Goal: Task Accomplishment & Management: Manage account settings

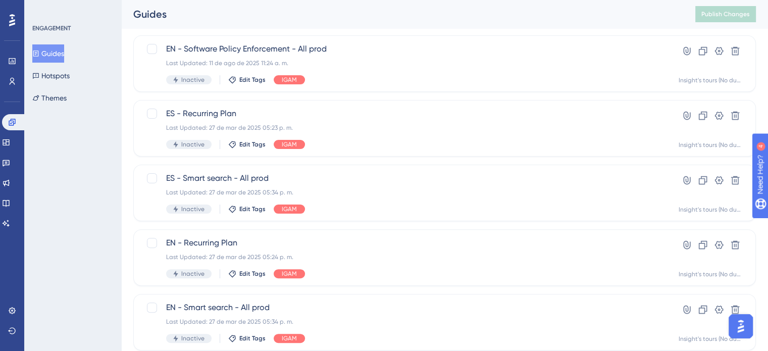
scroll to position [252, 0]
click at [10, 169] on link at bounding box center [6, 162] width 8 height 16
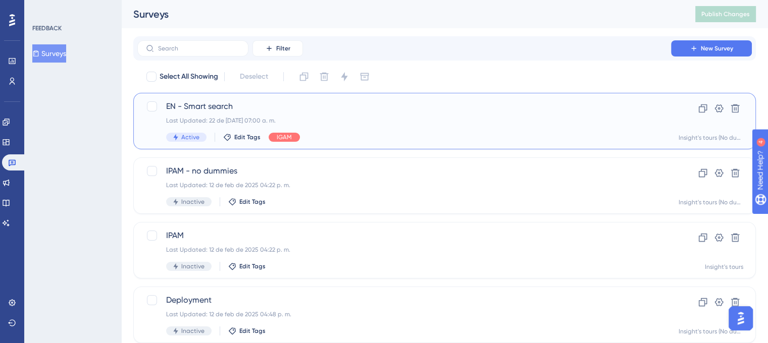
click at [371, 121] on div "Last Updated: 22 de jul de 2025 07:00 a. m." at bounding box center [404, 121] width 476 height 8
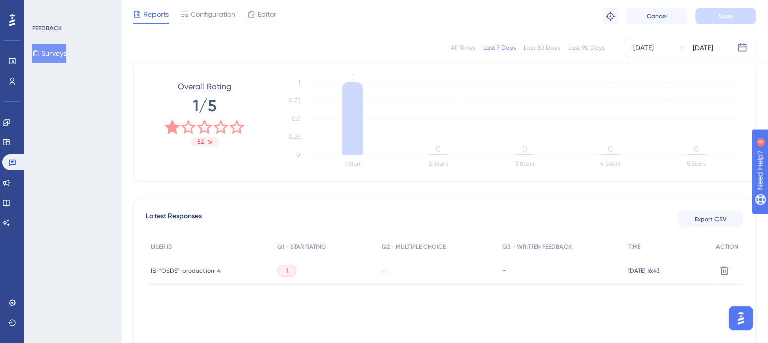
scroll to position [151, 0]
click at [551, 46] on div "Last 30 Days" at bounding box center [541, 48] width 36 height 8
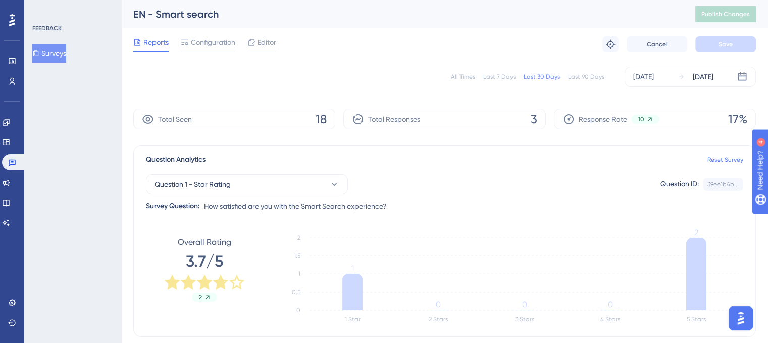
scroll to position [0, 0]
click at [594, 77] on div "Last 90 Days" at bounding box center [586, 77] width 36 height 8
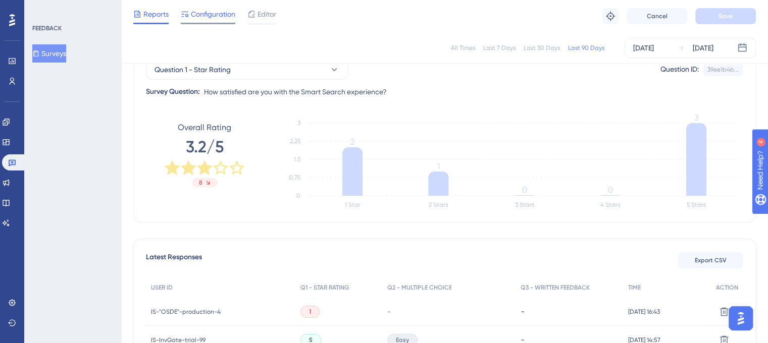
scroll to position [110, 0]
click at [215, 16] on span "Configuration" at bounding box center [213, 14] width 44 height 12
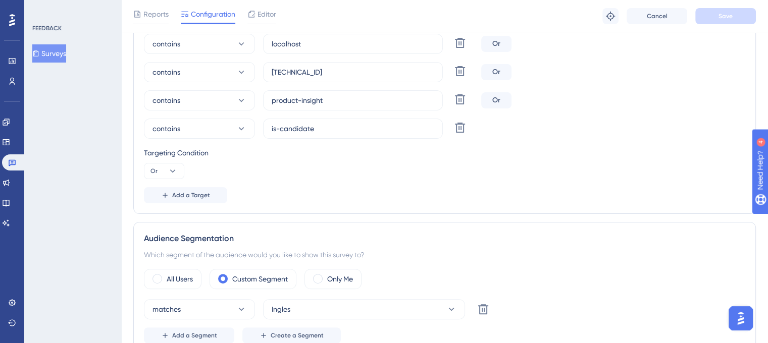
scroll to position [247, 0]
click at [265, 19] on span "Editor" at bounding box center [266, 14] width 19 height 12
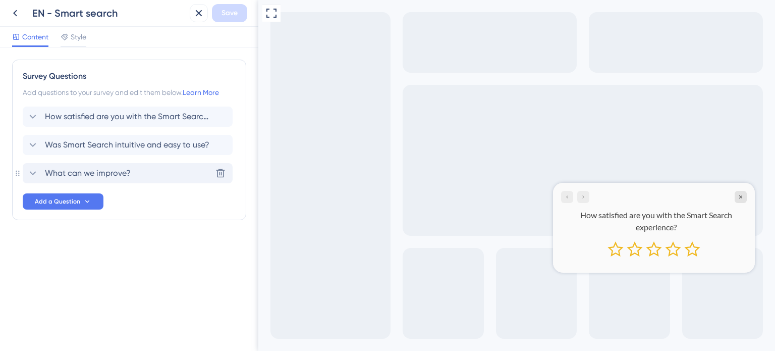
click at [167, 177] on div "What can we improve? Delete" at bounding box center [128, 173] width 210 height 20
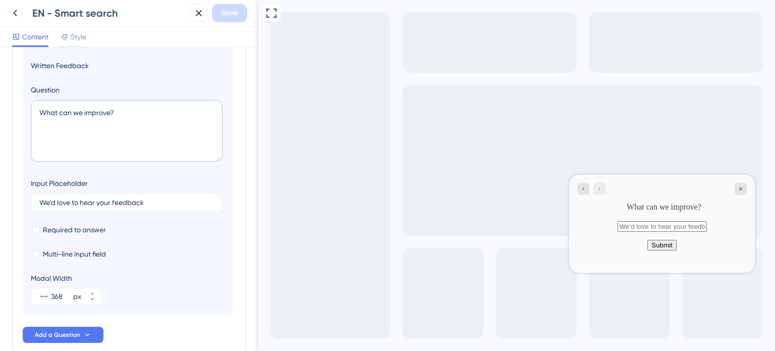
scroll to position [165, 0]
click at [135, 111] on textarea "What can we improve?" at bounding box center [127, 130] width 192 height 62
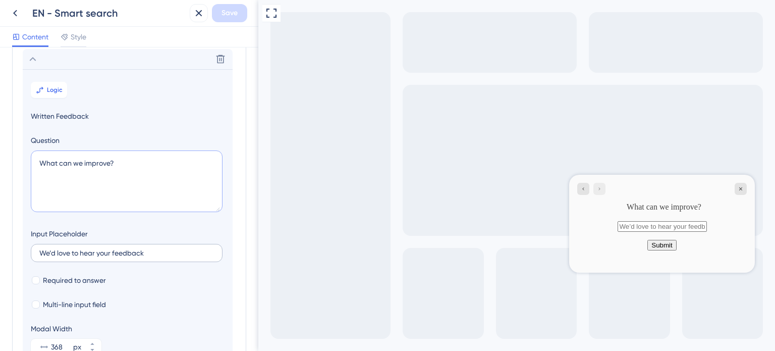
scroll to position [115, 0]
click at [43, 300] on span "Multi-line input field" at bounding box center [74, 304] width 63 height 12
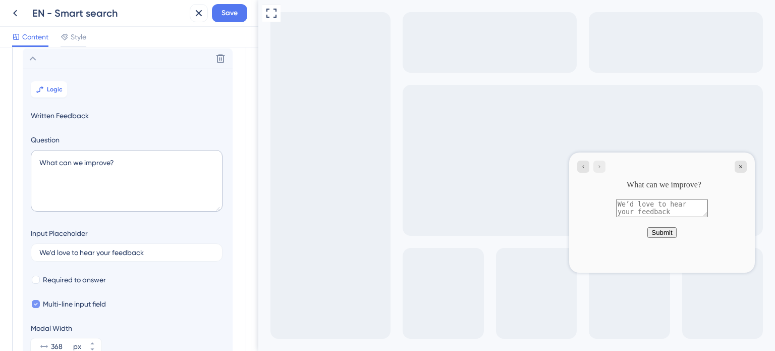
click at [43, 300] on span "Multi-line input field" at bounding box center [74, 304] width 63 height 12
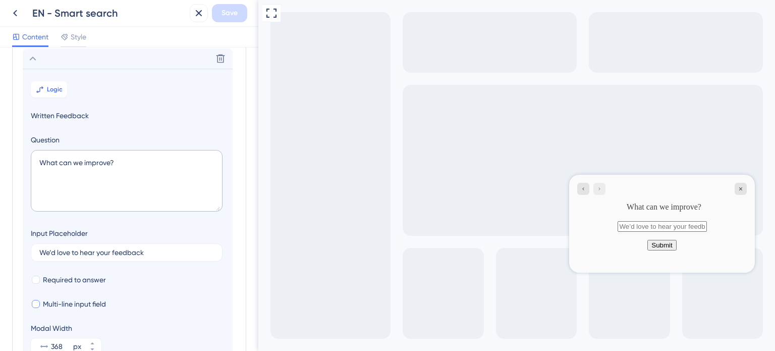
click at [43, 300] on span "Multi-line input field" at bounding box center [74, 304] width 63 height 12
checkbox input "true"
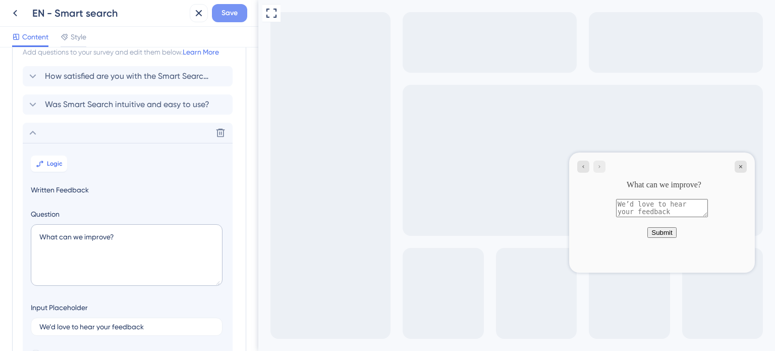
scroll to position [0, 0]
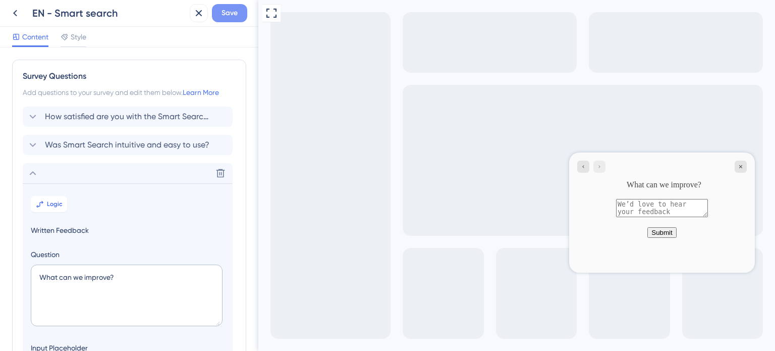
click at [228, 9] on span "Save" at bounding box center [230, 13] width 16 height 12
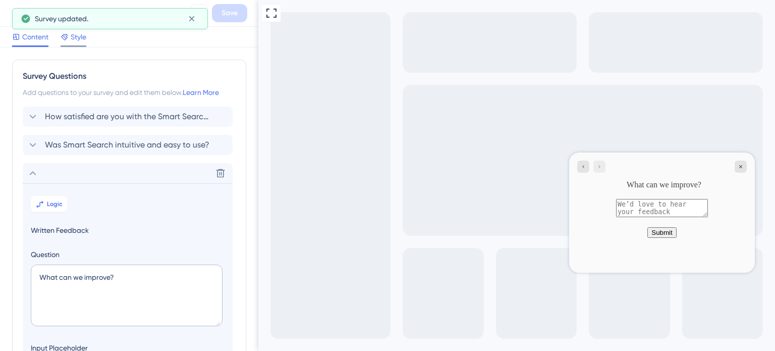
click at [74, 37] on span "Style" at bounding box center [79, 37] width 16 height 12
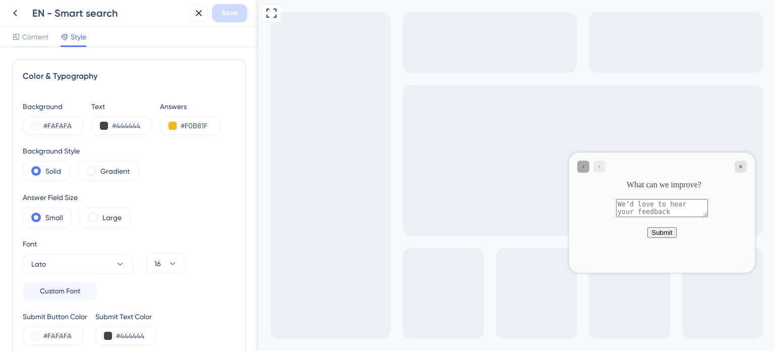
click at [583, 167] on icon "Go to Question 2" at bounding box center [583, 166] width 6 height 6
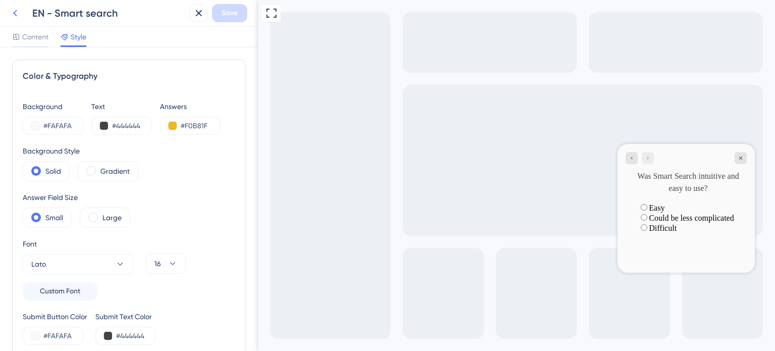
click at [16, 13] on icon at bounding box center [15, 13] width 12 height 12
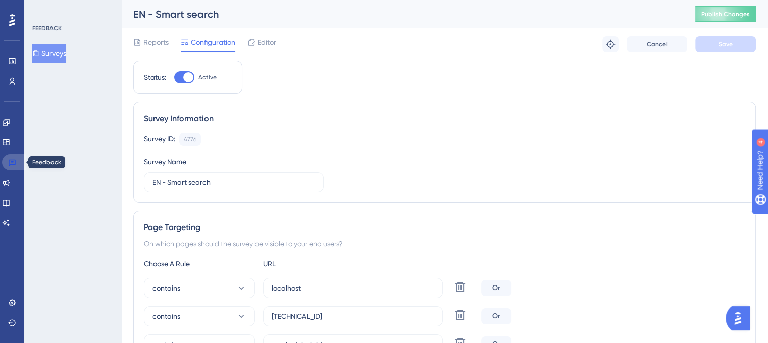
click at [9, 162] on icon at bounding box center [12, 163] width 7 height 7
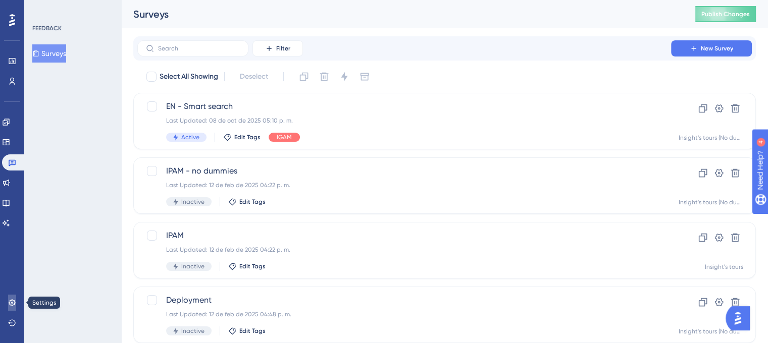
click at [8, 296] on link at bounding box center [12, 303] width 8 height 16
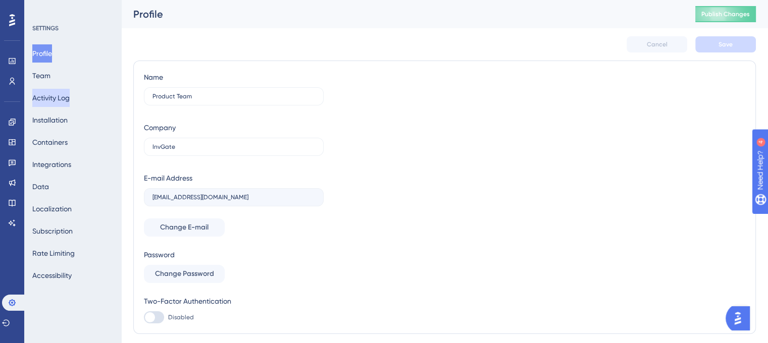
click at [63, 101] on button "Activity Log" at bounding box center [50, 98] width 37 height 18
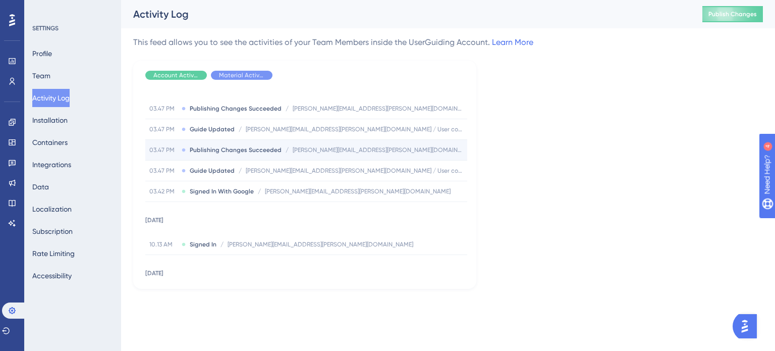
scroll to position [201, 0]
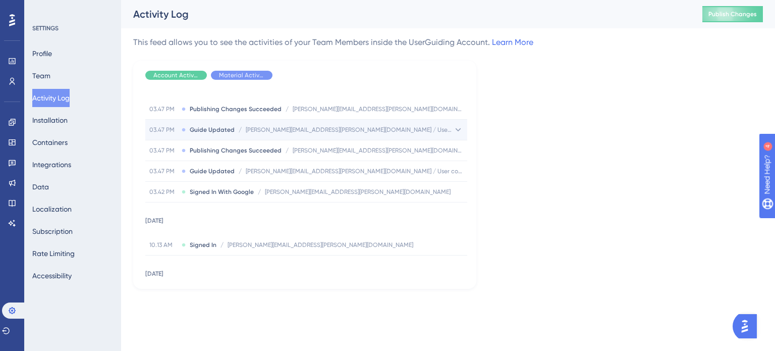
click at [456, 128] on icon at bounding box center [458, 130] width 10 height 10
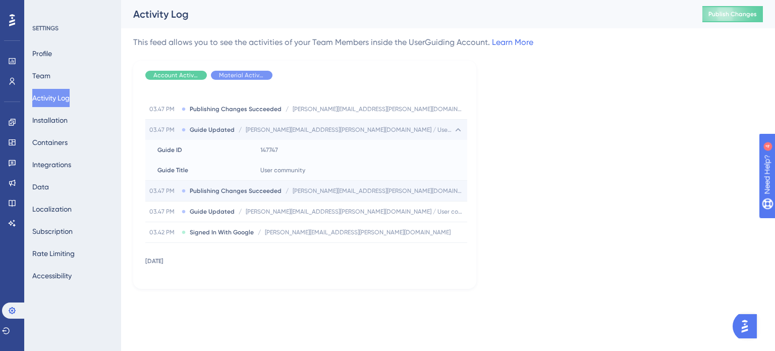
click at [454, 181] on div "03.47 PM Publishing Changes Succeeded / lucila.zelaya@invgate.com lucila.zelaya…" at bounding box center [306, 191] width 322 height 20
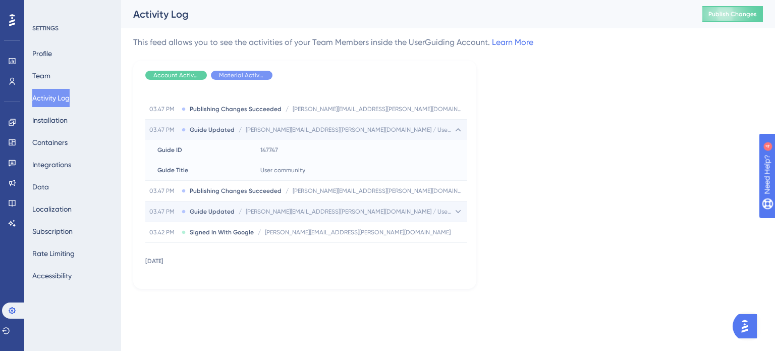
click at [456, 210] on icon at bounding box center [459, 211] width 6 height 3
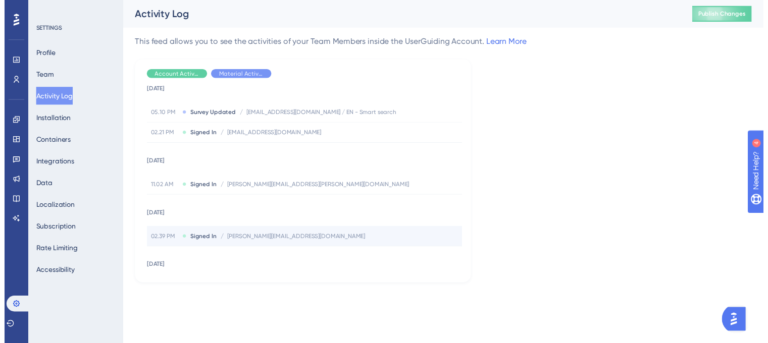
scroll to position [0, 0]
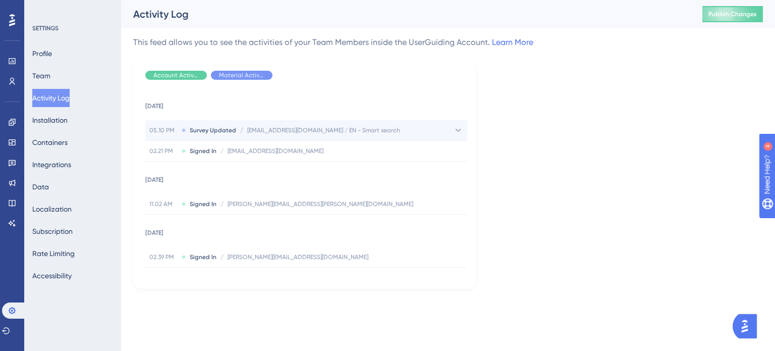
click at [454, 133] on icon at bounding box center [458, 130] width 10 height 10
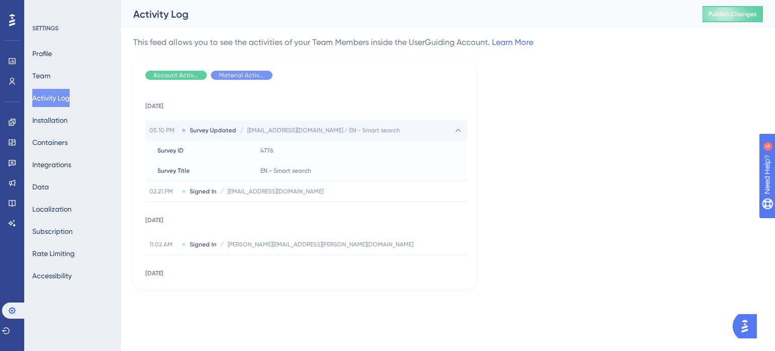
click at [454, 133] on icon at bounding box center [458, 130] width 10 height 10
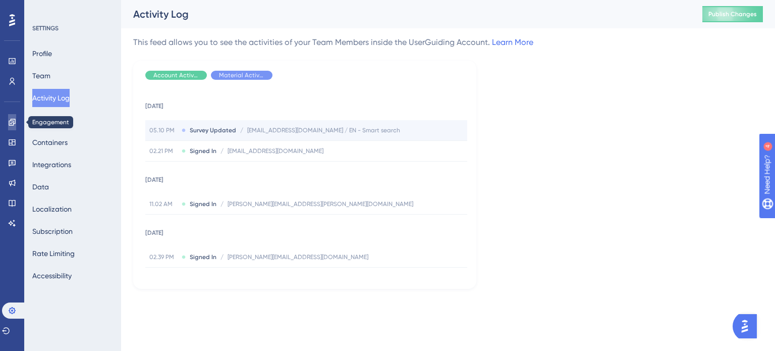
click at [10, 127] on link at bounding box center [12, 122] width 8 height 16
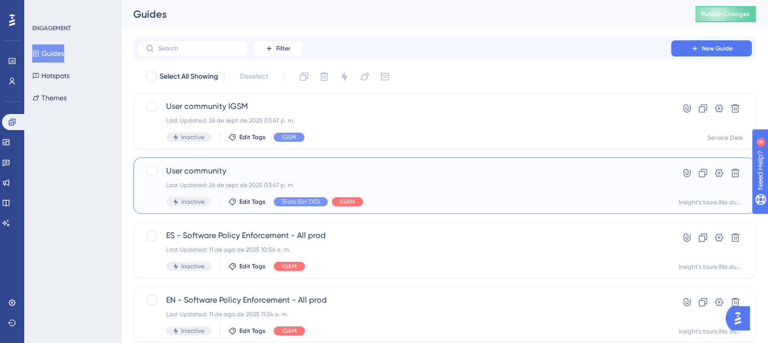
click at [708, 203] on div "Insight's tours (No dummy data)" at bounding box center [710, 202] width 65 height 8
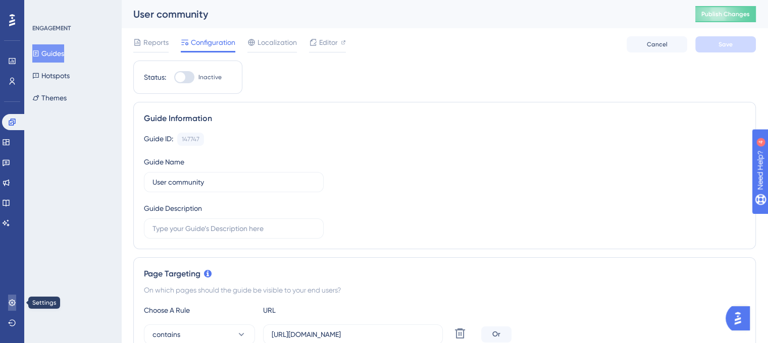
click at [9, 302] on icon at bounding box center [12, 302] width 7 height 7
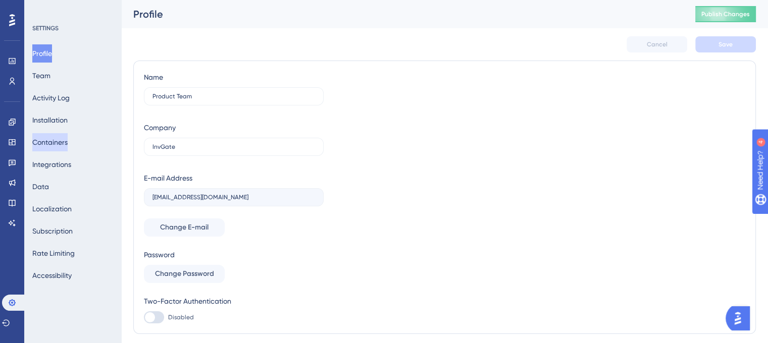
click at [68, 144] on button "Containers" at bounding box center [49, 142] width 35 height 18
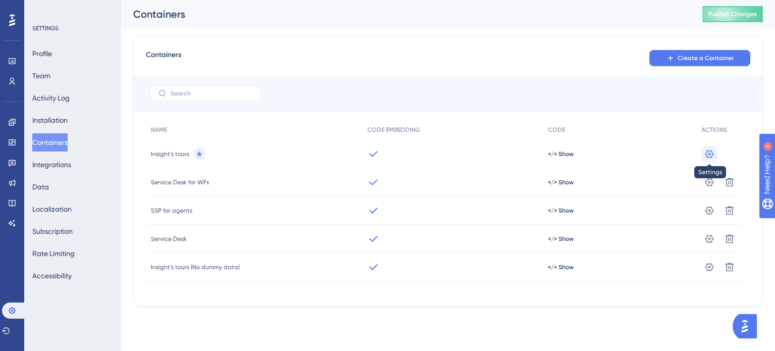
click at [711, 155] on icon at bounding box center [710, 154] width 10 height 10
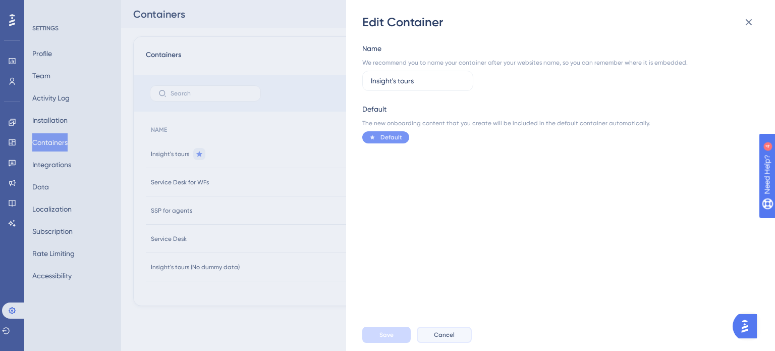
click at [450, 336] on span "Cancel" at bounding box center [444, 335] width 21 height 8
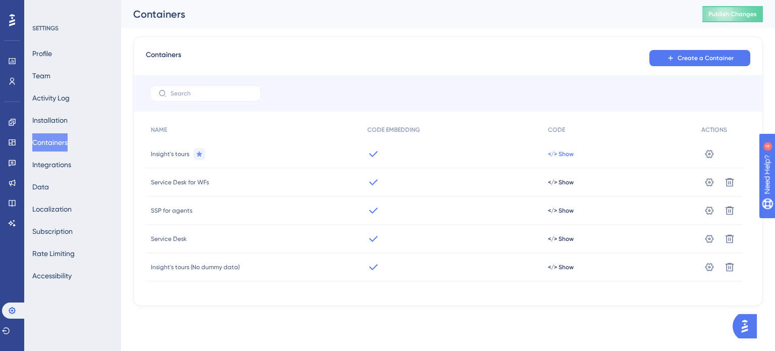
click at [562, 155] on span "</> Show" at bounding box center [561, 154] width 26 height 8
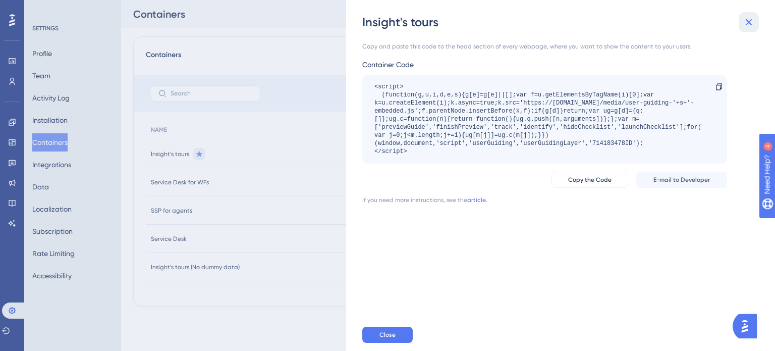
click at [756, 21] on button at bounding box center [749, 22] width 20 height 20
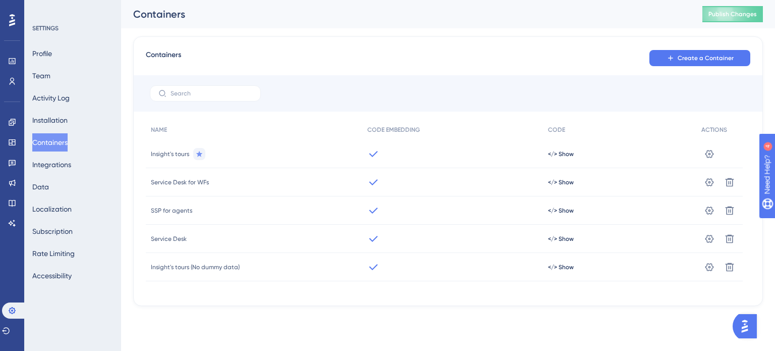
click at [172, 152] on span "Insight's tours" at bounding box center [170, 154] width 38 height 8
click at [16, 144] on link at bounding box center [12, 142] width 8 height 16
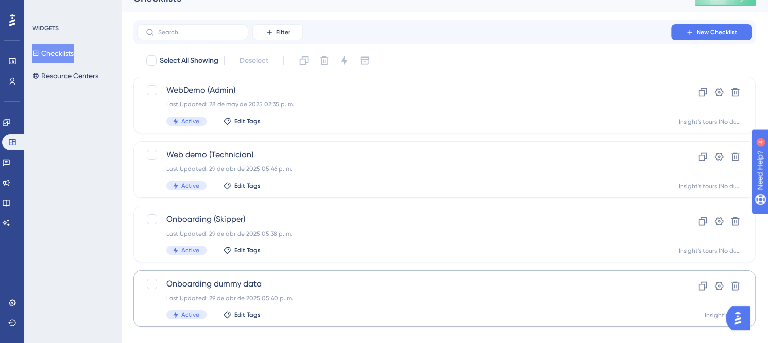
scroll to position [32, 0]
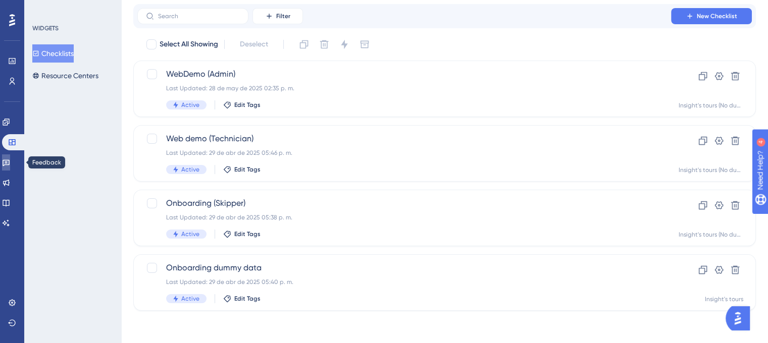
click at [9, 165] on icon at bounding box center [6, 163] width 7 height 7
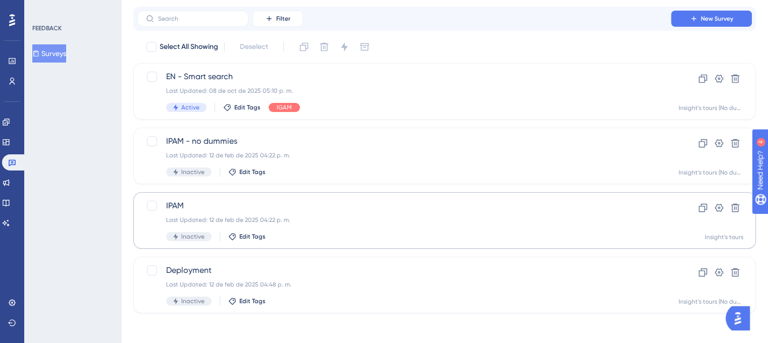
scroll to position [32, 0]
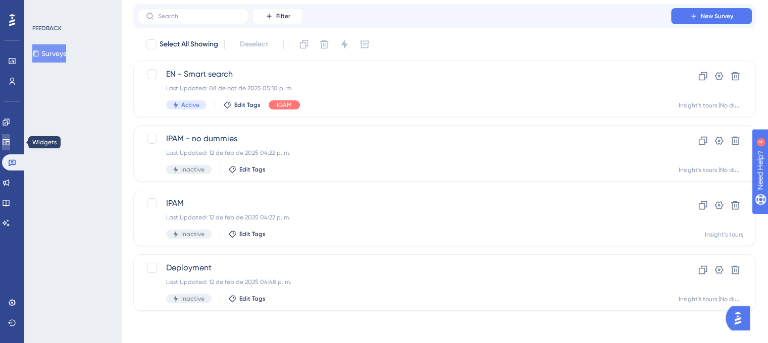
click at [9, 142] on icon at bounding box center [6, 142] width 7 height 6
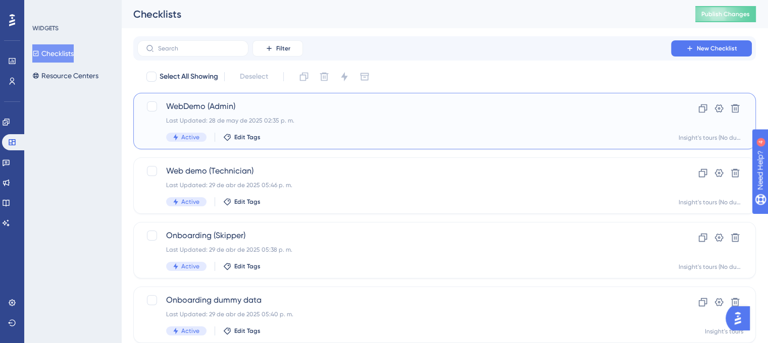
click at [369, 127] on div "WebDemo (Admin) Last Updated: 28 de may de 2025 02:35 p. m. Active Edit Tags" at bounding box center [404, 120] width 476 height 41
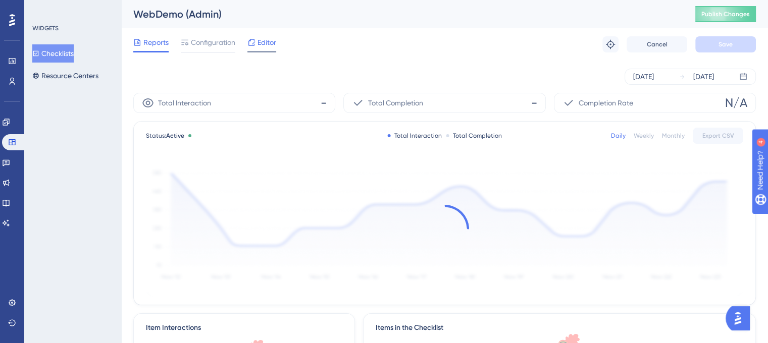
click at [265, 46] on span "Editor" at bounding box center [266, 42] width 19 height 12
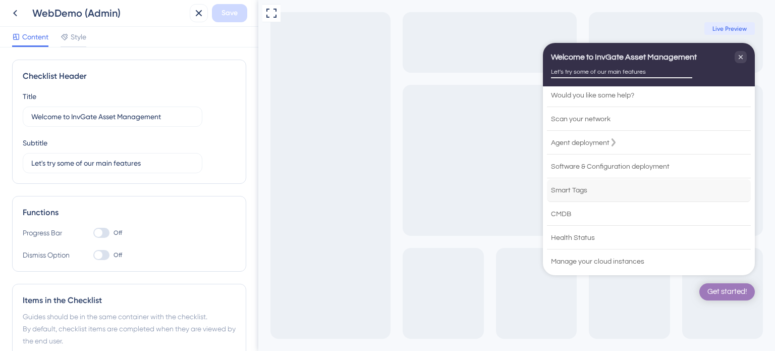
scroll to position [12, 0]
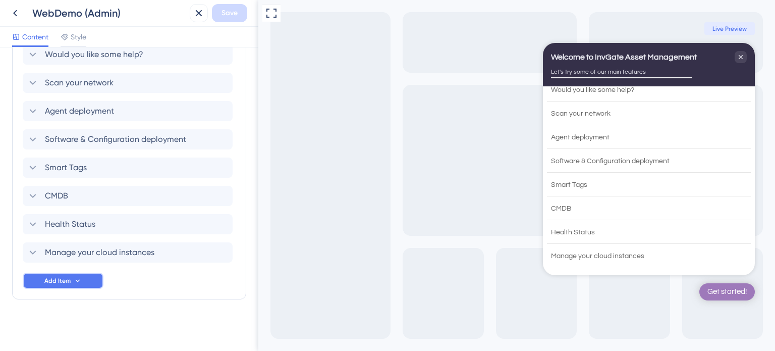
click at [81, 277] on icon at bounding box center [78, 281] width 8 height 8
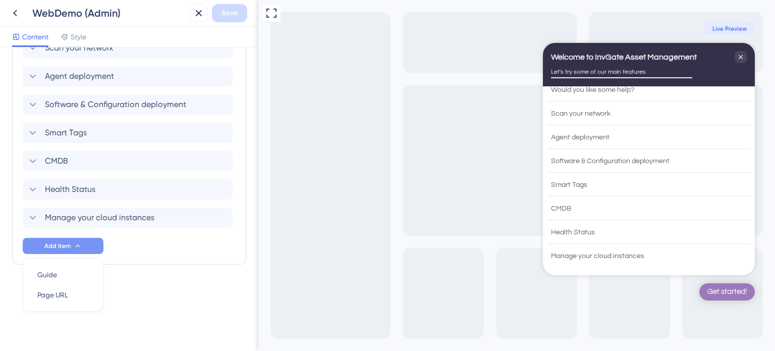
click at [155, 276] on div "Checklist Header Title Welcome to InvGate Asset Management Subtitle Let's try s…" at bounding box center [129, 9] width 234 height 591
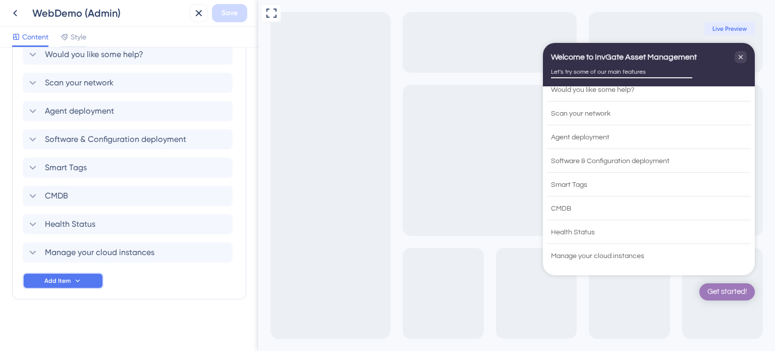
click at [76, 281] on icon at bounding box center [78, 281] width 8 height 8
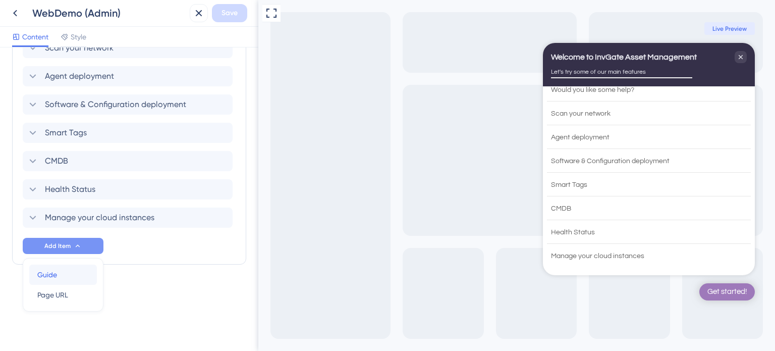
click at [57, 272] on div "Guide Guide" at bounding box center [62, 274] width 51 height 20
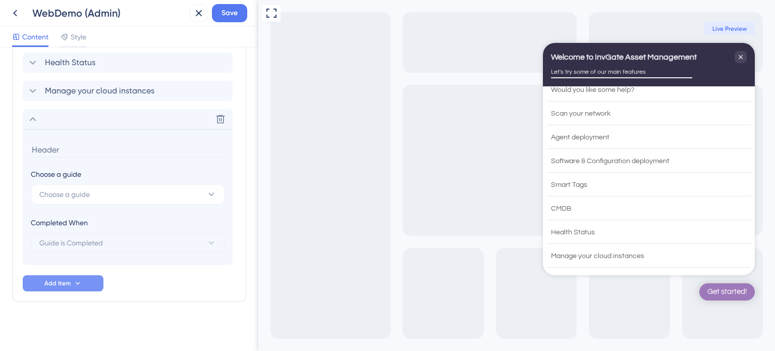
scroll to position [474, 0]
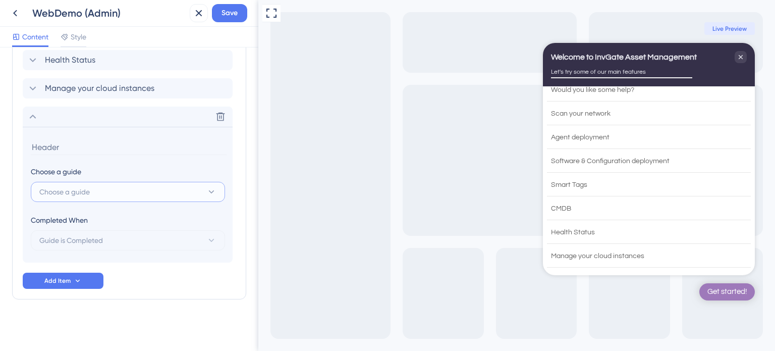
click at [88, 187] on span "Choose a guide" at bounding box center [64, 192] width 50 height 12
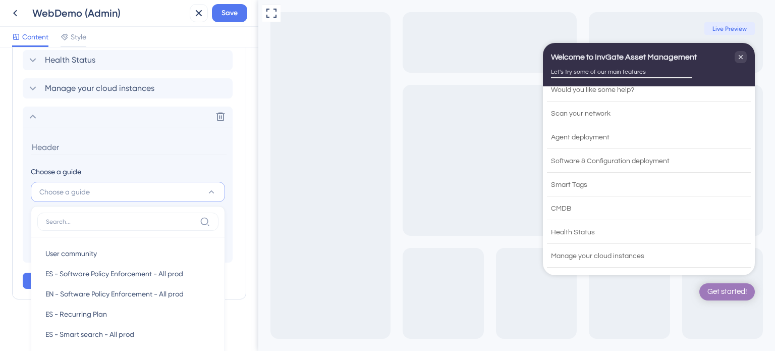
scroll to position [574, 0]
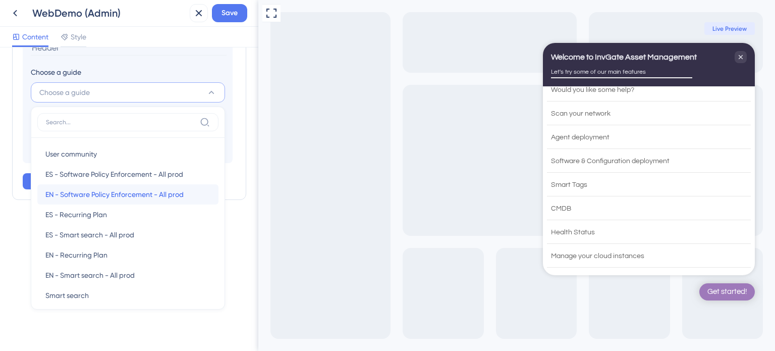
click at [126, 186] on div "EN - Software Policy Enforcement - All prod EN - Software Policy Enforcement - …" at bounding box center [127, 194] width 165 height 20
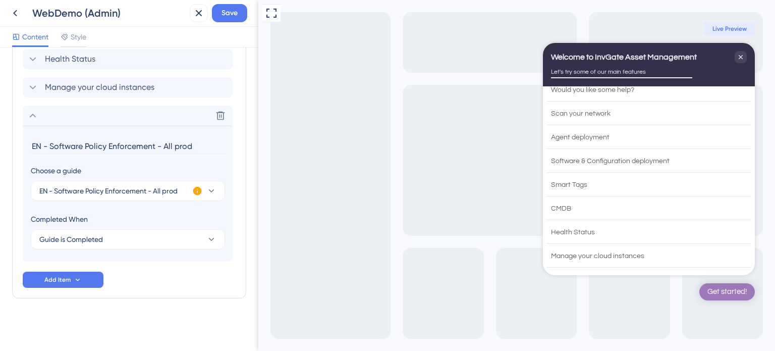
scroll to position [474, 0]
click at [85, 147] on input "EN - Software Policy Enforcement - All prod" at bounding box center [129, 147] width 196 height 16
drag, startPoint x: 47, startPoint y: 147, endPoint x: 0, endPoint y: 154, distance: 48.0
click at [0, 151] on div "Checklist Header Title Welcome to InvGate Asset Management Subtitle Let's try s…" at bounding box center [129, 198] width 258 height 303
type input "Software Policy Enforcement"
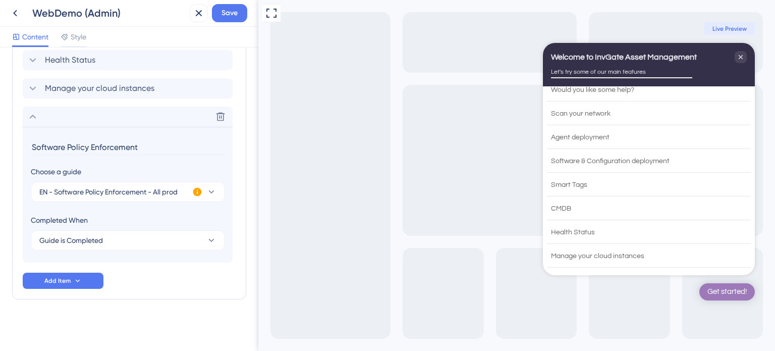
click at [216, 193] on icon at bounding box center [211, 192] width 10 height 10
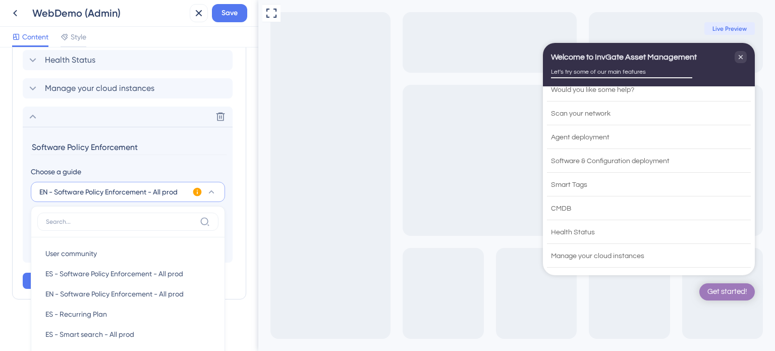
scroll to position [580, 0]
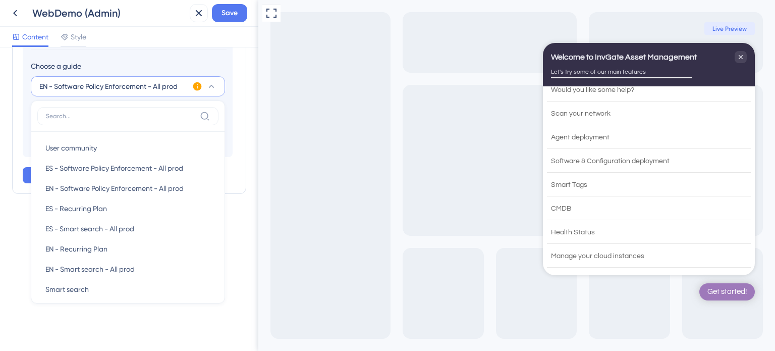
click at [206, 85] on icon at bounding box center [211, 86] width 10 height 10
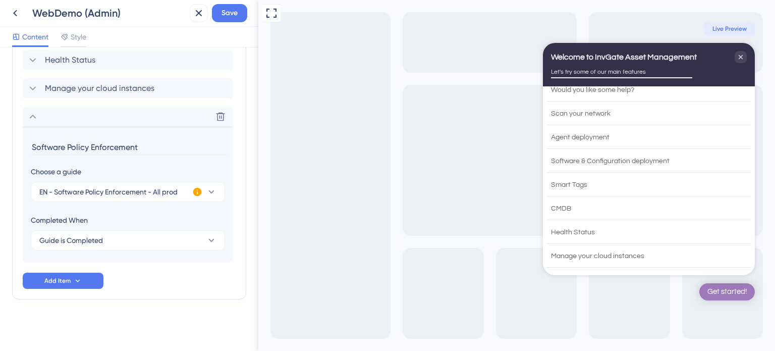
drag, startPoint x: 124, startPoint y: 327, endPoint x: 141, endPoint y: 223, distance: 105.4
click at [36, 115] on icon at bounding box center [33, 117] width 12 height 12
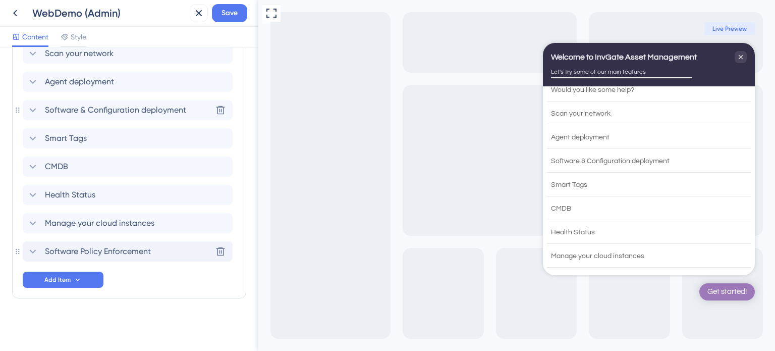
scroll to position [339, 0]
click at [32, 224] on icon at bounding box center [33, 224] width 7 height 4
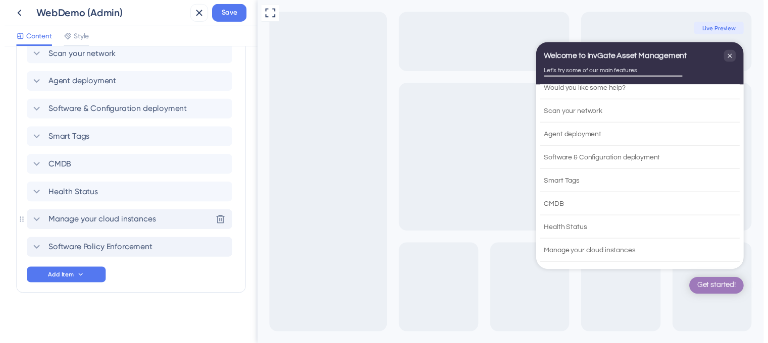
scroll to position [474, 0]
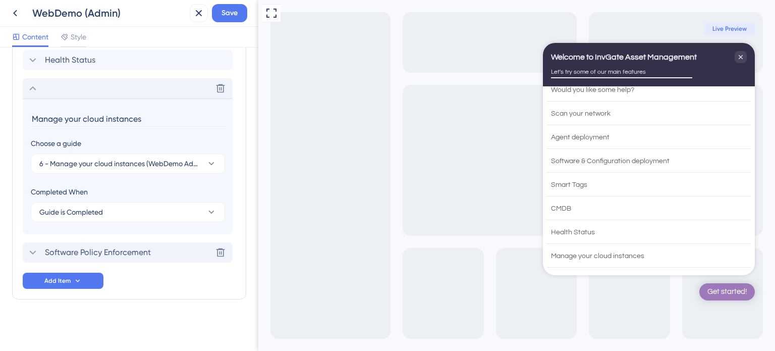
click at [34, 254] on icon at bounding box center [33, 252] width 12 height 12
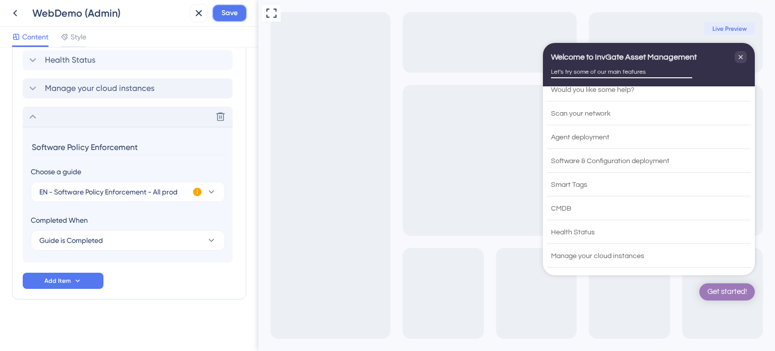
click at [218, 20] on button "Save" at bounding box center [229, 13] width 35 height 18
click at [19, 14] on icon at bounding box center [15, 13] width 12 height 12
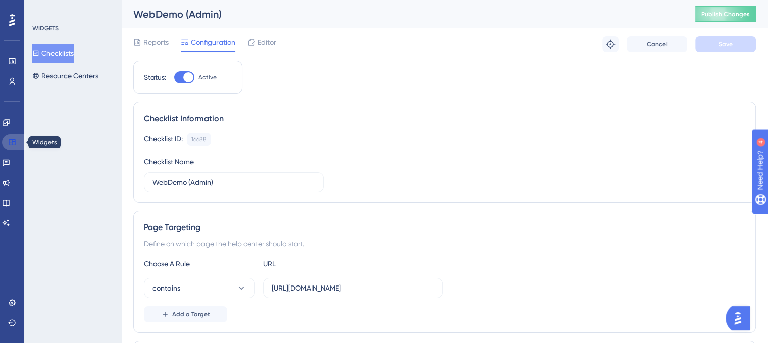
click at [10, 143] on icon at bounding box center [12, 142] width 7 height 6
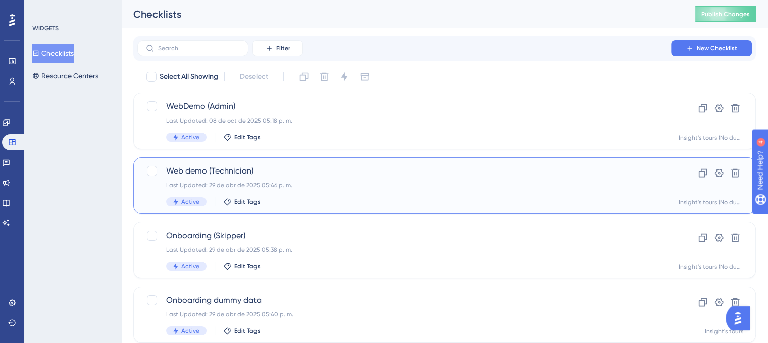
click at [364, 174] on span "Web demo (Technician)" at bounding box center [404, 171] width 476 height 12
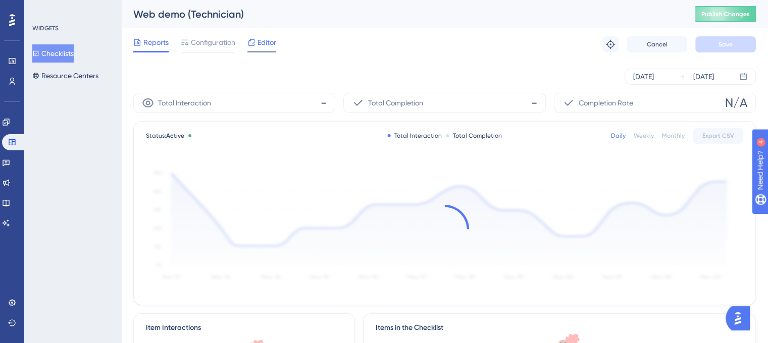
click at [250, 43] on icon at bounding box center [251, 42] width 8 height 8
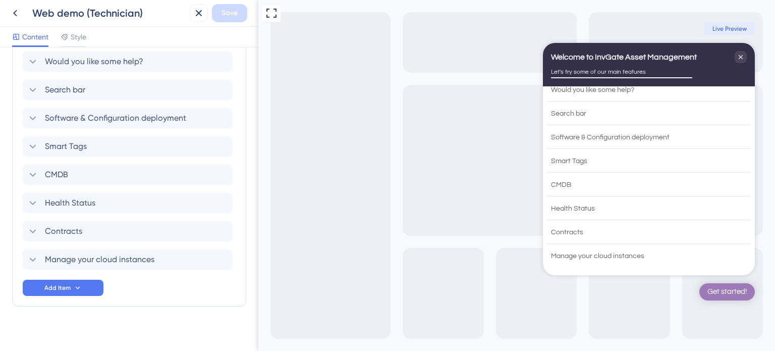
scroll to position [310, 0]
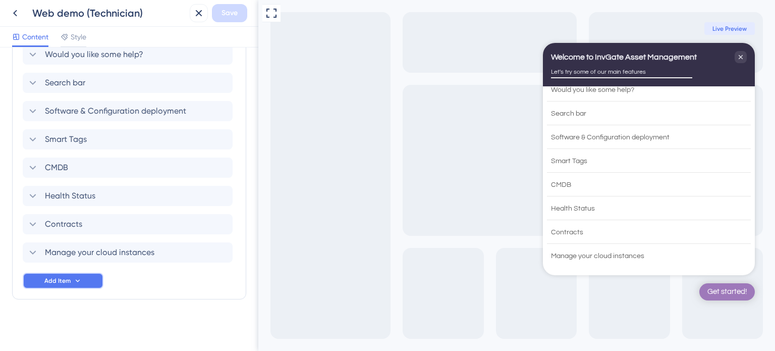
click at [78, 279] on icon at bounding box center [78, 281] width 8 height 8
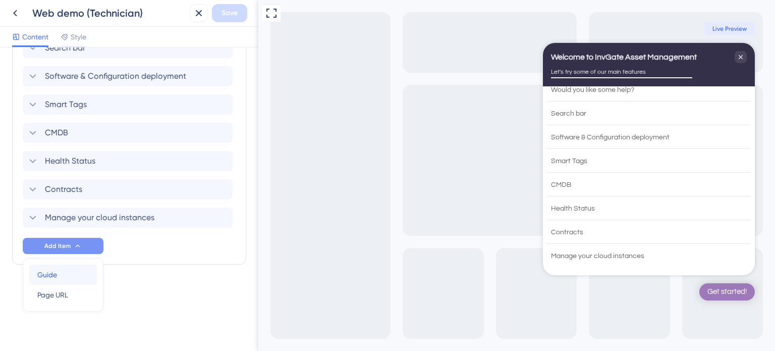
click at [81, 276] on div "Guide Guide" at bounding box center [62, 274] width 51 height 20
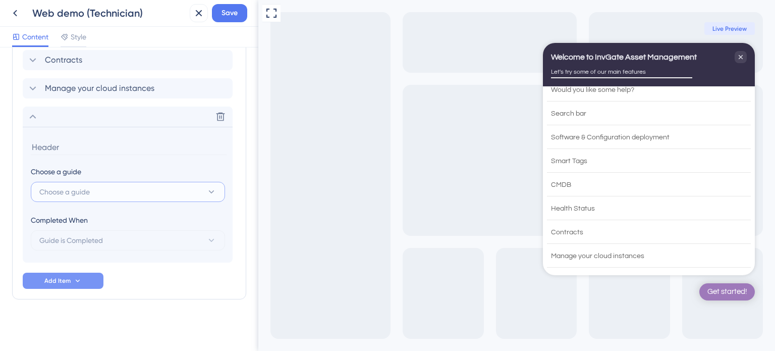
click at [108, 187] on button "Choose a guide" at bounding box center [128, 192] width 194 height 20
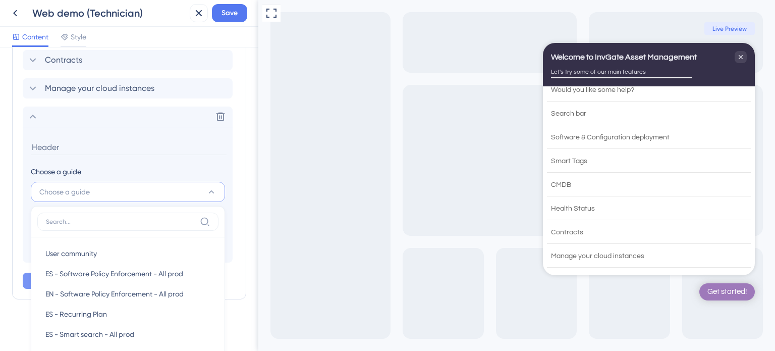
scroll to position [580, 0]
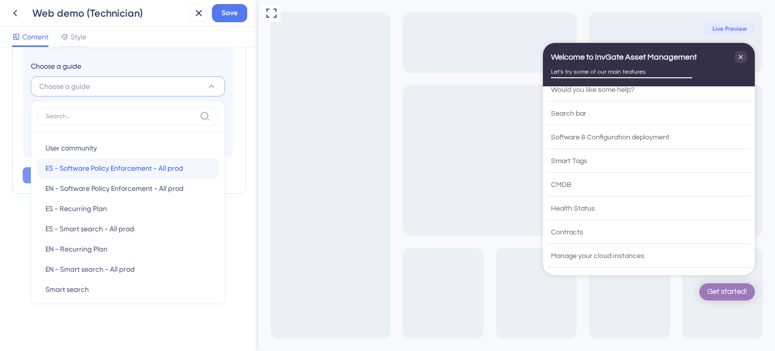
click at [122, 168] on span "ES - Software Policy Enforcement - All prod" at bounding box center [114, 168] width 138 height 12
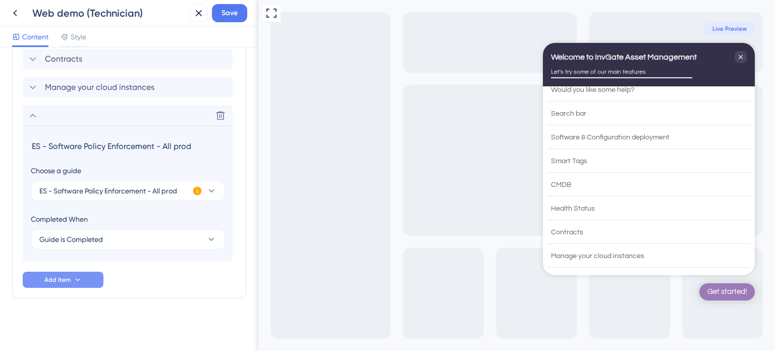
scroll to position [474, 0]
click at [159, 145] on input "ES - Software Policy Enforcement - All prod" at bounding box center [129, 147] width 196 height 16
drag, startPoint x: 155, startPoint y: 147, endPoint x: 211, endPoint y: 145, distance: 56.0
click at [211, 145] on input "ES - Software Policy Enforcement - All prod" at bounding box center [129, 147] width 196 height 16
type input "Software Policy Enforcement"
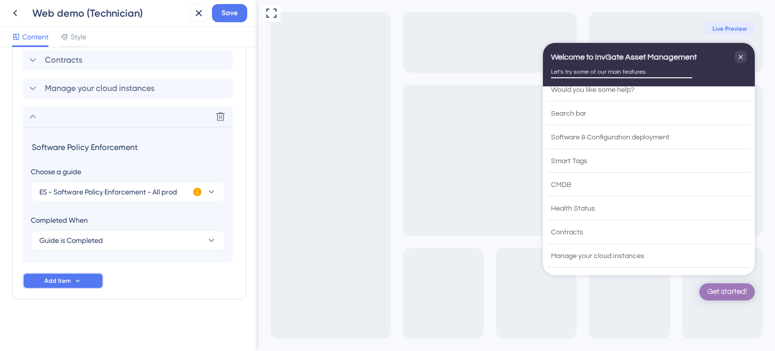
click at [79, 282] on icon at bounding box center [78, 281] width 8 height 8
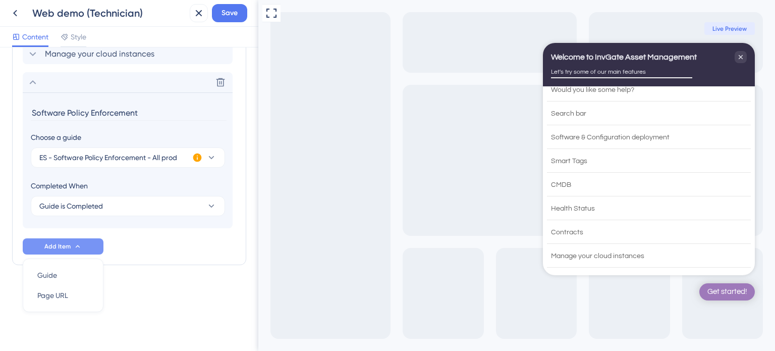
drag, startPoint x: 186, startPoint y: 290, endPoint x: 184, endPoint y: 284, distance: 6.9
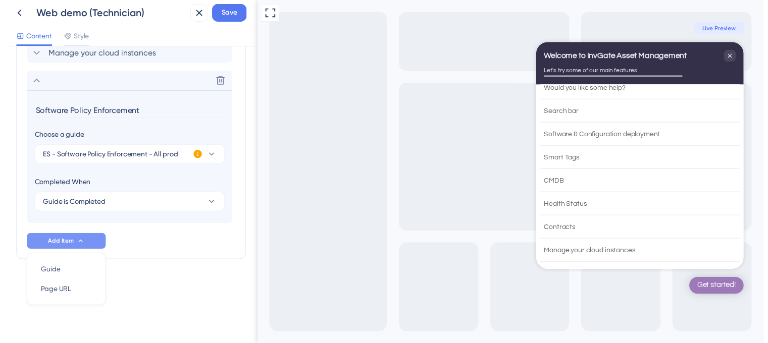
scroll to position [474, 0]
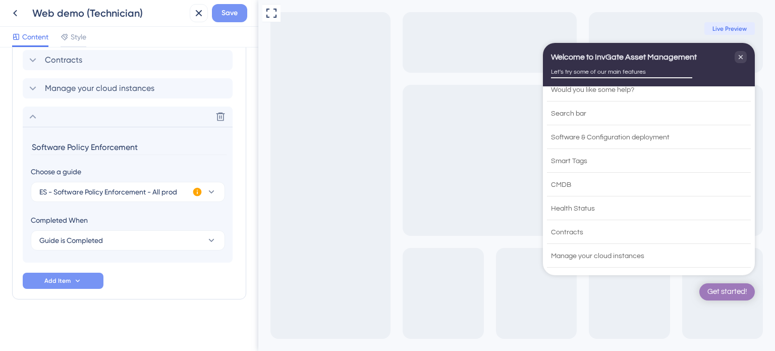
click at [236, 4] on button "Save" at bounding box center [229, 13] width 35 height 18
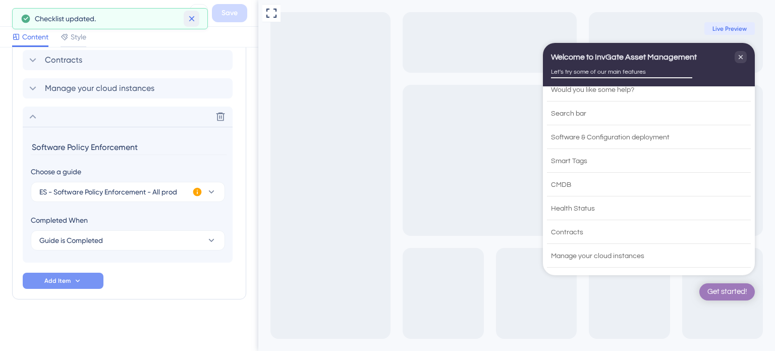
click at [192, 20] on icon at bounding box center [192, 19] width 6 height 6
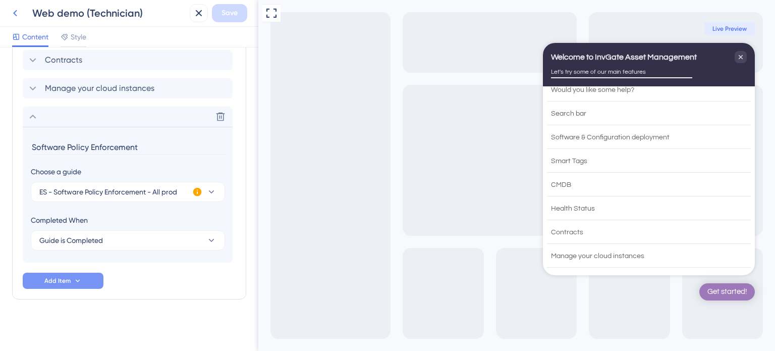
click at [18, 11] on icon at bounding box center [15, 13] width 12 height 12
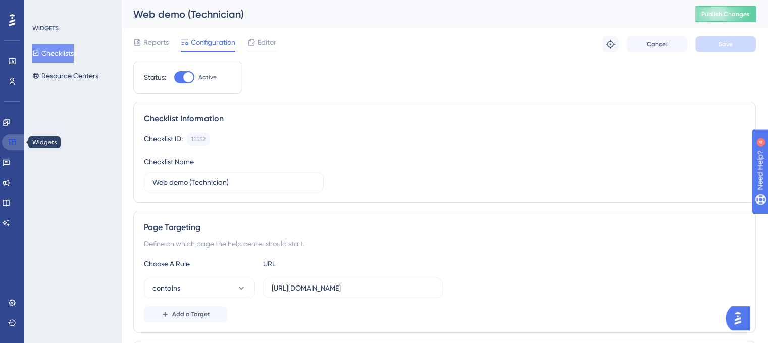
click at [13, 146] on link at bounding box center [14, 142] width 24 height 16
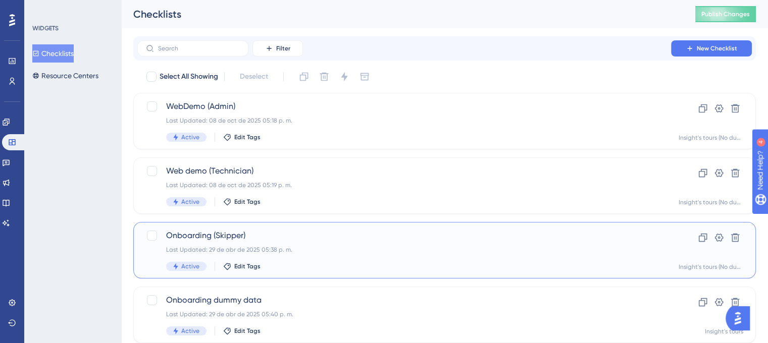
click at [306, 232] on span "Onboarding (Skipper)" at bounding box center [404, 236] width 476 height 12
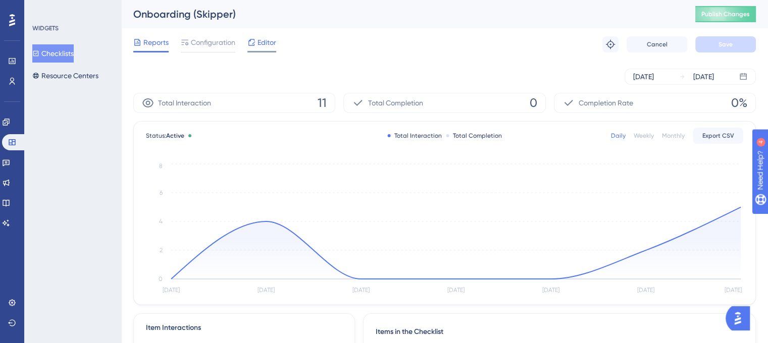
click at [254, 41] on icon at bounding box center [251, 42] width 8 height 8
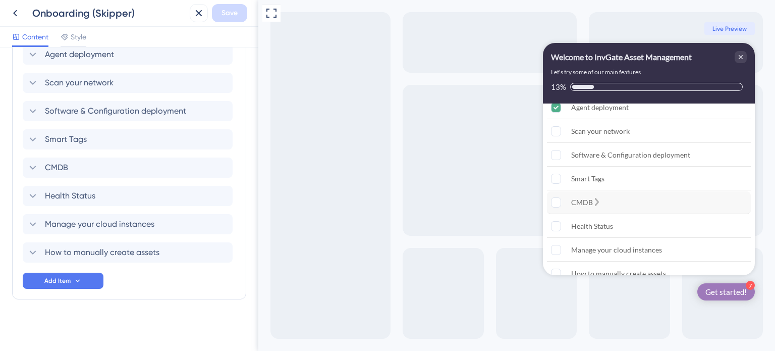
scroll to position [24, 0]
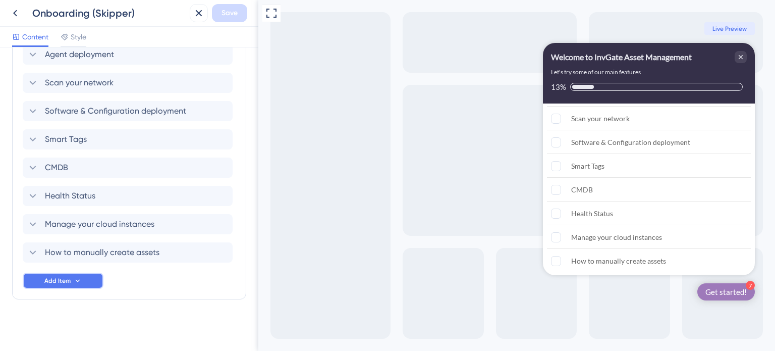
click at [83, 279] on button "Add Item" at bounding box center [63, 281] width 81 height 16
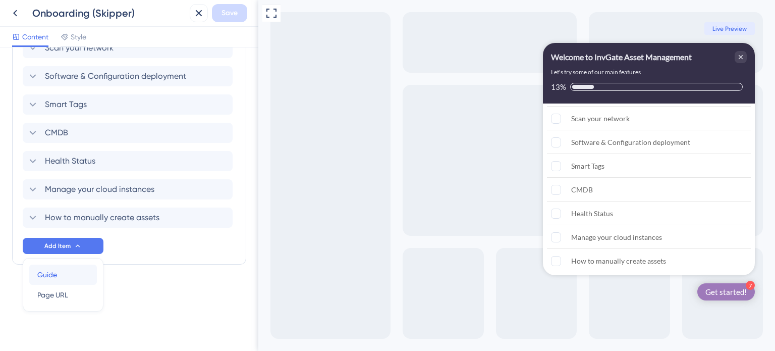
click at [55, 280] on div "Guide Guide" at bounding box center [62, 274] width 51 height 20
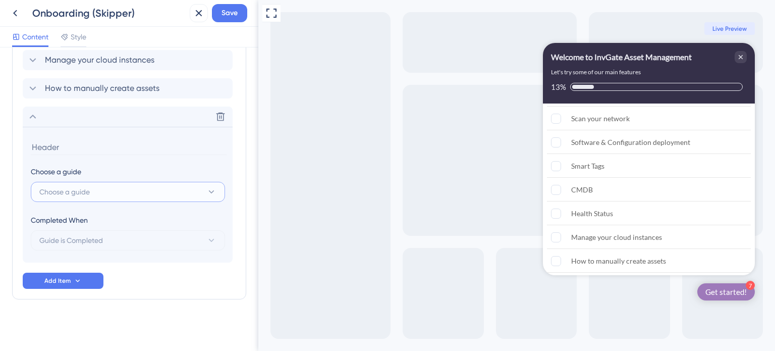
click at [113, 182] on button "Choose a guide" at bounding box center [128, 192] width 194 height 20
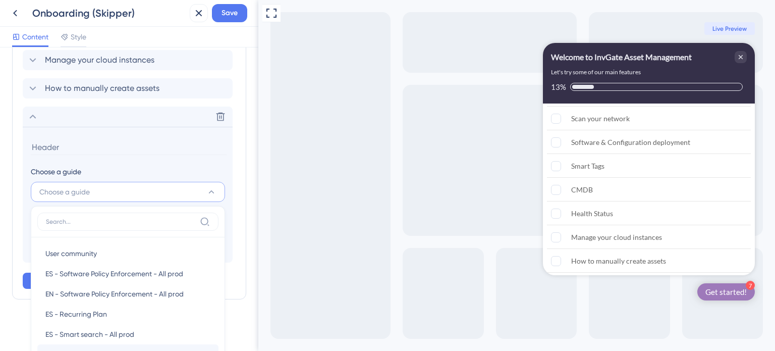
scroll to position [600, 0]
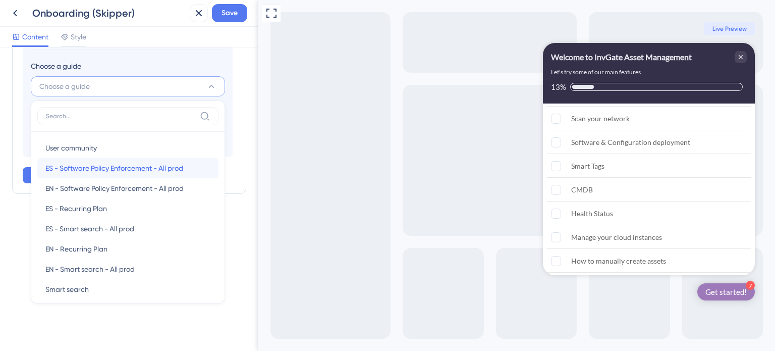
click at [144, 173] on div "ES - Software Policy Enforcement - All prod ES - Software Policy Enforcement - …" at bounding box center [127, 168] width 165 height 20
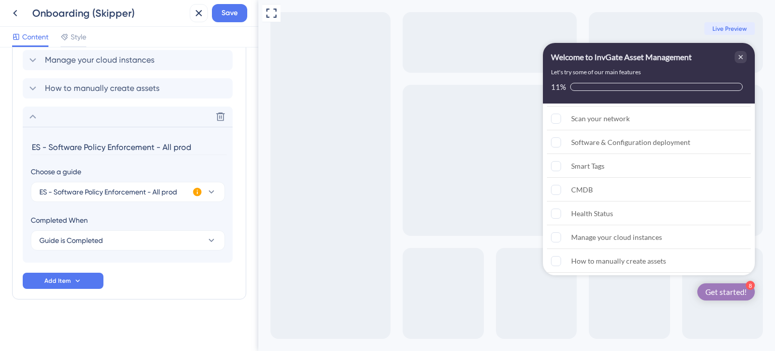
drag, startPoint x: 50, startPoint y: 144, endPoint x: 0, endPoint y: 152, distance: 50.5
click at [0, 149] on div "Checklist Header Title Welcome to InvGate Asset Management Subtitle Let's try s…" at bounding box center [129, 198] width 258 height 303
type input "Software Policy Enforcement"
click at [230, 10] on span "Save" at bounding box center [230, 13] width 16 height 12
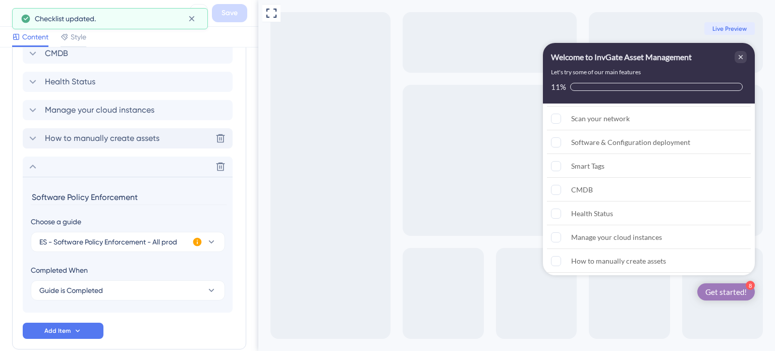
click at [24, 138] on div "How to manually create assets Delete" at bounding box center [128, 138] width 210 height 20
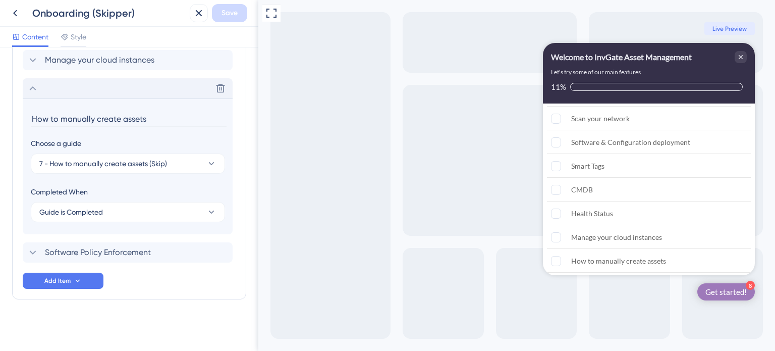
click at [32, 90] on icon at bounding box center [33, 88] width 12 height 12
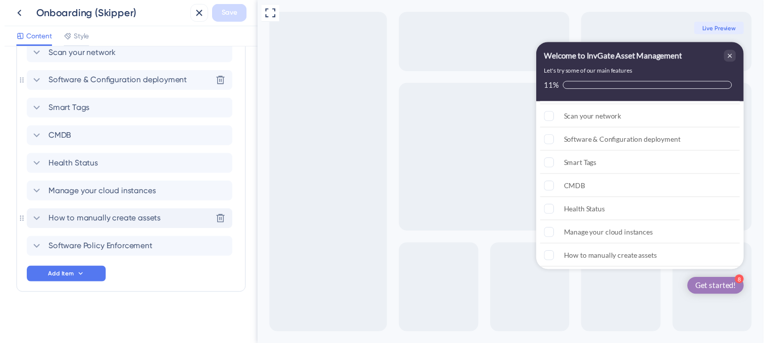
scroll to position [359, 0]
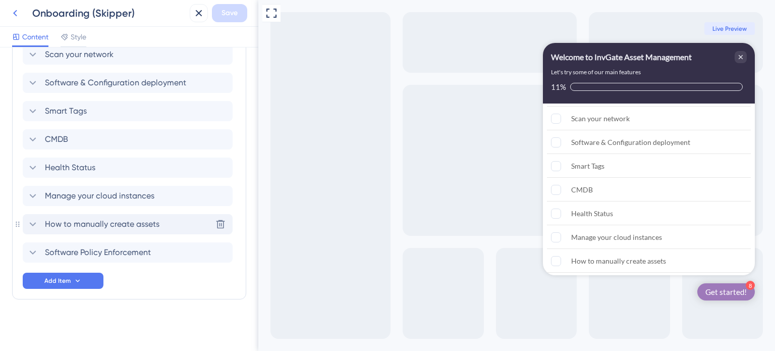
click at [14, 13] on icon at bounding box center [15, 13] width 4 height 7
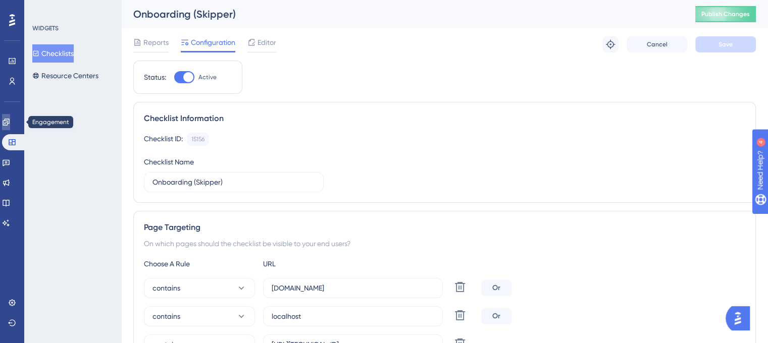
click at [9, 121] on icon at bounding box center [6, 122] width 7 height 7
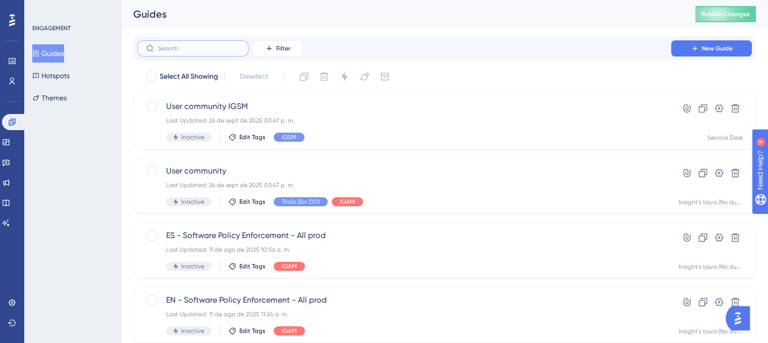
click at [218, 49] on input "text" at bounding box center [199, 48] width 82 height 7
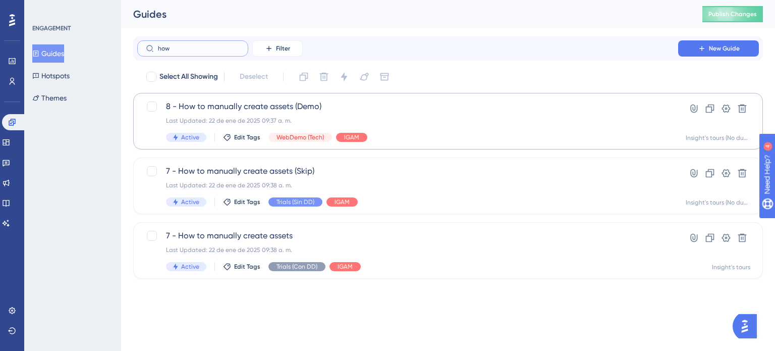
type input "how"
click at [231, 105] on span "8 - How to manually create assets (Demo)" at bounding box center [408, 106] width 484 height 12
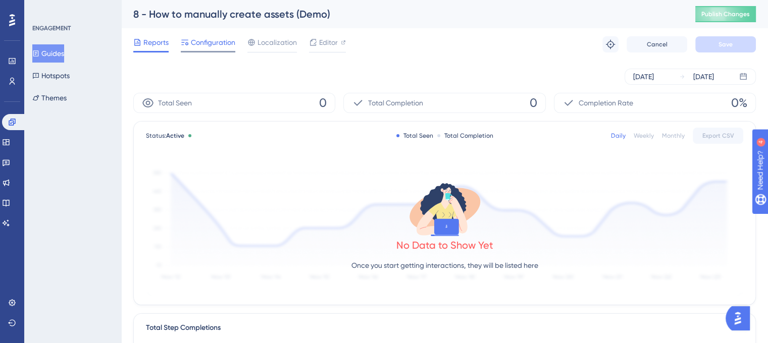
click at [214, 44] on span "Configuration" at bounding box center [213, 42] width 44 height 12
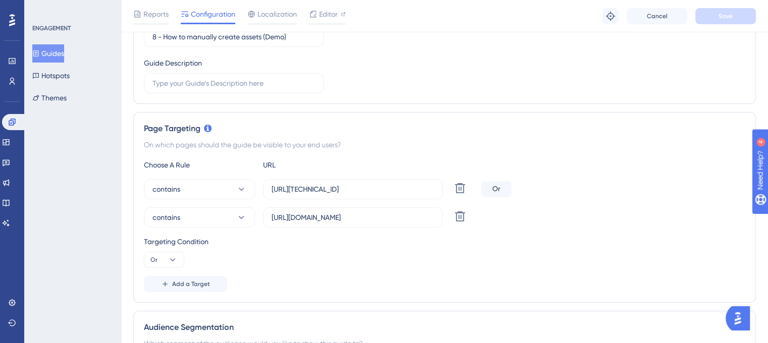
scroll to position [151, 0]
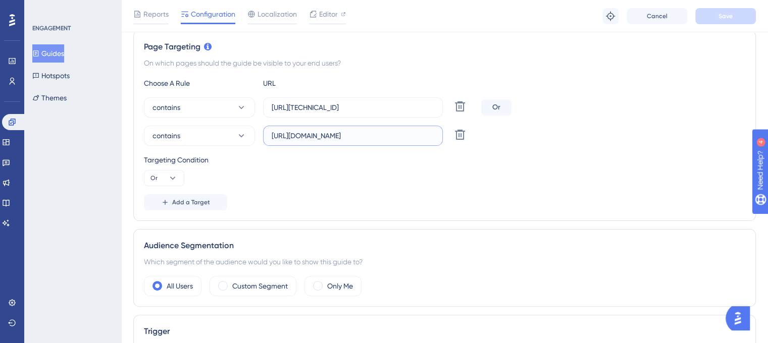
click at [417, 129] on div "Choose A Rule URL contains http://172.16.0.194/ Delete Or contains https://webd…" at bounding box center [444, 143] width 601 height 133
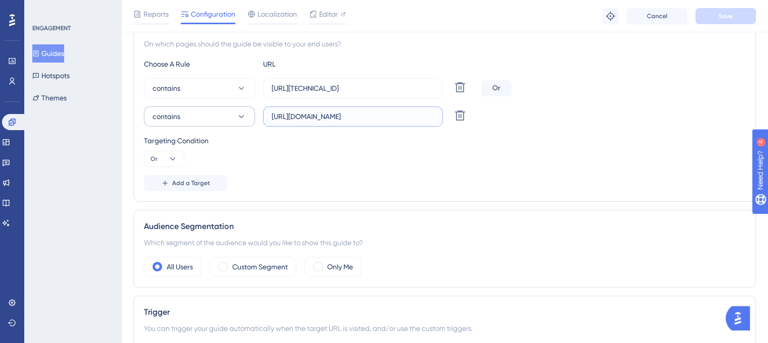
scroll to position [251, 0]
drag, startPoint x: 411, startPoint y: 114, endPoint x: 260, endPoint y: 115, distance: 150.9
click at [260, 115] on div "contains https://webdemo.is.cloud.invgate.net/ Delete" at bounding box center [310, 115] width 333 height 20
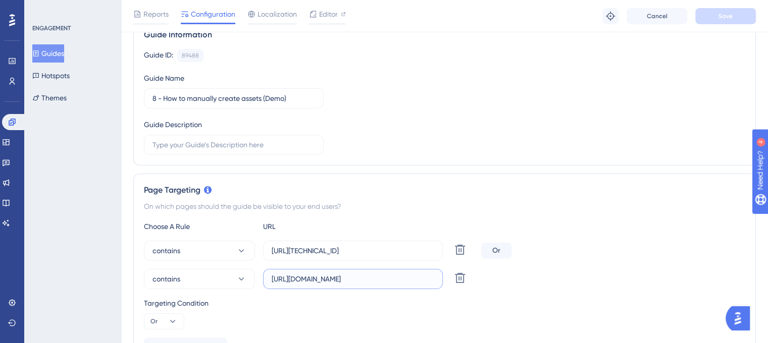
scroll to position [87, 0]
click at [10, 126] on icon at bounding box center [12, 122] width 8 height 8
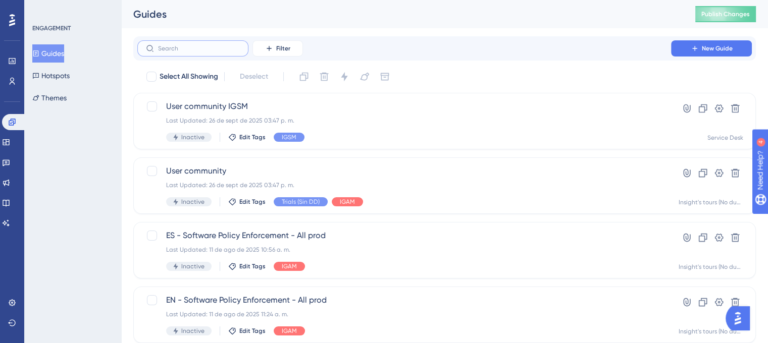
click at [203, 50] on input "text" at bounding box center [199, 48] width 82 height 7
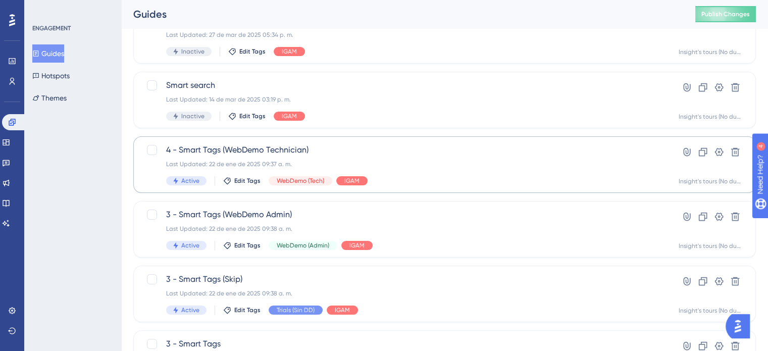
scroll to position [151, 0]
type input "smart"
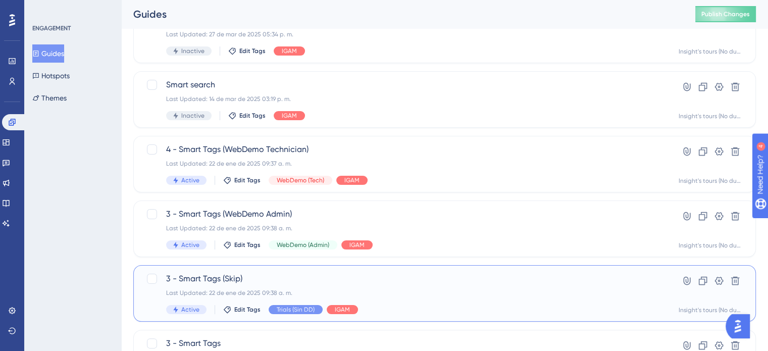
click at [447, 300] on div "3 - Smart Tags (Skip) Last Updated: 22 de ene de 2025 09:38 a. m. Active Edit T…" at bounding box center [404, 293] width 476 height 41
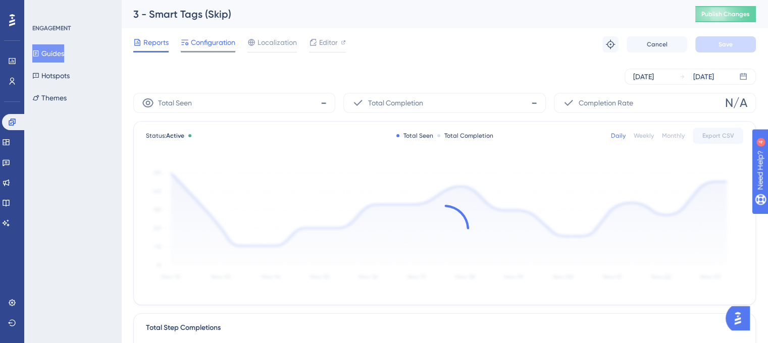
click at [219, 44] on span "Configuration" at bounding box center [213, 42] width 44 height 12
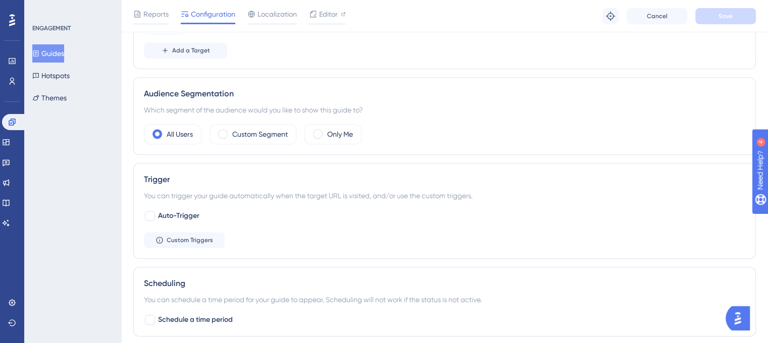
scroll to position [473, 0]
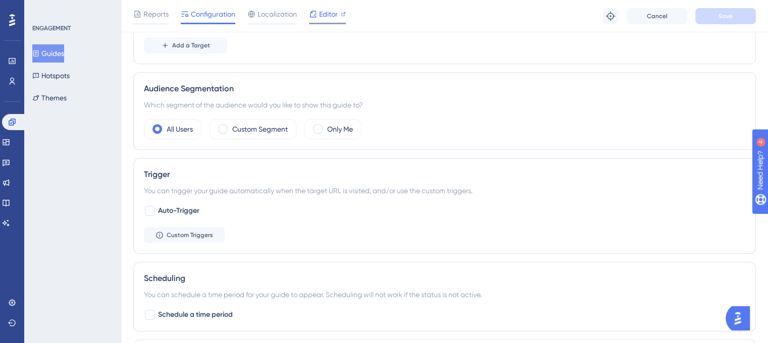
click at [315, 16] on icon at bounding box center [313, 14] width 7 height 7
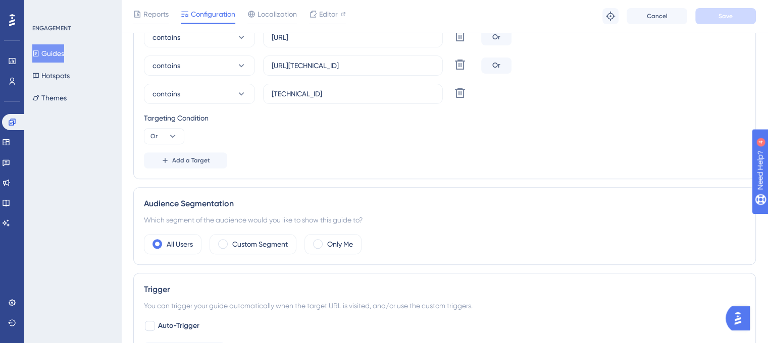
scroll to position [221, 0]
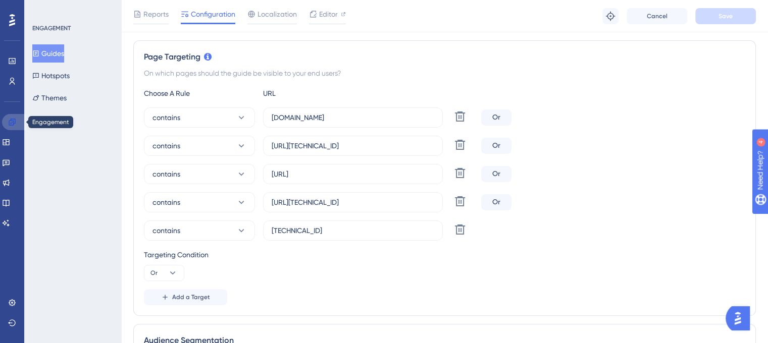
click at [22, 125] on link at bounding box center [14, 122] width 24 height 16
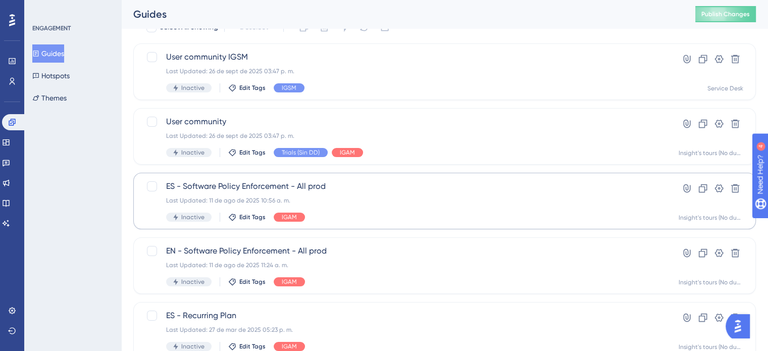
scroll to position [50, 0]
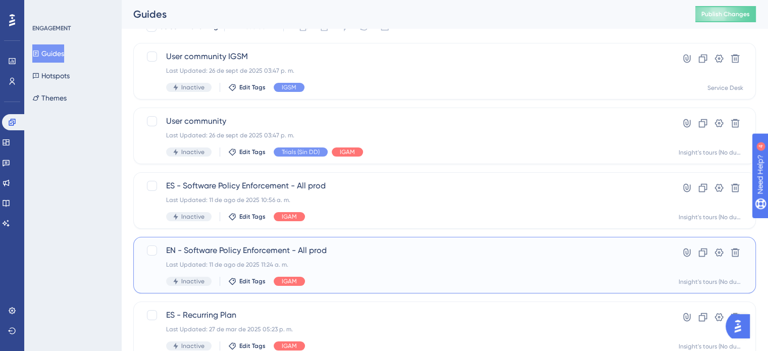
click at [439, 248] on span "EN - Software Policy Enforcement - All prod" at bounding box center [404, 250] width 476 height 12
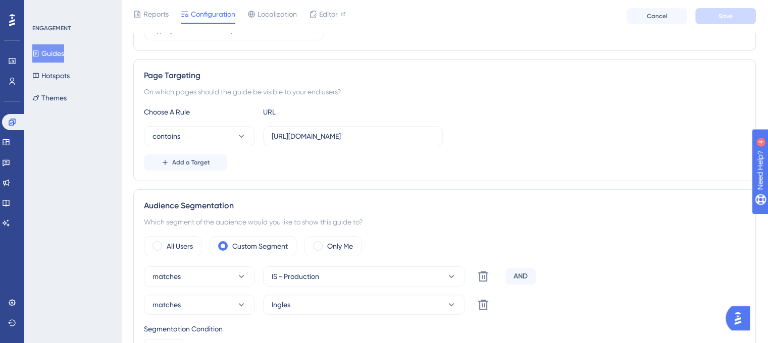
scroll to position [202, 0]
click at [381, 138] on input "https://coppel.is.cloud.invgate.net/#/software/policy-enforcement/policies-expl…" at bounding box center [353, 136] width 163 height 11
drag, startPoint x: 341, startPoint y: 137, endPoint x: 327, endPoint y: 135, distance: 14.4
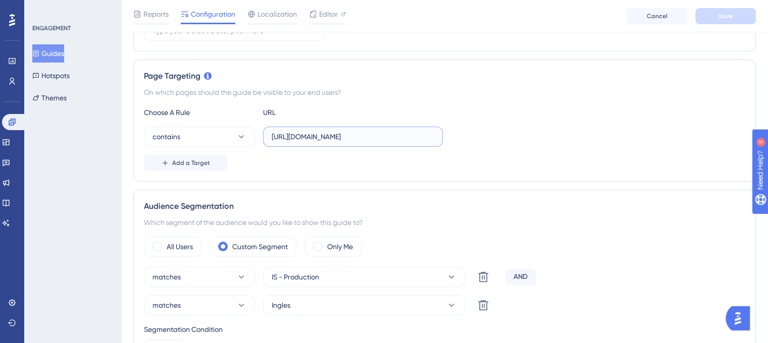
click at [341, 137] on input "https://coppel.is.cloud.invgate.net/#/software/policy-enforcement/policies-expl…" at bounding box center [353, 136] width 163 height 11
click at [318, 139] on input "https://coppel.is.cloud.invgate.net/#/software/policy-enforcement/policies-expl…" at bounding box center [353, 136] width 163 height 11
drag, startPoint x: 329, startPoint y: 135, endPoint x: 195, endPoint y: 153, distance: 134.6
click at [195, 153] on div "Choose A Rule URL contains https://coppel.is.cloud.invgate.net/#/software/polic…" at bounding box center [444, 138] width 601 height 65
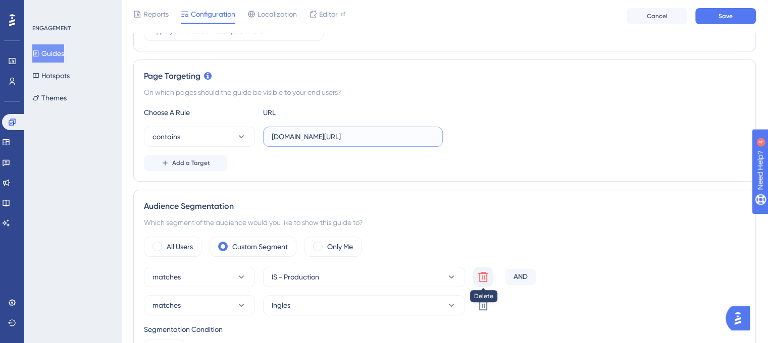
type input "[DOMAIN_NAME][URL]"
click at [487, 279] on icon at bounding box center [483, 277] width 10 height 10
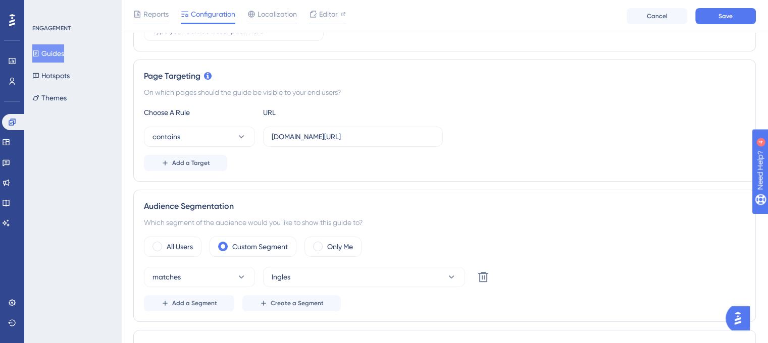
click at [484, 244] on div "All Users Custom Segment Only Me" at bounding box center [444, 247] width 601 height 20
click at [179, 243] on label "All Users" at bounding box center [180, 247] width 26 height 12
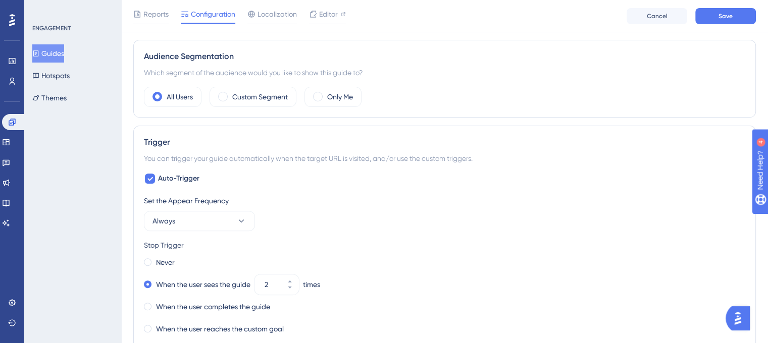
scroll to position [353, 0]
click at [154, 176] on div at bounding box center [150, 178] width 10 height 10
checkbox input "false"
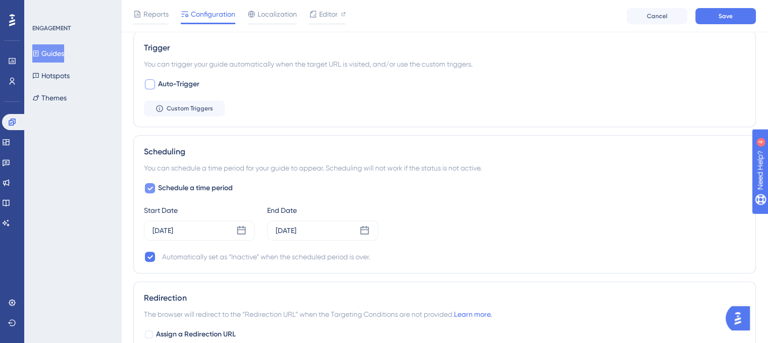
click at [158, 184] on span "Schedule a time period" at bounding box center [195, 188] width 75 height 12
checkbox input "false"
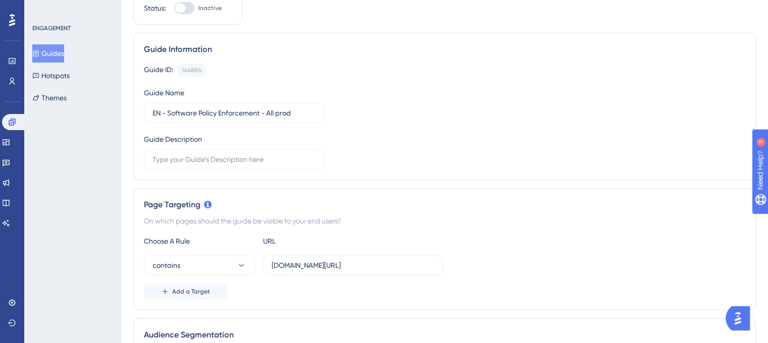
scroll to position [0, 0]
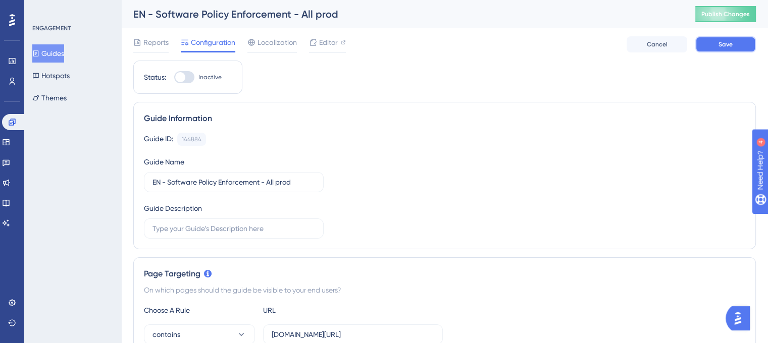
drag, startPoint x: 720, startPoint y: 46, endPoint x: 286, endPoint y: 60, distance: 434.3
click at [182, 75] on div at bounding box center [180, 77] width 10 height 10
click at [174, 77] on input "Inactive" at bounding box center [174, 77] width 1 height 1
checkbox input "true"
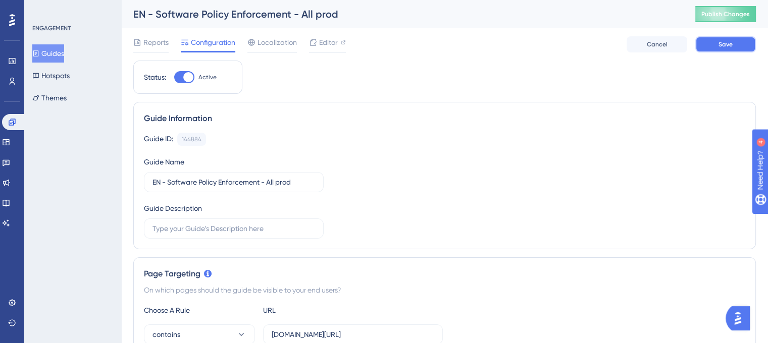
click at [734, 44] on button "Save" at bounding box center [725, 44] width 61 height 16
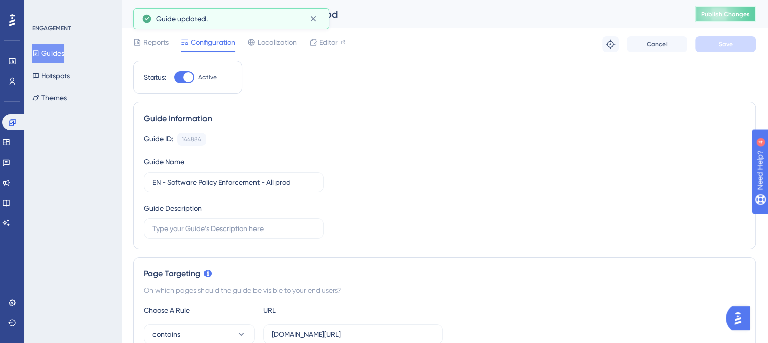
drag, startPoint x: 728, startPoint y: 12, endPoint x: 699, endPoint y: 14, distance: 28.8
click at [699, 14] on div "EN - Software Policy Enforcement - All prod Publish Changes" at bounding box center [444, 14] width 647 height 28
click at [716, 12] on span "Publish Changes" at bounding box center [725, 14] width 48 height 8
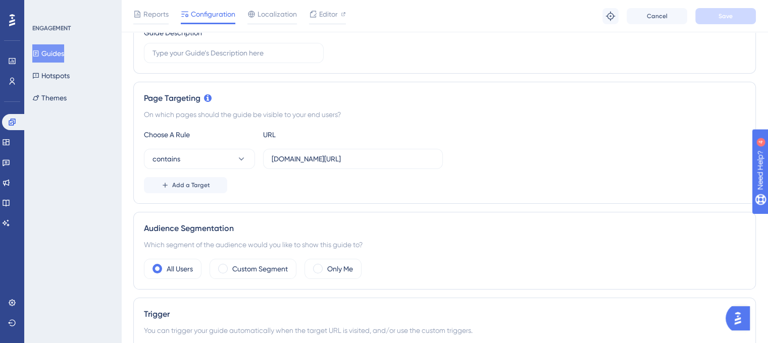
click at [525, 129] on div "Choose A Rule URL contains cloud.invgate.net/ Add a Target" at bounding box center [444, 161] width 601 height 65
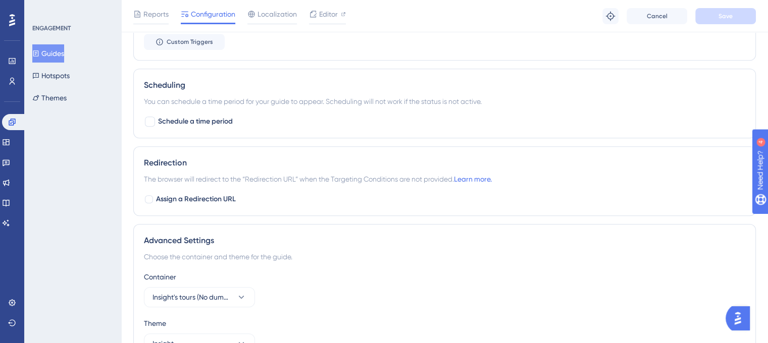
scroll to position [572, 0]
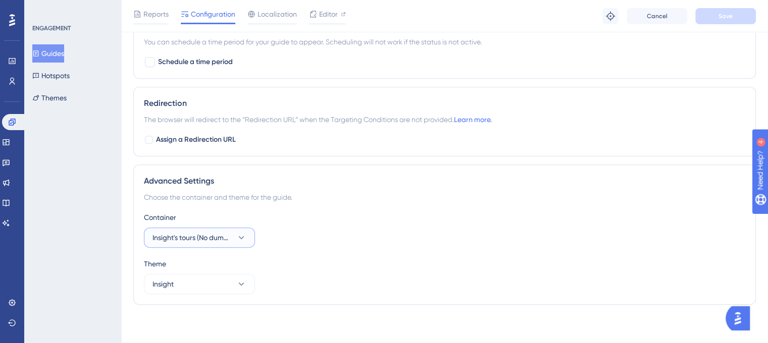
click at [215, 241] on span "Insight's tours (No dummy data)" at bounding box center [192, 238] width 80 height 12
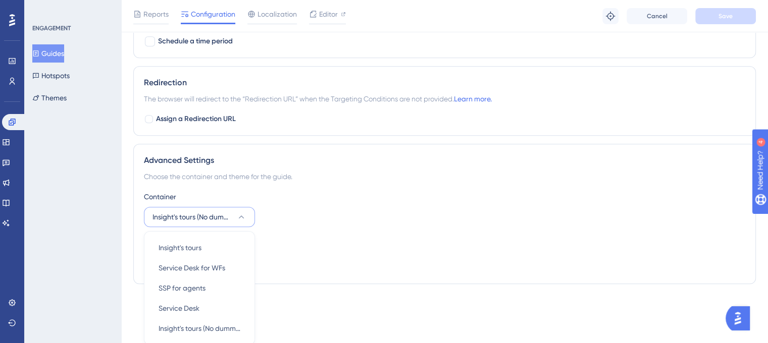
click at [509, 219] on div "Container Insight's tours (No dummy data) Insight's tours Insight's tours Servi…" at bounding box center [444, 209] width 601 height 36
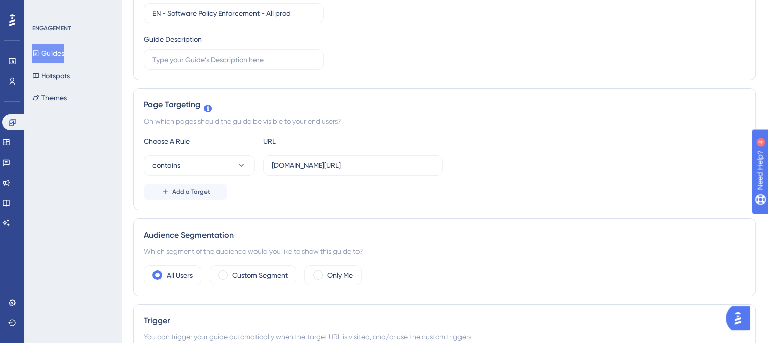
scroll to position [0, 0]
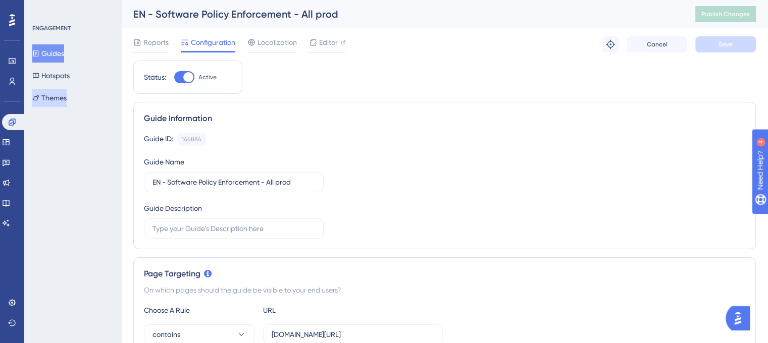
click at [55, 98] on button "Themes" at bounding box center [49, 98] width 34 height 18
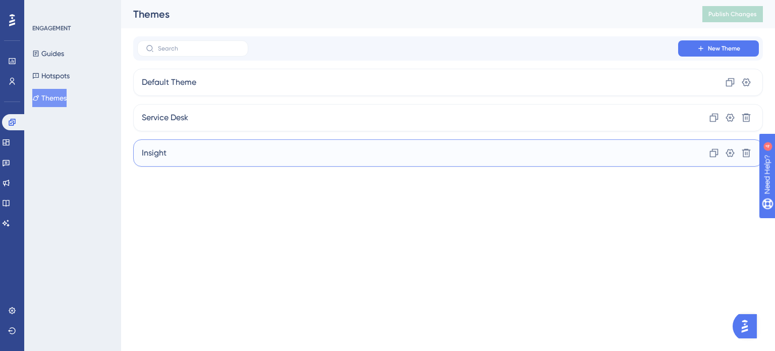
click at [227, 153] on div "Insight Clone Settings Delete" at bounding box center [448, 152] width 630 height 27
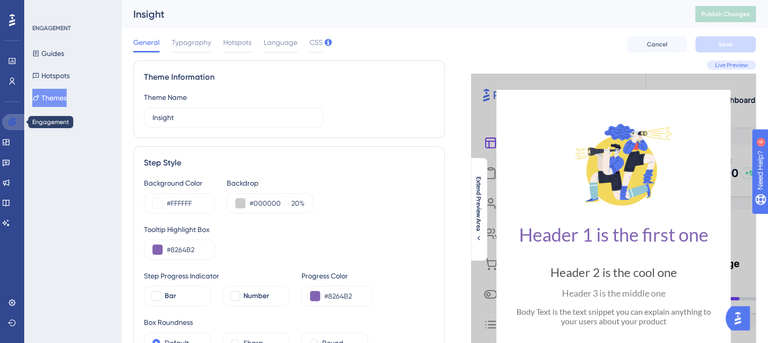
click at [16, 120] on link at bounding box center [14, 122] width 24 height 16
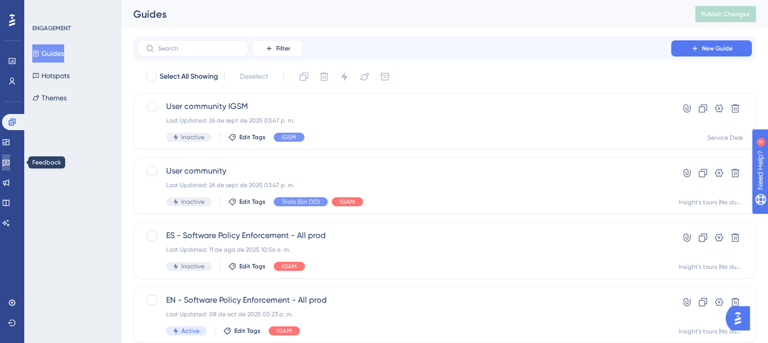
click at [10, 161] on icon at bounding box center [6, 162] width 8 height 8
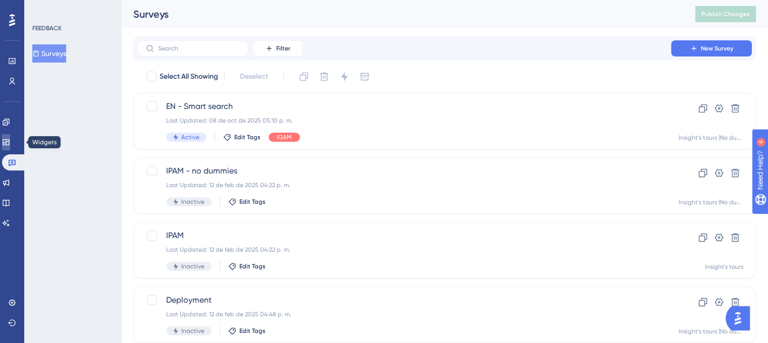
click at [10, 140] on icon at bounding box center [6, 142] width 8 height 8
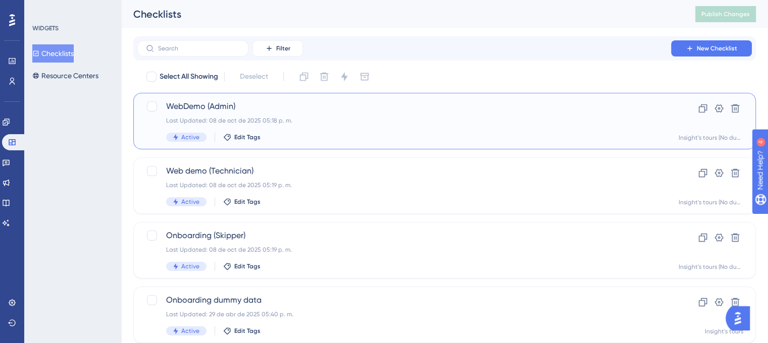
click at [368, 127] on div "WebDemo (Admin) Last Updated: 08 de oct de 2025 05:18 p. m. Active Edit Tags" at bounding box center [404, 120] width 476 height 41
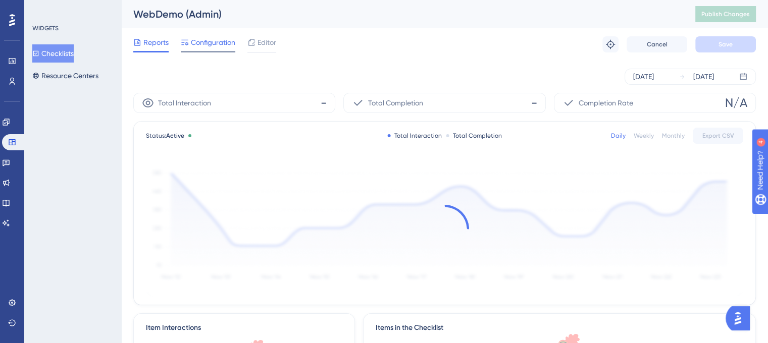
click at [214, 40] on span "Configuration" at bounding box center [213, 42] width 44 height 12
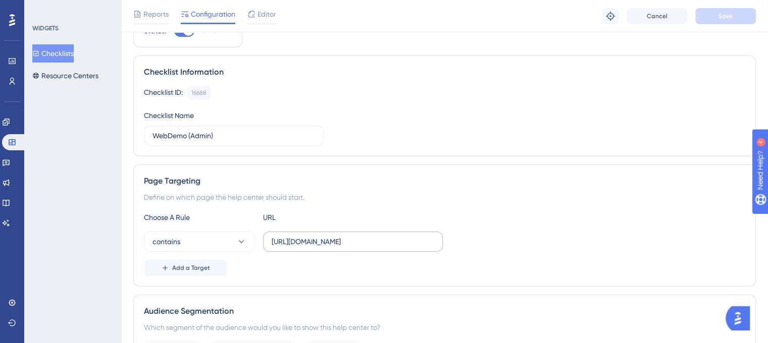
click at [343, 232] on label "[URL][DOMAIN_NAME]" at bounding box center [353, 242] width 180 height 20
click at [343, 236] on input "[URL][DOMAIN_NAME]" at bounding box center [353, 241] width 163 height 11
click at [343, 230] on div "Choose A Rule URL contains https://webdemo.is.cloud.invgate.net/ Add a Target" at bounding box center [444, 243] width 601 height 65
click at [343, 231] on div "Choose A Rule URL contains https://webdemo.is.cloud.invgate.net/ Add a Target" at bounding box center [444, 243] width 601 height 65
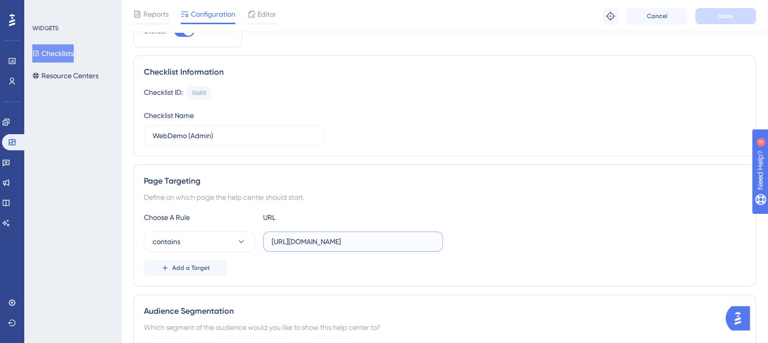
click at [348, 241] on input "[URL][DOMAIN_NAME]" at bounding box center [353, 241] width 163 height 11
click at [347, 241] on input "[URL][DOMAIN_NAME]" at bounding box center [353, 241] width 163 height 11
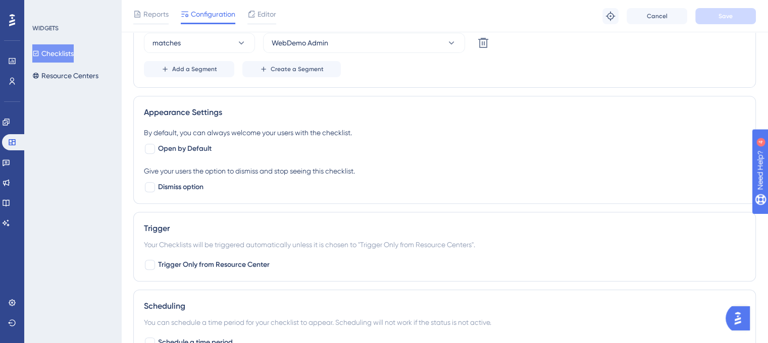
scroll to position [403, 0]
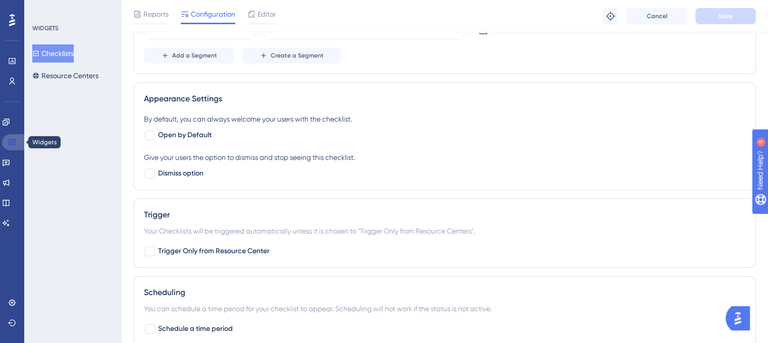
click at [14, 147] on link at bounding box center [14, 142] width 24 height 16
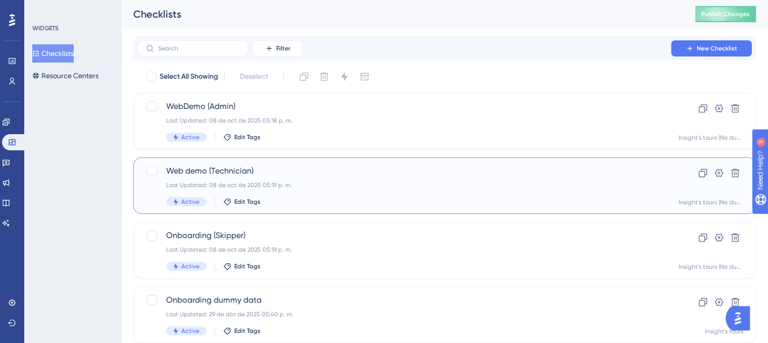
click at [327, 183] on div "Last Updated: 08 de oct de 2025 05:19 p. m." at bounding box center [404, 185] width 476 height 8
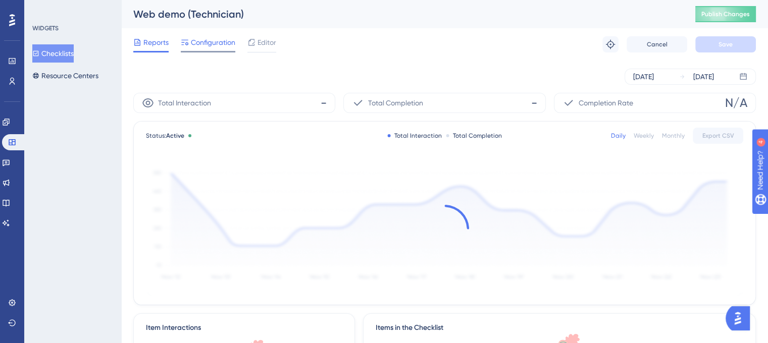
click at [215, 38] on span "Configuration" at bounding box center [213, 42] width 44 height 12
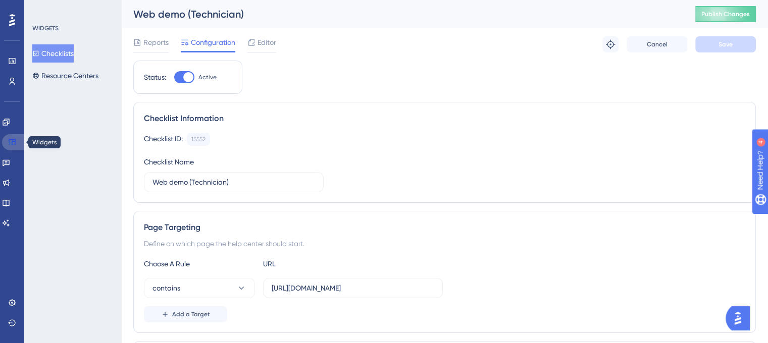
click at [15, 144] on icon at bounding box center [12, 142] width 7 height 6
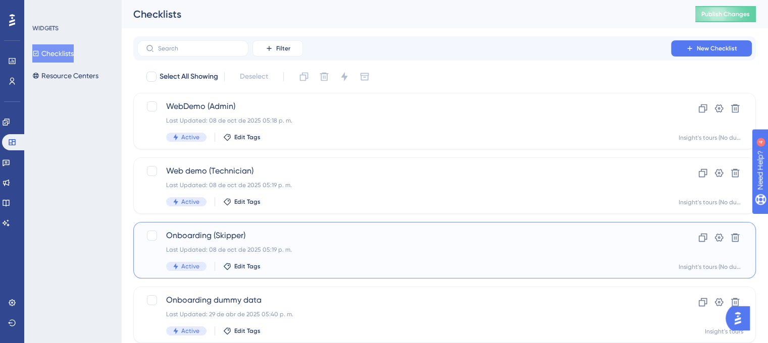
click at [283, 237] on span "Onboarding (Skipper)" at bounding box center [404, 236] width 476 height 12
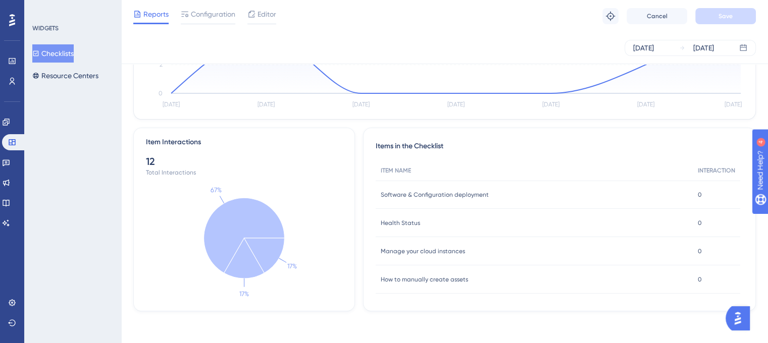
scroll to position [148, 0]
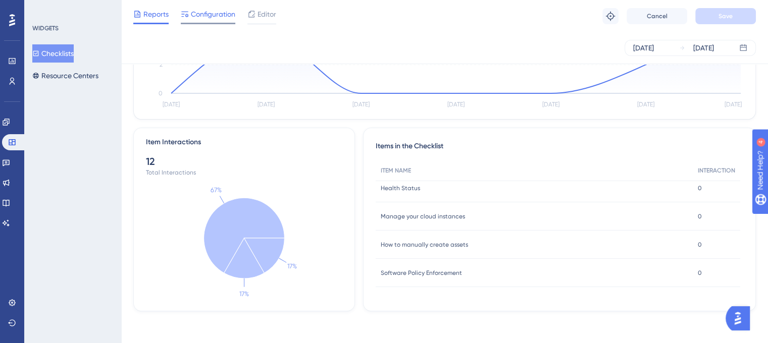
click at [194, 22] on div "Configuration" at bounding box center [208, 16] width 55 height 16
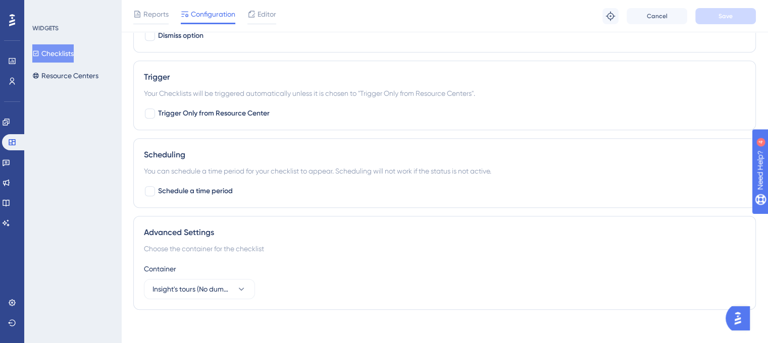
scroll to position [807, 0]
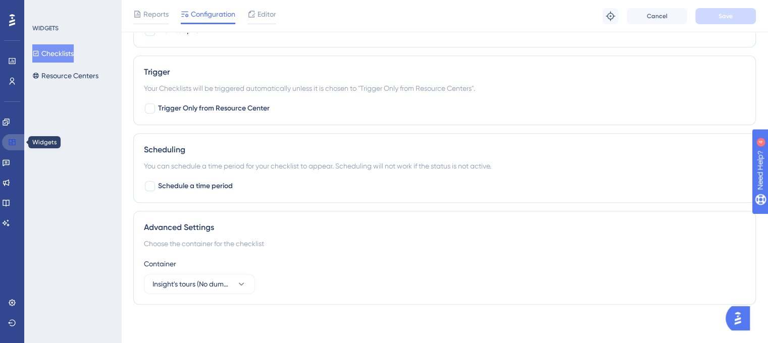
click at [14, 141] on icon at bounding box center [12, 142] width 8 height 8
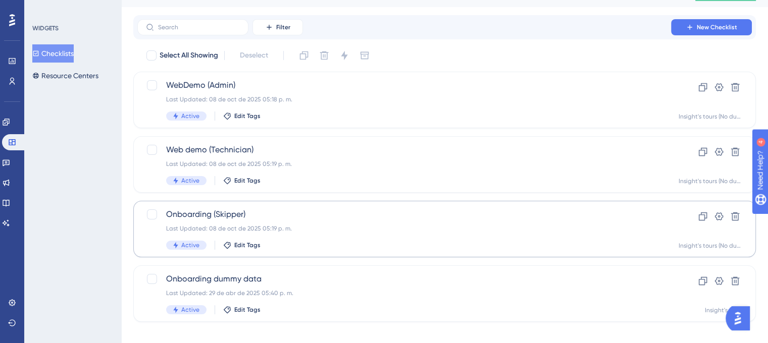
scroll to position [32, 0]
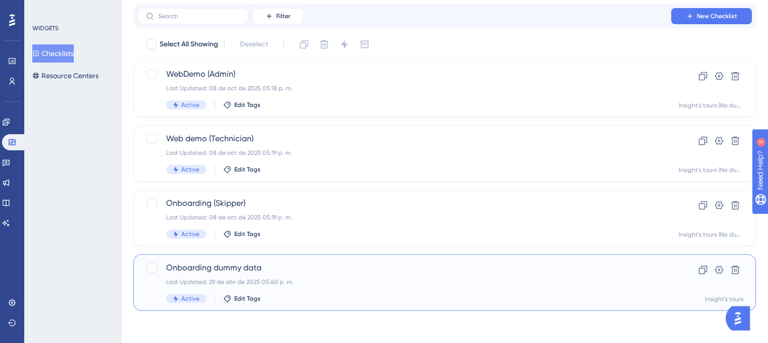
click at [330, 268] on span "Onboarding dummy data" at bounding box center [404, 268] width 476 height 12
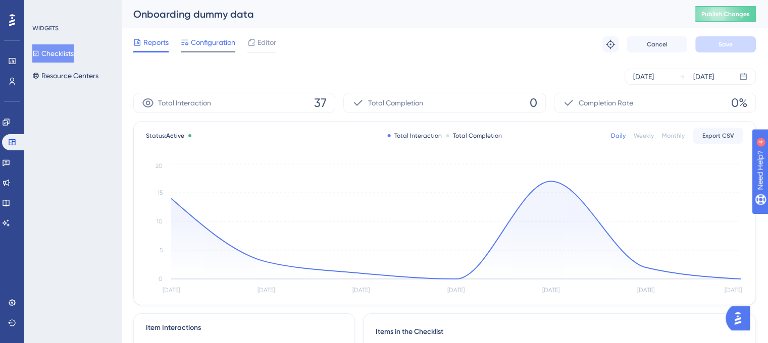
click at [227, 46] on span "Configuration" at bounding box center [213, 42] width 44 height 12
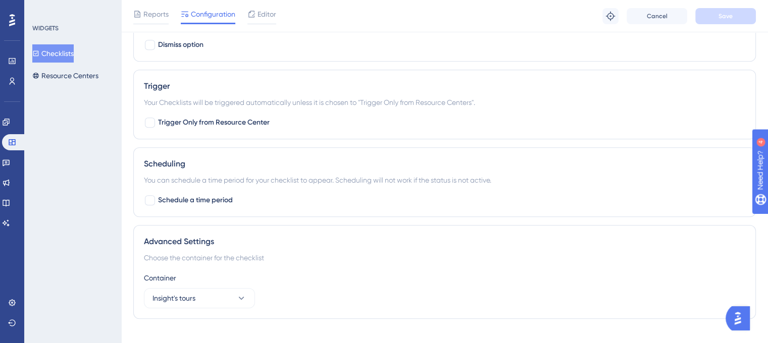
scroll to position [681, 0]
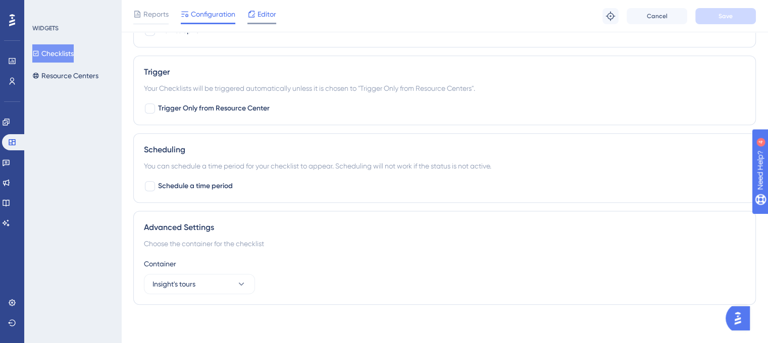
click at [256, 17] on div "Editor" at bounding box center [261, 14] width 29 height 12
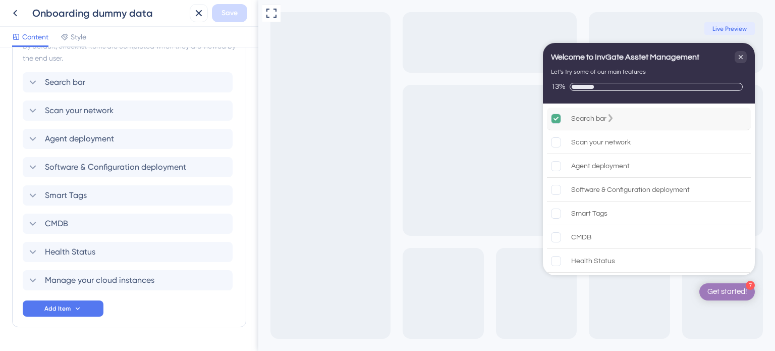
click at [555, 119] on icon "Search bar is complete." at bounding box center [556, 119] width 5 height 4
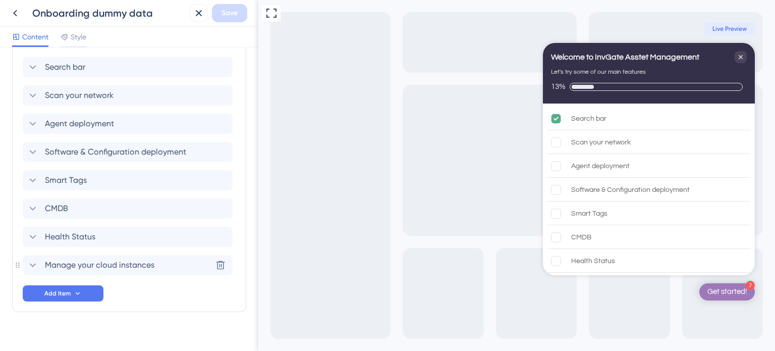
scroll to position [331, 0]
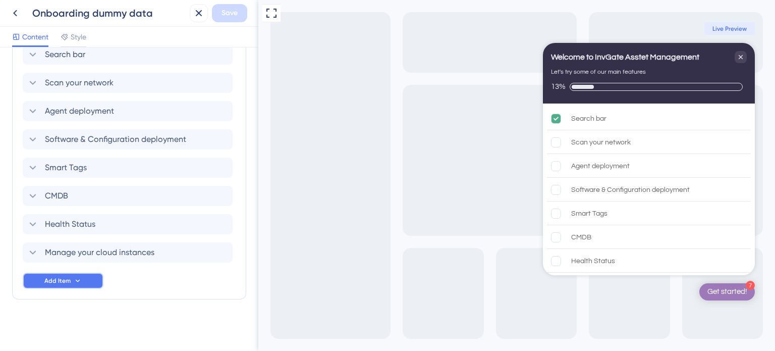
click at [76, 278] on icon at bounding box center [78, 281] width 8 height 8
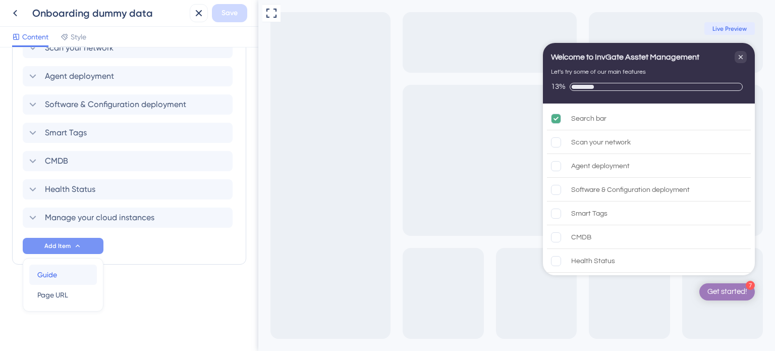
click at [85, 271] on div "Guide Guide" at bounding box center [62, 274] width 51 height 20
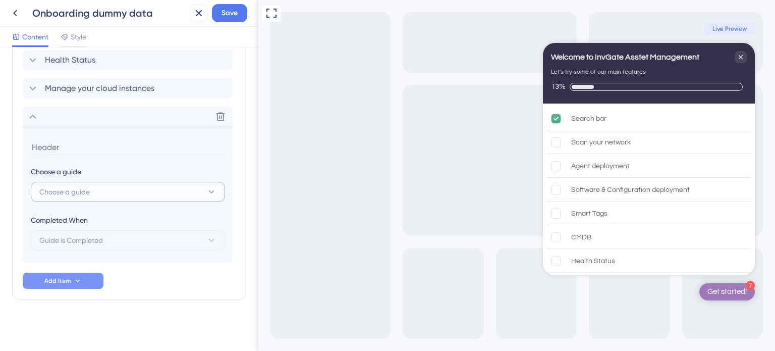
click at [95, 193] on button "Choose a guide" at bounding box center [128, 192] width 194 height 20
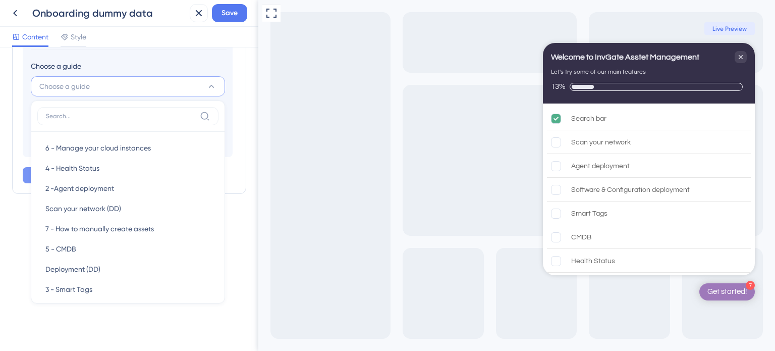
click at [200, 48] on input at bounding box center [129, 42] width 196 height 16
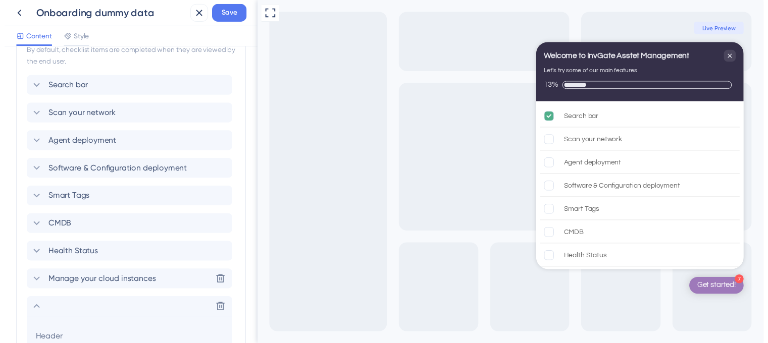
scroll to position [298, 0]
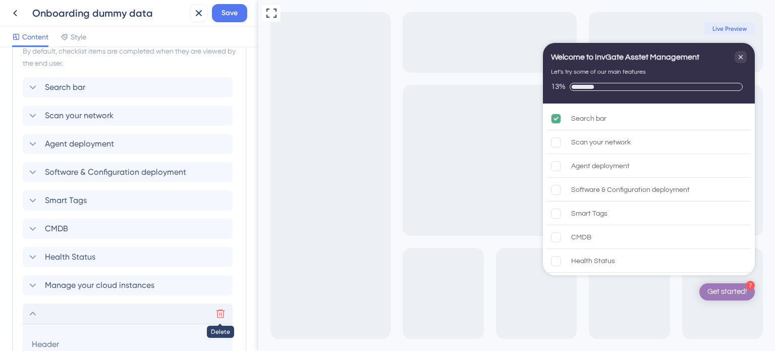
click at [216, 314] on icon at bounding box center [221, 313] width 10 height 10
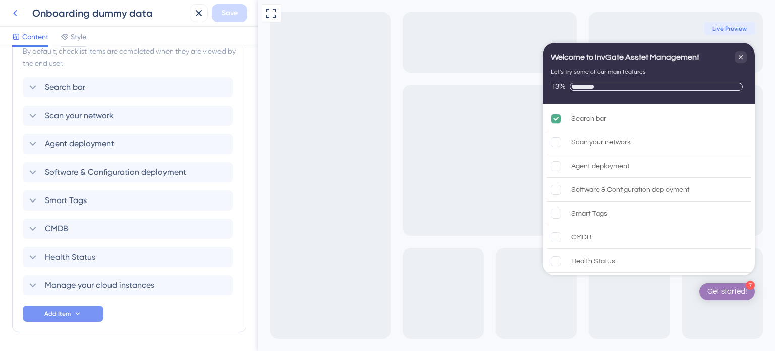
click at [19, 15] on icon at bounding box center [15, 13] width 12 height 12
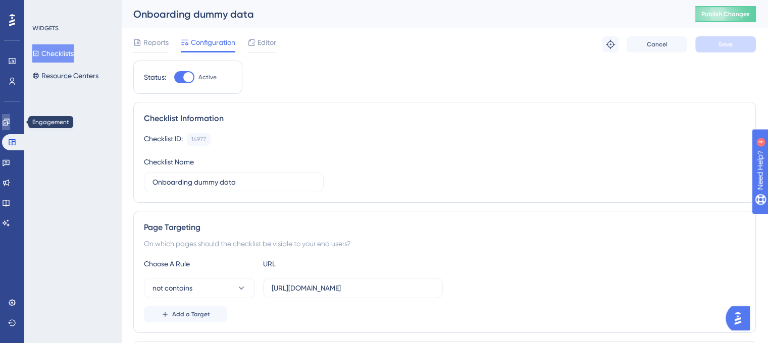
click at [10, 126] on icon at bounding box center [6, 122] width 8 height 8
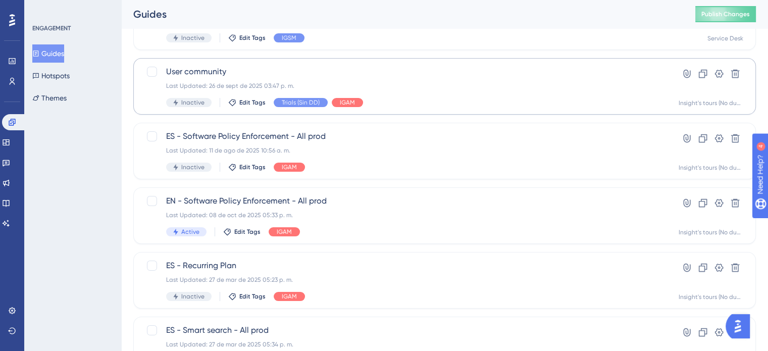
scroll to position [100, 0]
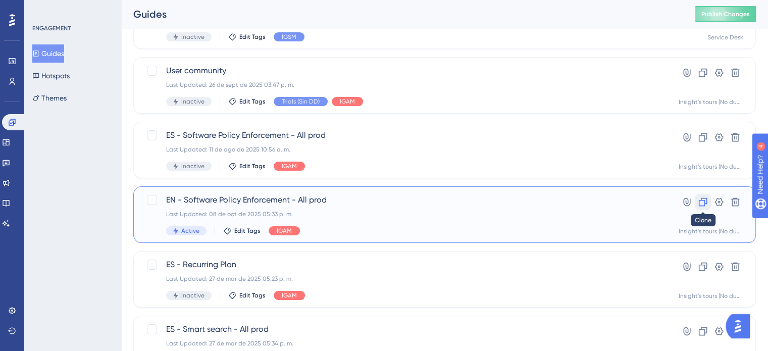
click at [706, 203] on icon at bounding box center [703, 202] width 10 height 10
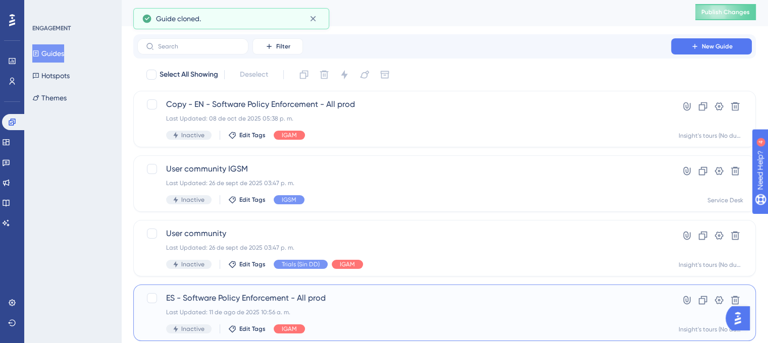
scroll to position [0, 0]
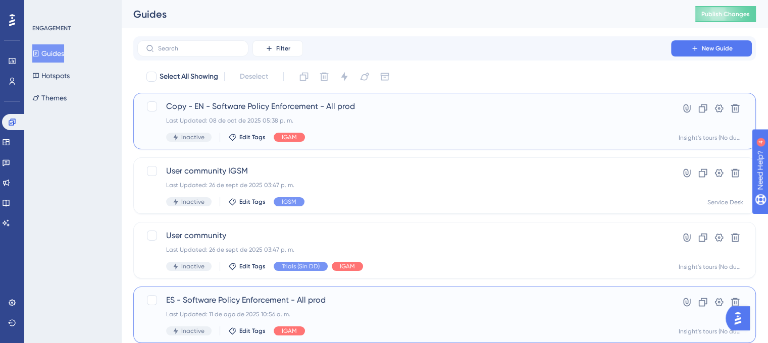
click at [424, 114] on div "Copy - EN - Software Policy Enforcement - All prod Last Updated: 08 de oct de 2…" at bounding box center [404, 120] width 476 height 41
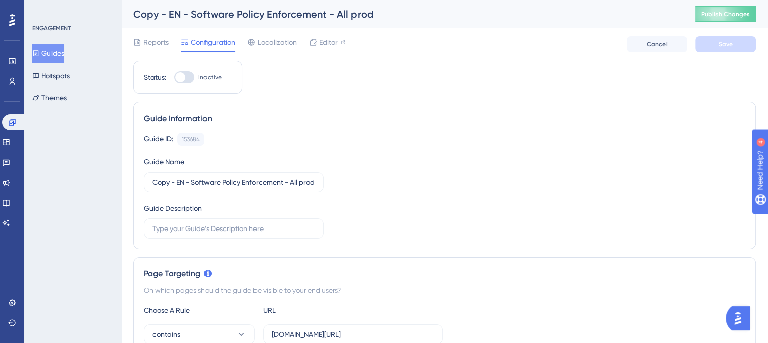
click at [184, 16] on div "Copy - EN - Software Policy Enforcement - All prod" at bounding box center [401, 14] width 537 height 14
click at [170, 18] on div "Copy - EN - Software Policy Enforcement - All prod" at bounding box center [401, 14] width 537 height 14
click at [312, 18] on div "Copy - EN - Software Policy Enforcement - All prod" at bounding box center [401, 14] width 537 height 14
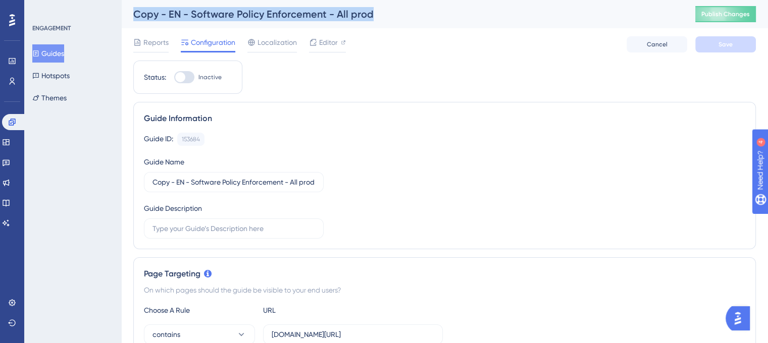
click at [312, 18] on div "Copy - EN - Software Policy Enforcement - All prod" at bounding box center [401, 14] width 537 height 14
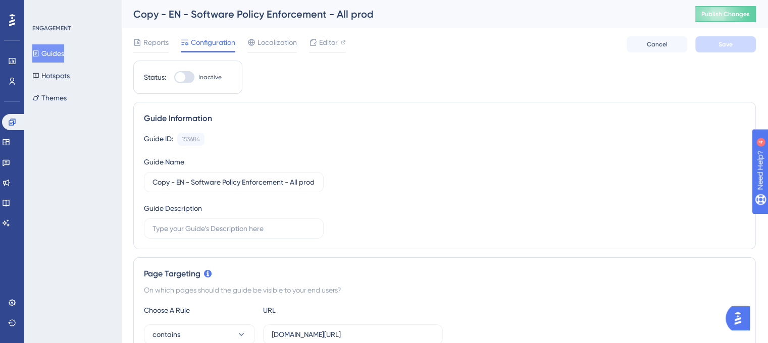
click at [444, 41] on div "Reports Configuration Localization Editor Cancel Save" at bounding box center [444, 44] width 622 height 32
click at [186, 76] on div at bounding box center [184, 77] width 20 height 12
click at [174, 77] on input "Inactive" at bounding box center [174, 77] width 1 height 1
checkbox input "true"
click at [185, 24] on div "Copy - EN - Software Policy Enforcement - All prod Publish Changes" at bounding box center [444, 14] width 647 height 28
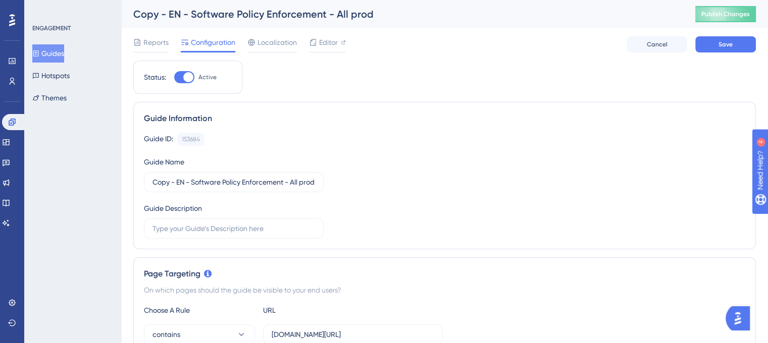
click at [189, 15] on div "Copy - EN - Software Policy Enforcement - All prod" at bounding box center [401, 14] width 537 height 14
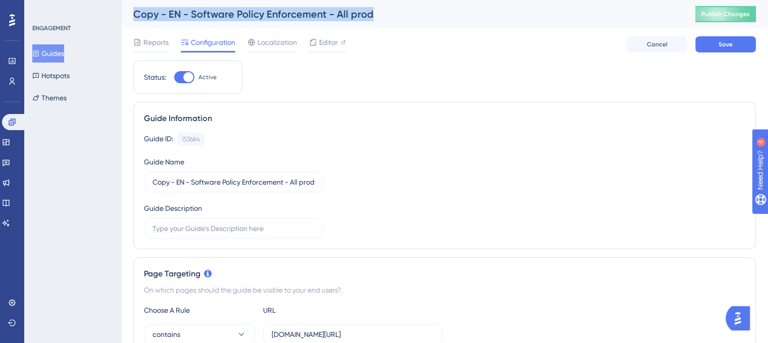
click at [189, 15] on div "Copy - EN - Software Policy Enforcement - All prod" at bounding box center [401, 14] width 537 height 14
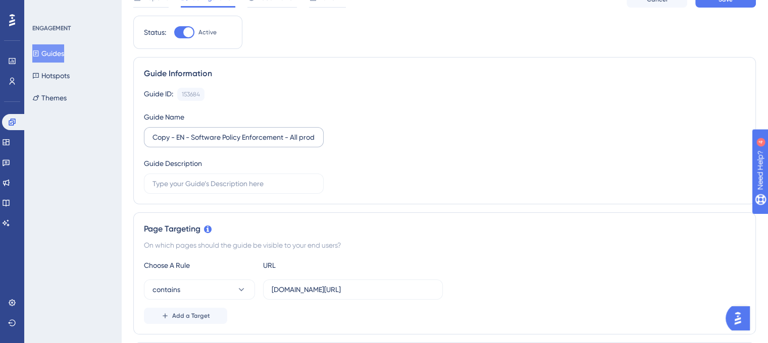
click at [196, 140] on label "Copy - EN - Software Policy Enforcement - All prod" at bounding box center [234, 137] width 180 height 20
click at [196, 140] on input "Copy - EN - Software Policy Enforcement - All prod" at bounding box center [233, 137] width 163 height 11
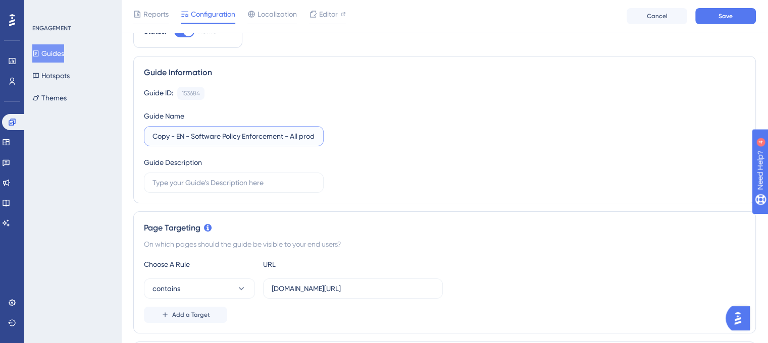
drag, startPoint x: 172, startPoint y: 133, endPoint x: 96, endPoint y: 135, distance: 75.8
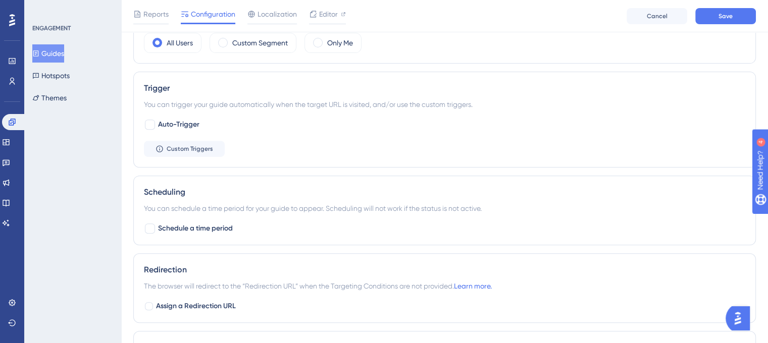
scroll to position [572, 0]
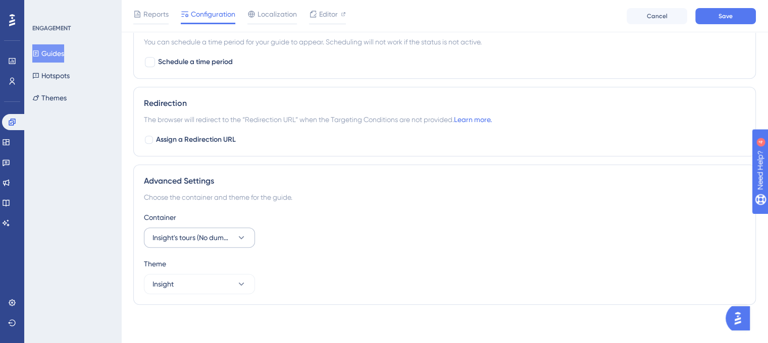
type input "EN - Software Policy Enforcement - tour"
click at [210, 242] on button "Insight's tours (No dummy data)" at bounding box center [199, 238] width 111 height 20
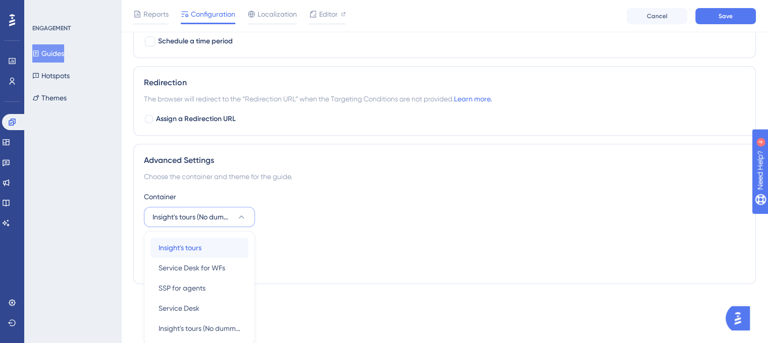
click at [220, 246] on div "Insight's tours Insight's tours" at bounding box center [199, 248] width 82 height 20
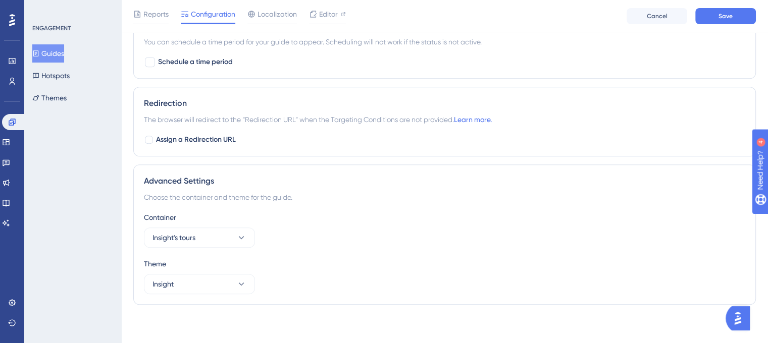
click at [399, 238] on div "Container Insight's tours" at bounding box center [444, 229] width 601 height 36
drag, startPoint x: 735, startPoint y: 19, endPoint x: 656, endPoint y: 231, distance: 225.7
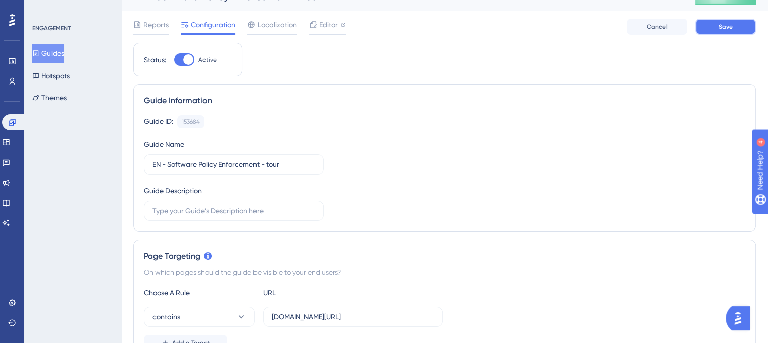
scroll to position [0, 0]
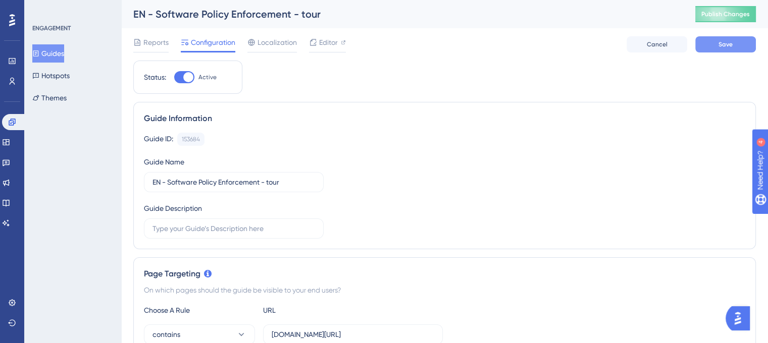
click at [723, 46] on span "Save" at bounding box center [725, 44] width 14 height 8
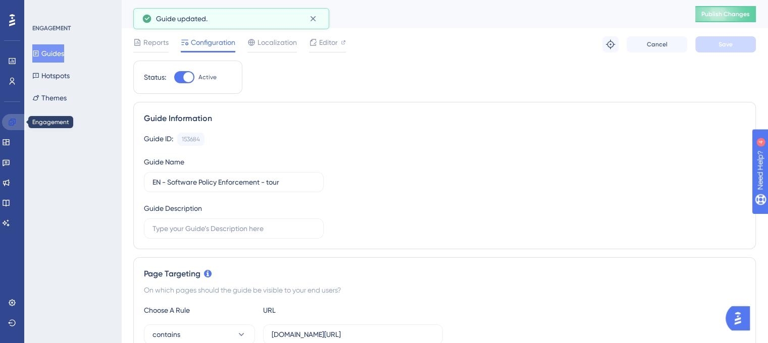
click at [14, 121] on icon at bounding box center [12, 122] width 8 height 8
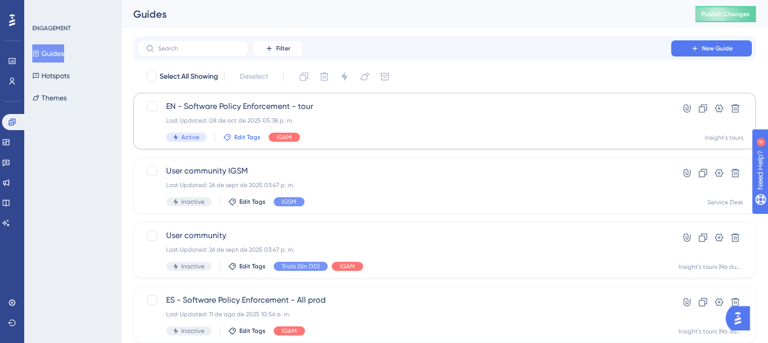
click at [253, 137] on span "Edit Tags" at bounding box center [247, 137] width 26 height 8
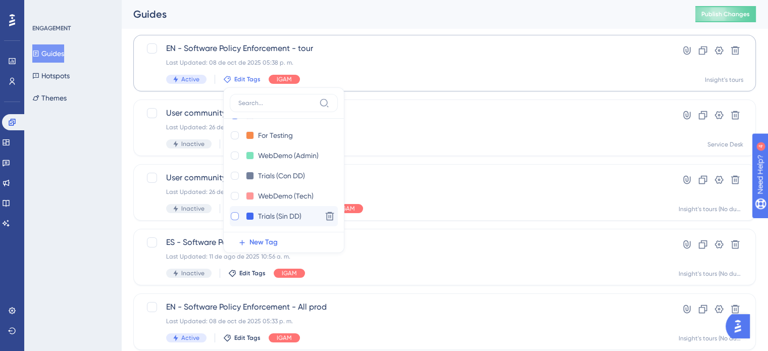
scroll to position [59, 0]
click at [234, 216] on div at bounding box center [235, 215] width 8 height 8
checkbox input "true"
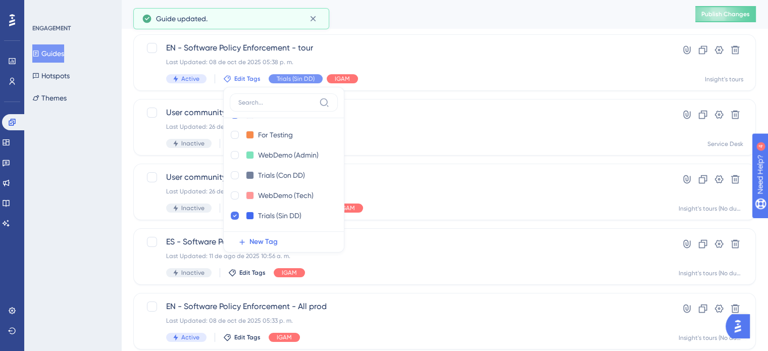
click at [106, 167] on div "ENGAGEMENT Guides Hotspots Themes" at bounding box center [72, 175] width 97 height 351
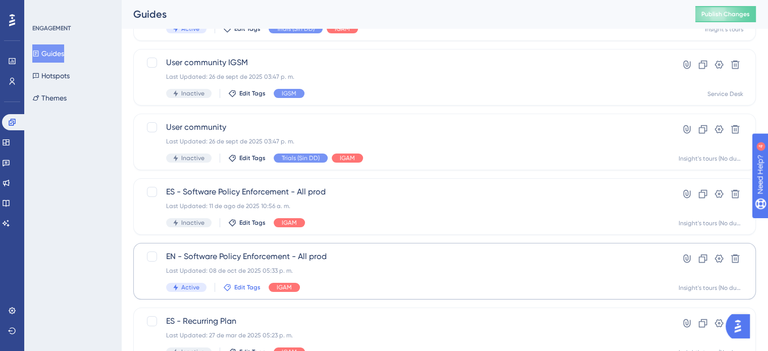
click at [247, 287] on span "Edit Tags" at bounding box center [247, 287] width 26 height 8
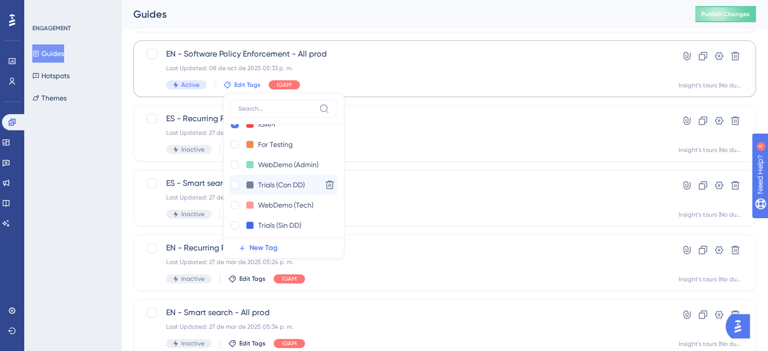
scroll to position [40, 0]
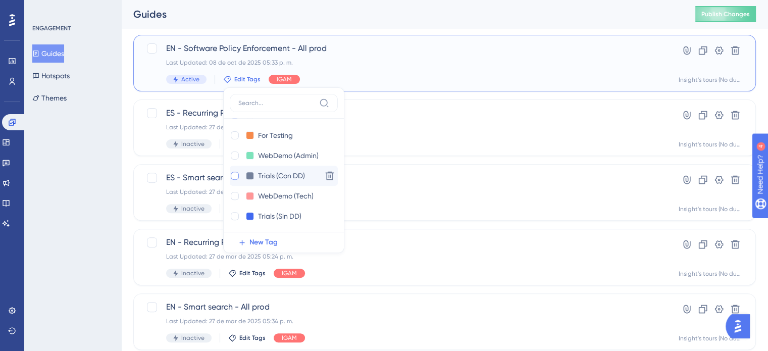
click at [234, 175] on div at bounding box center [235, 176] width 8 height 8
checkbox input "true"
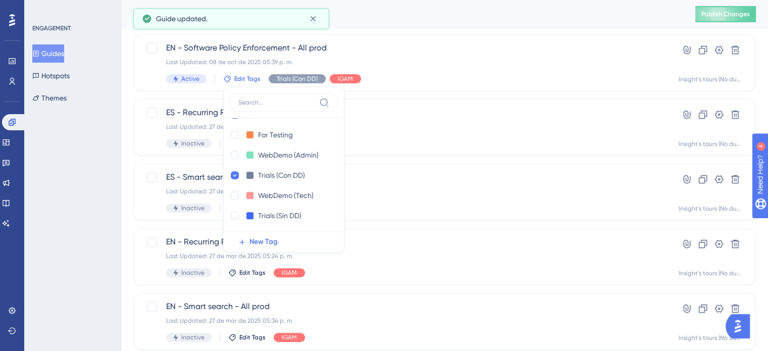
click at [114, 248] on div "ENGAGEMENT Guides Hotspots Themes" at bounding box center [72, 175] width 97 height 351
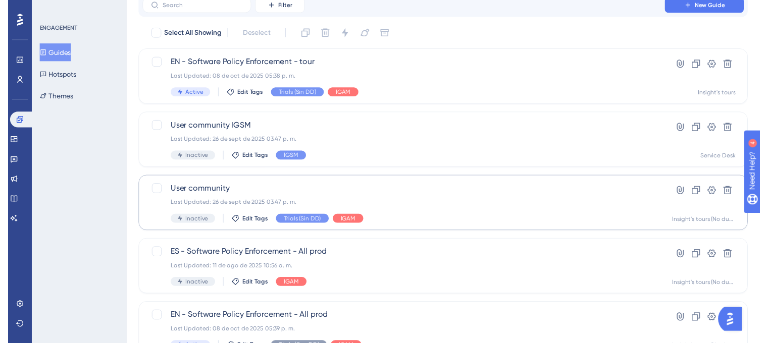
scroll to position [0, 0]
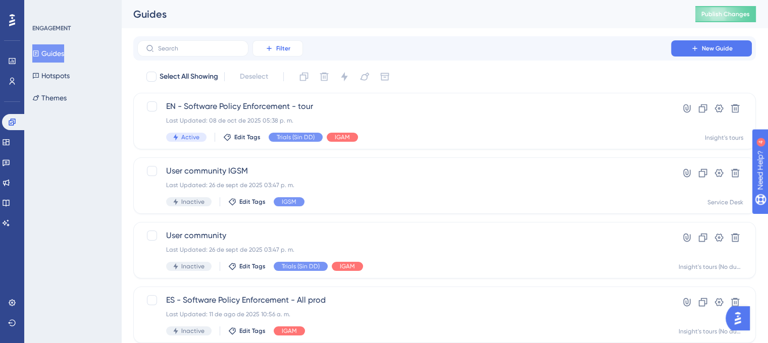
click at [293, 45] on button "Filter" at bounding box center [277, 48] width 50 height 16
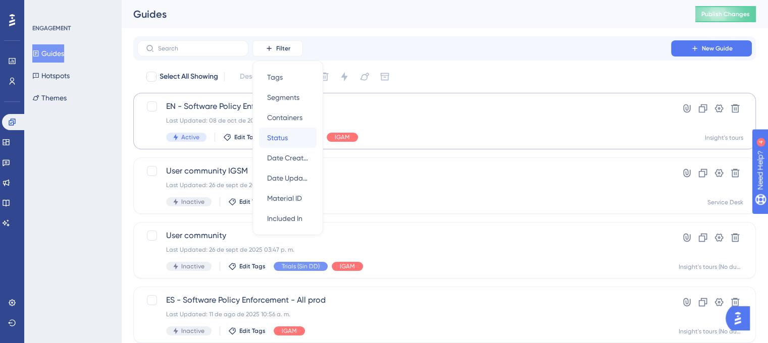
drag, startPoint x: 308, startPoint y: 137, endPoint x: 284, endPoint y: 137, distance: 24.2
click at [284, 137] on div "Status Status" at bounding box center [287, 138] width 41 height 20
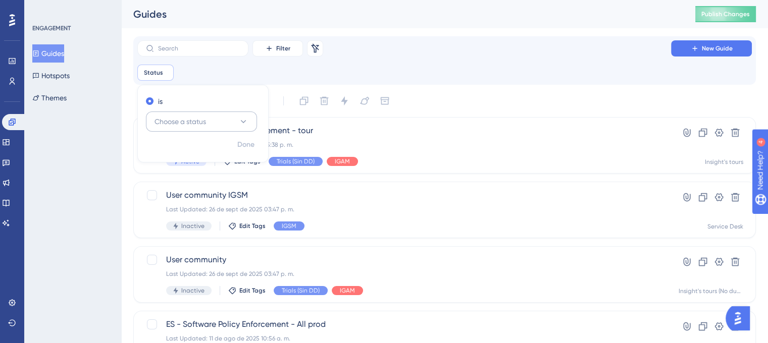
click at [224, 115] on button "Choose a status" at bounding box center [201, 122] width 111 height 20
click at [218, 157] on div "Active Active" at bounding box center [202, 152] width 82 height 20
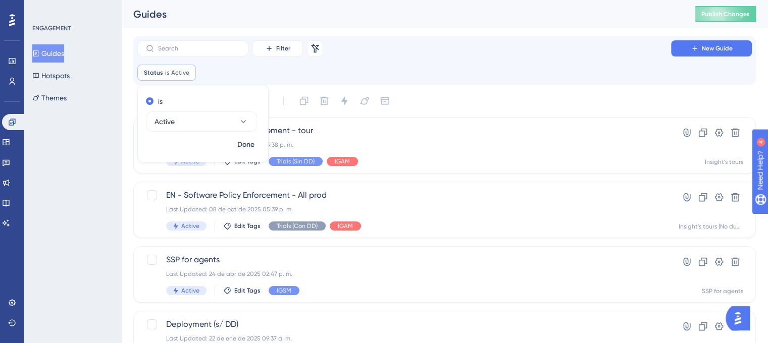
click at [422, 65] on div "Filter Remove Filters New Guide Status is Active Active Remove is Active Done" at bounding box center [444, 60] width 614 height 40
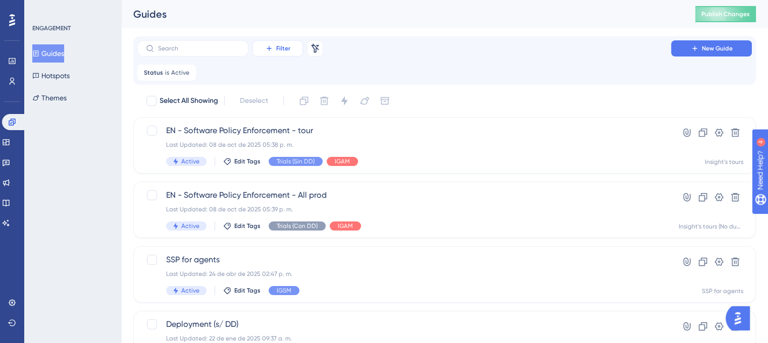
click at [289, 49] on span "Filter" at bounding box center [283, 48] width 14 height 8
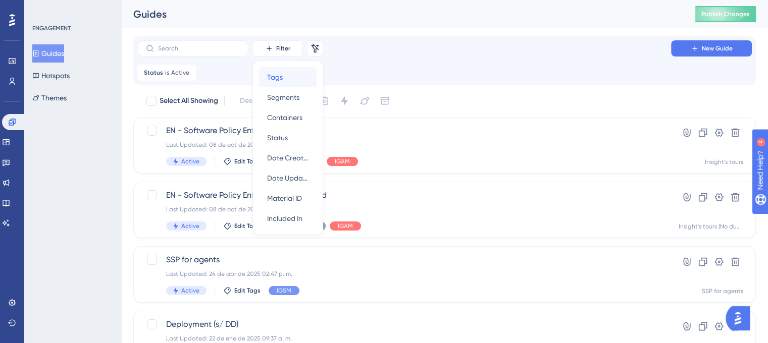
click at [280, 74] on span "Tags" at bounding box center [275, 77] width 16 height 12
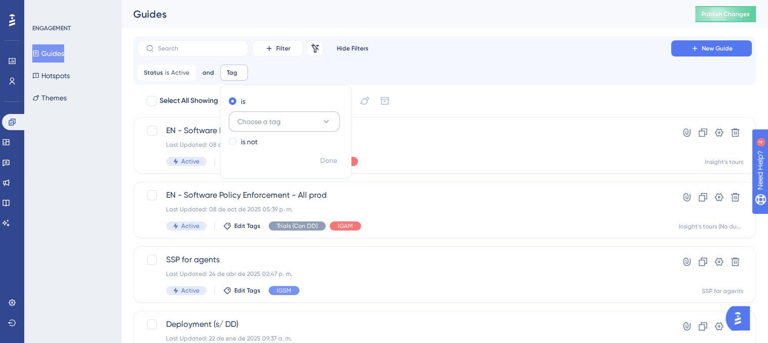
click at [268, 119] on span "Choose a tag" at bounding box center [258, 122] width 43 height 12
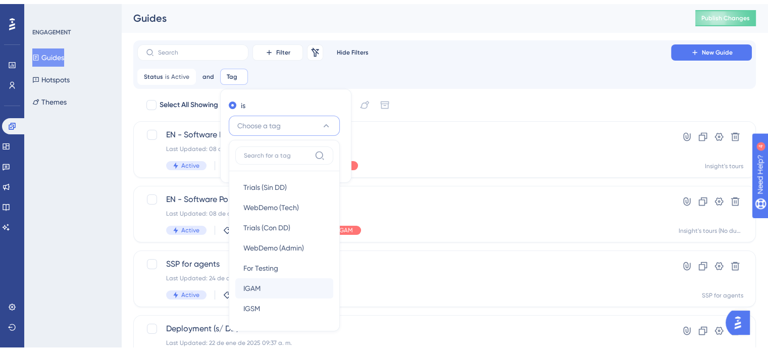
scroll to position [60, 0]
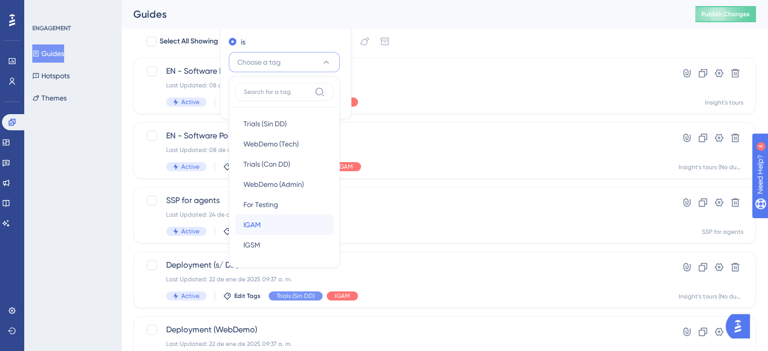
click at [289, 229] on div "IGAM IGAM" at bounding box center [284, 225] width 82 height 20
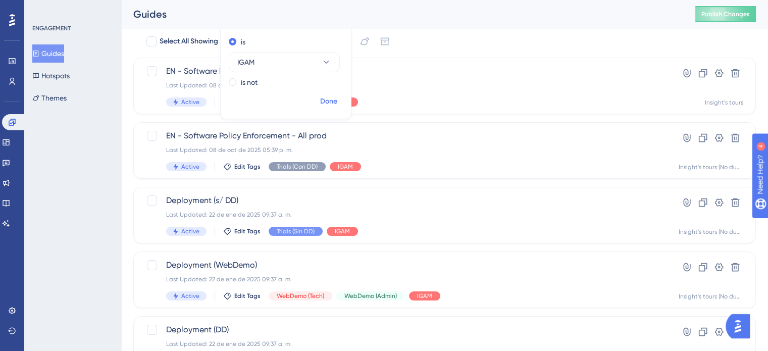
click at [326, 104] on span "Done" at bounding box center [328, 101] width 17 height 12
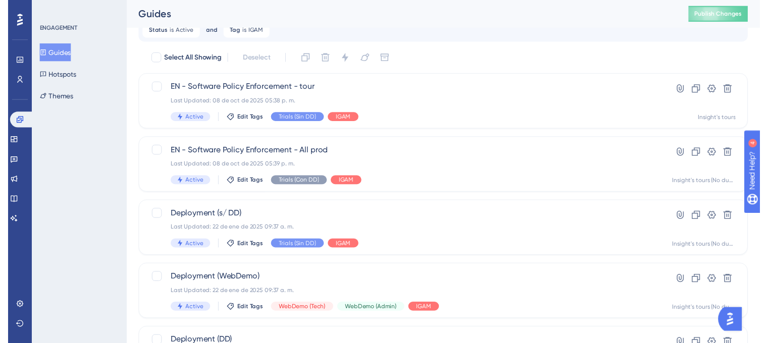
scroll to position [0, 0]
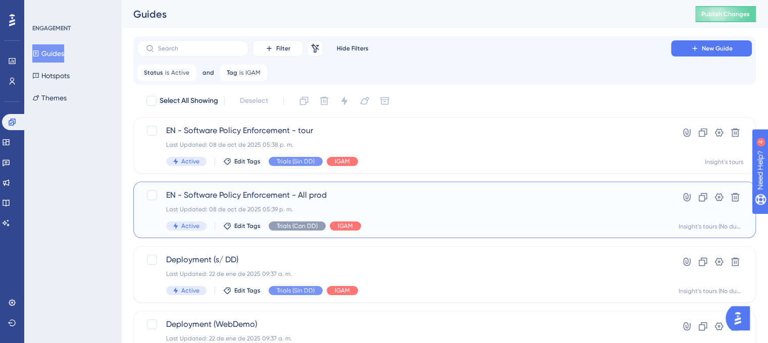
click at [235, 199] on span "EN - Software Policy Enforcement - All prod" at bounding box center [404, 195] width 476 height 12
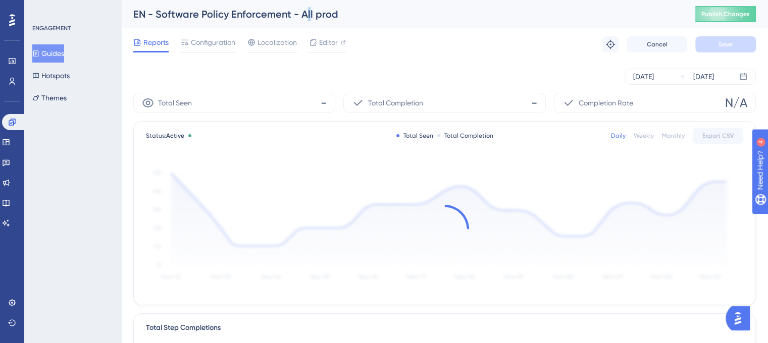
click at [307, 13] on div "EN - Software Policy Enforcement - All prod" at bounding box center [401, 14] width 537 height 14
click at [298, 14] on div "EN - Software Policy Enforcement - All prod" at bounding box center [401, 14] width 537 height 14
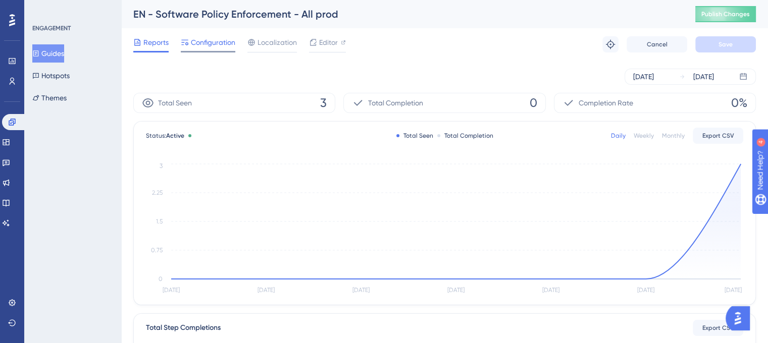
click at [186, 42] on icon at bounding box center [184, 43] width 7 height 6
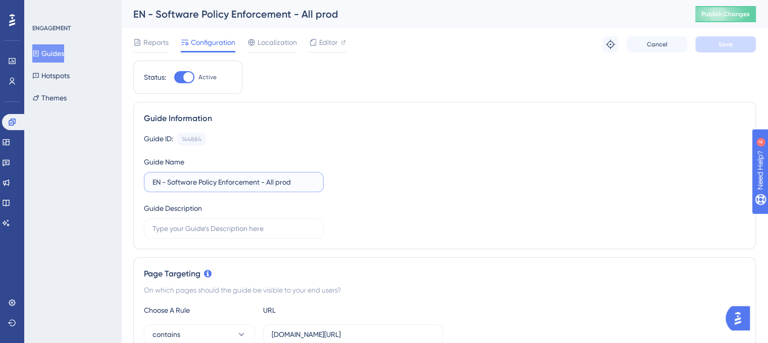
drag, startPoint x: 262, startPoint y: 181, endPoint x: 321, endPoint y: 174, distance: 59.0
click at [325, 175] on div "Guide ID: 144884 Copy Guide Name EN - Software Policy Enforcement - All prod Gu…" at bounding box center [444, 186] width 601 height 106
click at [738, 44] on button "Save" at bounding box center [725, 44] width 61 height 16
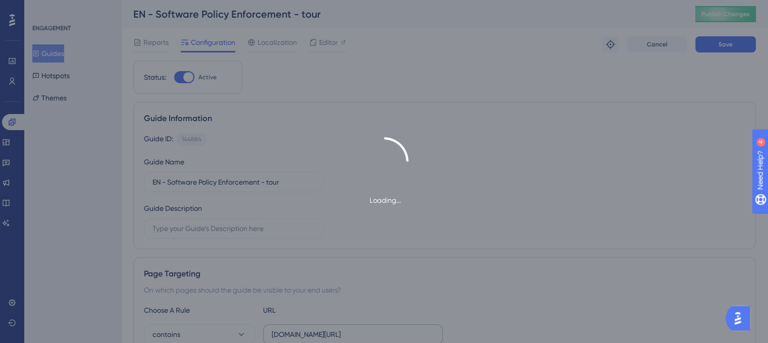
type input "EN - Software Policy Enforcement - tour-1"
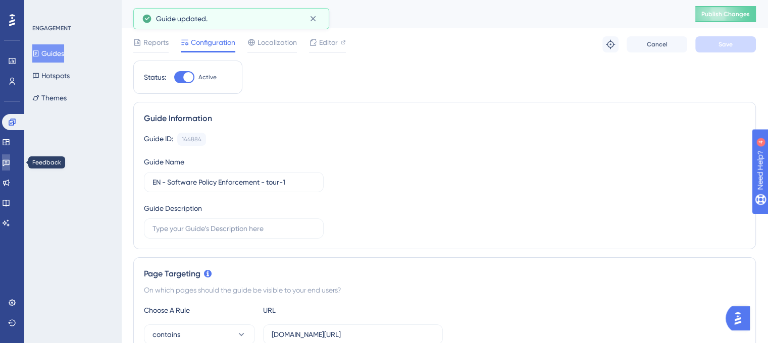
click at [10, 166] on icon at bounding box center [6, 162] width 8 height 8
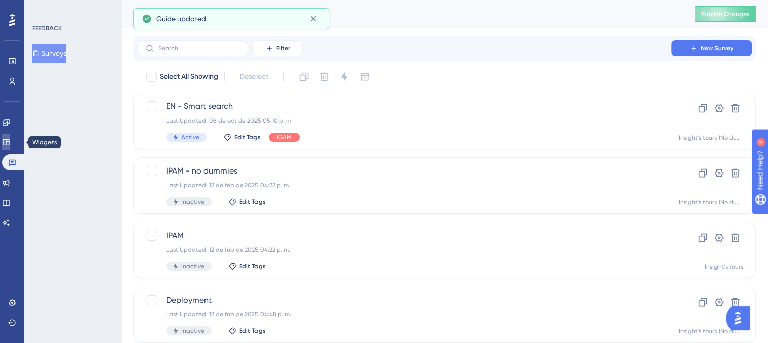
click at [10, 144] on icon at bounding box center [6, 142] width 8 height 8
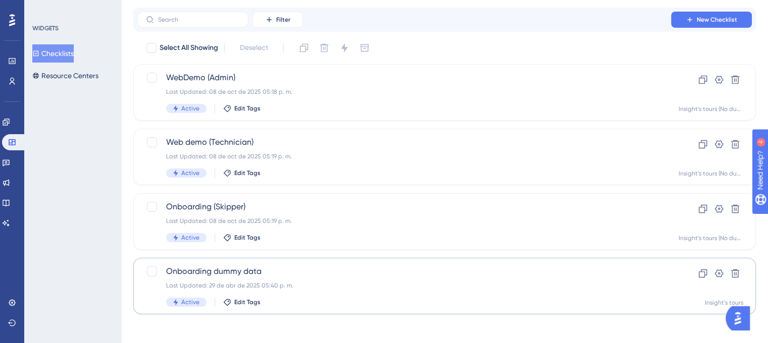
scroll to position [32, 0]
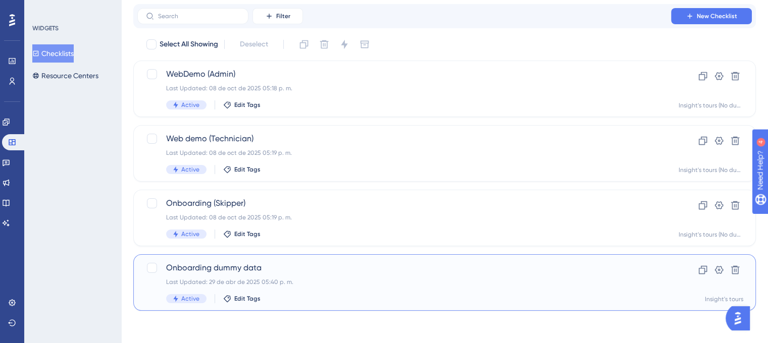
click at [341, 267] on span "Onboarding dummy data" at bounding box center [404, 268] width 476 height 12
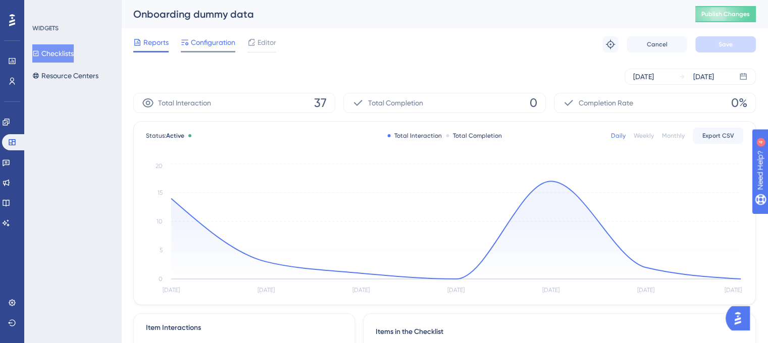
click at [228, 43] on span "Configuration" at bounding box center [213, 42] width 44 height 12
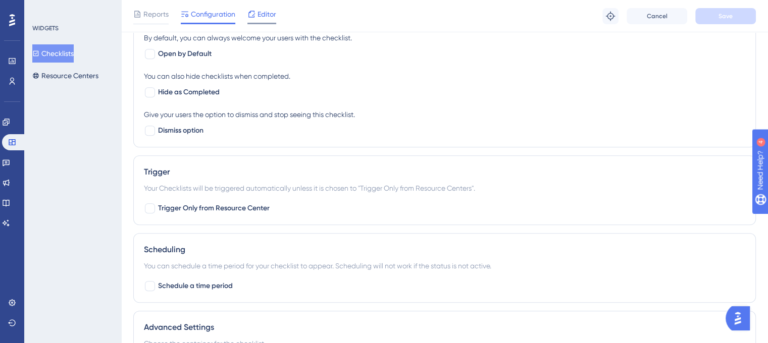
scroll to position [581, 0]
click at [264, 15] on span "Editor" at bounding box center [266, 14] width 19 height 12
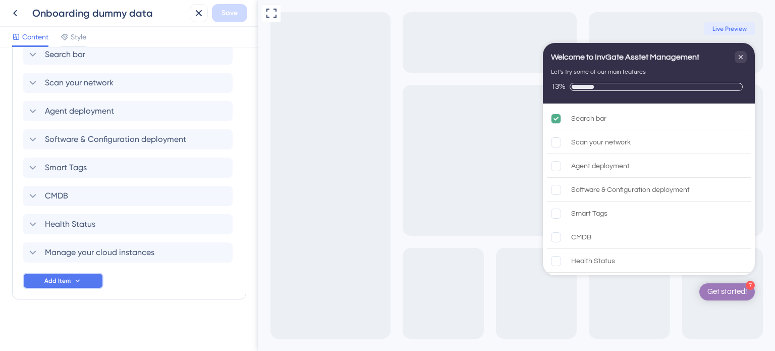
click at [85, 278] on button "Add Item" at bounding box center [63, 281] width 81 height 16
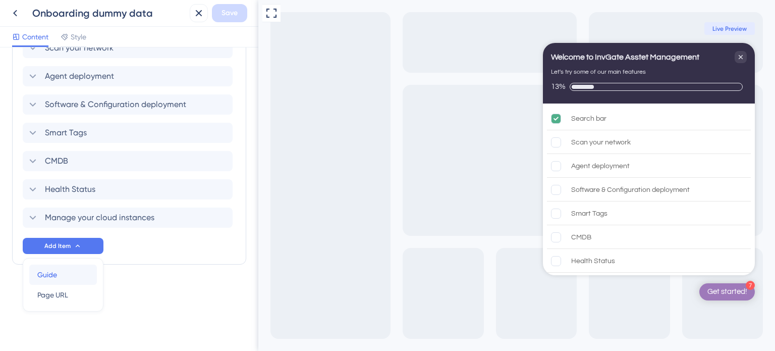
click at [62, 276] on div "Guide Guide" at bounding box center [62, 274] width 51 height 20
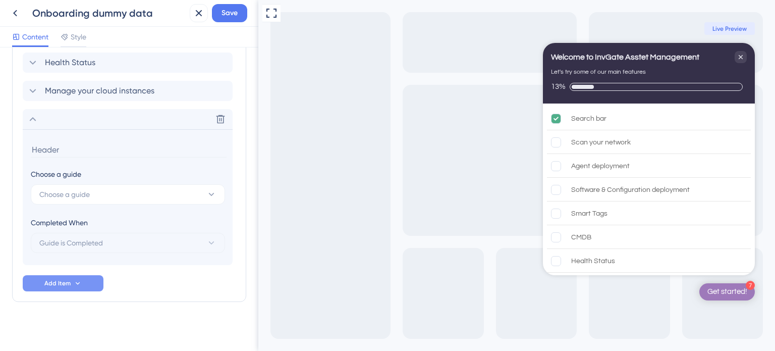
scroll to position [495, 0]
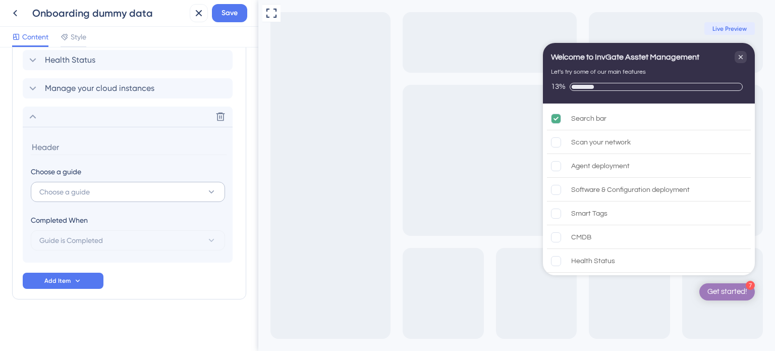
drag, startPoint x: 77, startPoint y: 206, endPoint x: 81, endPoint y: 197, distance: 9.7
click at [78, 205] on section "Choose a guide Choose a guide Completed When Guide is Completed" at bounding box center [128, 195] width 210 height 136
click at [81, 197] on button "Choose a guide" at bounding box center [128, 192] width 194 height 20
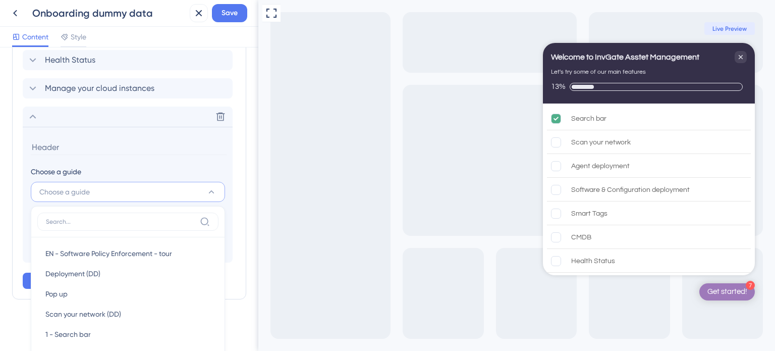
scroll to position [598, 0]
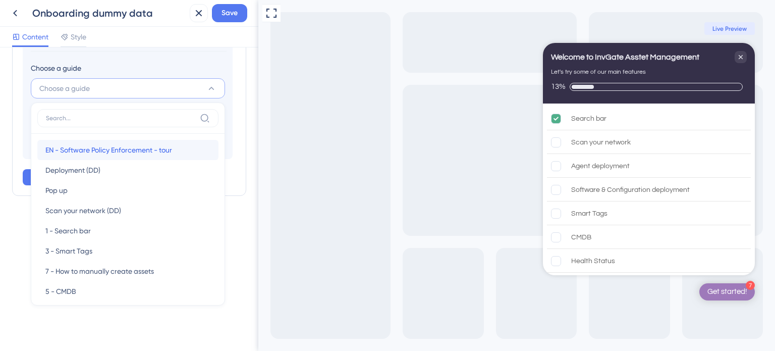
click at [119, 149] on span "EN - Software Policy Enforcement - tour" at bounding box center [108, 150] width 127 height 12
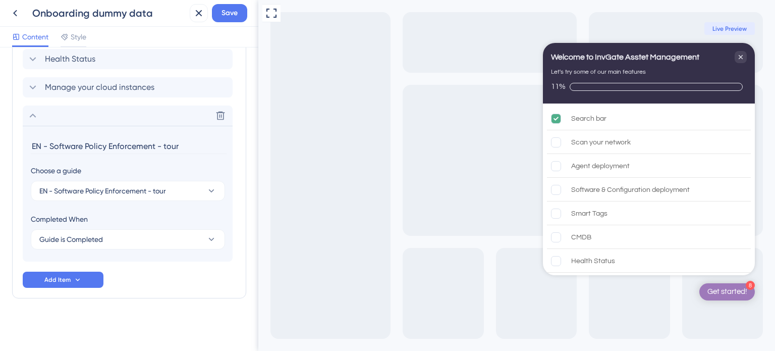
scroll to position [495, 0]
click at [54, 190] on span "EN - Software Policy Enforcement - tour" at bounding box center [102, 192] width 127 height 12
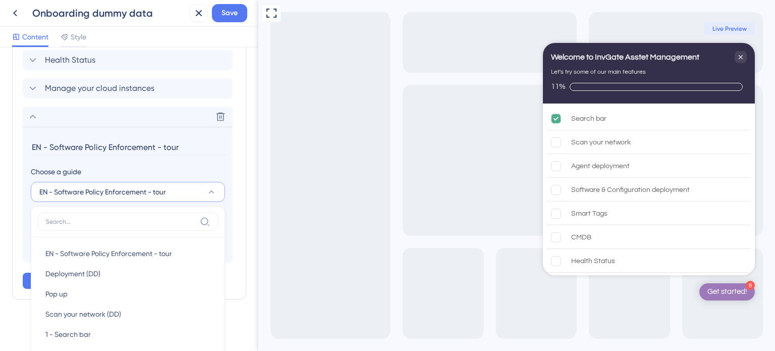
scroll to position [598, 0]
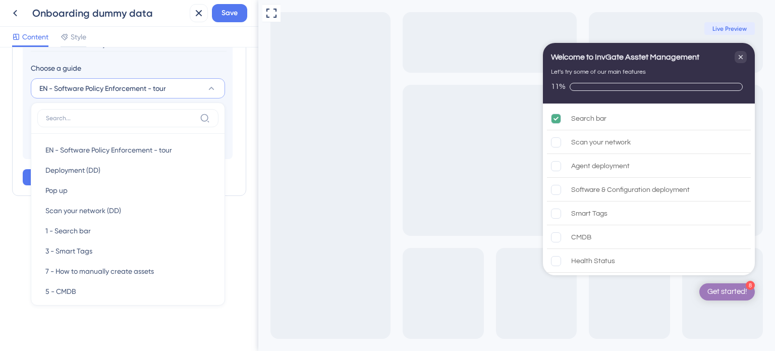
click at [59, 84] on span "EN - Software Policy Enforcement - tour" at bounding box center [102, 88] width 127 height 12
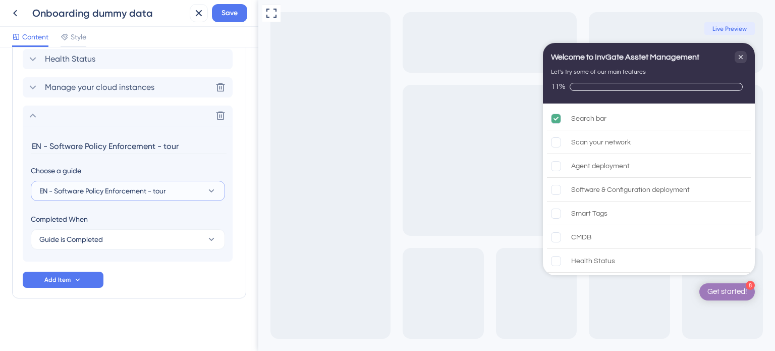
scroll to position [495, 0]
click at [55, 144] on input "EN - Software Policy Enforcement - tour" at bounding box center [129, 147] width 196 height 16
drag, startPoint x: 48, startPoint y: 146, endPoint x: 0, endPoint y: 149, distance: 48.5
click at [0, 149] on div "Checklist Header Title Welcome to InvGate Asstet Management Subtitle Let's try …" at bounding box center [129, 198] width 258 height 303
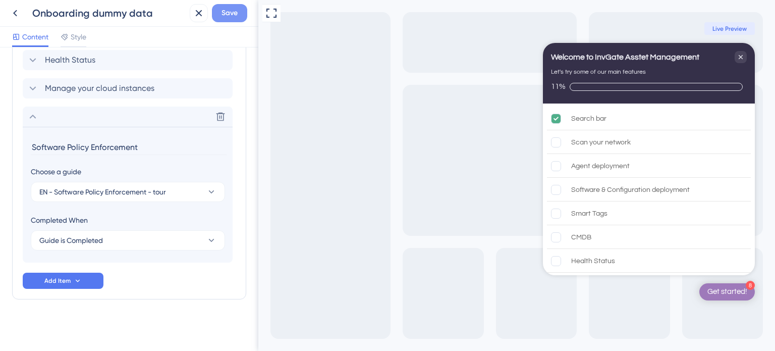
type input "Software Policy Enforcement"
click at [236, 15] on span "Save" at bounding box center [230, 13] width 16 height 12
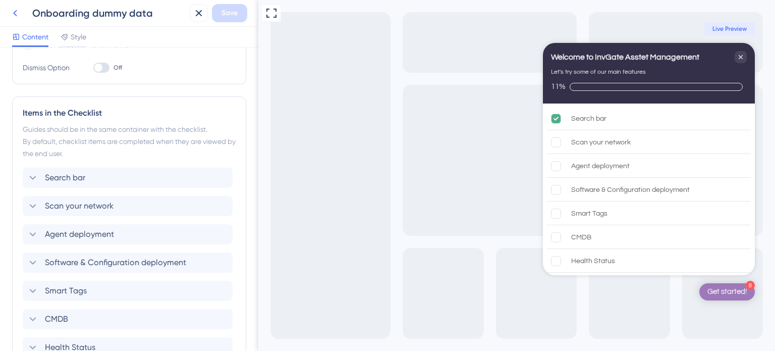
scroll to position [206, 0]
click at [11, 16] on icon at bounding box center [15, 13] width 12 height 12
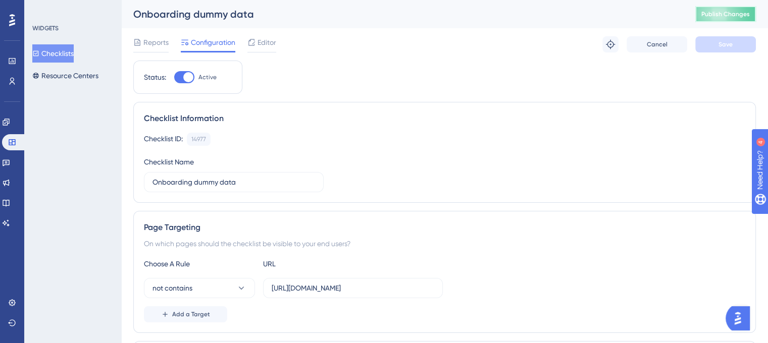
click at [735, 14] on span "Publish Changes" at bounding box center [725, 14] width 48 height 8
click at [256, 48] on div "Editor" at bounding box center [261, 42] width 29 height 12
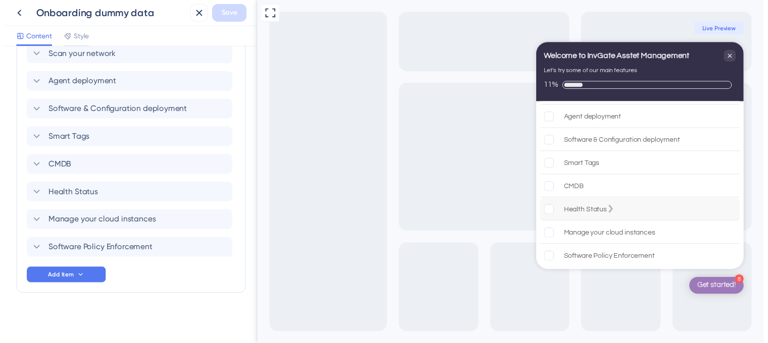
scroll to position [47, 0]
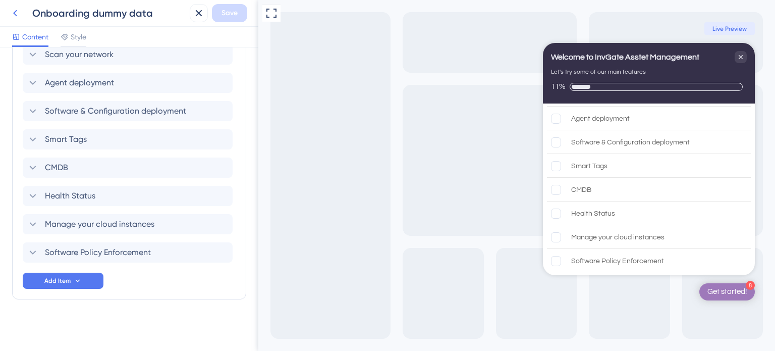
click at [20, 13] on icon at bounding box center [15, 13] width 12 height 12
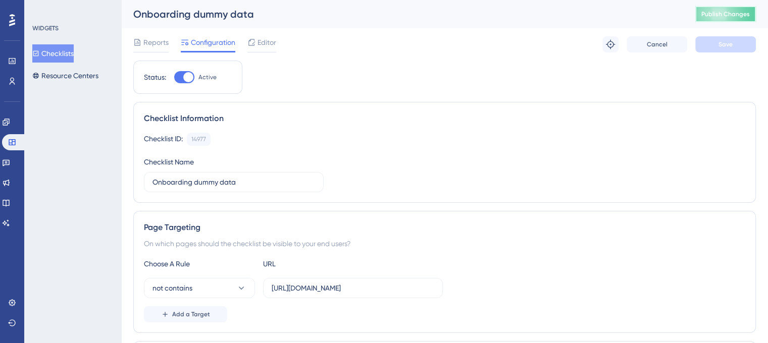
click at [725, 17] on span "Publish Changes" at bounding box center [725, 14] width 48 height 8
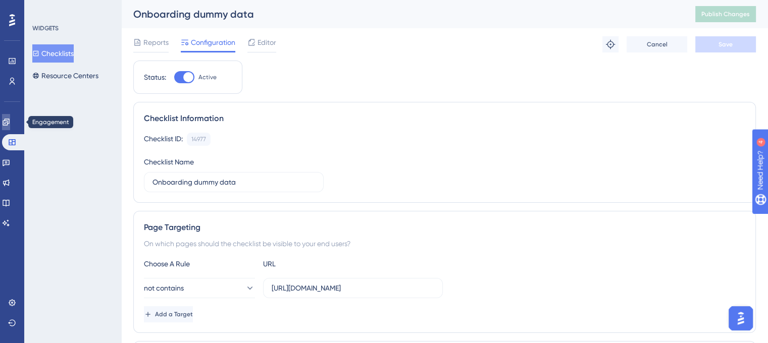
click at [9, 119] on icon at bounding box center [6, 122] width 7 height 7
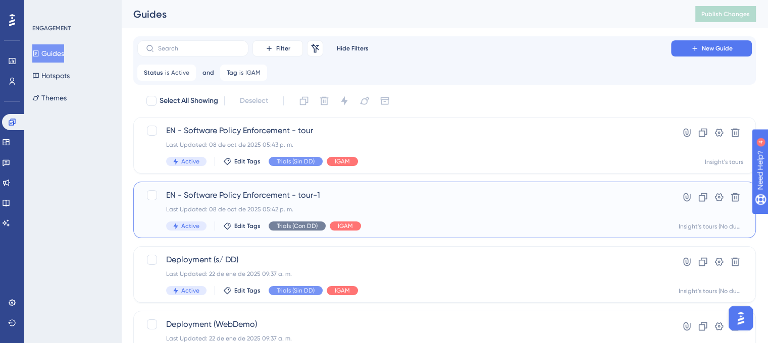
click at [305, 228] on span "Trials (Con DD)" at bounding box center [297, 226] width 41 height 8
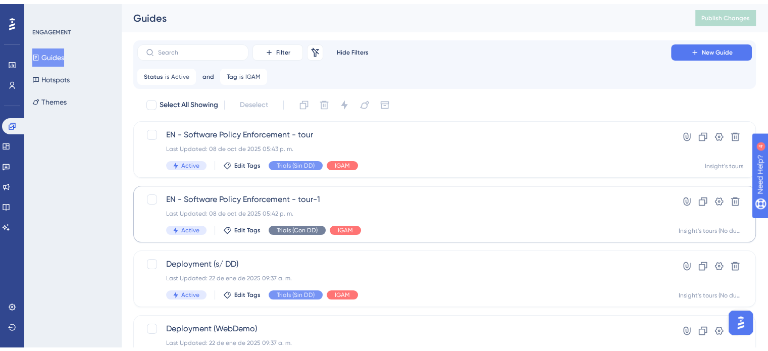
scroll to position [144, 0]
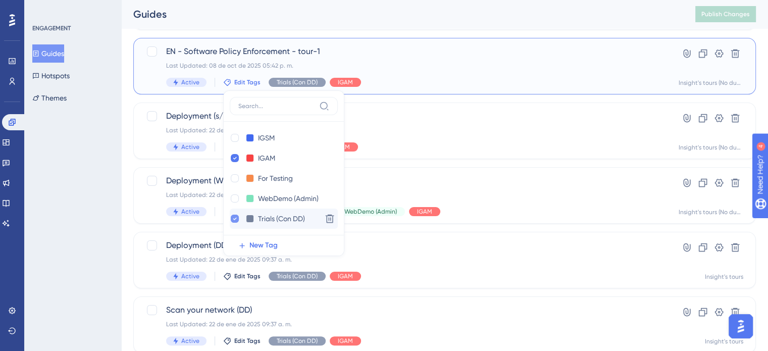
click at [233, 219] on icon at bounding box center [235, 218] width 4 height 7
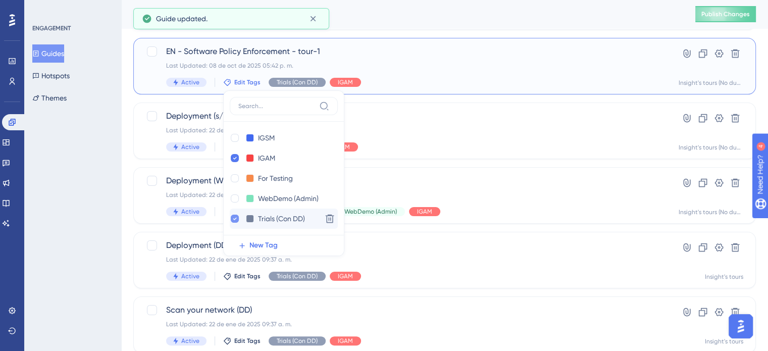
checkbox input "false"
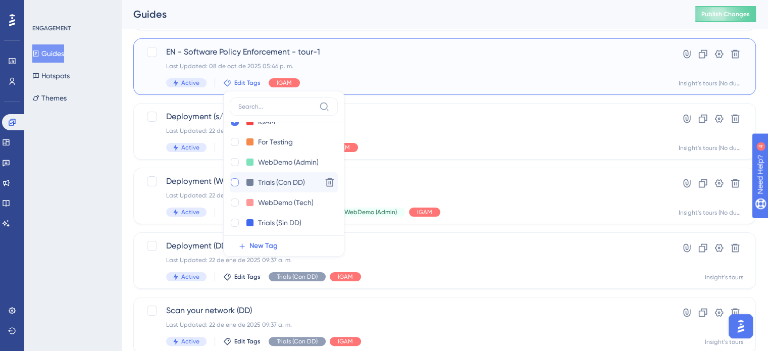
scroll to position [40, 0]
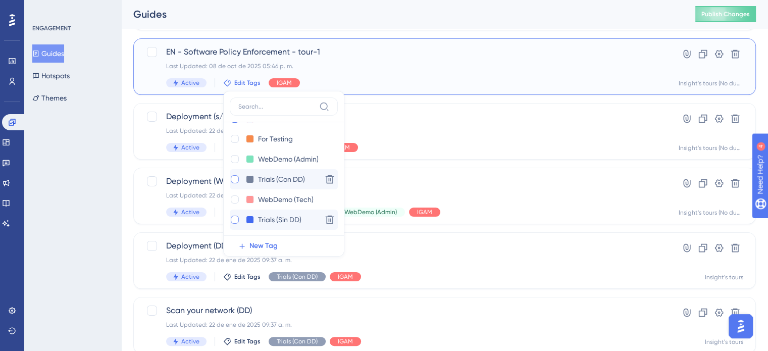
click at [237, 220] on div at bounding box center [235, 220] width 8 height 8
checkbox input "true"
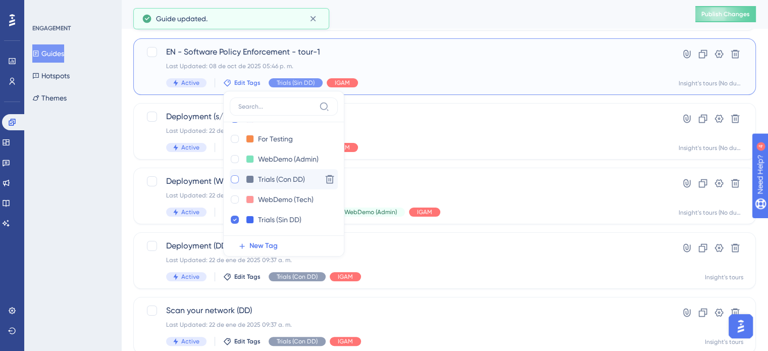
click at [406, 74] on div "EN - Software Policy Enforcement - tour-1 Last Updated: 08 de oct de 2025 05:46…" at bounding box center [404, 66] width 476 height 41
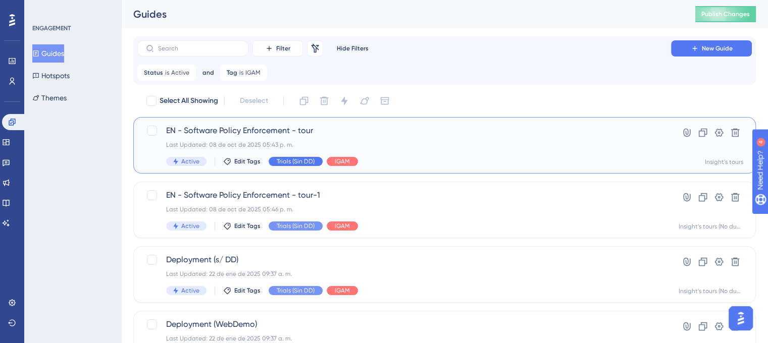
click at [291, 162] on span "Trials (Sin DD)" at bounding box center [296, 161] width 38 height 8
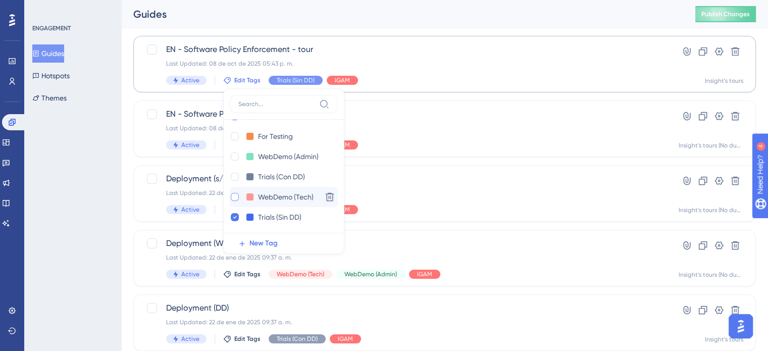
scroll to position [82, 0]
click at [236, 177] on div at bounding box center [235, 176] width 8 height 8
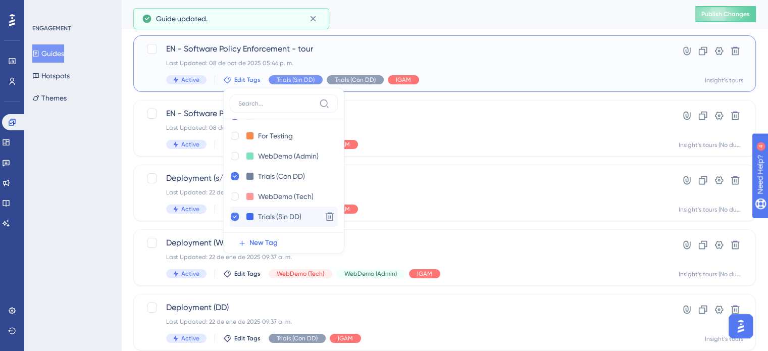
checkbox input "true"
click at [236, 218] on div at bounding box center [235, 216] width 8 height 8
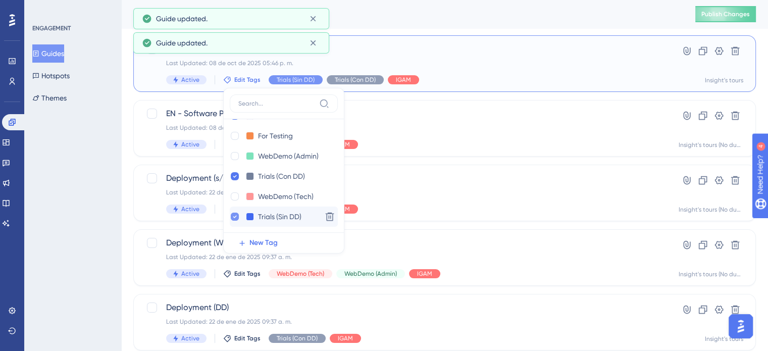
checkbox input "false"
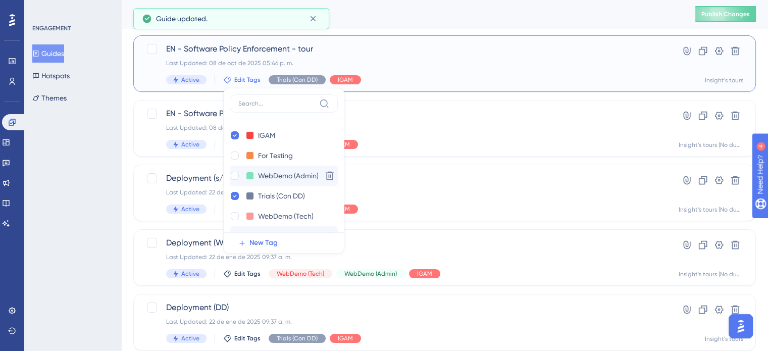
scroll to position [40, 0]
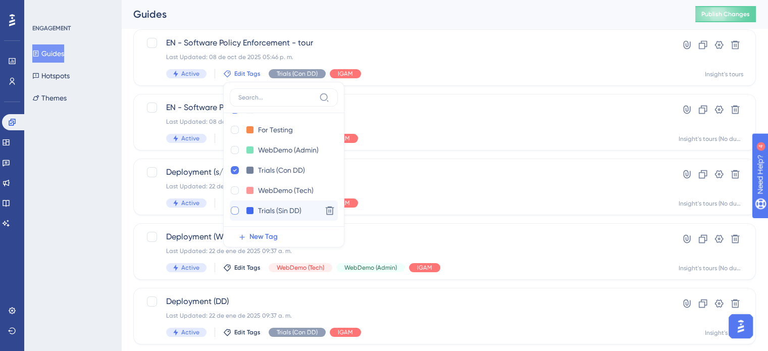
click at [83, 217] on div "ENGAGEMENT Guides Hotspots Themes" at bounding box center [72, 175] width 97 height 351
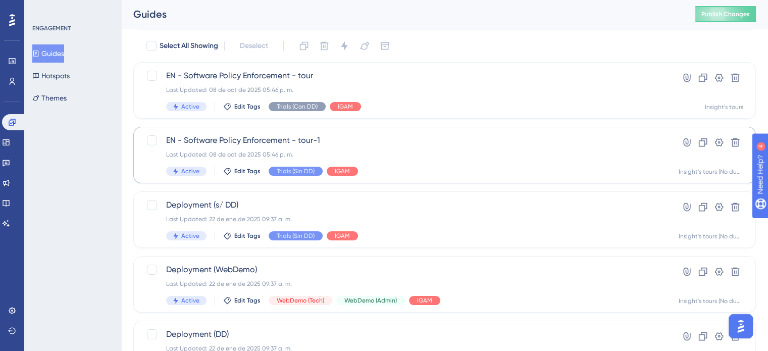
scroll to position [38, 0]
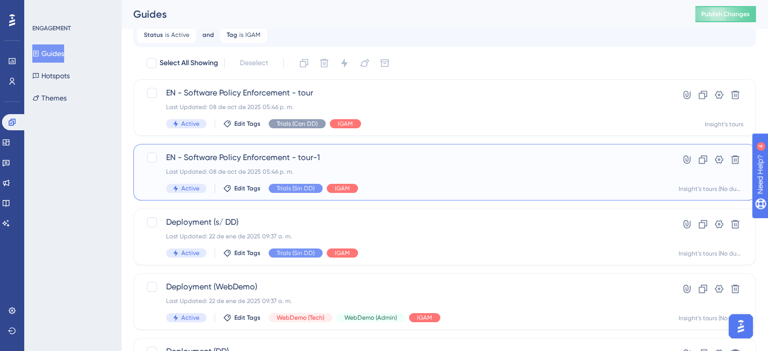
click at [444, 168] on div "Last Updated: 08 de oct de 2025 05:46 p. m." at bounding box center [404, 172] width 476 height 8
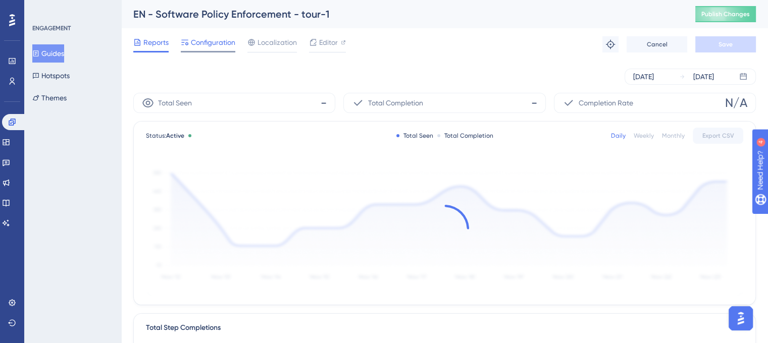
click at [203, 45] on span "Configuration" at bounding box center [213, 42] width 44 height 12
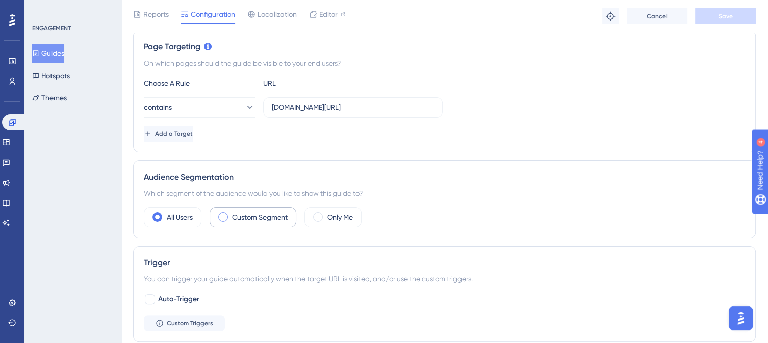
click at [257, 211] on label "Custom Segment" at bounding box center [260, 217] width 56 height 12
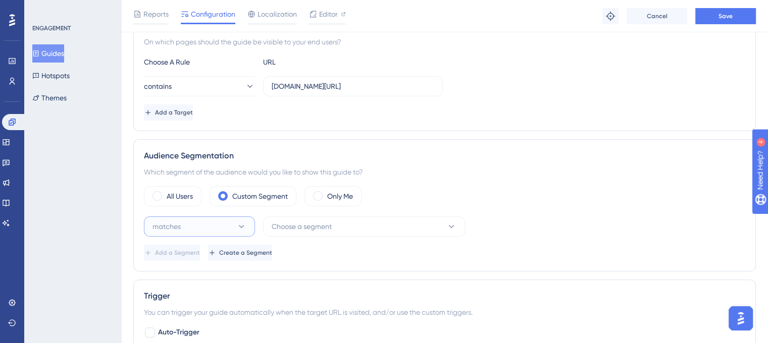
click at [204, 217] on button "matches" at bounding box center [199, 227] width 111 height 20
drag, startPoint x: 196, startPoint y: 252, endPoint x: 253, endPoint y: 242, distance: 57.9
click at [196, 252] on div "matches matches" at bounding box center [199, 257] width 82 height 20
click at [311, 232] on button "Choose a segment" at bounding box center [364, 227] width 202 height 20
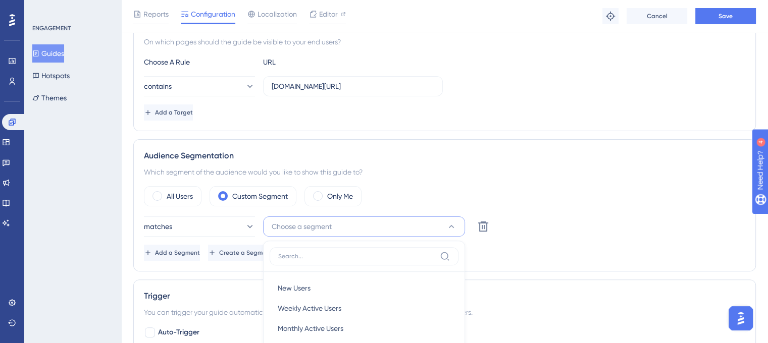
scroll to position [420, 0]
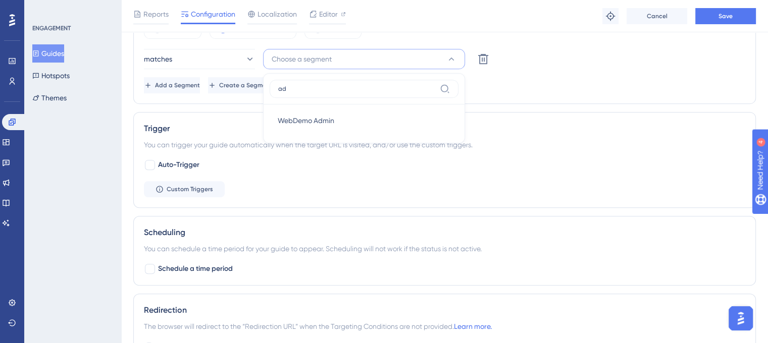
click at [332, 93] on label "ad" at bounding box center [364, 89] width 189 height 18
click at [332, 93] on input "ad" at bounding box center [356, 89] width 157 height 8
type input "a"
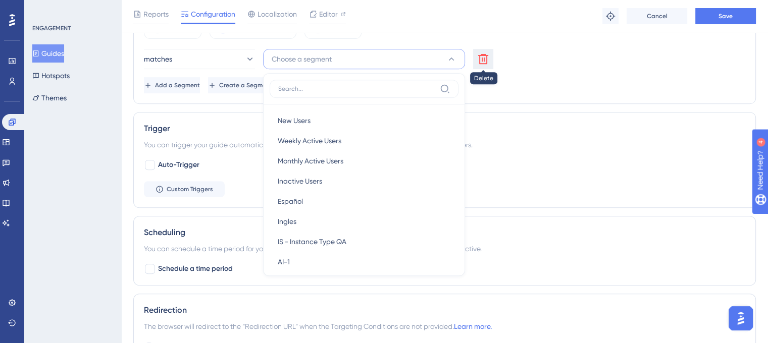
click at [488, 58] on icon at bounding box center [483, 59] width 12 height 12
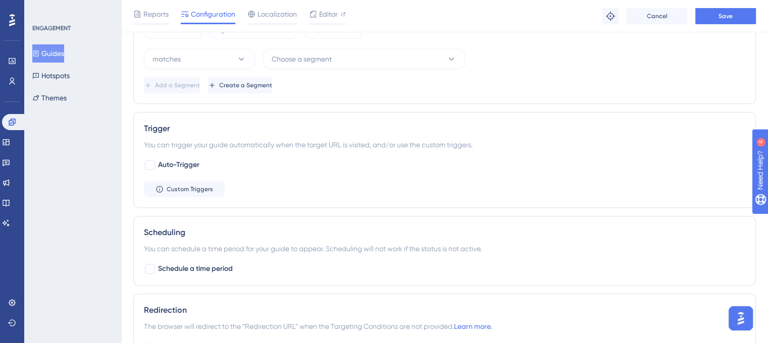
click at [556, 82] on div "Add a Segment Create a Segment" at bounding box center [444, 85] width 601 height 16
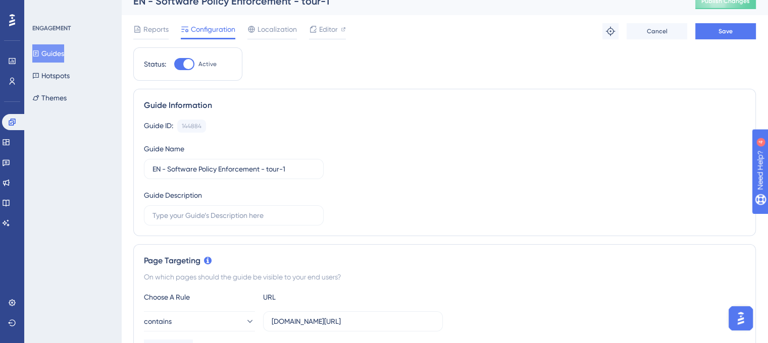
scroll to position [0, 0]
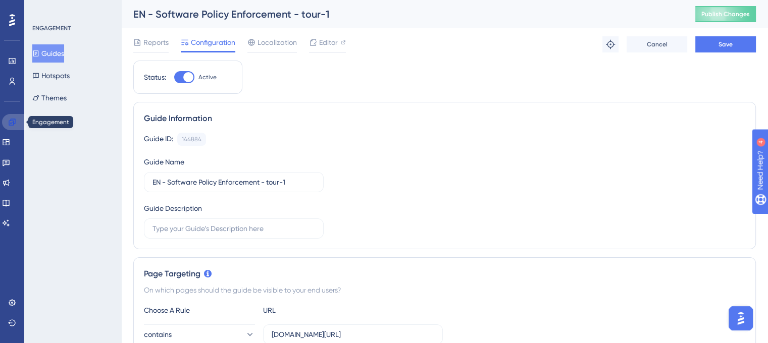
click at [8, 123] on icon at bounding box center [12, 122] width 8 height 8
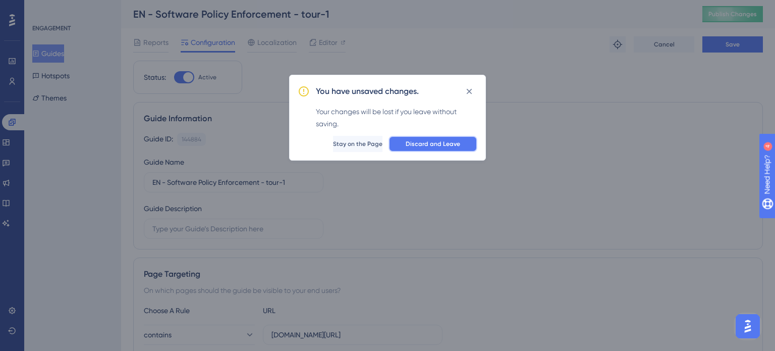
click at [444, 145] on span "Discard and Leave" at bounding box center [433, 144] width 55 height 8
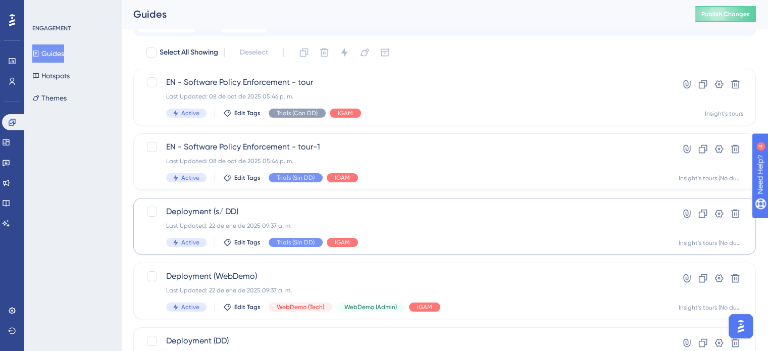
scroll to position [49, 0]
click at [429, 222] on div "Last Updated: 22 de ene de 2025 09:37 a. m." at bounding box center [404, 225] width 476 height 8
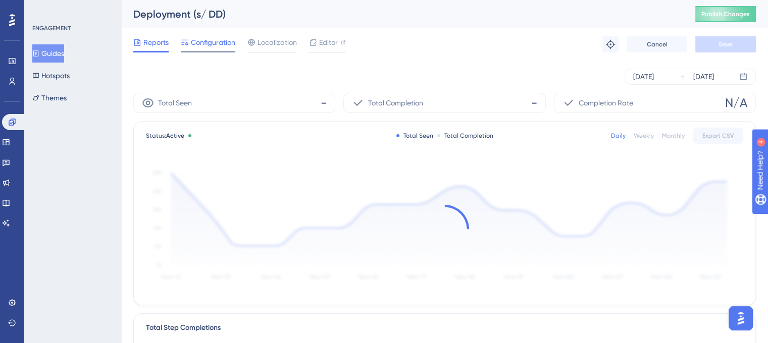
drag, startPoint x: 198, startPoint y: 41, endPoint x: 222, endPoint y: 50, distance: 25.2
click at [200, 41] on span "Configuration" at bounding box center [213, 42] width 44 height 12
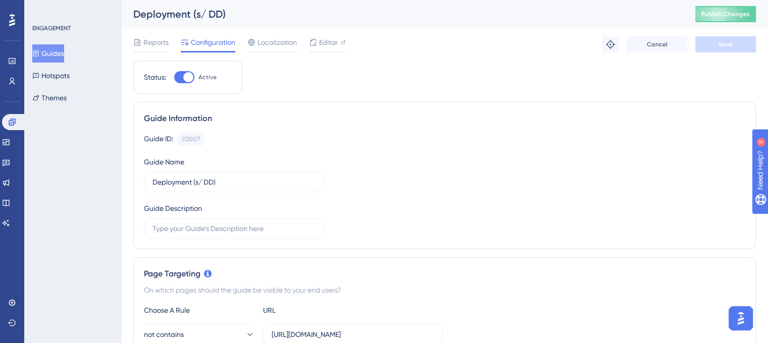
click at [225, 41] on span "Configuration" at bounding box center [213, 42] width 44 height 12
click at [18, 120] on link at bounding box center [14, 122] width 24 height 16
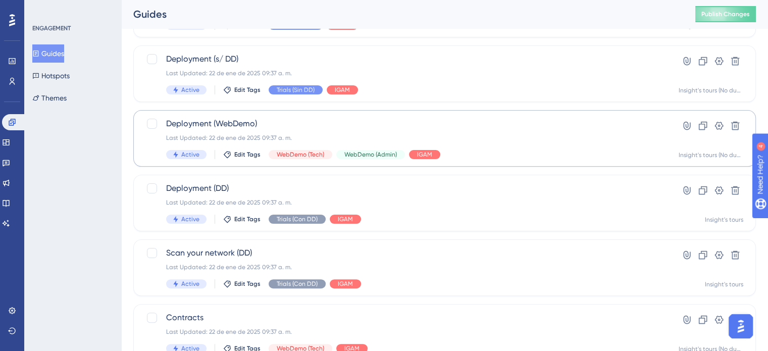
scroll to position [201, 0]
click at [374, 180] on div "Deployment (DD) Last Updated: 22 de ene de 2025 09:37 a. m. Active Edit Tags Tr…" at bounding box center [444, 202] width 622 height 57
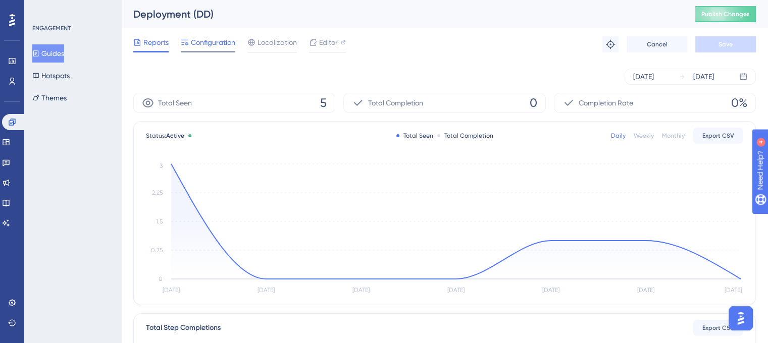
click at [221, 43] on span "Configuration" at bounding box center [213, 42] width 44 height 12
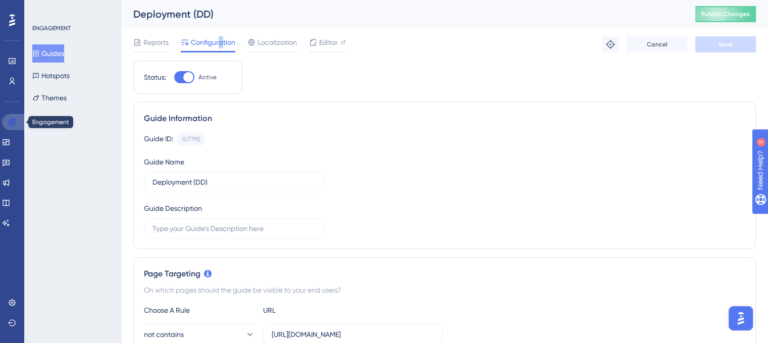
click at [7, 119] on link at bounding box center [14, 122] width 24 height 16
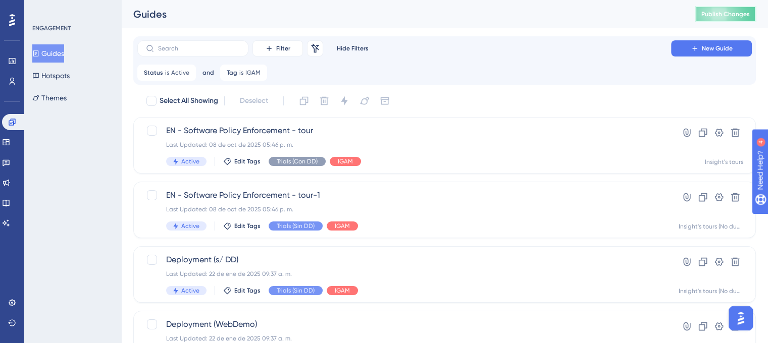
drag, startPoint x: 731, startPoint y: 15, endPoint x: 730, endPoint y: 2, distance: 13.2
click at [731, 14] on span "Publish Changes" at bounding box center [725, 14] width 48 height 8
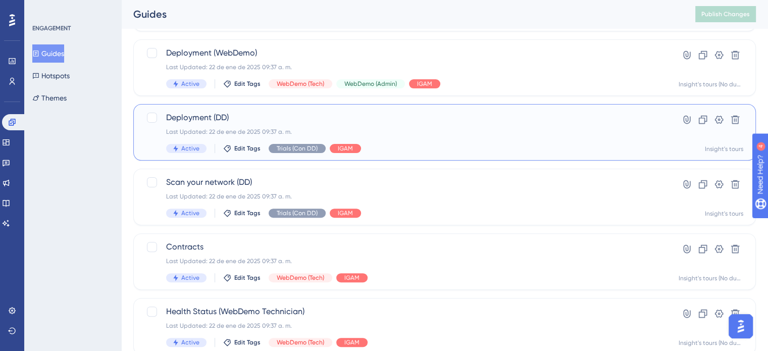
scroll to position [271, 0]
click at [388, 138] on div "Deployment (DD) Last Updated: 22 de ene de 2025 09:37 a. m. Active Edit Tags Tr…" at bounding box center [404, 133] width 476 height 41
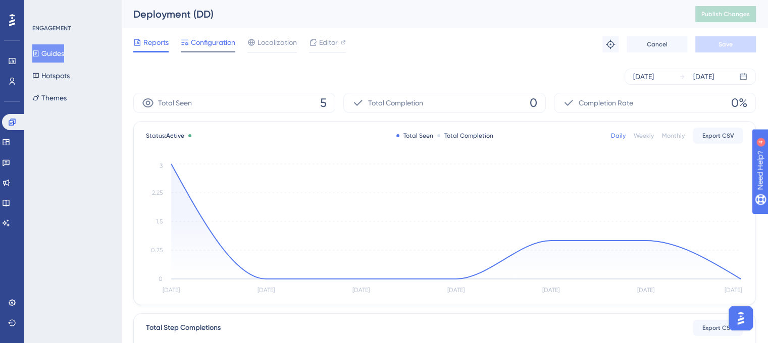
click at [212, 45] on span "Configuration" at bounding box center [213, 42] width 44 height 12
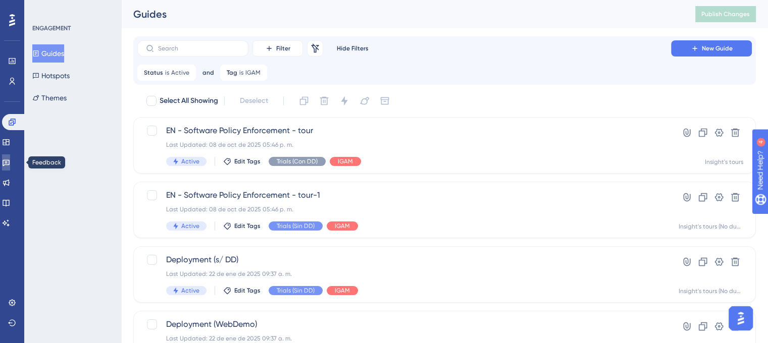
click at [10, 162] on icon at bounding box center [6, 163] width 7 height 7
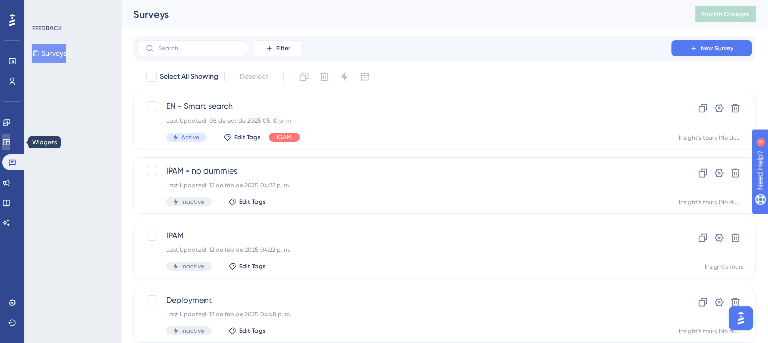
click at [10, 145] on link at bounding box center [6, 142] width 8 height 16
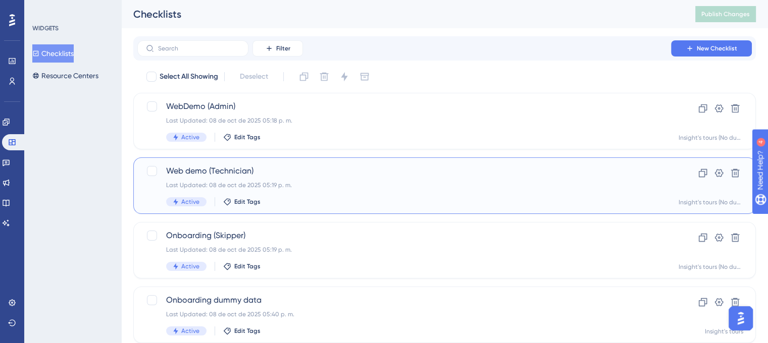
click at [307, 179] on div "Web demo (Technician) Last Updated: 08 de oct de 2025 05:19 p. m. Active Edit T…" at bounding box center [404, 185] width 476 height 41
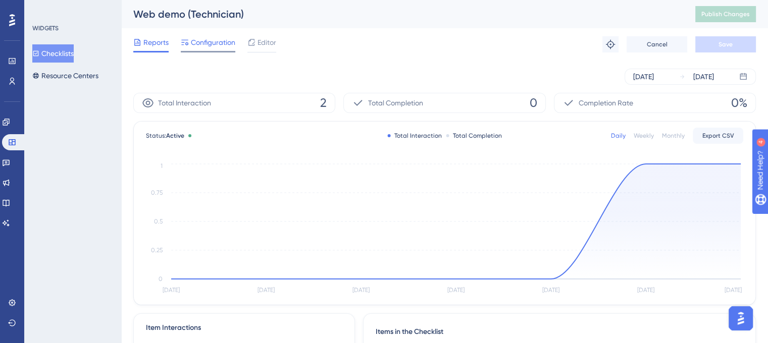
click at [218, 42] on span "Configuration" at bounding box center [213, 42] width 44 height 12
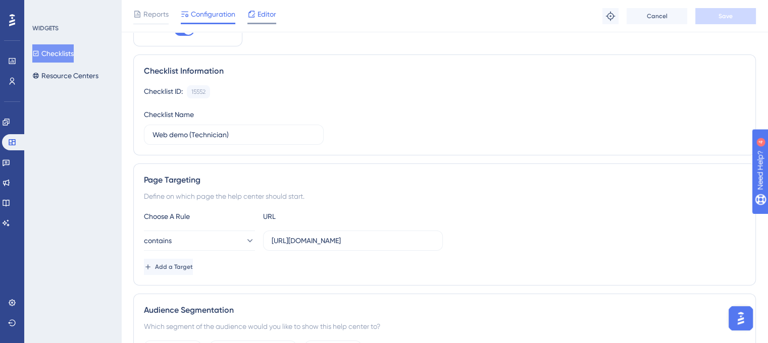
scroll to position [50, 0]
click at [275, 10] on span "Editor" at bounding box center [266, 14] width 19 height 12
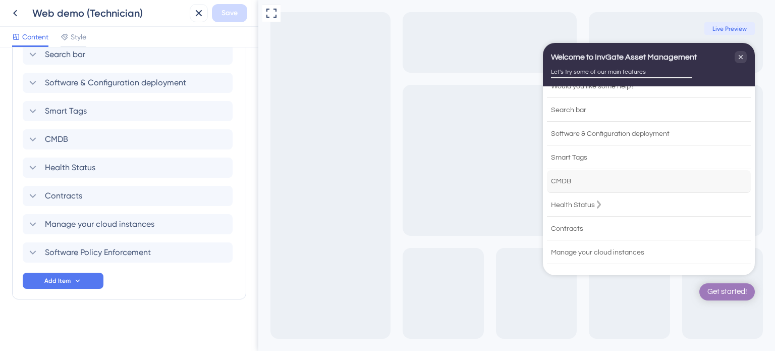
scroll to position [35, 0]
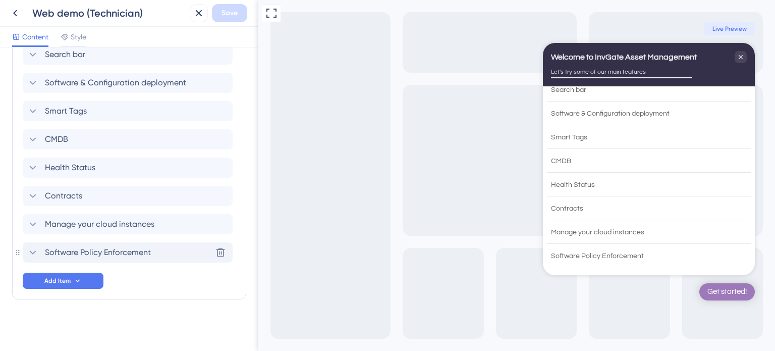
click at [100, 255] on span "Software Policy Enforcement" at bounding box center [98, 252] width 106 height 12
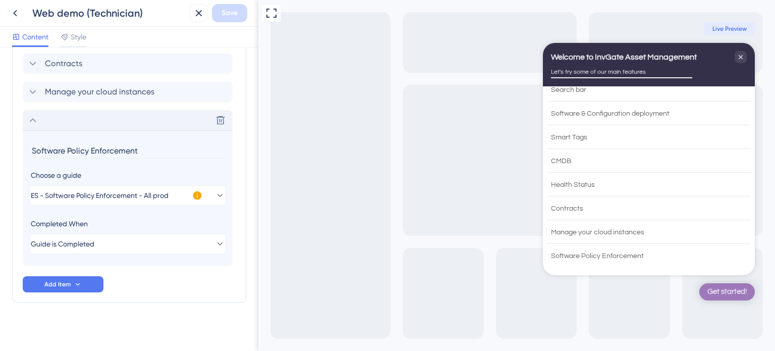
scroll to position [474, 0]
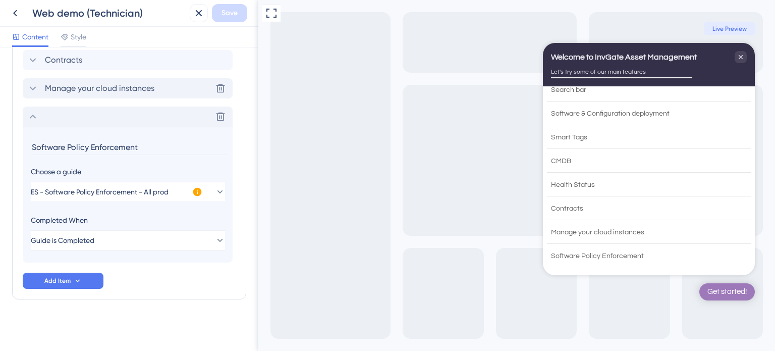
click at [159, 94] on div "Manage your cloud instances Delete" at bounding box center [128, 88] width 210 height 20
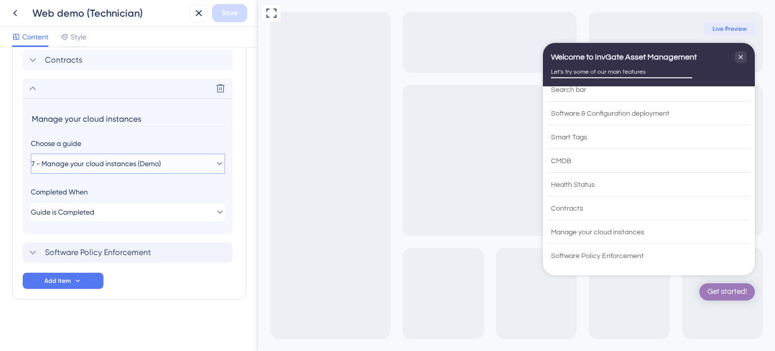
drag, startPoint x: 181, startPoint y: 162, endPoint x: 143, endPoint y: 161, distance: 37.9
click at [144, 162] on button "7 - Manage your cloud instances (Demo)" at bounding box center [128, 163] width 194 height 20
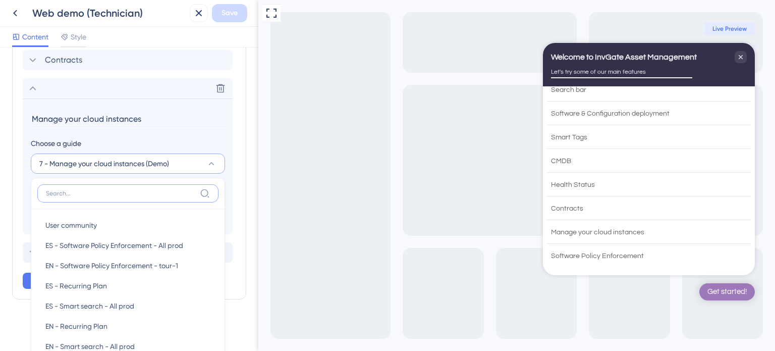
scroll to position [546, 0]
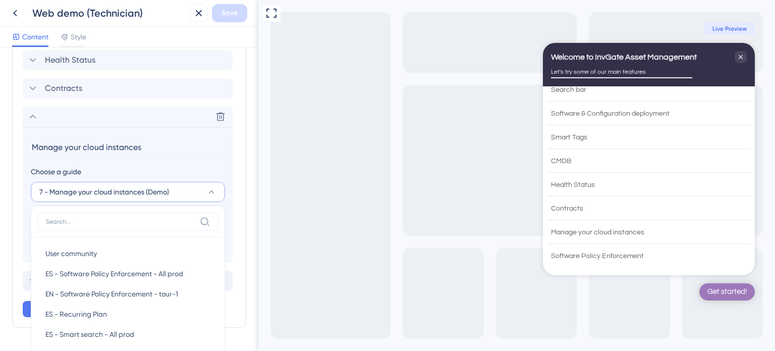
click at [136, 148] on input "Manage your cloud instances" at bounding box center [129, 147] width 196 height 16
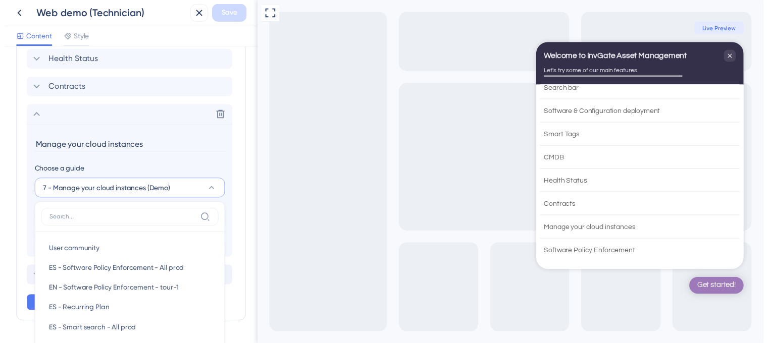
scroll to position [445, 0]
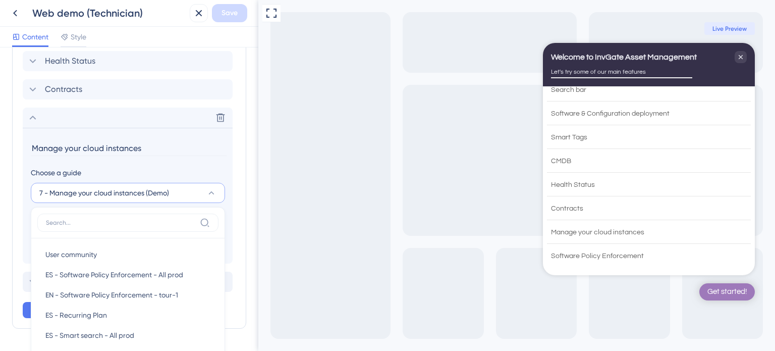
click at [136, 148] on input "Manage your cloud instances" at bounding box center [129, 148] width 196 height 16
click at [12, 18] on icon at bounding box center [15, 13] width 12 height 12
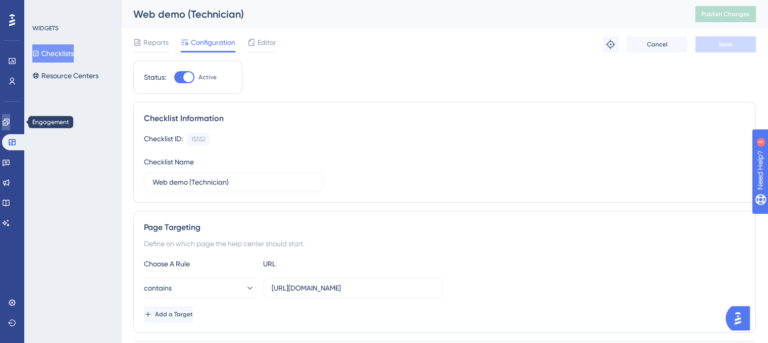
click at [10, 124] on icon at bounding box center [6, 122] width 8 height 8
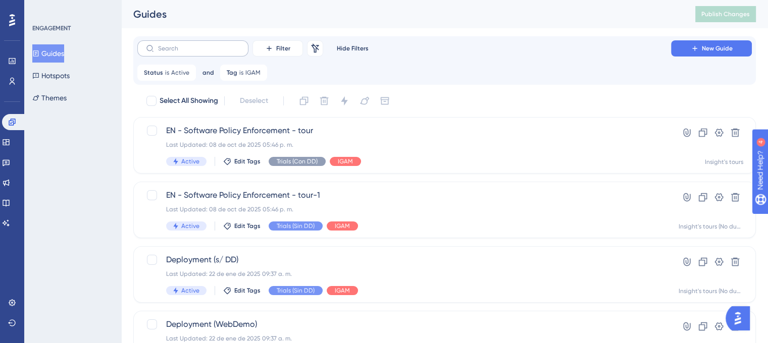
click at [191, 54] on label at bounding box center [192, 48] width 111 height 16
click at [191, 52] on input "text" at bounding box center [199, 48] width 82 height 7
paste input "Manage your cloud instances"
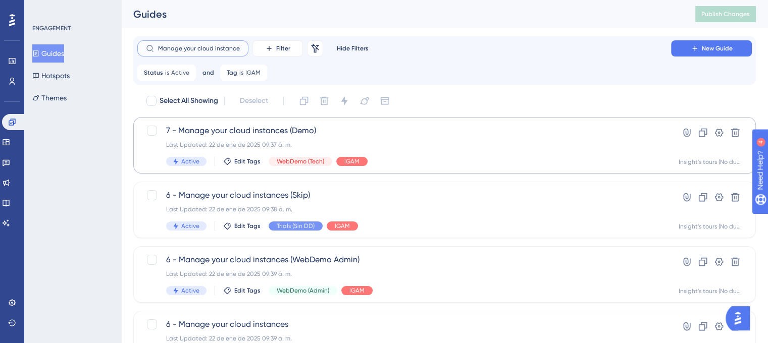
type input "Manage your cloud instances"
click at [243, 128] on span "7 - Manage your cloud instances (Demo)" at bounding box center [404, 131] width 476 height 12
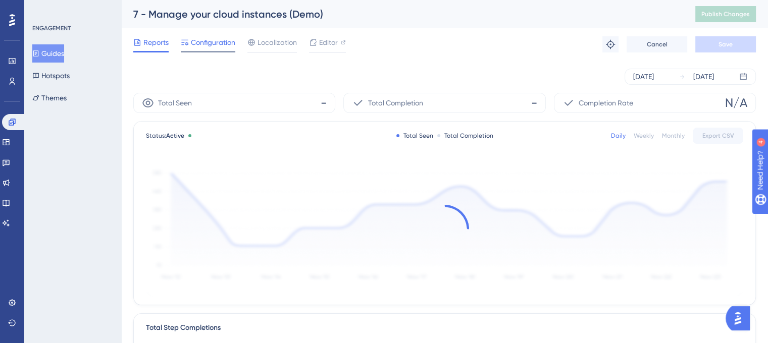
click at [208, 47] on span "Configuration" at bounding box center [213, 42] width 44 height 12
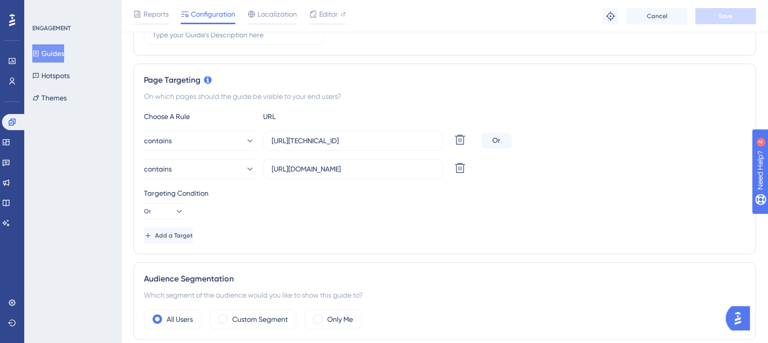
scroll to position [200, 0]
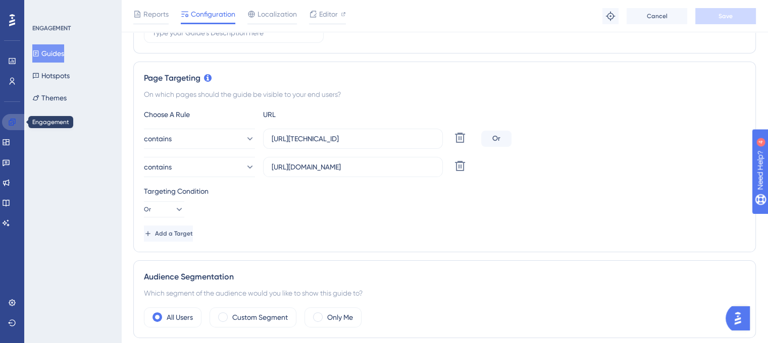
click at [21, 118] on link at bounding box center [14, 122] width 24 height 16
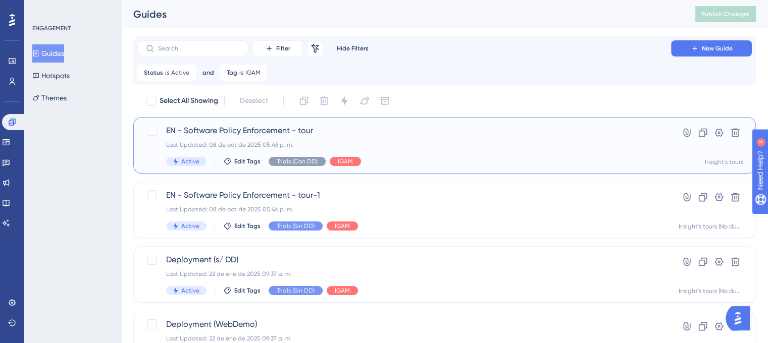
click at [333, 137] on div "EN - Software Policy Enforcement - tour Last Updated: 08 de oct de 2025 05:46 p…" at bounding box center [404, 145] width 476 height 41
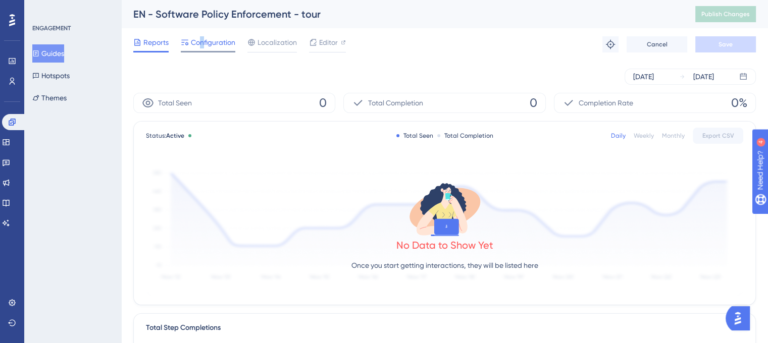
click at [202, 49] on div "Configuration" at bounding box center [208, 44] width 55 height 16
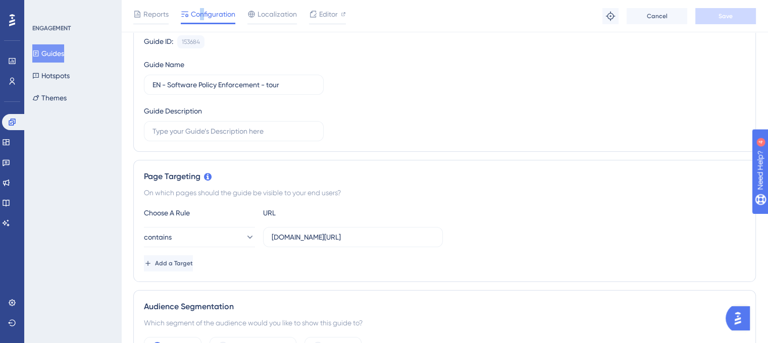
scroll to position [101, 0]
click at [272, 82] on input "EN - Software Policy Enforcement - tour" at bounding box center [233, 85] width 163 height 11
type input "EN - Software Policy Enforcement - Tour"
click at [430, 90] on div "Guide ID: 153684 Copy Guide Name EN - Software Policy Enforcement - Tour Guide …" at bounding box center [444, 89] width 601 height 106
drag, startPoint x: 713, startPoint y: 12, endPoint x: 459, endPoint y: 102, distance: 269.5
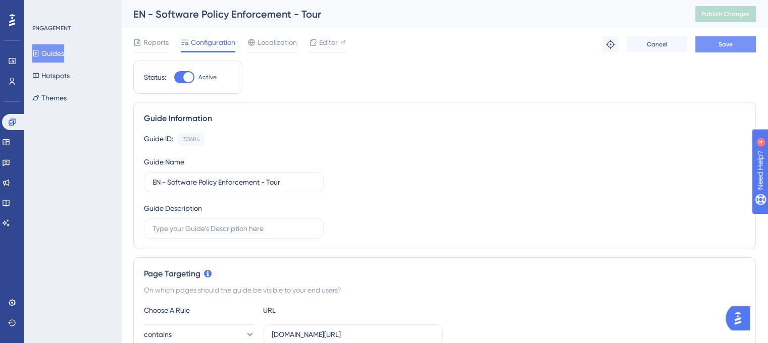
click at [725, 47] on span "Save" at bounding box center [725, 44] width 14 height 8
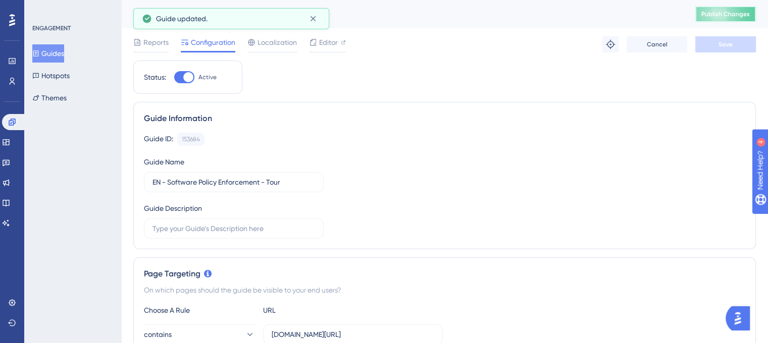
click at [703, 17] on button "Publish Changes" at bounding box center [725, 14] width 61 height 16
click at [10, 179] on icon at bounding box center [6, 183] width 8 height 8
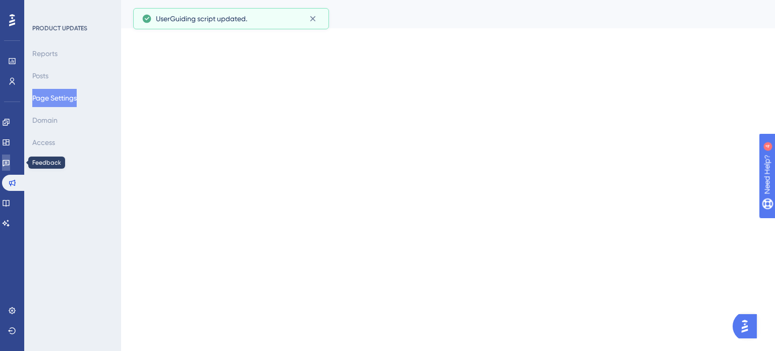
click at [10, 165] on icon at bounding box center [6, 163] width 7 height 7
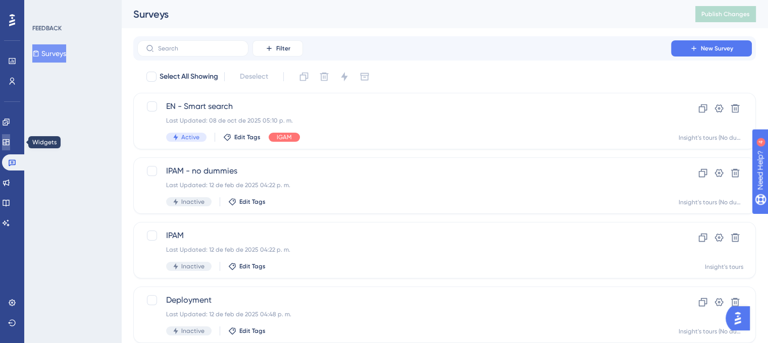
click at [10, 147] on link at bounding box center [6, 142] width 8 height 16
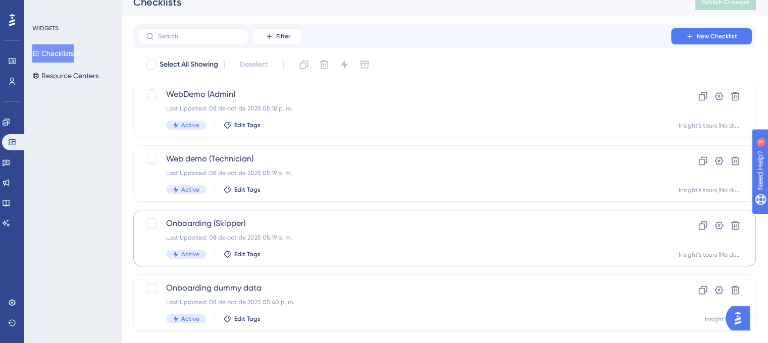
scroll to position [32, 0]
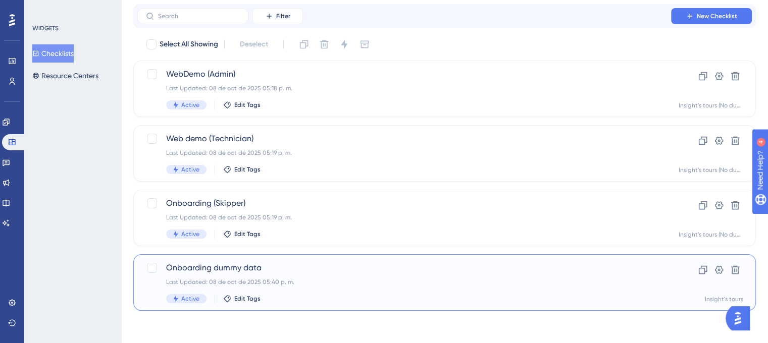
click at [353, 272] on span "Onboarding dummy data" at bounding box center [404, 268] width 476 height 12
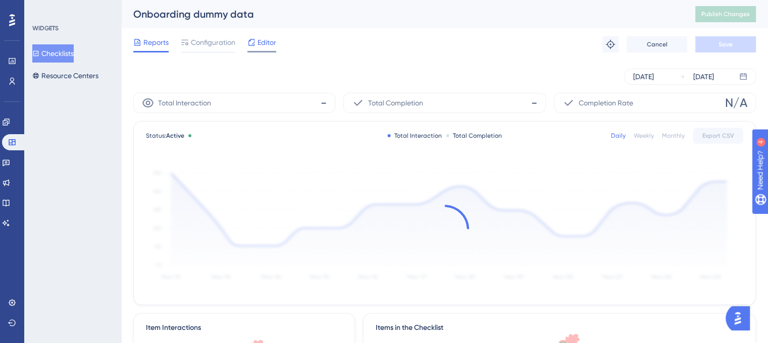
click at [264, 44] on span "Editor" at bounding box center [266, 42] width 19 height 12
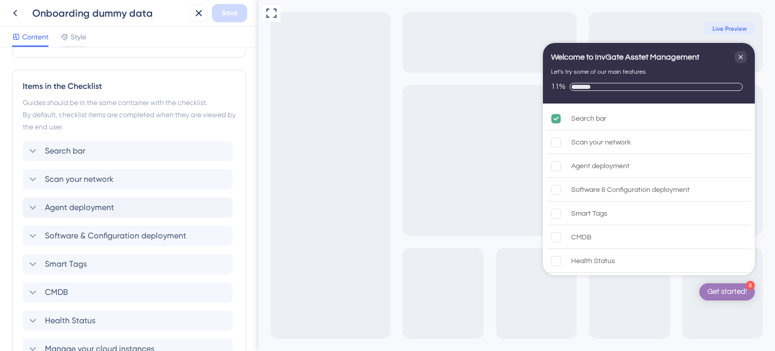
scroll to position [359, 0]
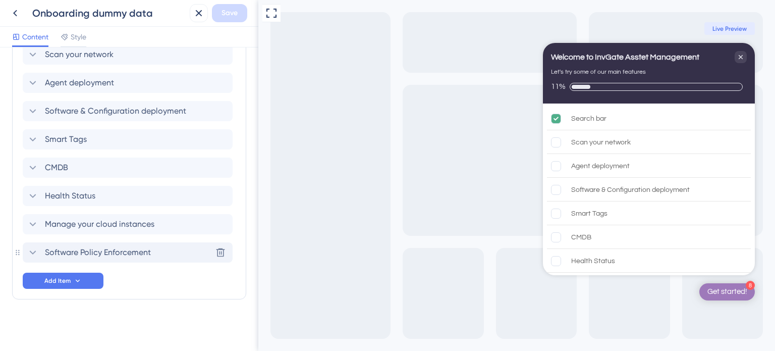
click at [90, 254] on span "Software Policy Enforcement" at bounding box center [98, 252] width 106 height 12
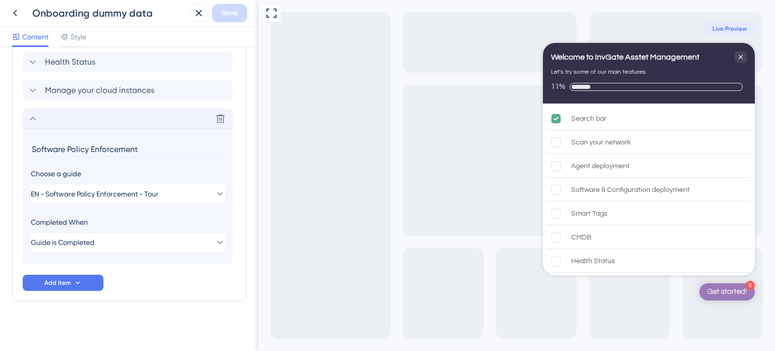
scroll to position [495, 0]
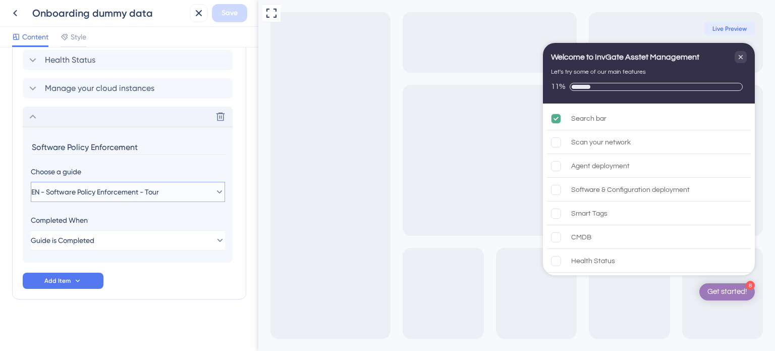
click at [202, 189] on button "EN - Software Policy Enforcement - Tour" at bounding box center [128, 192] width 194 height 20
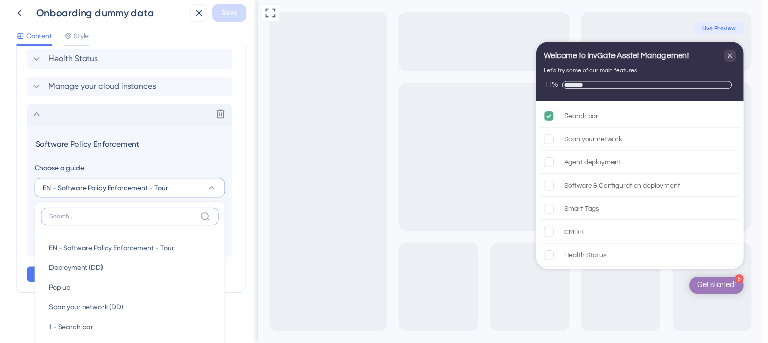
scroll to position [598, 0]
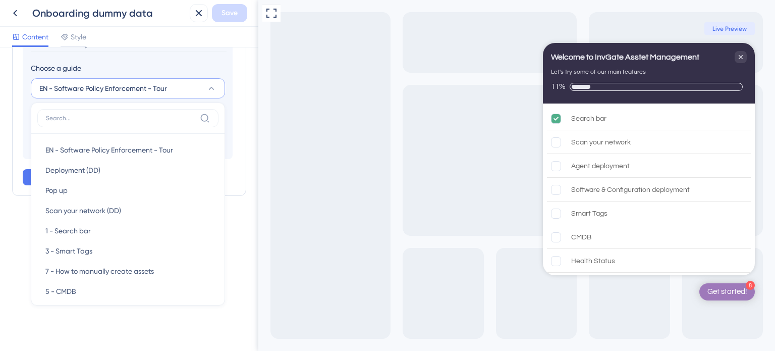
click at [273, 161] on div "Full Screen Preview 8 Get started! Welcome to InvGate Asstet Management Let's t…" at bounding box center [516, 175] width 517 height 351
click at [22, 15] on button at bounding box center [15, 13] width 18 height 18
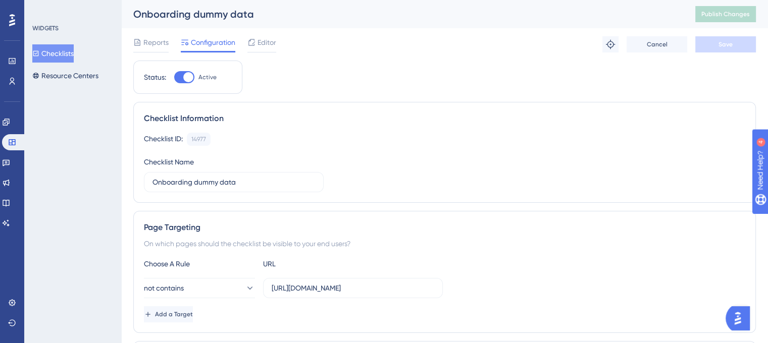
click at [65, 132] on div "WIDGETS Checklists Resource Centers" at bounding box center [72, 171] width 97 height 343
click at [10, 163] on icon at bounding box center [6, 163] width 7 height 7
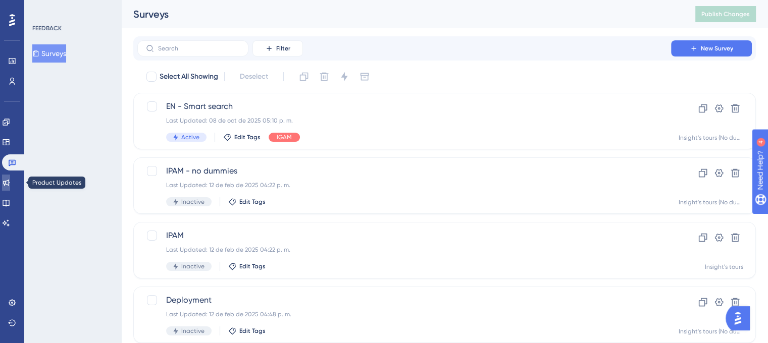
click at [10, 176] on link at bounding box center [6, 183] width 8 height 16
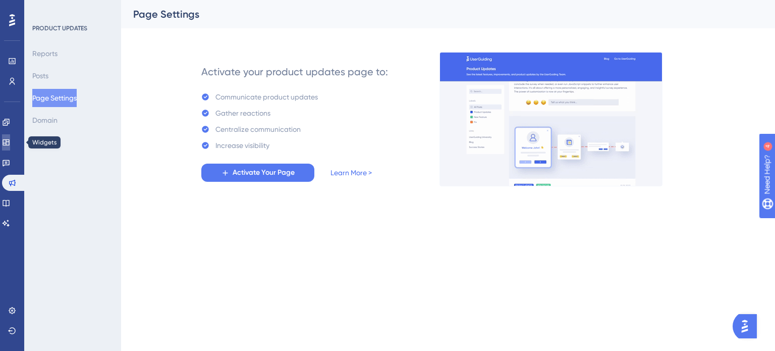
click at [9, 145] on icon at bounding box center [6, 142] width 7 height 6
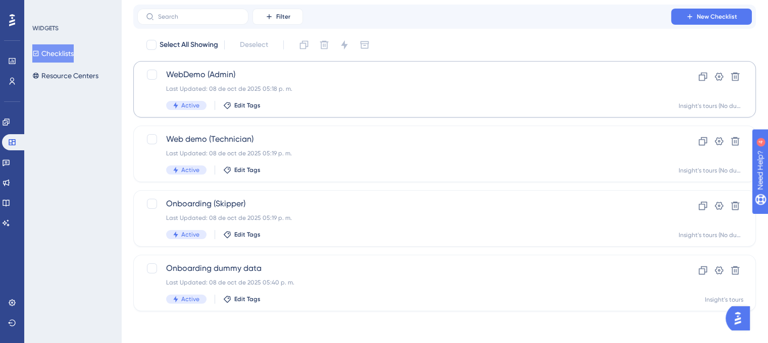
scroll to position [32, 0]
click at [360, 80] on div "WebDemo (Admin) Last Updated: 08 de oct de 2025 05:18 p. m. Active Edit Tags" at bounding box center [404, 88] width 476 height 41
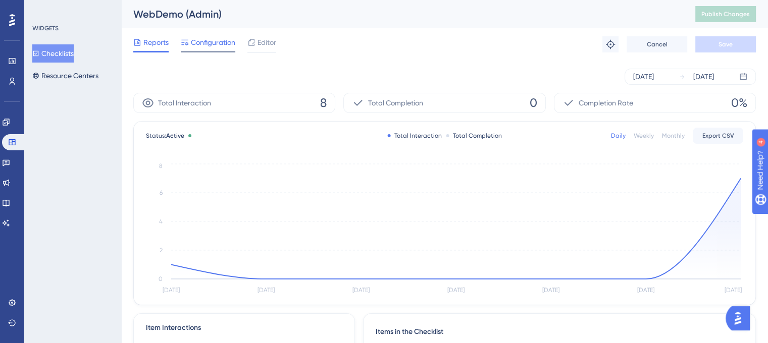
click at [218, 49] on div "Configuration" at bounding box center [208, 44] width 55 height 16
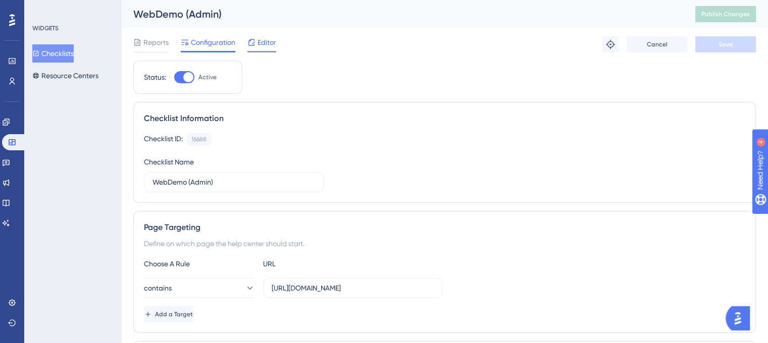
click at [256, 38] on div "Editor" at bounding box center [261, 42] width 29 height 12
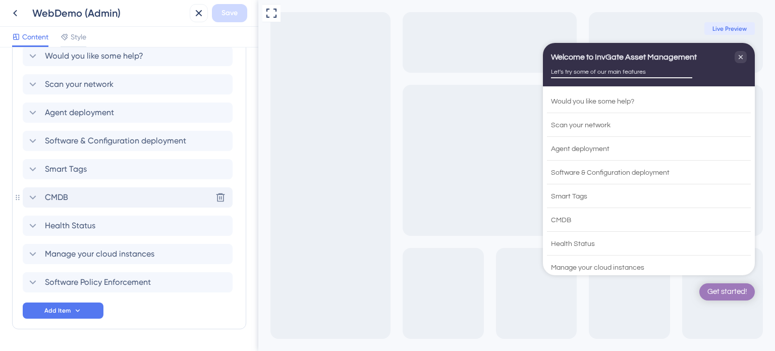
scroll to position [339, 0]
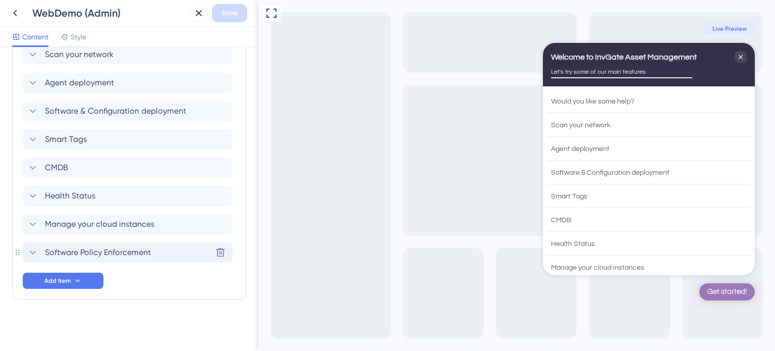
click at [101, 249] on span "Software Policy Enforcement" at bounding box center [98, 252] width 106 height 12
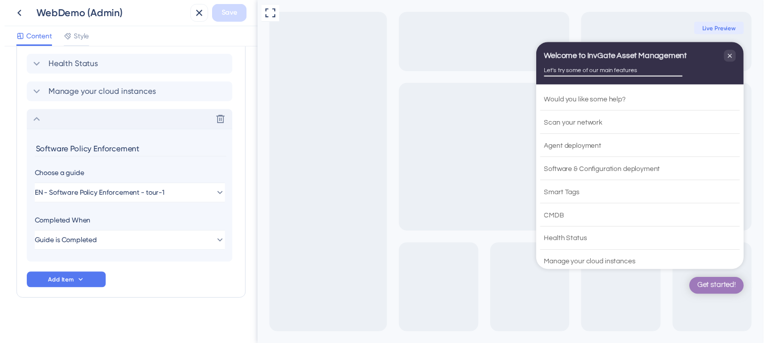
scroll to position [474, 0]
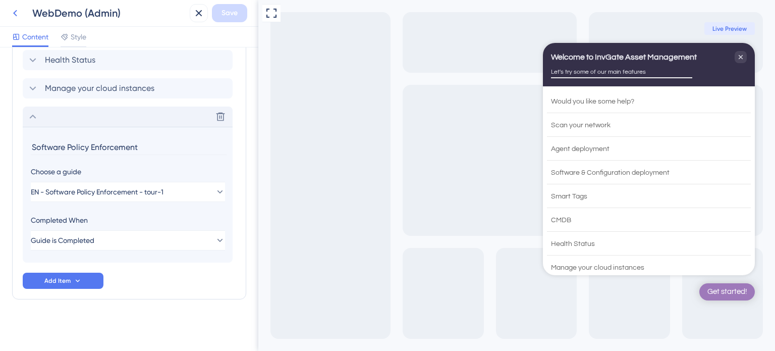
click at [11, 16] on icon at bounding box center [15, 13] width 12 height 12
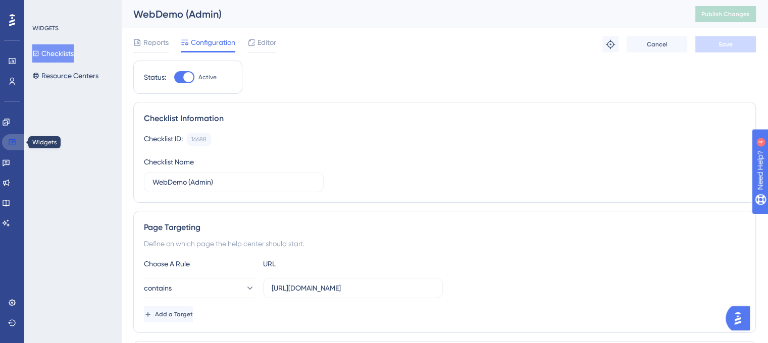
click at [11, 136] on link at bounding box center [14, 142] width 24 height 16
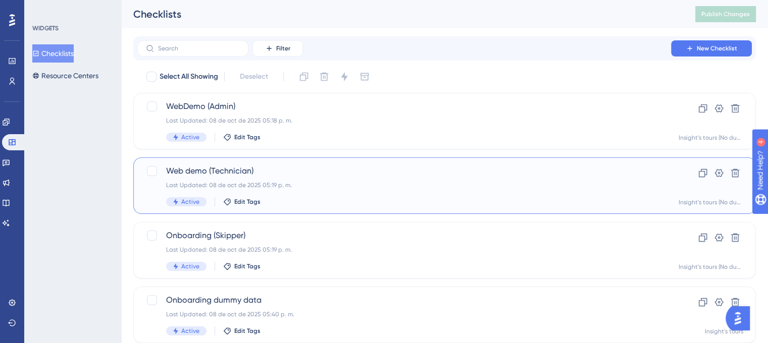
click at [309, 173] on span "Web demo (Technician)" at bounding box center [404, 171] width 476 height 12
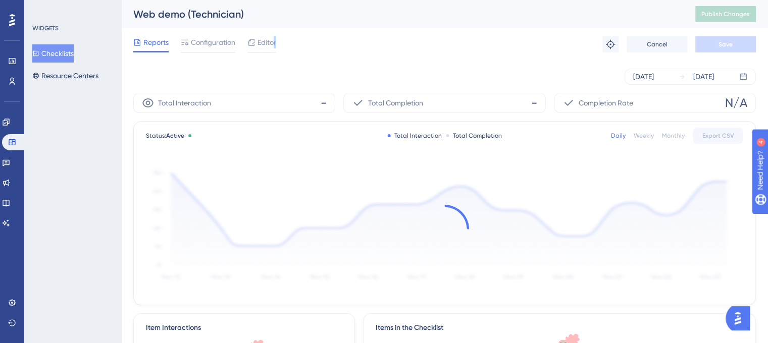
click at [275, 46] on span "Editor" at bounding box center [266, 42] width 19 height 12
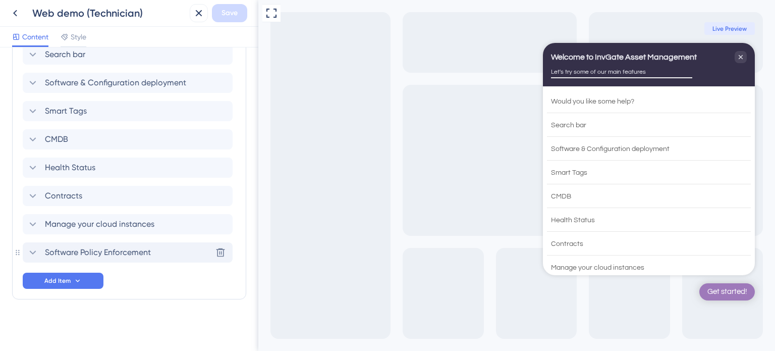
click at [93, 250] on span "Software Policy Enforcement" at bounding box center [98, 252] width 106 height 12
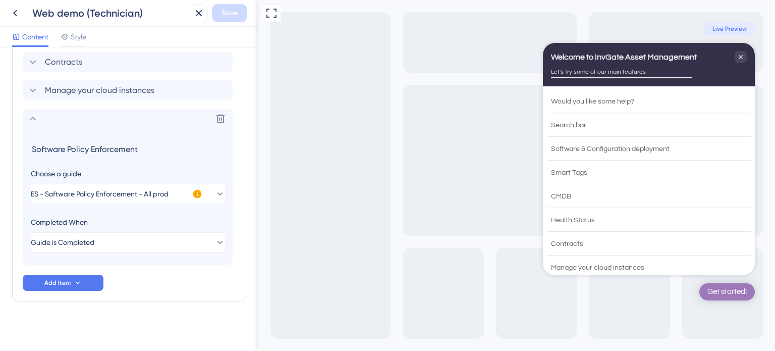
scroll to position [474, 0]
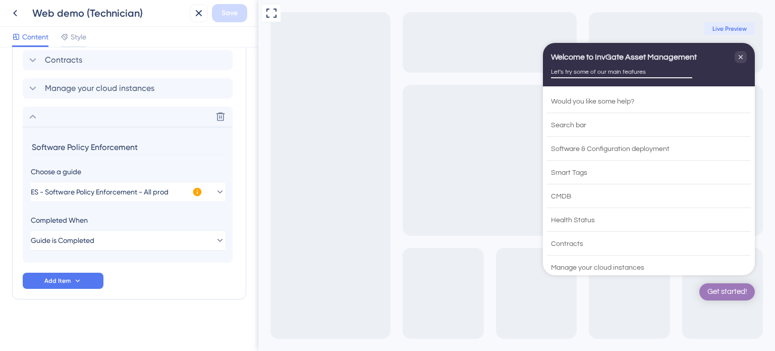
click at [194, 195] on icon at bounding box center [197, 192] width 10 height 10
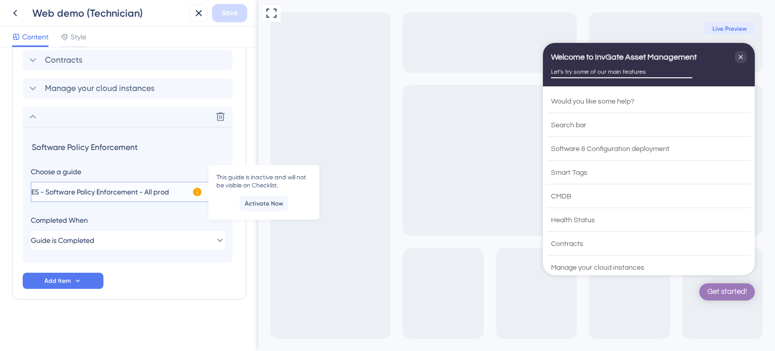
click at [150, 191] on span "ES - Software Policy Enforcement - All prod" at bounding box center [100, 192] width 138 height 12
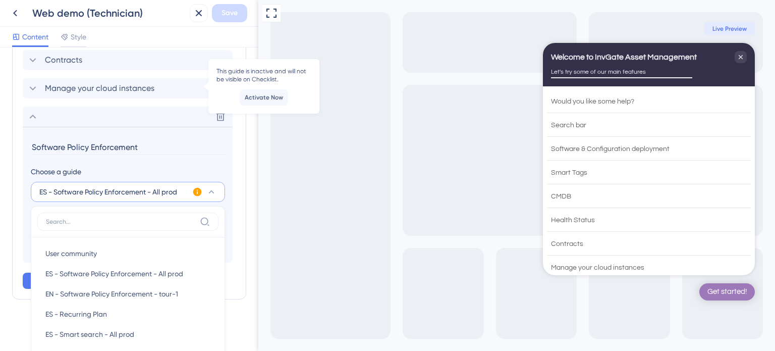
scroll to position [580, 0]
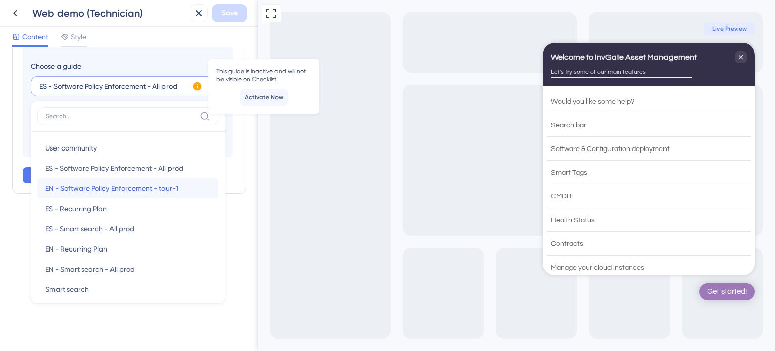
click at [150, 191] on span "EN - Software Policy Enforcement - tour-1" at bounding box center [111, 188] width 133 height 12
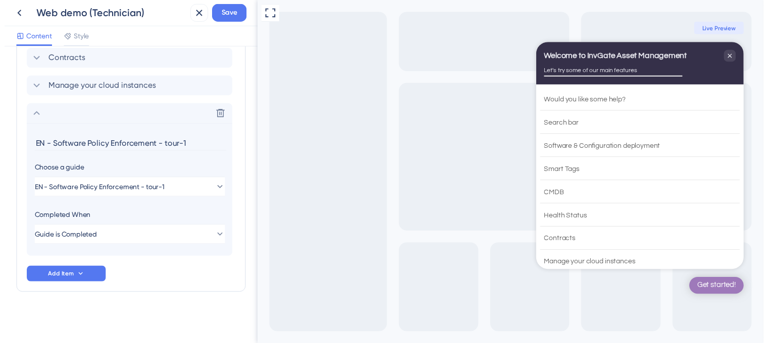
scroll to position [474, 0]
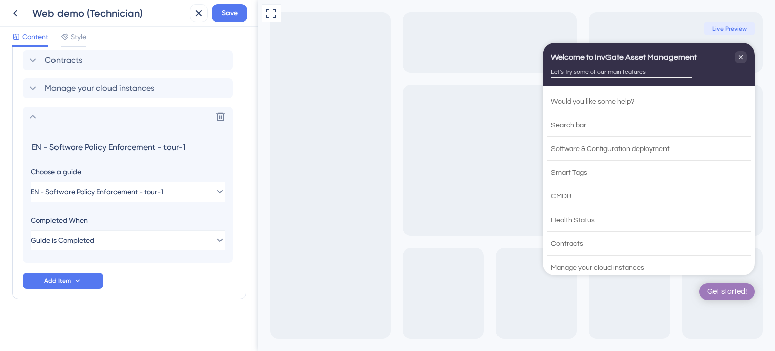
click at [64, 147] on input "EN - Software Policy Enforcement - tour-1" at bounding box center [129, 147] width 196 height 16
drag, startPoint x: 50, startPoint y: 146, endPoint x: 0, endPoint y: 154, distance: 51.1
click at [0, 153] on div "Checklist Header Title Welcome to InvGate Asset Management Subtitle Let's try s…" at bounding box center [129, 198] width 258 height 303
type input "Software Policy Enforcement"
drag, startPoint x: 96, startPoint y: 282, endPoint x: 138, endPoint y: 297, distance: 44.7
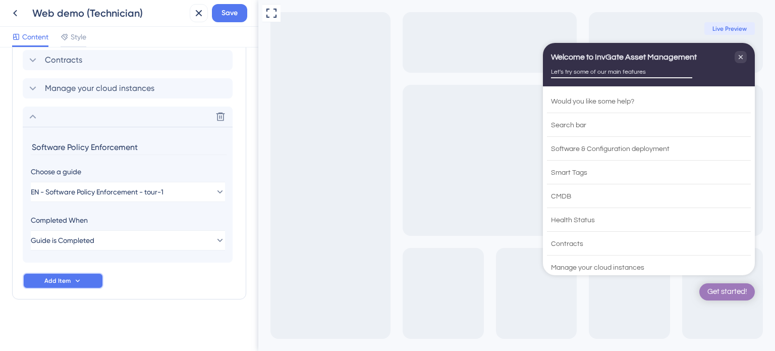
click at [226, 10] on span "Save" at bounding box center [230, 13] width 16 height 12
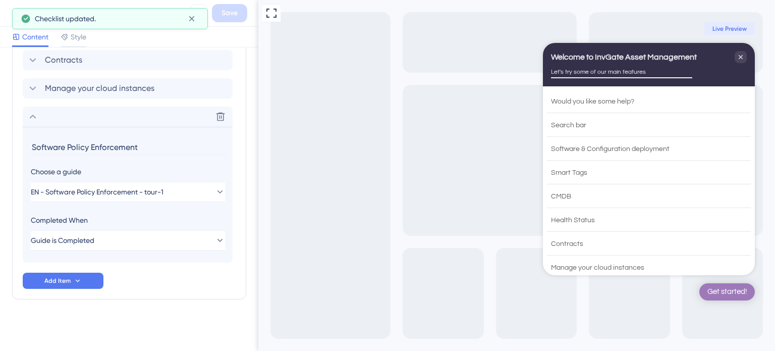
click at [10, 16] on icon at bounding box center [15, 13] width 12 height 12
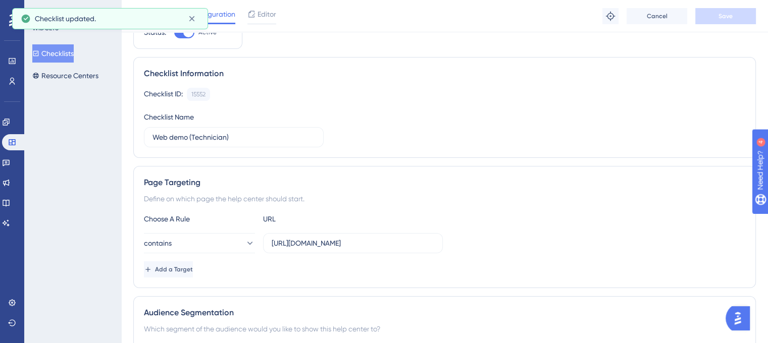
scroll to position [50, 0]
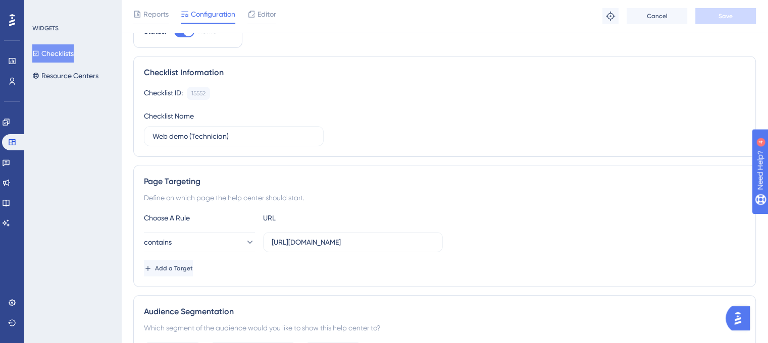
click at [3, 148] on div "Widgets" at bounding box center [12, 142] width 20 height 16
click at [6, 142] on link at bounding box center [14, 142] width 24 height 16
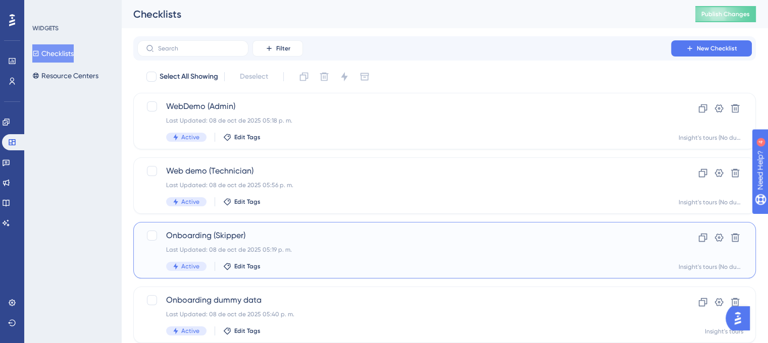
click at [313, 242] on div "Onboarding (Skipper) Last Updated: 08 de oct de 2025 05:19 p. m. Active Edit Ta…" at bounding box center [404, 250] width 476 height 41
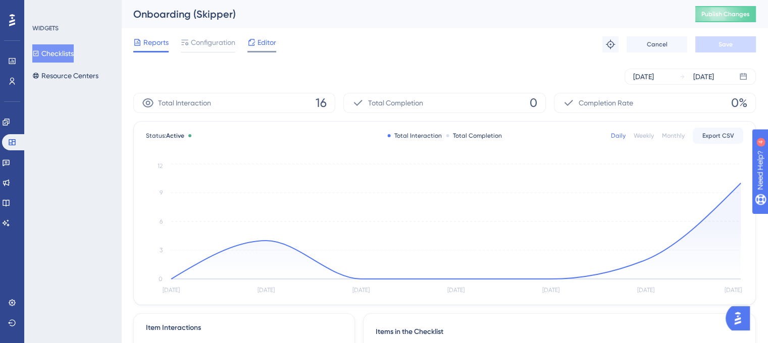
click at [260, 43] on span "Editor" at bounding box center [266, 42] width 19 height 12
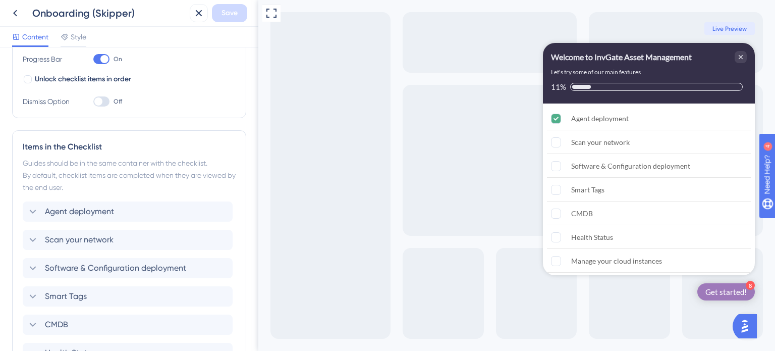
scroll to position [359, 0]
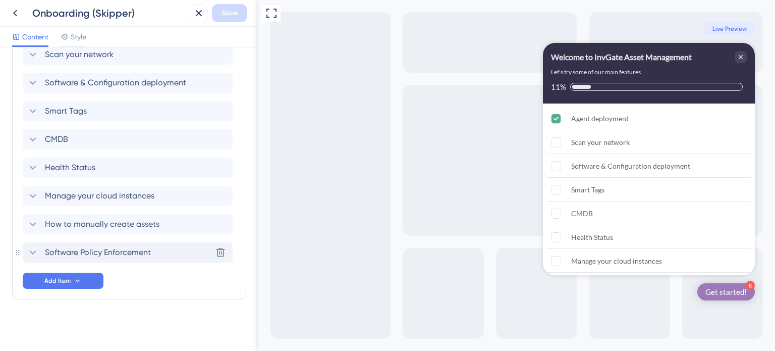
click at [107, 249] on span "Software Policy Enforcement" at bounding box center [98, 252] width 106 height 12
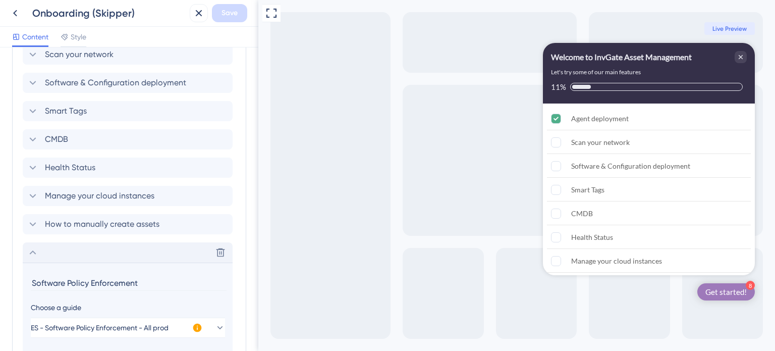
scroll to position [458, 0]
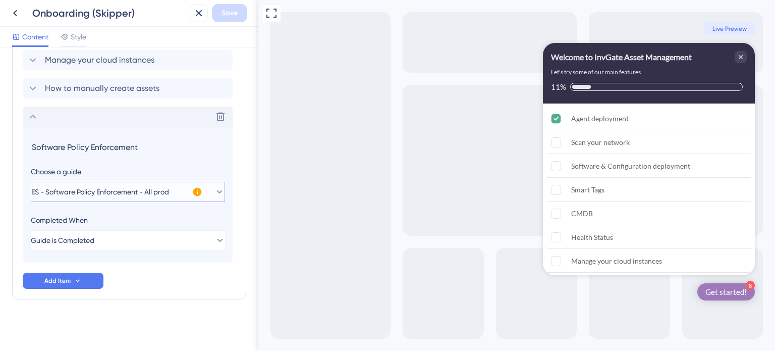
click at [138, 193] on span "ES - Software Policy Enforcement - All prod" at bounding box center [100, 192] width 138 height 12
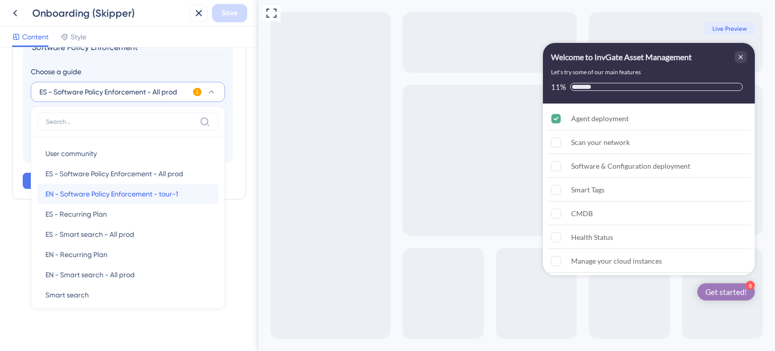
click at [135, 188] on span "EN - Software Policy Enforcement - tour-1" at bounding box center [111, 194] width 133 height 12
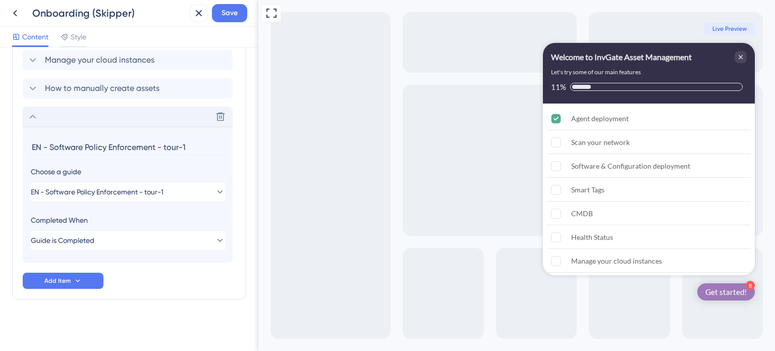
drag, startPoint x: 49, startPoint y: 146, endPoint x: 0, endPoint y: 149, distance: 49.6
click at [0, 149] on div "Checklist Header Title Welcome to InvGate Asset Management Subtitle Let's try s…" at bounding box center [129, 198] width 258 height 303
type input "Software Policy Enforcement - tour-1"
click at [169, 147] on input "Software Policy Enforcement - tour-1" at bounding box center [129, 147] width 196 height 16
type input "Software Policy Enforcement"
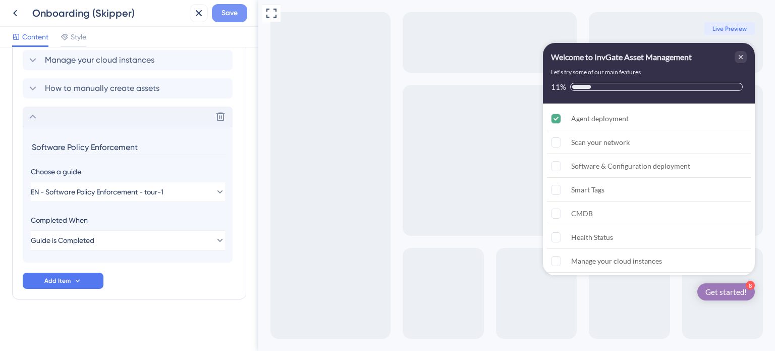
click at [239, 13] on button "Save" at bounding box center [229, 13] width 35 height 18
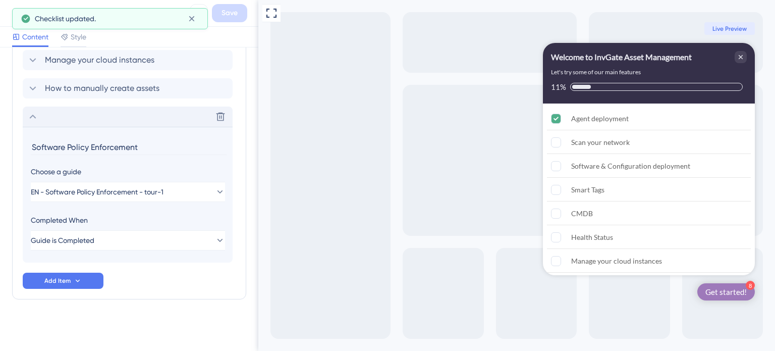
click at [10, 12] on icon at bounding box center [15, 13] width 12 height 12
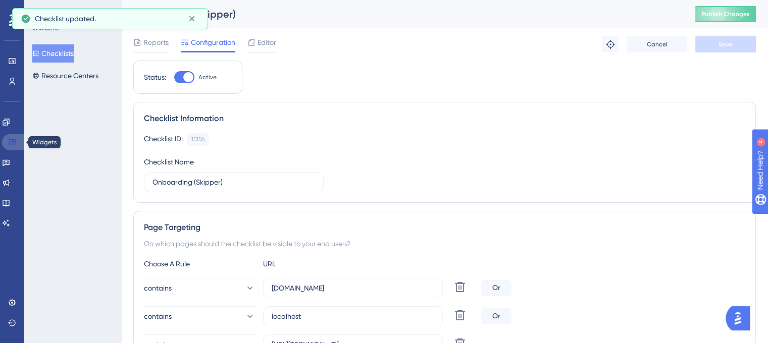
drag, startPoint x: 6, startPoint y: 145, endPoint x: 30, endPoint y: 142, distance: 24.0
click at [6, 145] on link at bounding box center [14, 142] width 24 height 16
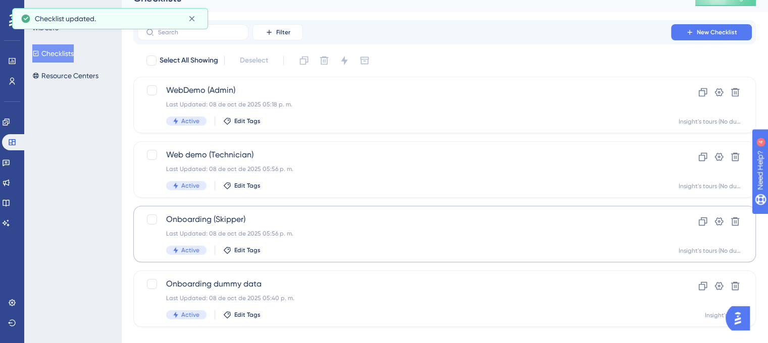
scroll to position [32, 0]
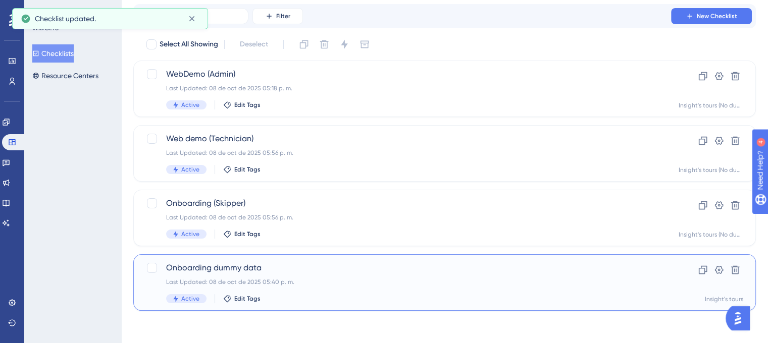
click at [347, 274] on div "Onboarding dummy data Last Updated: 08 de oct de 2025 05:40 p. m. Active Edit T…" at bounding box center [404, 282] width 476 height 41
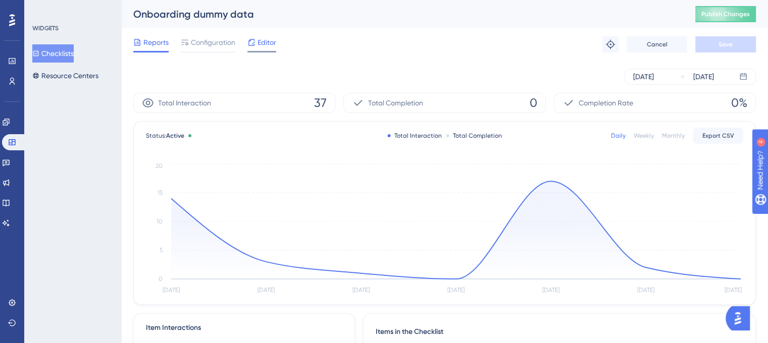
click at [271, 46] on span "Editor" at bounding box center [266, 42] width 19 height 12
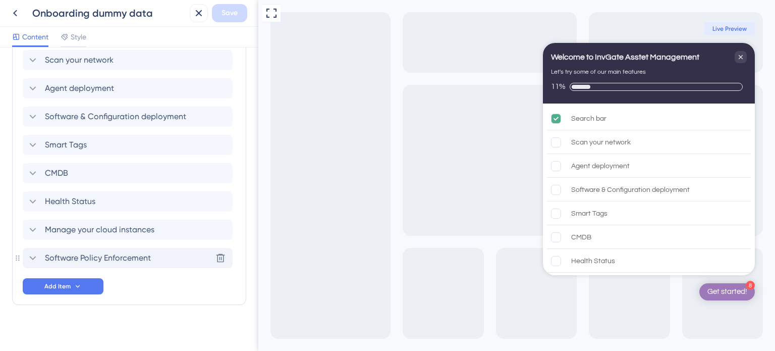
click at [110, 252] on span "Software Policy Enforcement" at bounding box center [98, 258] width 106 height 12
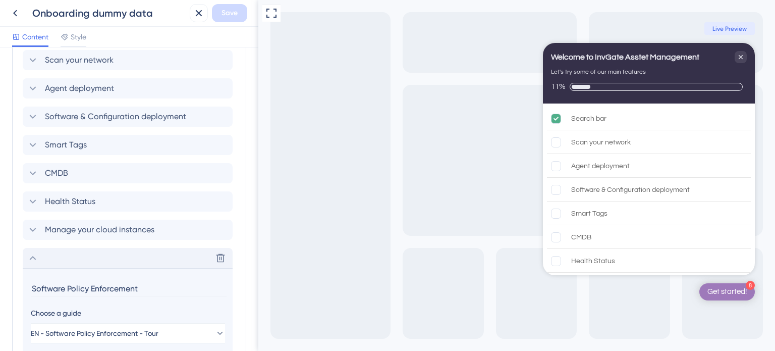
scroll to position [455, 0]
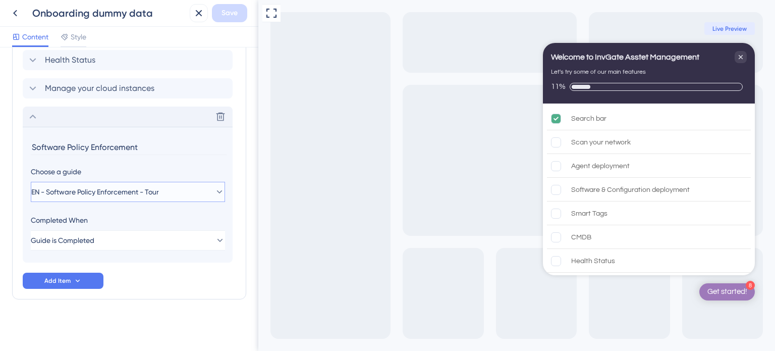
drag, startPoint x: 81, startPoint y: 191, endPoint x: 153, endPoint y: 157, distance: 79.9
click at [153, 157] on section "Software Policy Enforcement Choose a guide EN - Software Policy Enforcement - T…" at bounding box center [128, 195] width 210 height 136
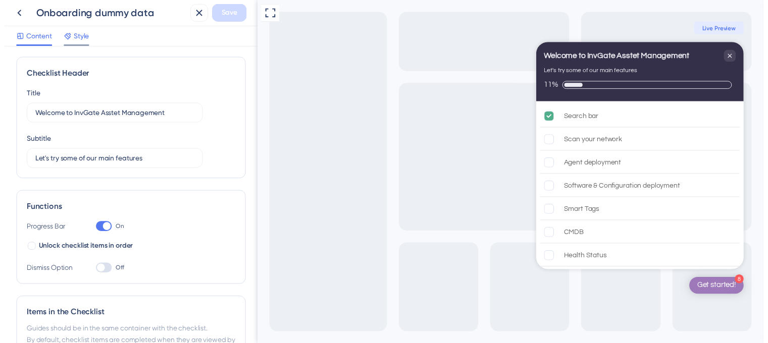
scroll to position [0, 0]
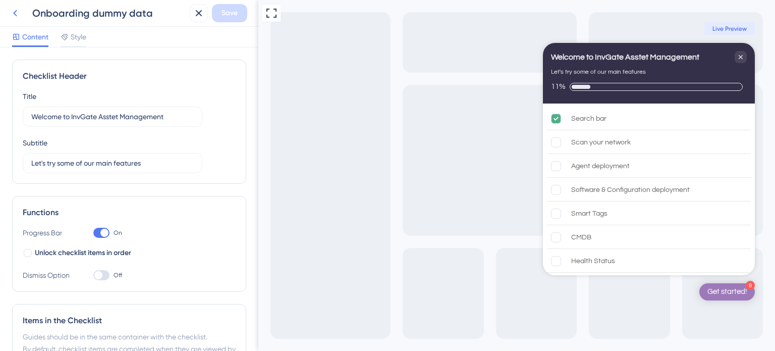
click at [20, 13] on icon at bounding box center [15, 13] width 12 height 12
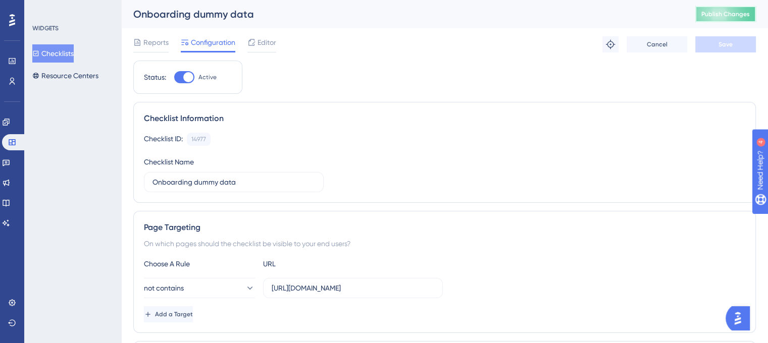
click at [744, 12] on span "Publish Changes" at bounding box center [725, 14] width 48 height 8
click at [4, 143] on link at bounding box center [14, 142] width 24 height 16
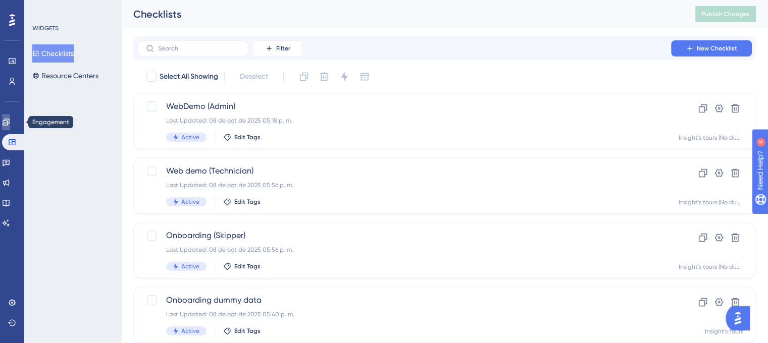
click at [10, 117] on link at bounding box center [6, 122] width 8 height 16
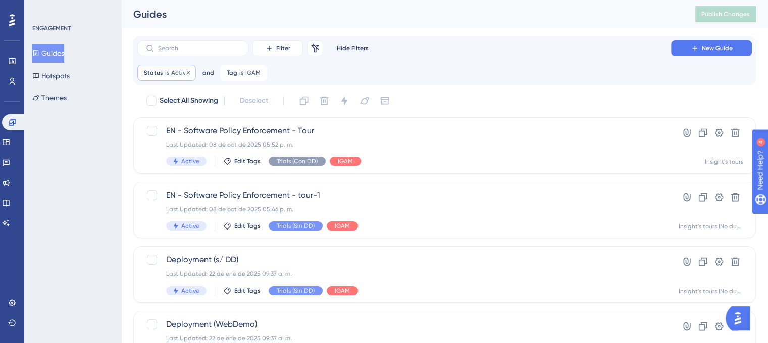
click at [179, 78] on div "Status is Active Active Remove" at bounding box center [166, 73] width 59 height 16
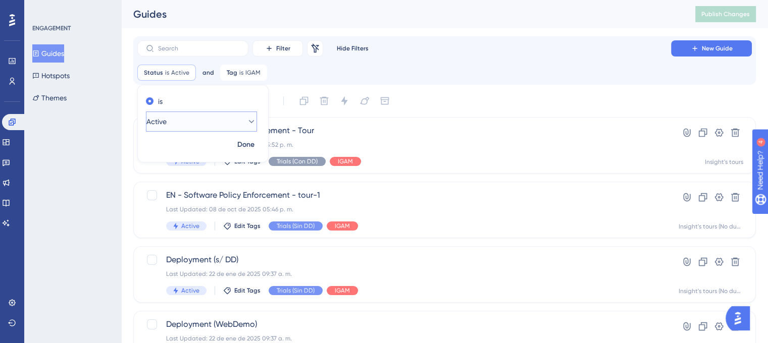
click at [192, 126] on button "Active" at bounding box center [201, 122] width 111 height 20
click at [193, 174] on div "Inactive Inactive" at bounding box center [202, 173] width 82 height 20
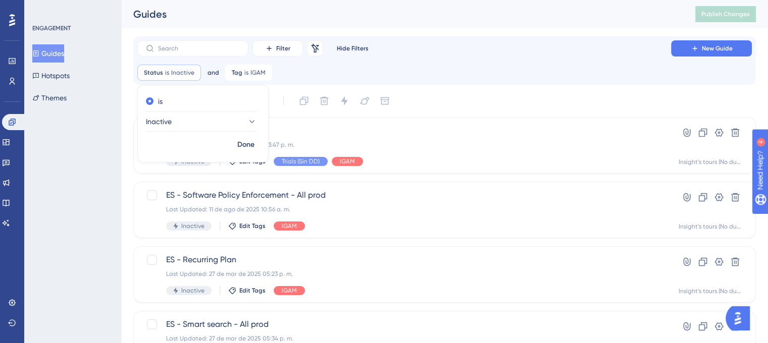
click at [514, 74] on div "Status is Inactive Inactive Remove is Inactive Done and Tag is IGAM IGAM Remove" at bounding box center [444, 73] width 614 height 16
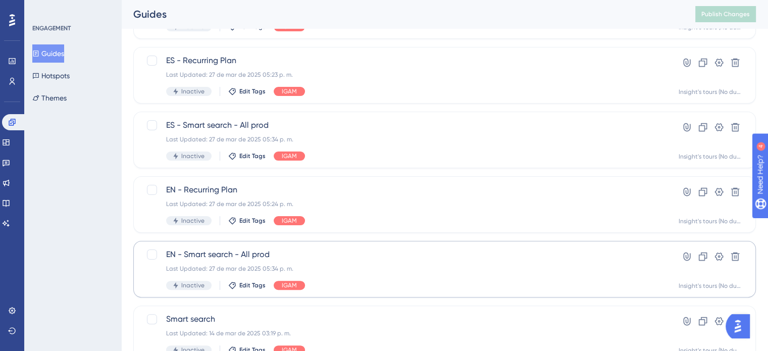
scroll to position [200, 0]
click at [363, 269] on div "Last Updated: 27 de mar de 2025 05:34 p. m." at bounding box center [404, 268] width 476 height 8
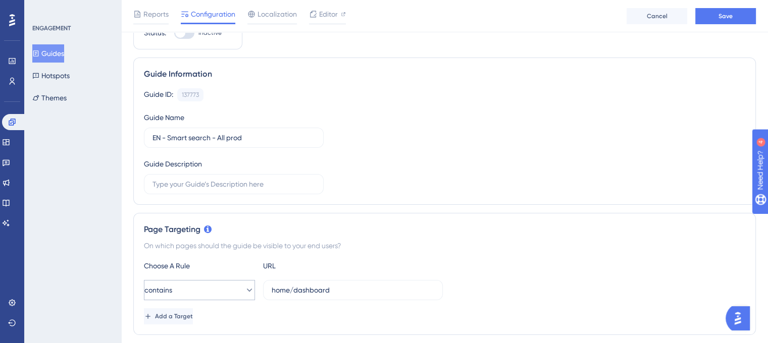
scroll to position [50, 0]
drag, startPoint x: 367, startPoint y: 292, endPoint x: 210, endPoint y: 307, distance: 157.8
click at [210, 307] on div "Choose A Rule URL contains home/dashboard Add a Target" at bounding box center [444, 290] width 601 height 65
paste input "[DOMAIN_NAME]"
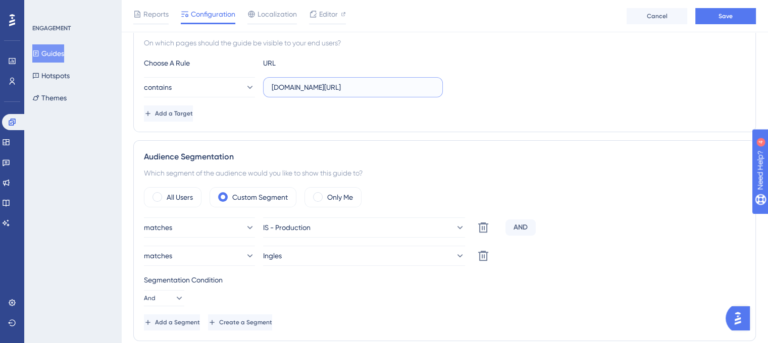
scroll to position [252, 0]
paste input "[DOMAIN_NAME]"
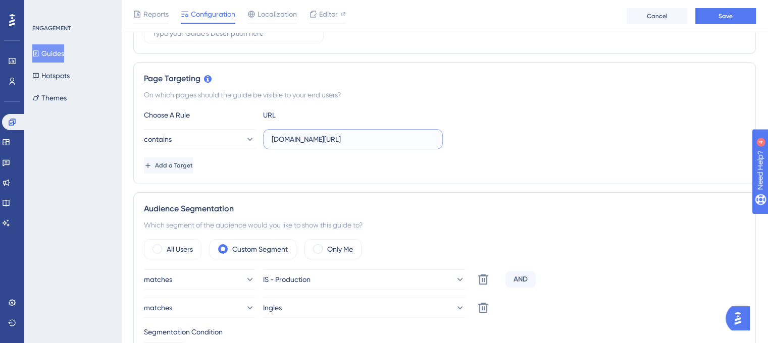
scroll to position [200, 0]
drag, startPoint x: 403, startPoint y: 136, endPoint x: 337, endPoint y: 140, distance: 66.3
click at [337, 140] on input "[DOMAIN_NAME][URL]" at bounding box center [353, 138] width 163 height 11
type input "[DOMAIN_NAME][URL]"
click at [502, 117] on div "Choose A Rule URL" at bounding box center [444, 114] width 601 height 12
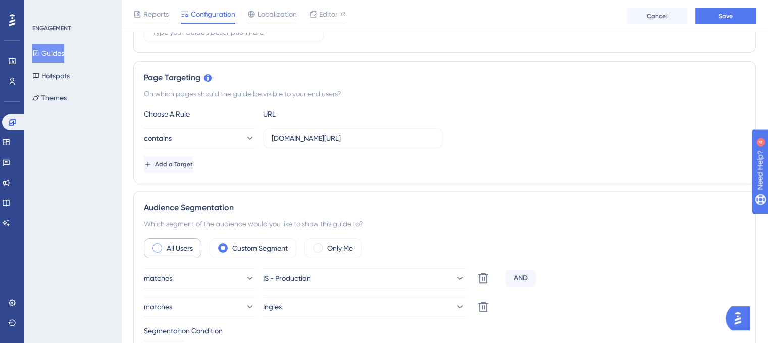
click at [173, 249] on label "All Users" at bounding box center [180, 248] width 26 height 12
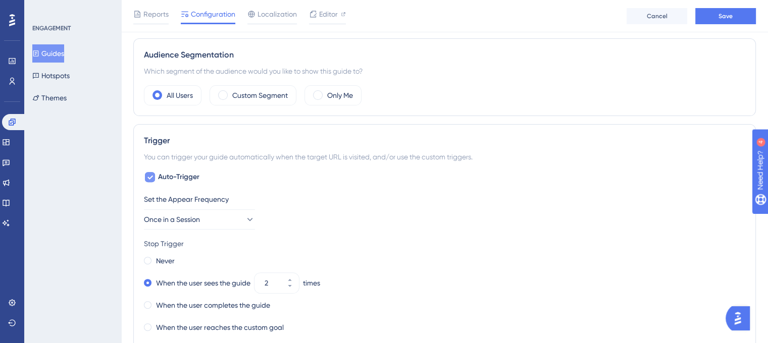
scroll to position [353, 0]
click at [157, 173] on label "Auto-Trigger" at bounding box center [172, 178] width 56 height 12
checkbox input "false"
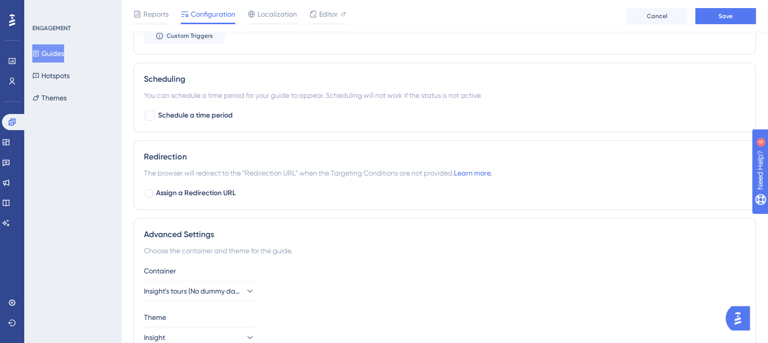
scroll to position [0, 0]
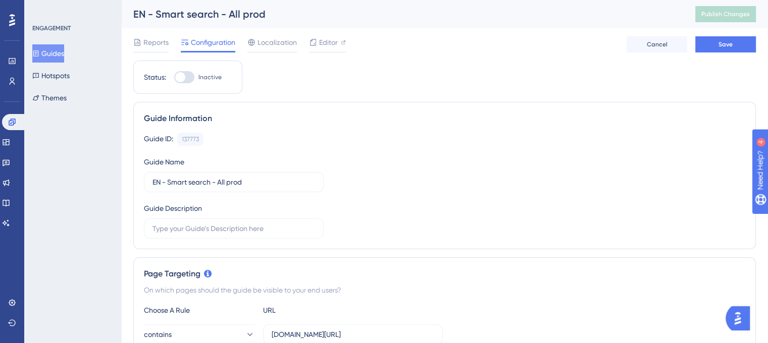
click at [194, 78] on div at bounding box center [184, 77] width 20 height 12
click at [174, 78] on input "Inactive" at bounding box center [174, 77] width 1 height 1
checkbox input "true"
click at [728, 50] on button "Save" at bounding box center [725, 44] width 61 height 16
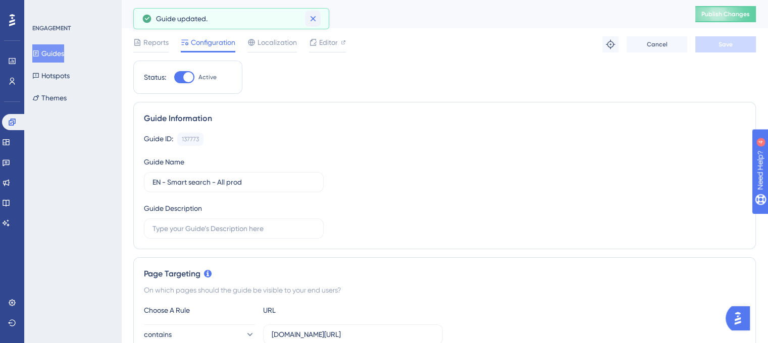
click at [315, 18] on icon at bounding box center [313, 19] width 10 height 10
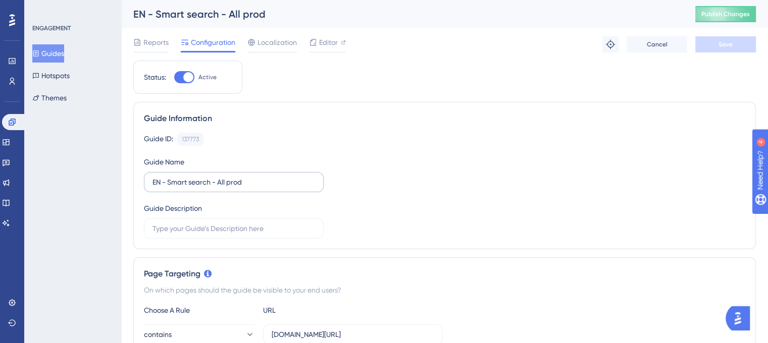
click at [256, 189] on label "EN - Smart search - All prod" at bounding box center [234, 182] width 180 height 20
click at [256, 188] on input "EN - Smart search - All prod" at bounding box center [233, 182] width 163 height 11
drag, startPoint x: 256, startPoint y: 182, endPoint x: 218, endPoint y: 185, distance: 38.4
click at [218, 185] on input "EN - Smart search - All prod" at bounding box center [233, 182] width 163 height 11
type input "EN - Smart search - Trial"
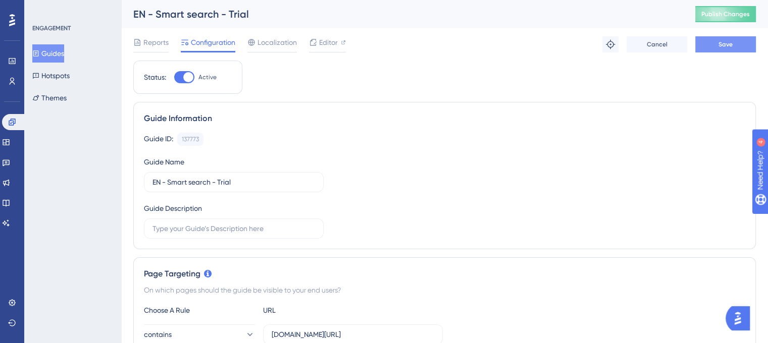
click at [725, 42] on span "Save" at bounding box center [725, 44] width 14 height 8
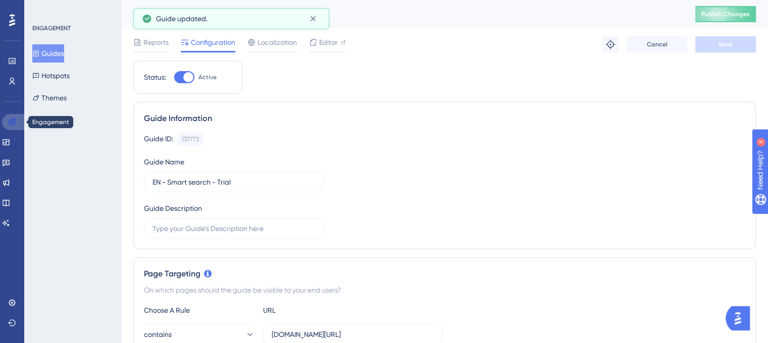
click at [16, 123] on link at bounding box center [14, 122] width 24 height 16
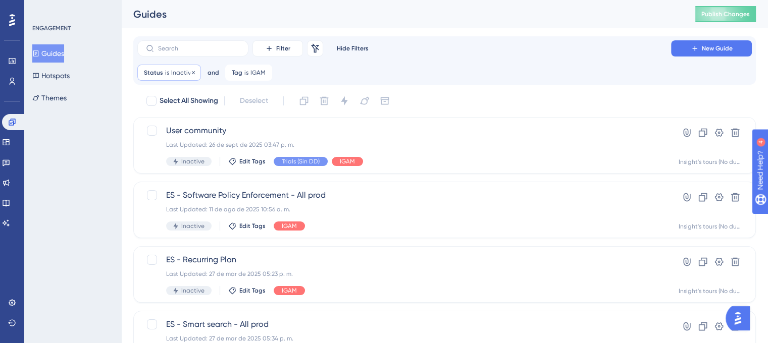
click at [179, 76] on span "Inactive" at bounding box center [182, 73] width 23 height 8
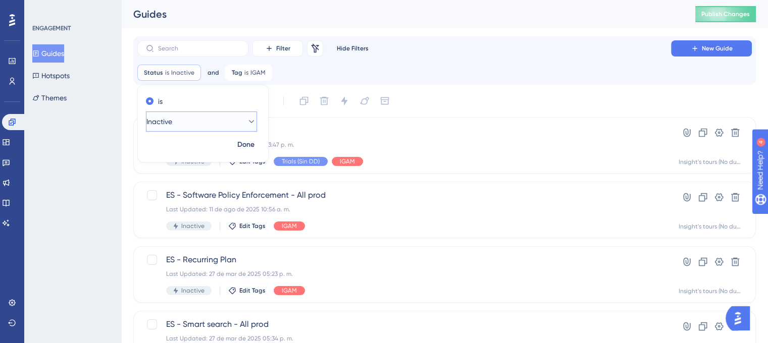
click at [184, 117] on button "Inactive" at bounding box center [201, 122] width 111 height 20
click at [186, 154] on div "Active Active" at bounding box center [202, 152] width 82 height 20
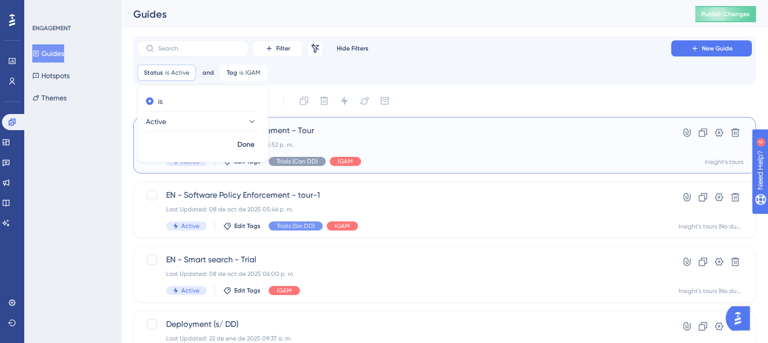
click at [494, 139] on div "EN - Software Policy Enforcement - Tour Last Updated: 08 de oct de 2025 05:52 p…" at bounding box center [404, 145] width 476 height 41
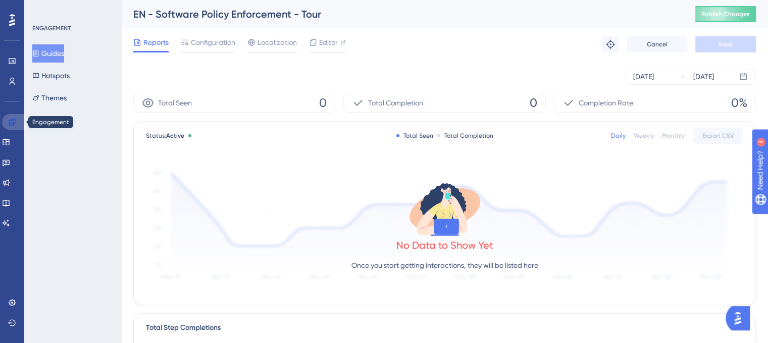
drag, startPoint x: 10, startPoint y: 125, endPoint x: 128, endPoint y: 142, distance: 119.3
click at [9, 124] on icon at bounding box center [12, 122] width 7 height 7
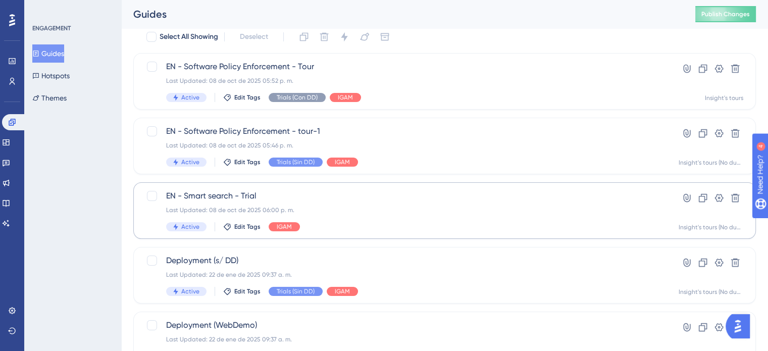
scroll to position [62, 0]
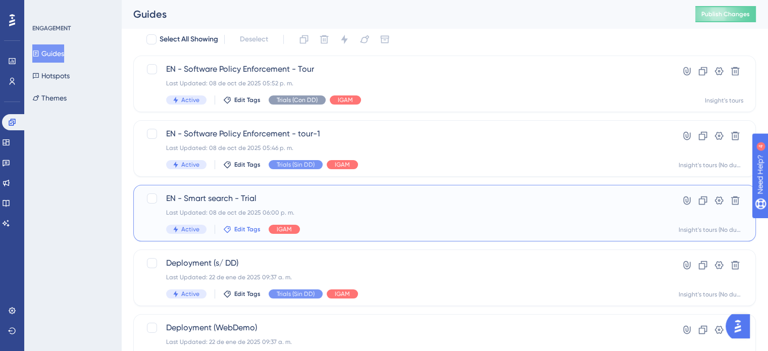
click at [244, 228] on span "Edit Tags" at bounding box center [247, 229] width 26 height 8
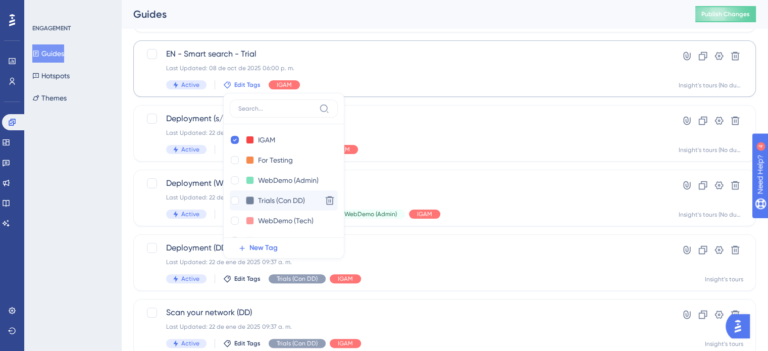
scroll to position [40, 0]
click at [244, 220] on div "Trials (Sin DD) Trials (Sin DD)" at bounding box center [274, 222] width 88 height 13
click at [238, 223] on div at bounding box center [235, 222] width 10 height 10
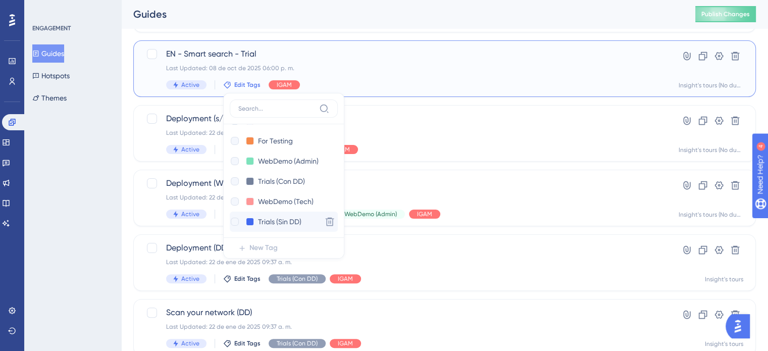
checkbox input "true"
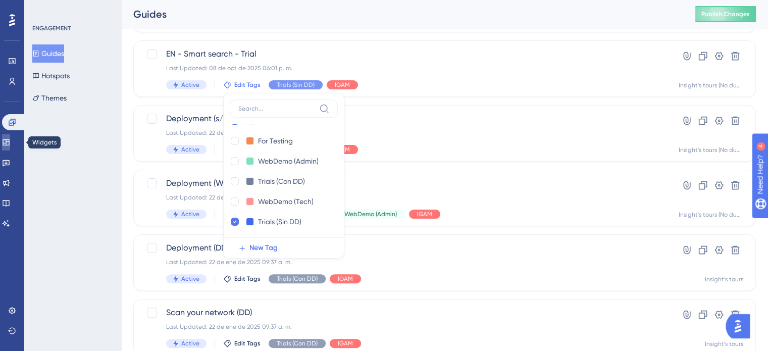
click at [10, 143] on icon at bounding box center [6, 142] width 8 height 8
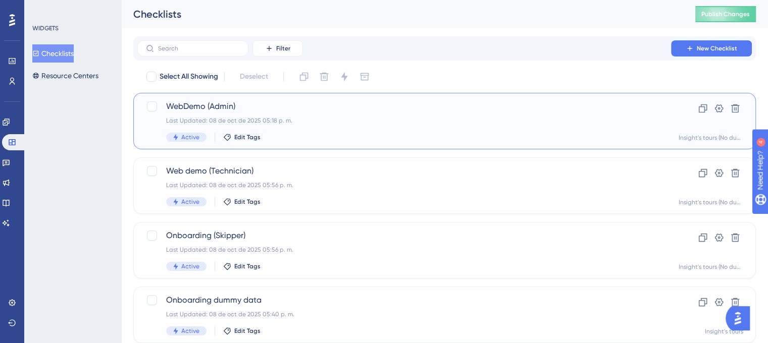
click at [275, 129] on div "WebDemo (Admin) Last Updated: 08 de oct de 2025 05:18 p. m. Active Edit Tags" at bounding box center [404, 120] width 476 height 41
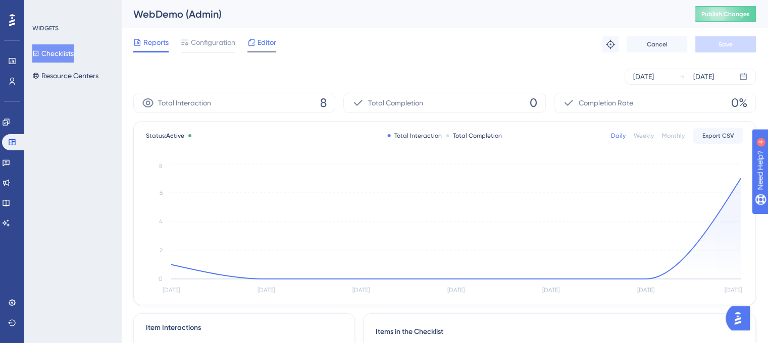
click at [255, 46] on icon at bounding box center [251, 42] width 8 height 8
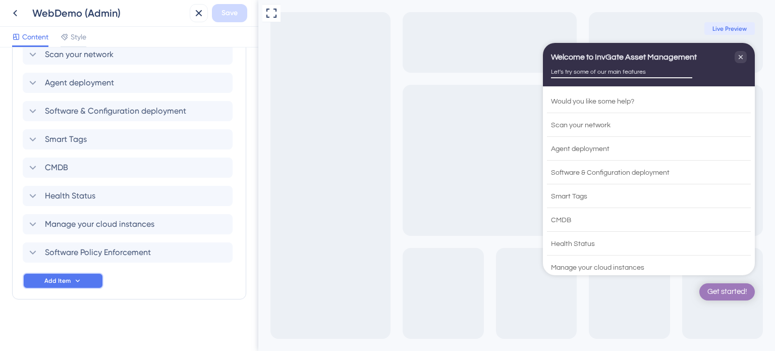
click at [93, 278] on button "Add Item" at bounding box center [63, 281] width 81 height 16
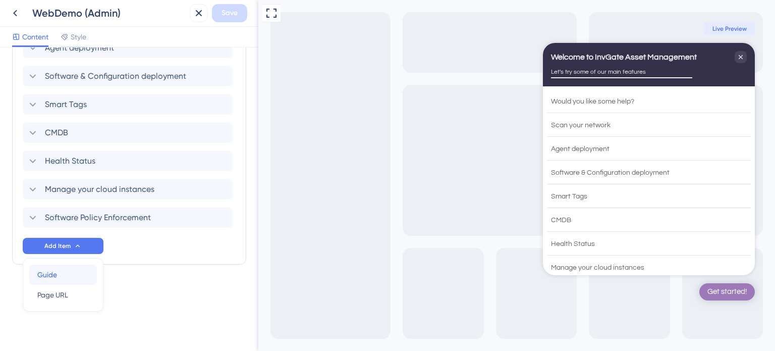
click at [56, 274] on span "Guide" at bounding box center [47, 275] width 20 height 12
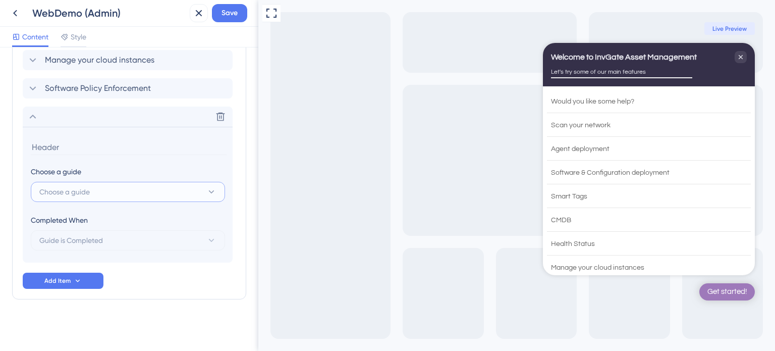
click at [85, 187] on span "Choose a guide" at bounding box center [64, 192] width 50 height 12
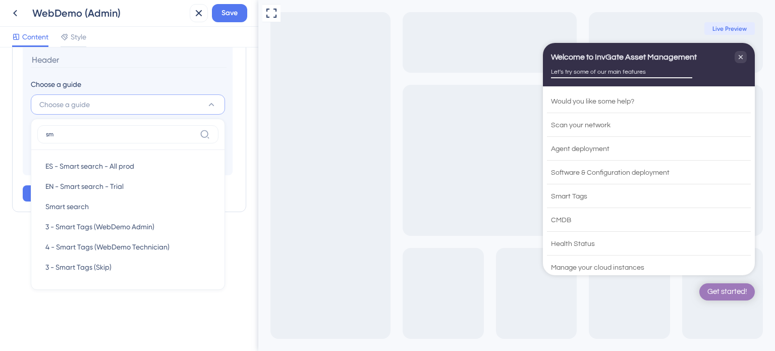
scroll to position [0, 0]
type input "sm"
click at [87, 172] on div "ES - Smart search - All prod ES - Smart search - All prod" at bounding box center [127, 166] width 165 height 20
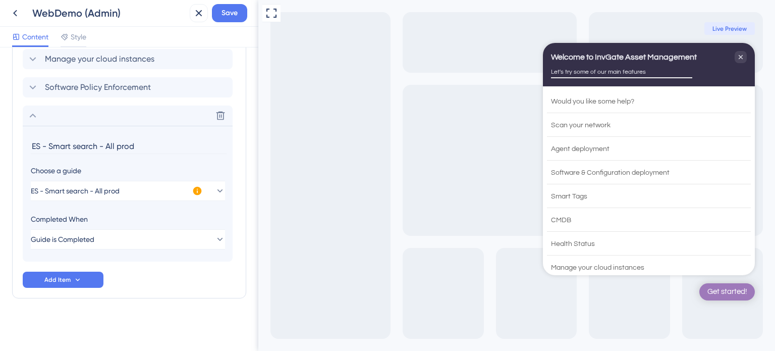
scroll to position [503, 0]
click at [55, 190] on span "ES - Smart search - All prod" at bounding box center [75, 192] width 89 height 12
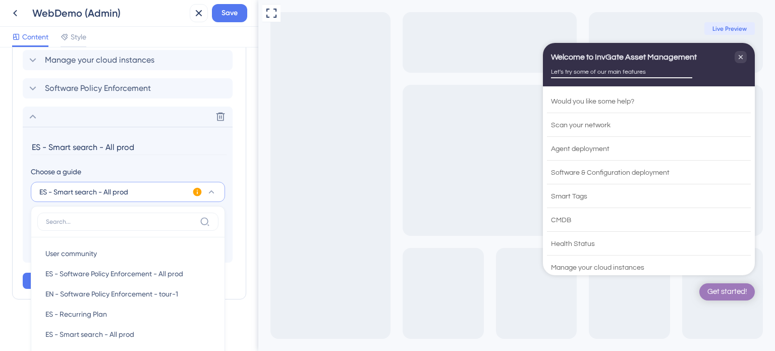
scroll to position [590, 0]
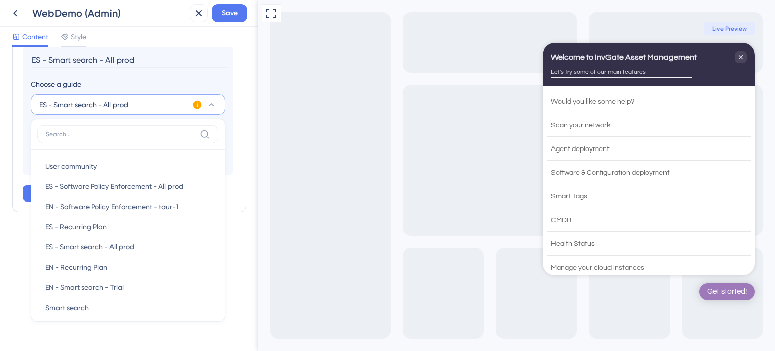
click at [61, 62] on input "ES - Smart search - All prod" at bounding box center [129, 60] width 196 height 16
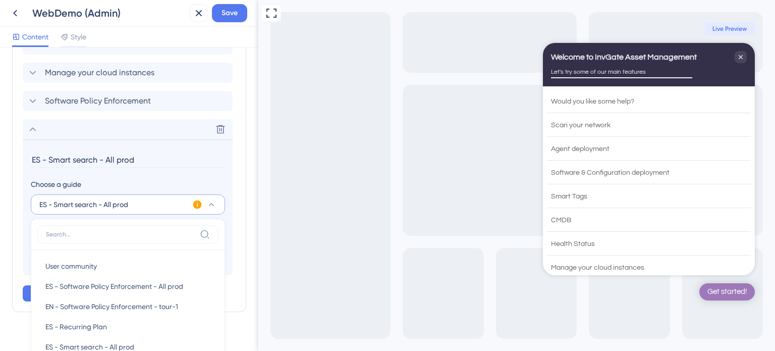
scroll to position [490, 0]
drag, startPoint x: 48, startPoint y: 158, endPoint x: 10, endPoint y: 160, distance: 38.9
click at [10, 160] on div "Checklist Header Title Welcome to InvGate Asset Management Subtitle Let's try s…" at bounding box center [129, 198] width 258 height 303
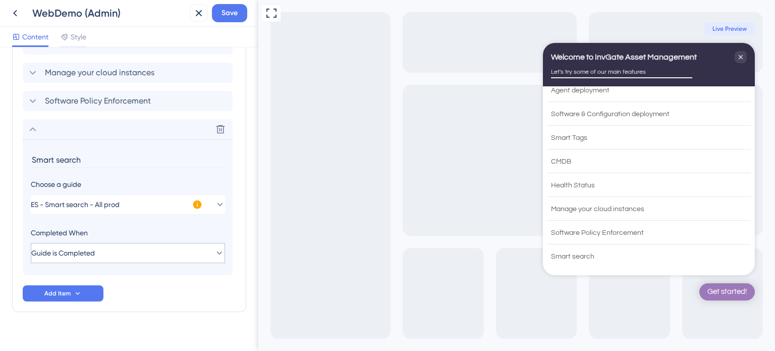
scroll to position [491, 0]
type input "Smart search"
click at [198, 203] on icon at bounding box center [197, 204] width 9 height 9
click at [185, 205] on button "ES - Smart search - All prod" at bounding box center [128, 204] width 194 height 20
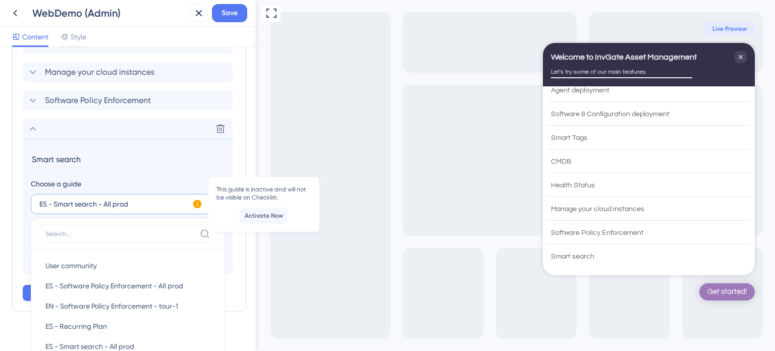
scroll to position [603, 0]
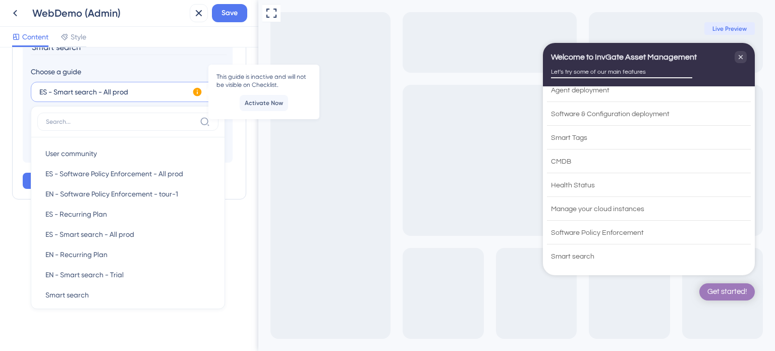
click at [147, 126] on label at bounding box center [127, 122] width 181 height 18
click at [147, 126] on input at bounding box center [121, 122] width 150 height 8
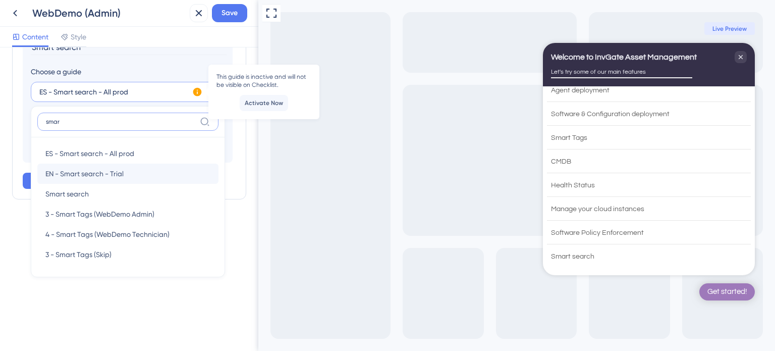
type input "smar"
click at [129, 172] on div "EN - Smart search - Trial EN - Smart search - Trial" at bounding box center [127, 174] width 165 height 20
type input "EN - Smart search - Trial"
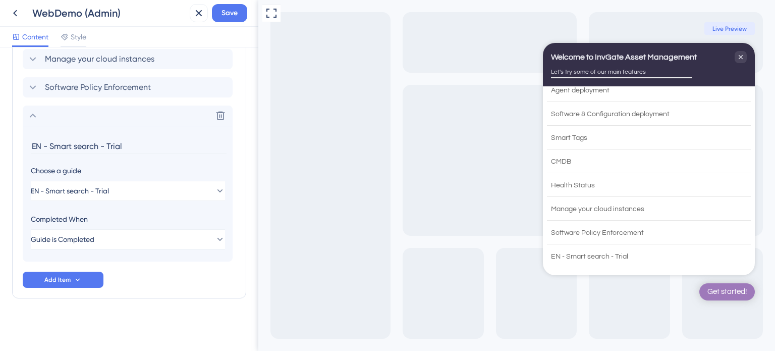
scroll to position [503, 0]
click at [84, 273] on button "Add Item" at bounding box center [63, 281] width 81 height 16
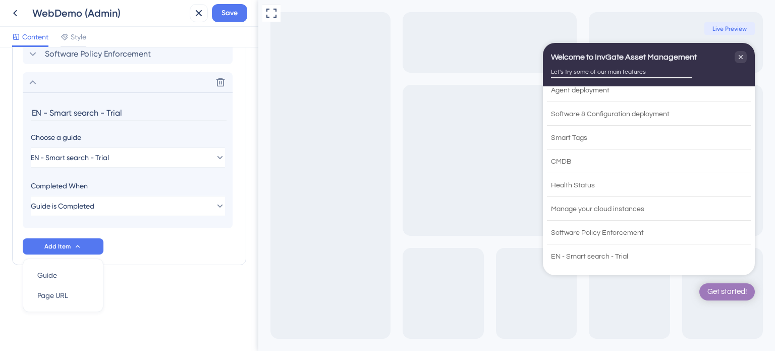
click at [180, 78] on div "Delete" at bounding box center [128, 82] width 210 height 20
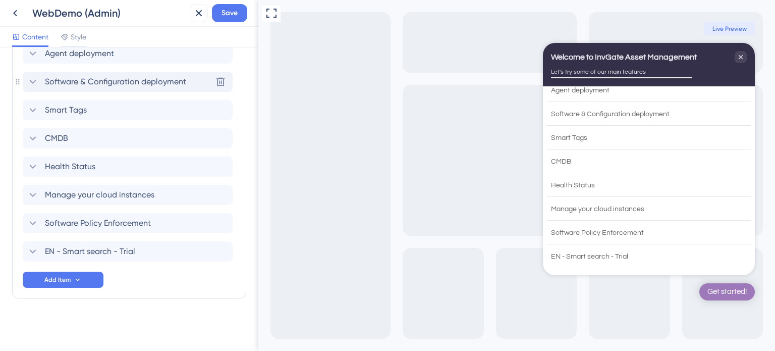
scroll to position [367, 0]
click at [71, 251] on span "EN - Smart search - Trial" at bounding box center [90, 252] width 90 height 12
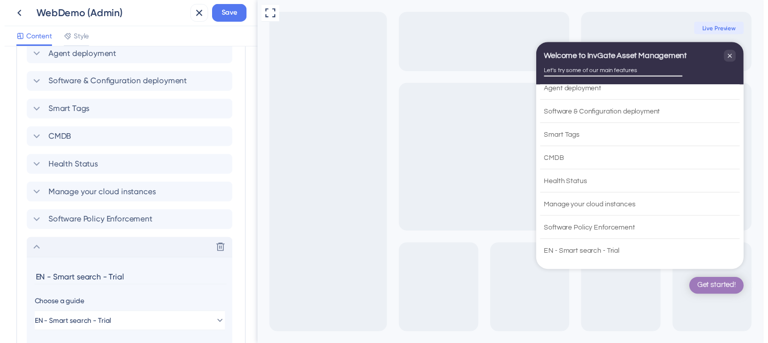
scroll to position [503, 0]
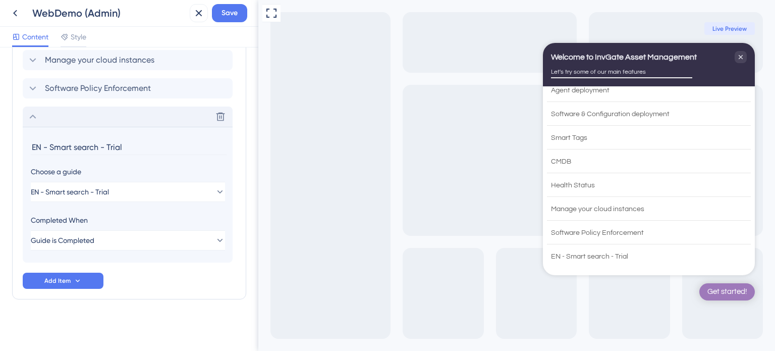
drag, startPoint x: 49, startPoint y: 144, endPoint x: 0, endPoint y: 147, distance: 49.1
click at [0, 147] on div "Checklist Header Title Welcome to InvGate Asset Management Subtitle Let's try s…" at bounding box center [129, 198] width 258 height 303
type input "Smart search"
click at [236, 12] on span "Save" at bounding box center [230, 13] width 16 height 12
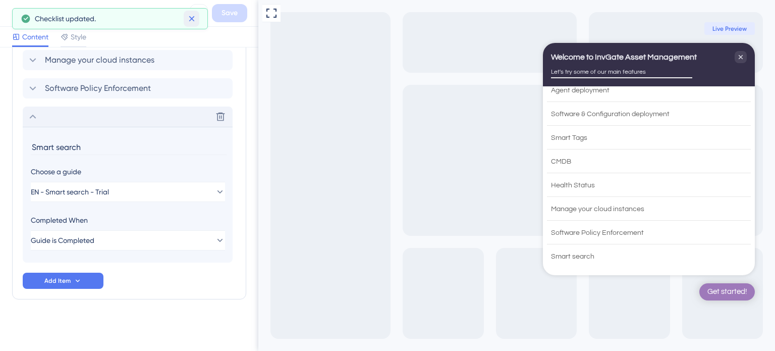
drag, startPoint x: 193, startPoint y: 19, endPoint x: 168, endPoint y: 15, distance: 25.1
click at [192, 19] on icon at bounding box center [192, 19] width 10 height 10
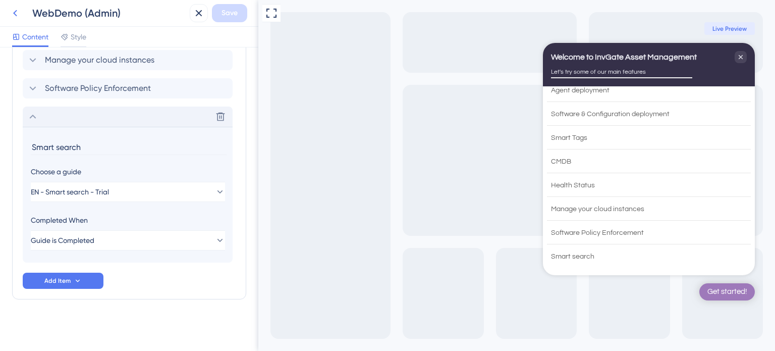
click at [18, 16] on icon at bounding box center [15, 13] width 12 height 12
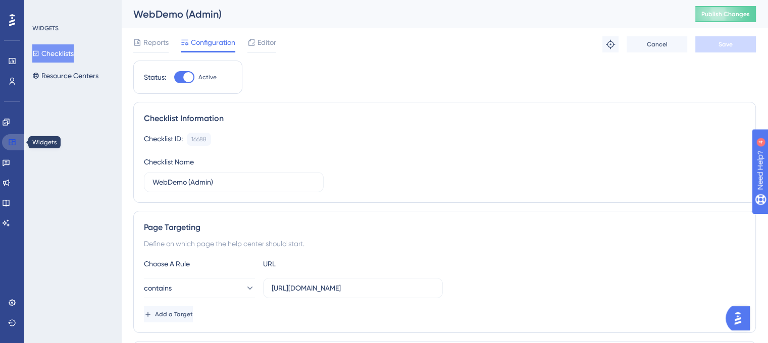
click at [13, 141] on icon at bounding box center [12, 142] width 8 height 8
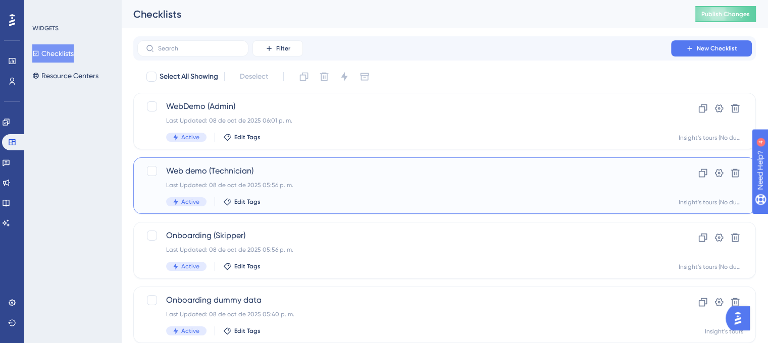
click at [310, 177] on div "Web demo (Technician) Last Updated: 08 de oct de 2025 05:56 p. m. Active Edit T…" at bounding box center [404, 185] width 476 height 41
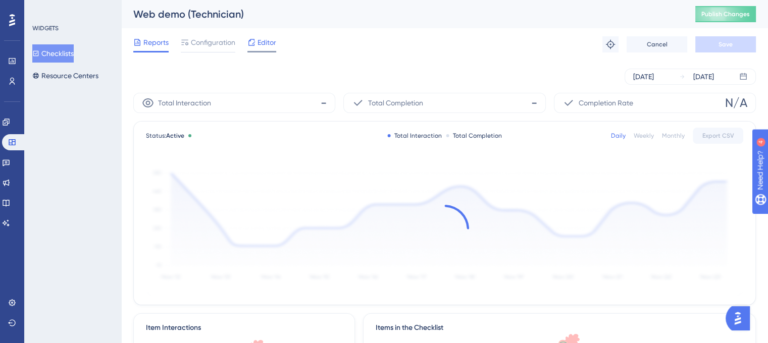
click at [258, 44] on span "Editor" at bounding box center [266, 42] width 19 height 12
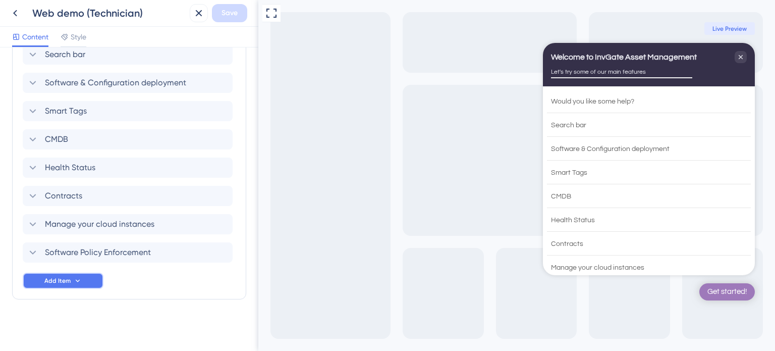
click at [89, 278] on button "Add Item" at bounding box center [63, 281] width 81 height 16
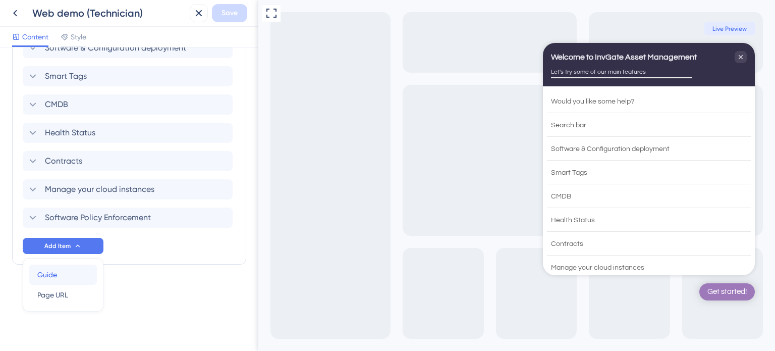
click at [68, 276] on div "Guide Guide" at bounding box center [62, 274] width 51 height 20
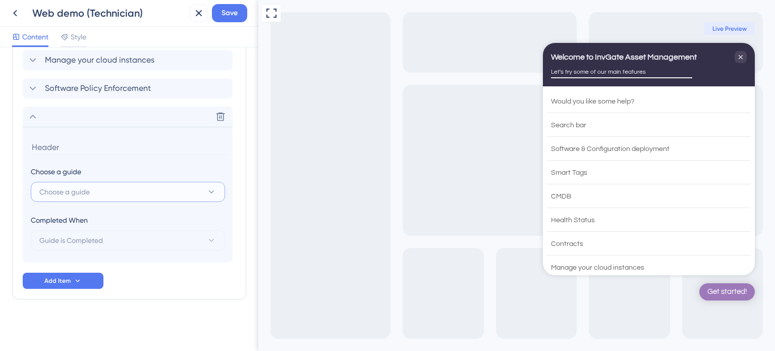
click at [71, 192] on span "Choose a guide" at bounding box center [64, 192] width 50 height 12
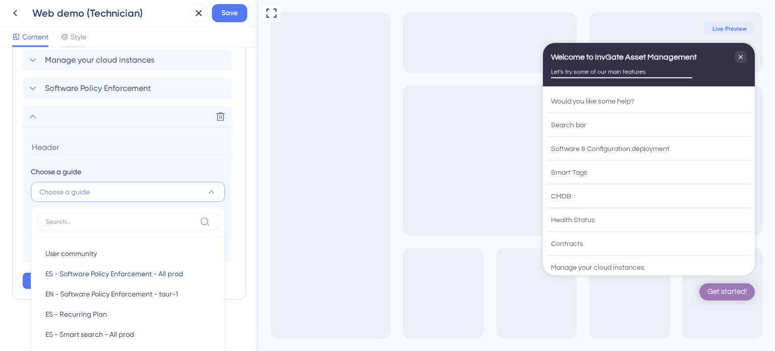
scroll to position [603, 0]
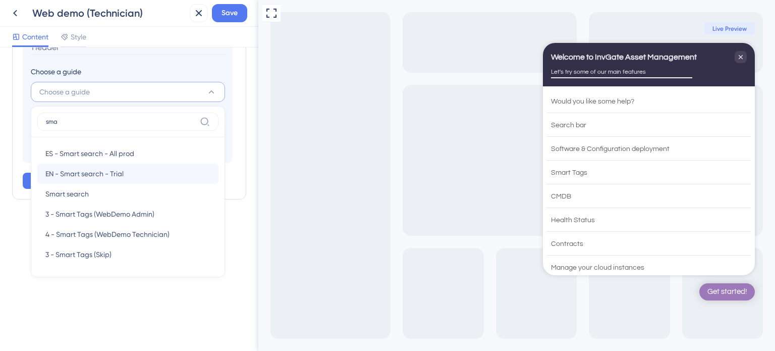
type input "sma"
click at [88, 173] on span "EN - Smart search - Trial" at bounding box center [84, 174] width 78 height 12
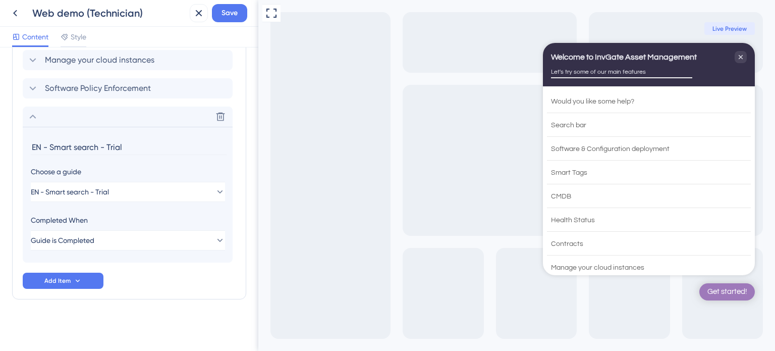
drag, startPoint x: 52, startPoint y: 143, endPoint x: 0, endPoint y: 157, distance: 54.0
click at [0, 157] on div "Checklist Header Title Welcome to InvGate Asset Management Subtitle Let's try s…" at bounding box center [129, 198] width 258 height 303
type input "Smart search"
click at [236, 17] on span "Save" at bounding box center [230, 13] width 16 height 12
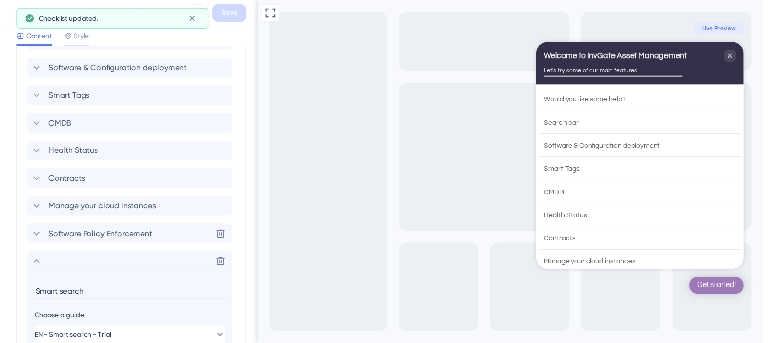
scroll to position [352, 0]
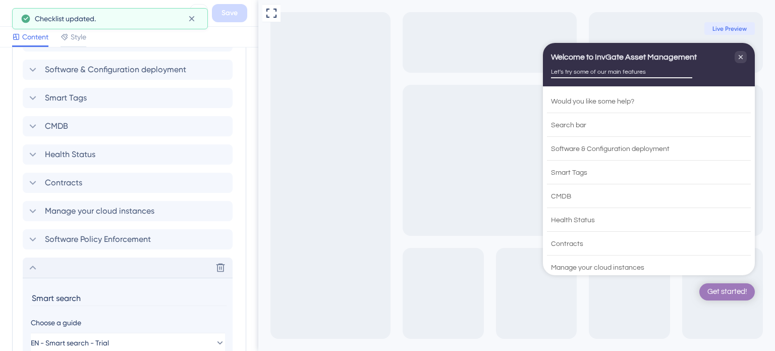
click at [42, 268] on div "Delete" at bounding box center [128, 267] width 210 height 20
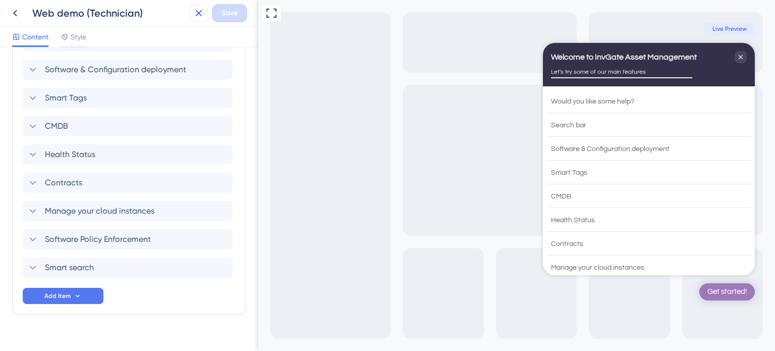
click at [194, 18] on icon at bounding box center [199, 13] width 12 height 12
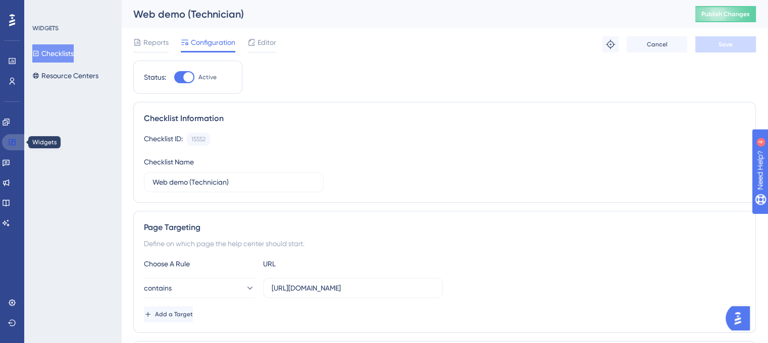
click at [16, 141] on link at bounding box center [14, 142] width 24 height 16
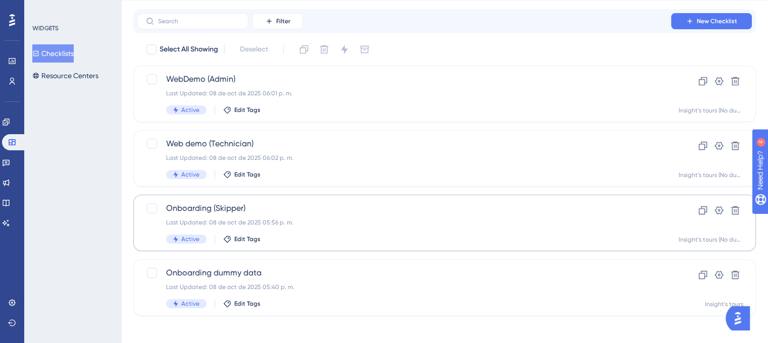
scroll to position [32, 0]
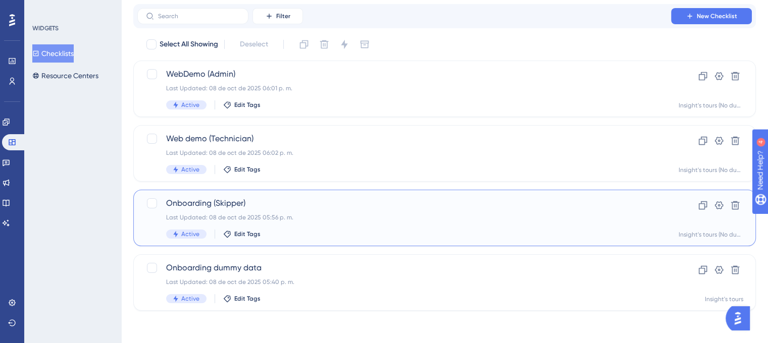
click at [332, 201] on span "Onboarding (Skipper)" at bounding box center [404, 203] width 476 height 12
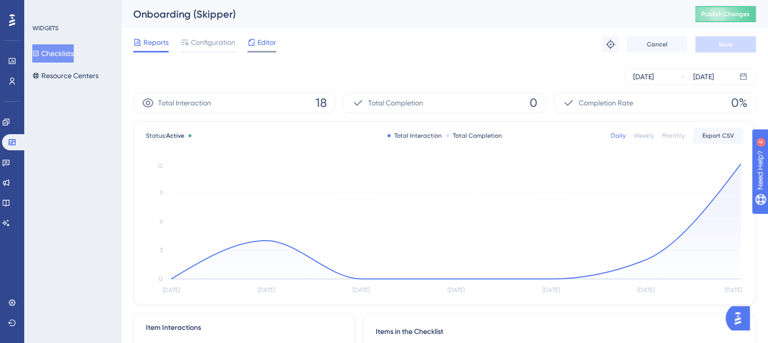
click at [270, 41] on span "Editor" at bounding box center [266, 42] width 19 height 12
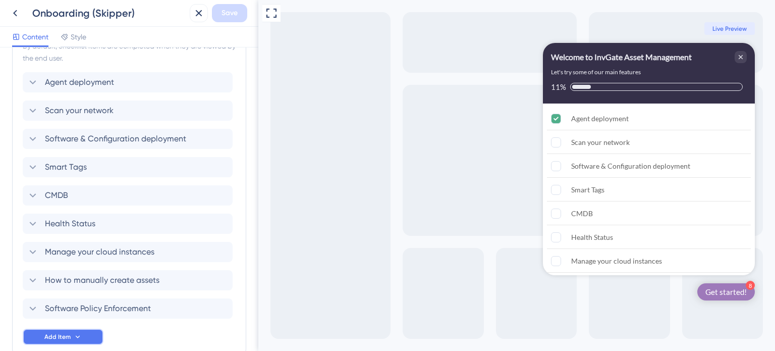
click at [87, 333] on button "Add Item" at bounding box center [63, 337] width 81 height 16
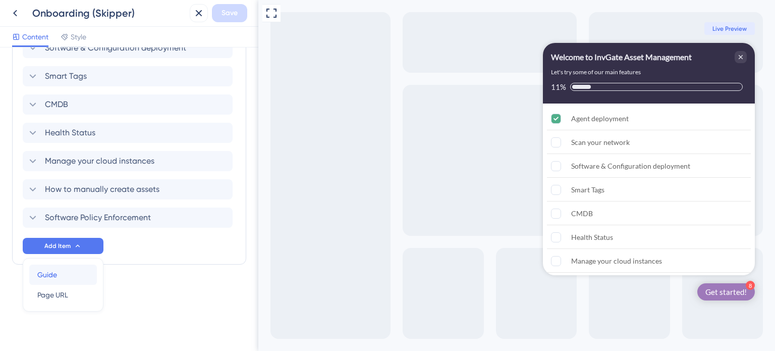
click at [70, 278] on div "Guide Guide" at bounding box center [62, 274] width 51 height 20
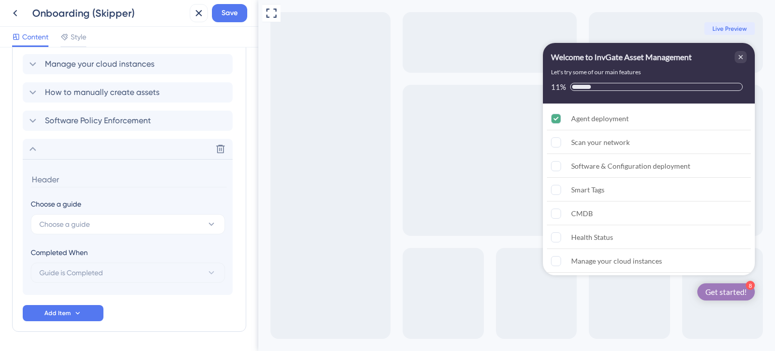
scroll to position [523, 0]
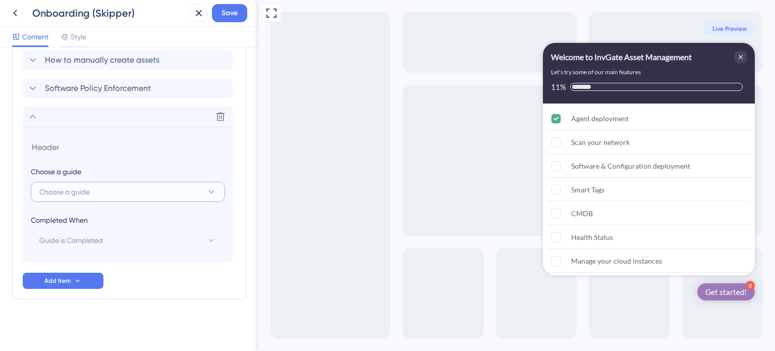
click at [111, 193] on button "Choose a guide" at bounding box center [128, 192] width 194 height 20
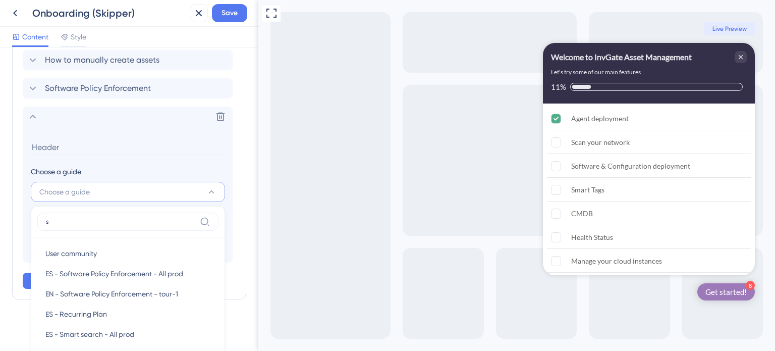
scroll to position [623, 0]
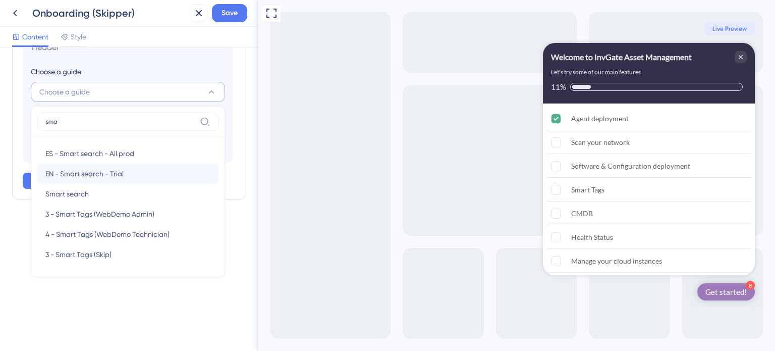
type input "sma"
click at [117, 172] on span "EN - Smart search - Trial" at bounding box center [84, 174] width 78 height 12
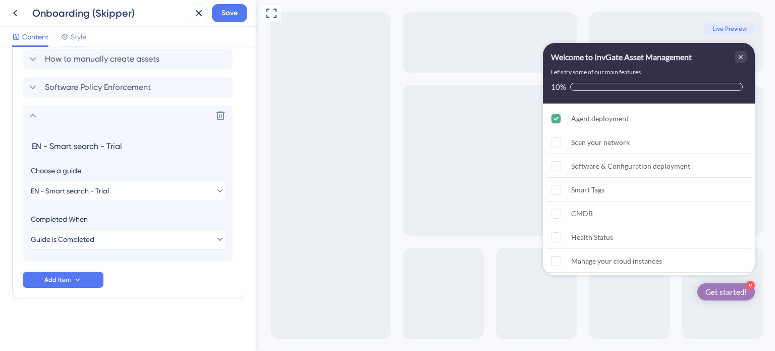
scroll to position [523, 0]
click at [74, 239] on span "Guide is Completed" at bounding box center [63, 240] width 64 height 12
click at [74, 239] on span "Guide is Completed" at bounding box center [71, 240] width 64 height 12
drag, startPoint x: 50, startPoint y: 146, endPoint x: 0, endPoint y: 155, distance: 51.3
click at [0, 155] on div "Checklist Header Title Welcome to InvGate Asset Management Subtitle Let's try s…" at bounding box center [129, 198] width 258 height 303
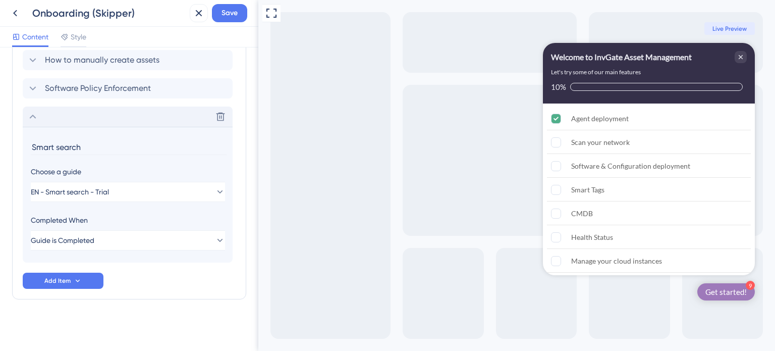
type input "Smart search"
click at [41, 119] on div "Delete" at bounding box center [128, 116] width 210 height 20
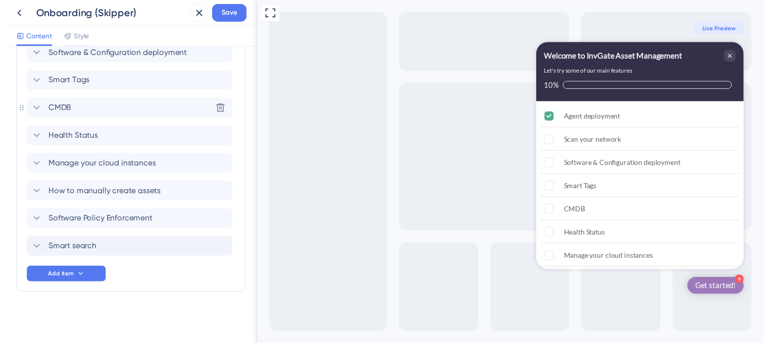
scroll to position [387, 0]
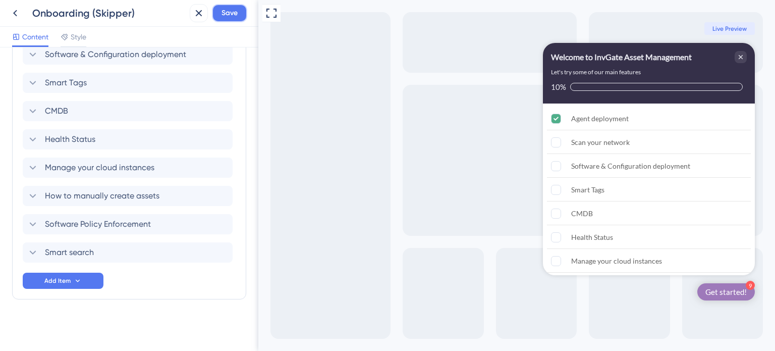
click at [234, 18] on span "Save" at bounding box center [230, 13] width 16 height 12
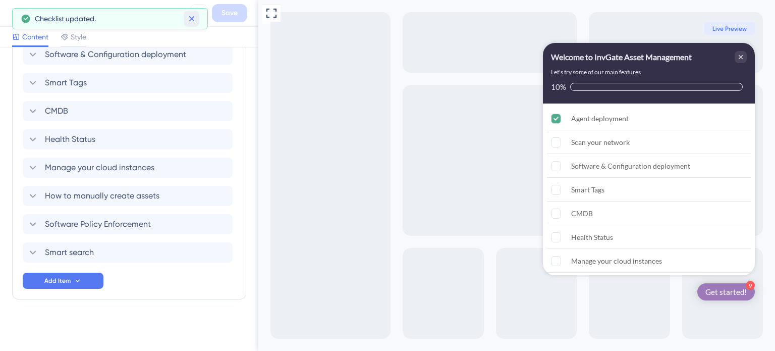
click at [193, 19] on icon at bounding box center [192, 19] width 10 height 10
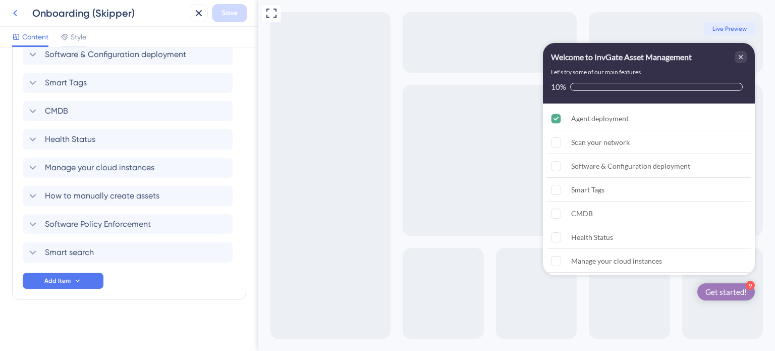
click at [18, 14] on icon at bounding box center [15, 13] width 12 height 12
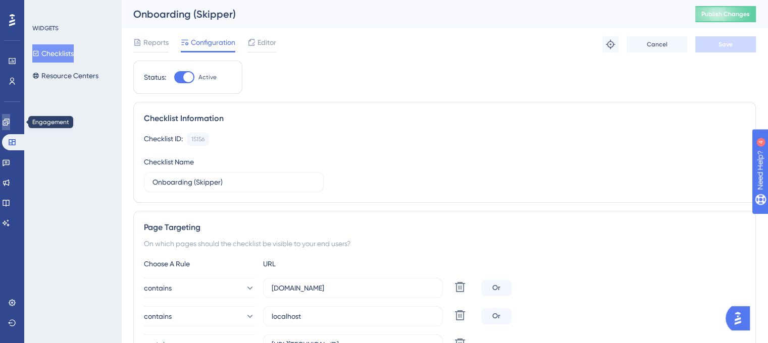
click at [6, 123] on link at bounding box center [6, 122] width 8 height 16
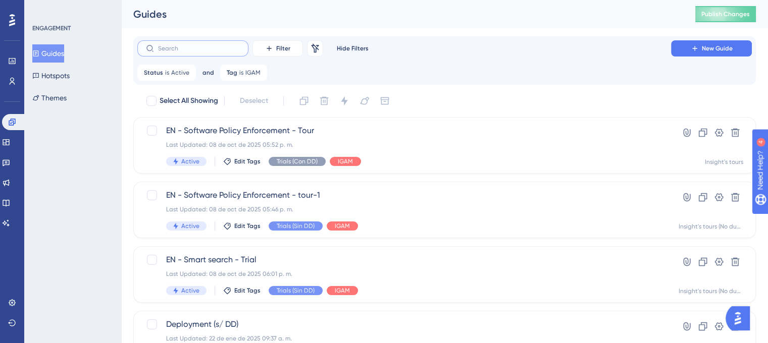
click at [190, 45] on input "text" at bounding box center [199, 48] width 82 height 7
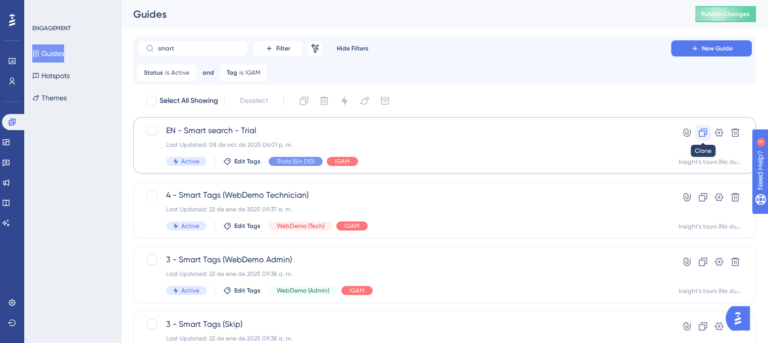
click at [701, 131] on icon at bounding box center [703, 133] width 9 height 9
click at [217, 57] on div "smart Filter Remove Filters Hide Filters New Guide Status is Active Active Remo…" at bounding box center [444, 60] width 614 height 40
click at [221, 49] on input "smart" at bounding box center [199, 48] width 82 height 7
click at [206, 48] on input "smart" at bounding box center [199, 48] width 82 height 7
type input "s"
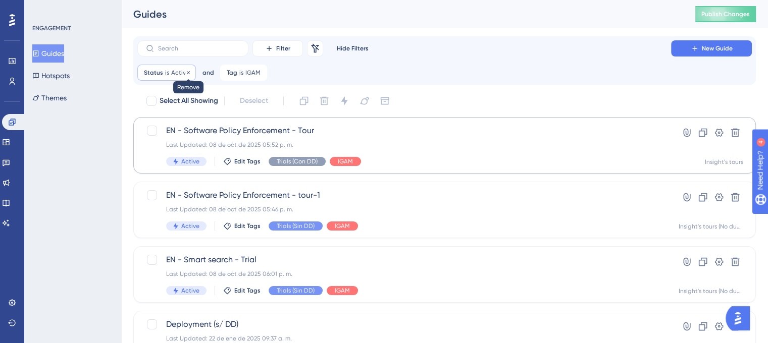
click at [189, 71] on icon at bounding box center [188, 73] width 6 height 6
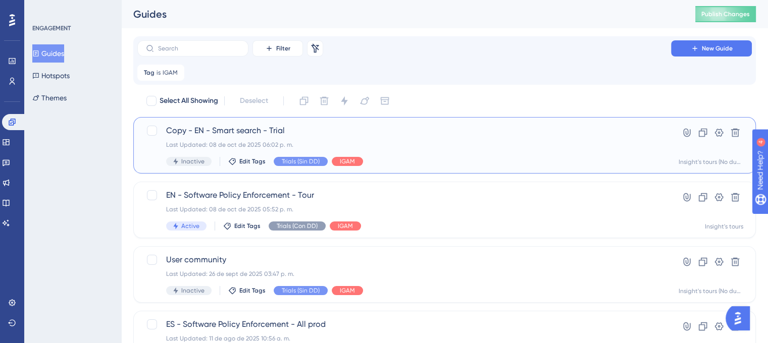
click at [206, 123] on div "Copy - EN - Smart search - Trial Last Updated: 08 de oct de 2025 06:02 p. m. In…" at bounding box center [444, 145] width 622 height 57
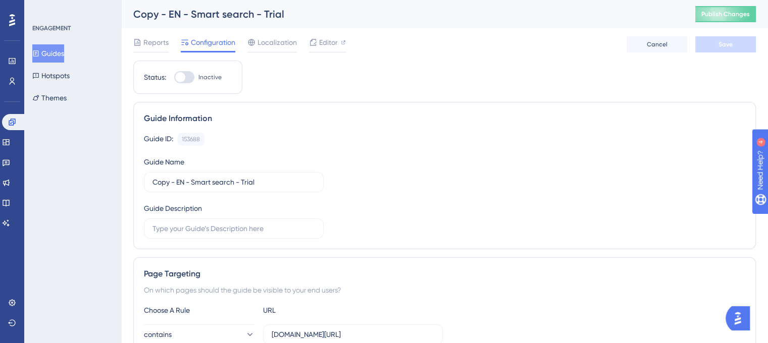
click at [185, 69] on div "Status: Inactive" at bounding box center [187, 77] width 109 height 33
click at [187, 77] on div at bounding box center [184, 77] width 20 height 12
click at [174, 77] on input "Inactive" at bounding box center [174, 77] width 1 height 1
checkbox input "true"
drag, startPoint x: 176, startPoint y: 181, endPoint x: 70, endPoint y: 183, distance: 106.0
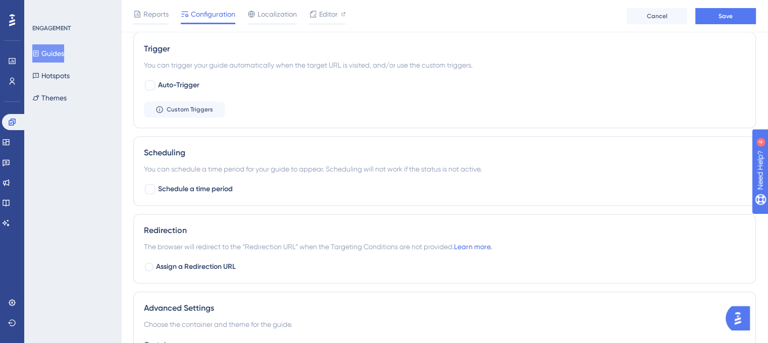
scroll to position [572, 0]
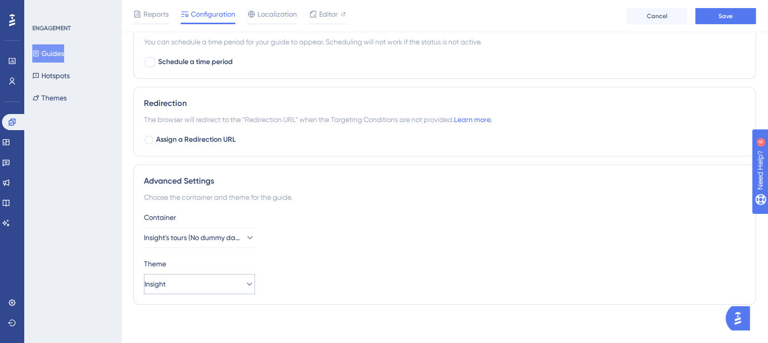
type input "EN - Smart search - Trial DD"
drag, startPoint x: 189, startPoint y: 277, endPoint x: 217, endPoint y: 238, distance: 48.2
click at [217, 238] on div "Container Insight's tours (No dummy data) Theme Insight" at bounding box center [444, 252] width 601 height 83
click at [218, 238] on span "Insight's tours (No dummy data)" at bounding box center [192, 238] width 96 height 12
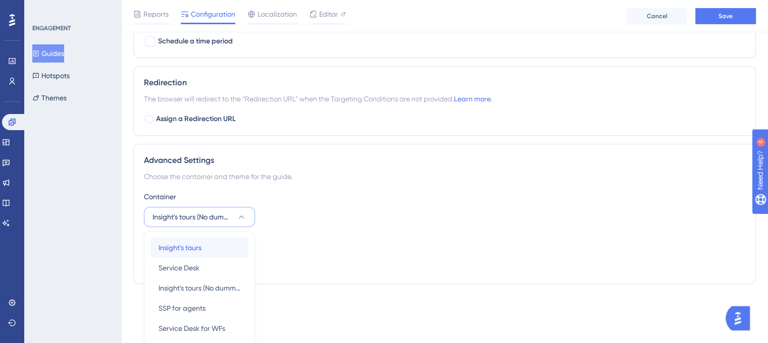
click at [230, 247] on div "Insight's tours Insight's tours" at bounding box center [199, 248] width 82 height 20
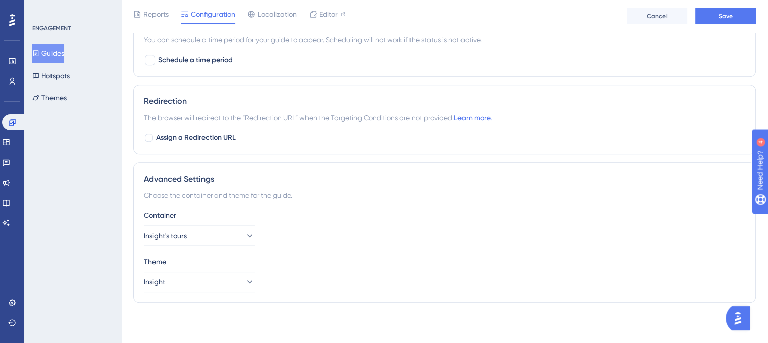
scroll to position [572, 0]
drag, startPoint x: 394, startPoint y: 228, endPoint x: 399, endPoint y: 220, distance: 9.7
click at [396, 225] on div "Container Insight's tours" at bounding box center [444, 229] width 601 height 36
click at [714, 16] on button "Save" at bounding box center [725, 16] width 61 height 16
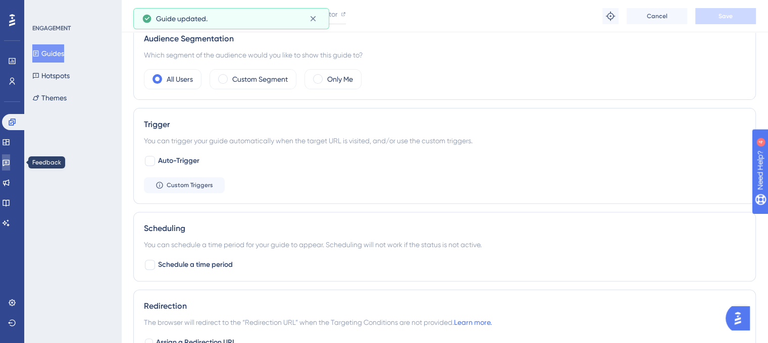
scroll to position [220, 0]
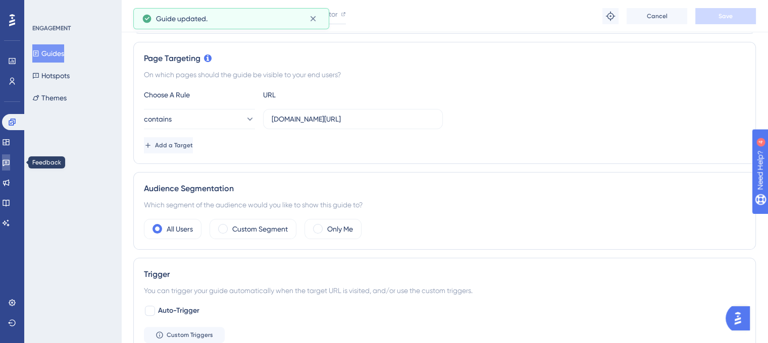
click at [10, 160] on icon at bounding box center [6, 163] width 7 height 7
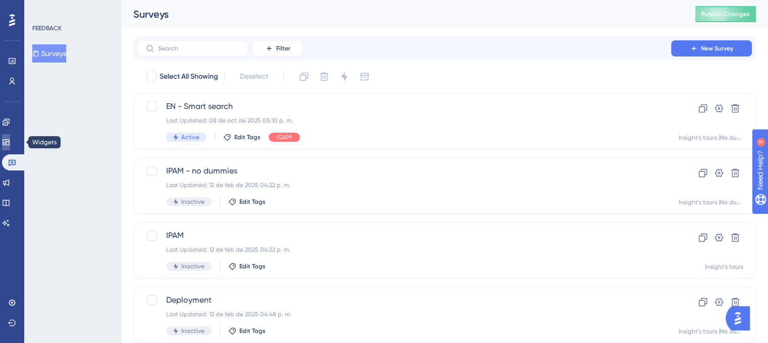
click at [10, 149] on link at bounding box center [6, 142] width 8 height 16
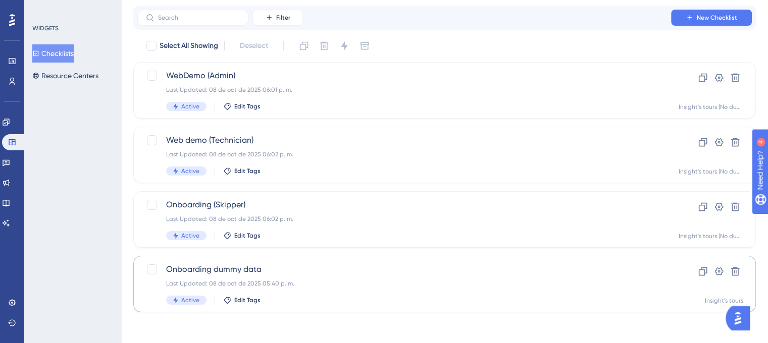
scroll to position [32, 0]
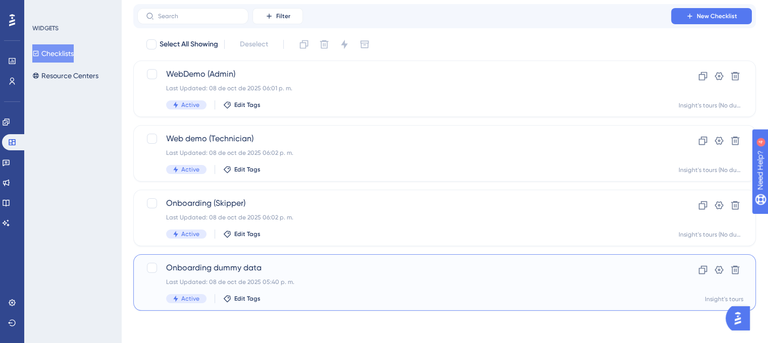
click at [343, 279] on div "Last Updated: 08 de oct de 2025 05:40 p. m." at bounding box center [404, 282] width 476 height 8
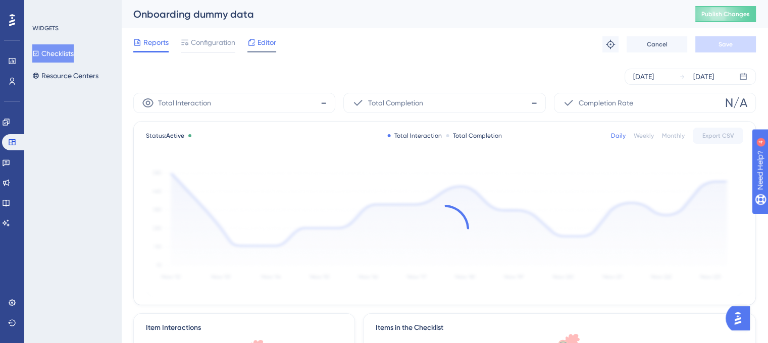
click at [264, 43] on span "Editor" at bounding box center [266, 42] width 19 height 12
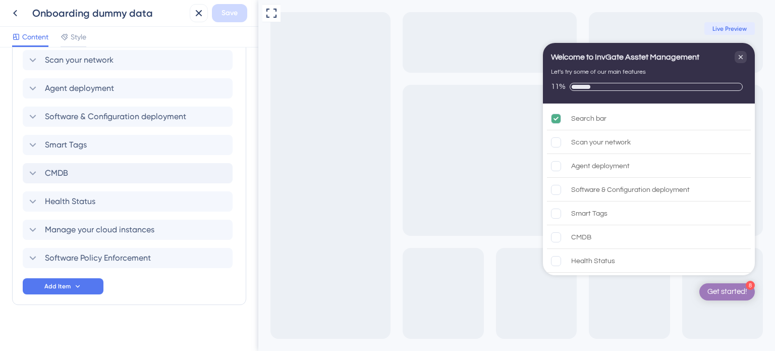
scroll to position [359, 0]
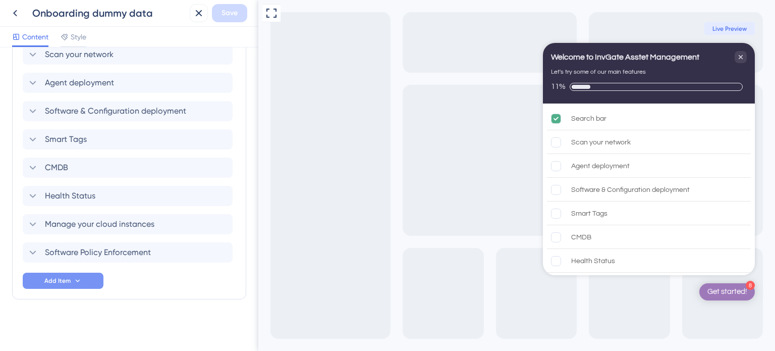
click at [83, 278] on button "Add Item" at bounding box center [63, 281] width 81 height 16
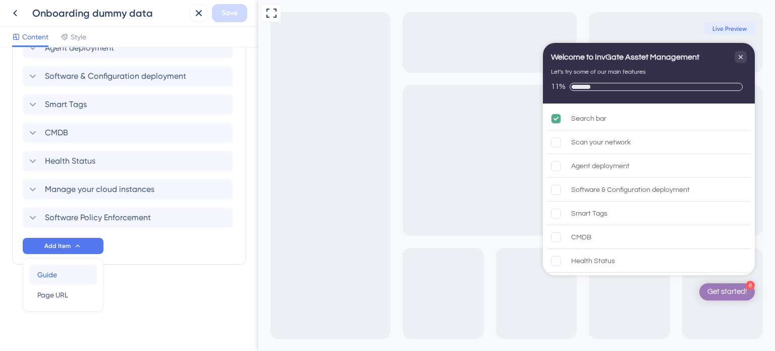
click at [68, 274] on div "Guide Guide" at bounding box center [62, 274] width 51 height 20
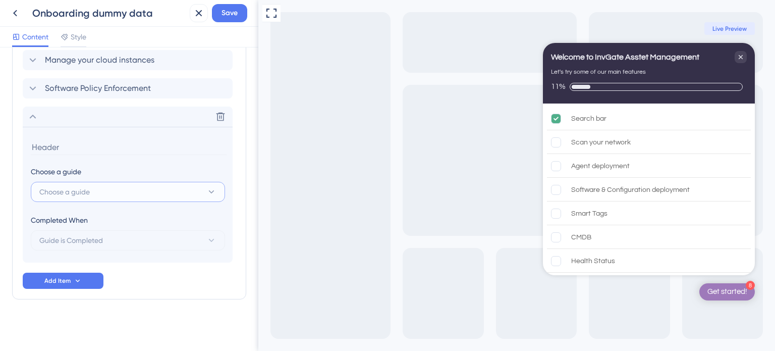
click at [79, 197] on button "Choose a guide" at bounding box center [128, 192] width 194 height 20
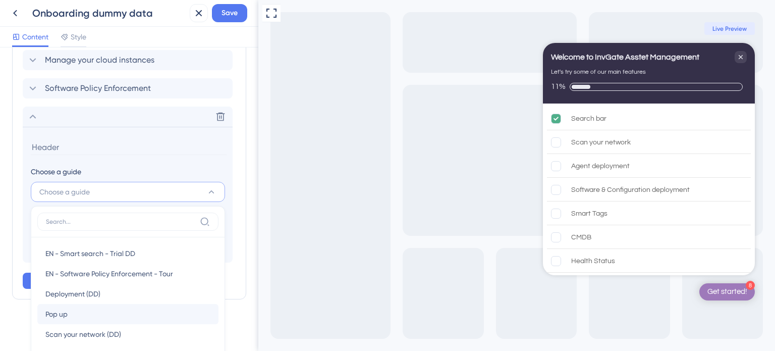
scroll to position [630, 0]
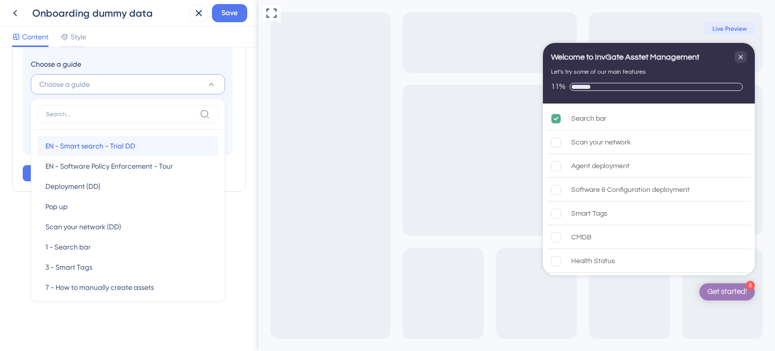
click at [93, 149] on span "EN - Smart search - Trial DD" at bounding box center [90, 146] width 90 height 12
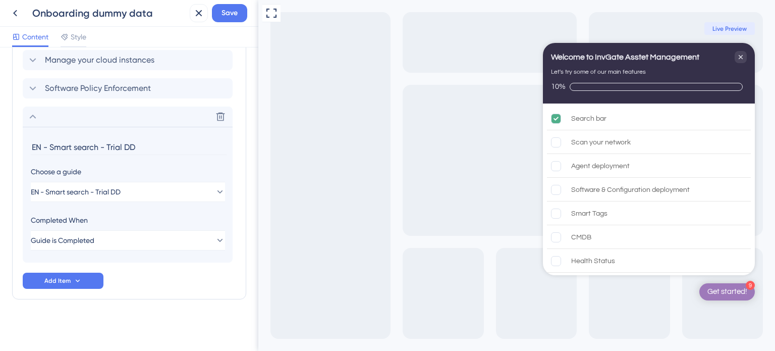
drag, startPoint x: 49, startPoint y: 145, endPoint x: 0, endPoint y: 148, distance: 49.6
click at [0, 148] on div "Checklist Header Title Welcome to InvGate Asstet Management Subtitle Let's try …" at bounding box center [129, 198] width 258 height 303
type input "Smart search - Trial DD"
click at [70, 145] on input "Smart search - Trial DD" at bounding box center [129, 147] width 196 height 16
drag, startPoint x: 84, startPoint y: 147, endPoint x: 191, endPoint y: 159, distance: 107.7
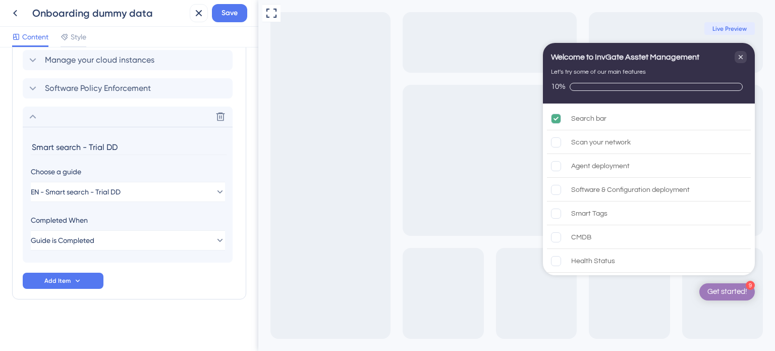
click at [190, 160] on section "Smart search - Trial DD Choose a guide EN - Smart search - Trial DD Completed W…" at bounding box center [128, 195] width 210 height 136
type input "Smart search"
click at [236, 16] on span "Save" at bounding box center [230, 13] width 16 height 12
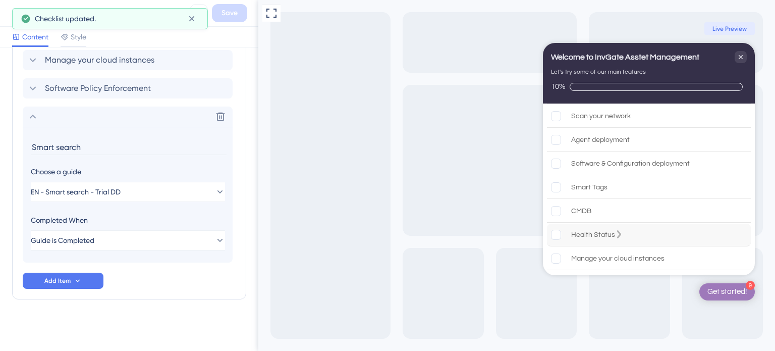
scroll to position [71, 0]
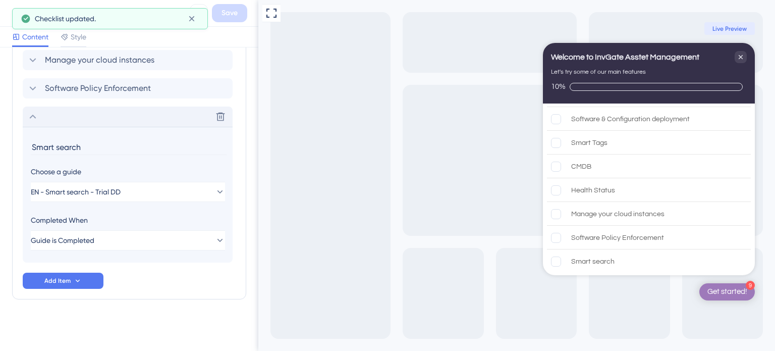
click at [39, 118] on div "Delete" at bounding box center [128, 116] width 210 height 20
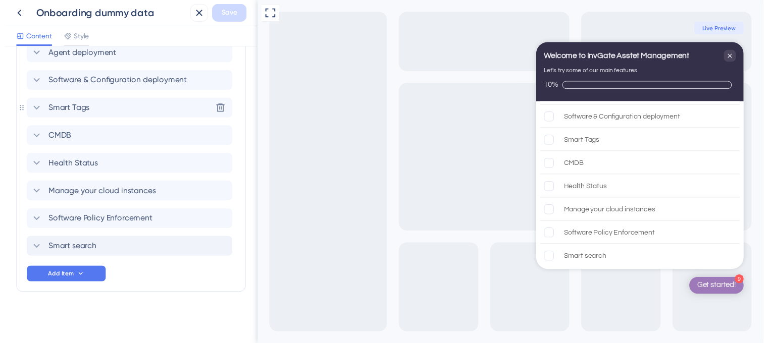
scroll to position [387, 0]
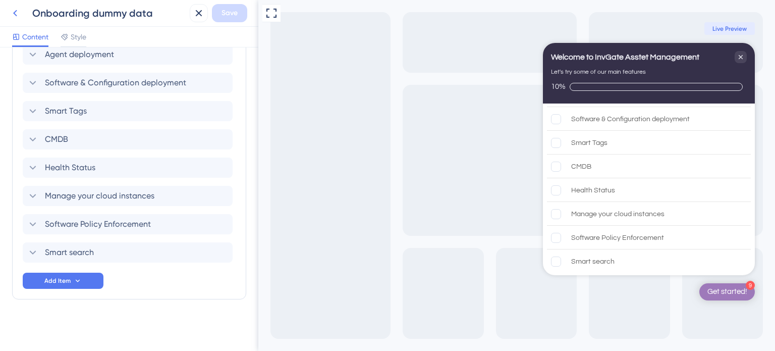
click at [14, 18] on icon at bounding box center [15, 13] width 12 height 12
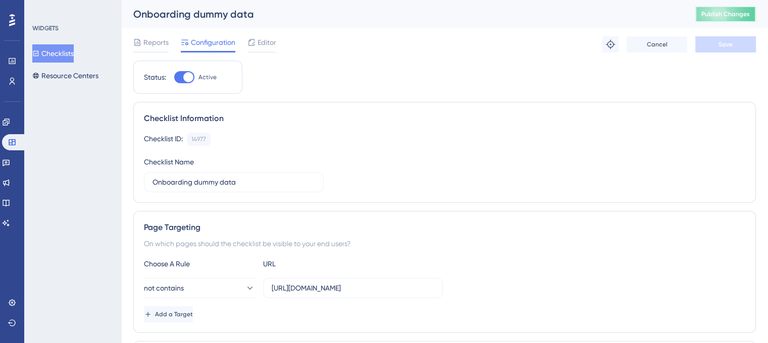
click at [722, 19] on button "Publish Changes" at bounding box center [725, 14] width 61 height 16
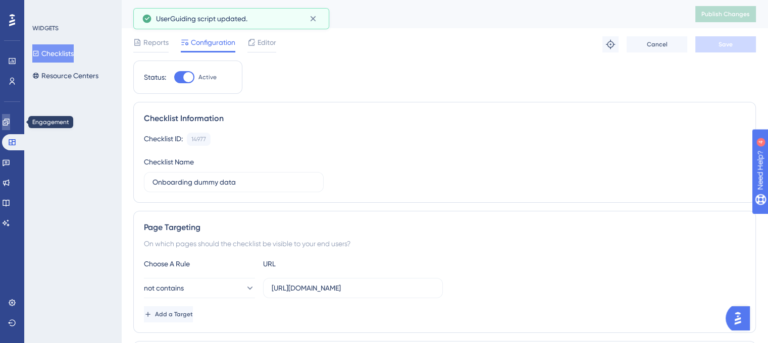
click at [9, 122] on icon at bounding box center [6, 122] width 7 height 7
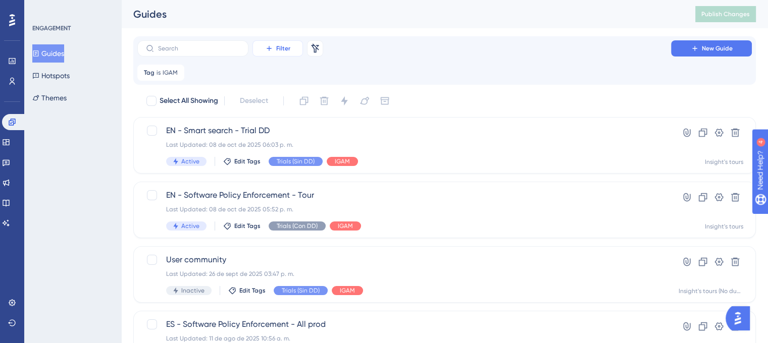
click at [278, 50] on span "Filter" at bounding box center [283, 48] width 14 height 8
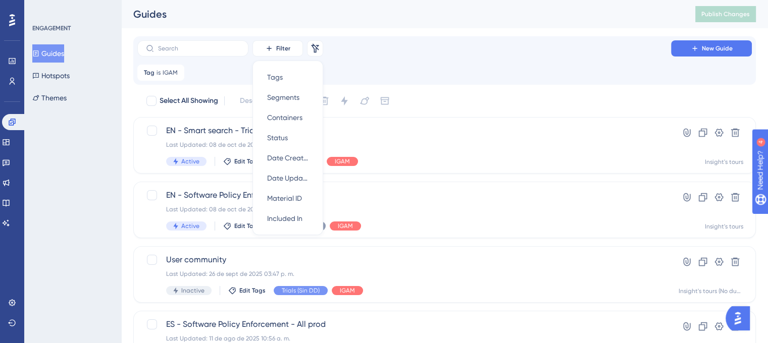
click at [197, 71] on div "Tag is IGAM IGAM Remove" at bounding box center [444, 73] width 614 height 16
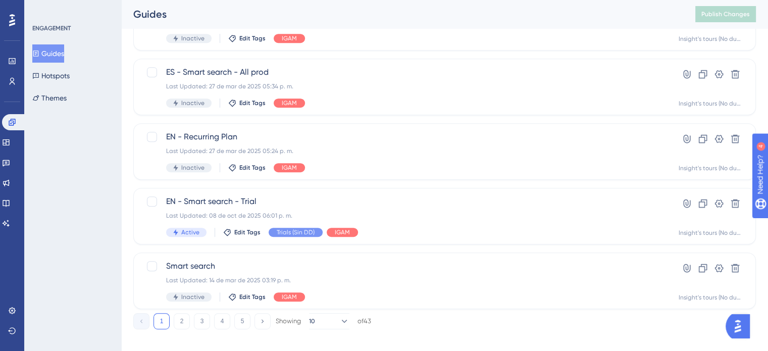
scroll to position [456, 0]
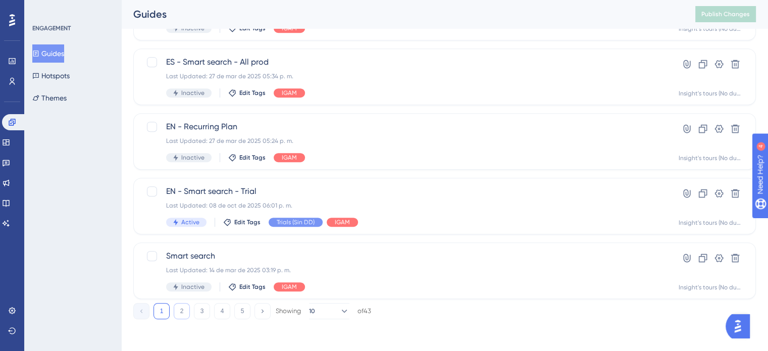
click at [184, 311] on button "2" at bounding box center [182, 311] width 16 height 16
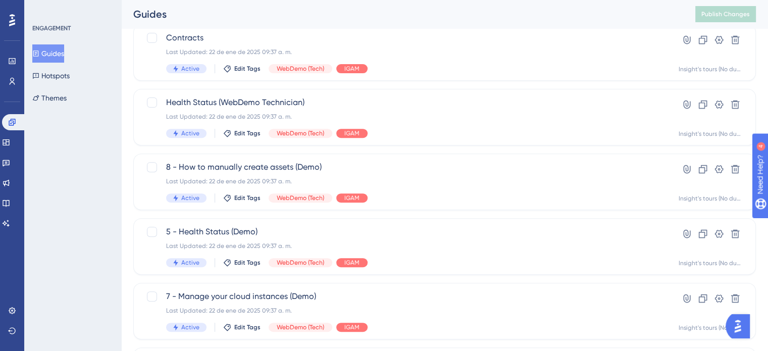
scroll to position [353, 0]
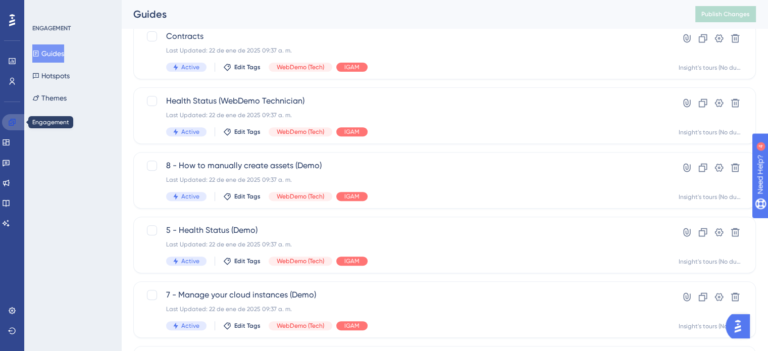
click at [13, 121] on icon at bounding box center [12, 122] width 7 height 7
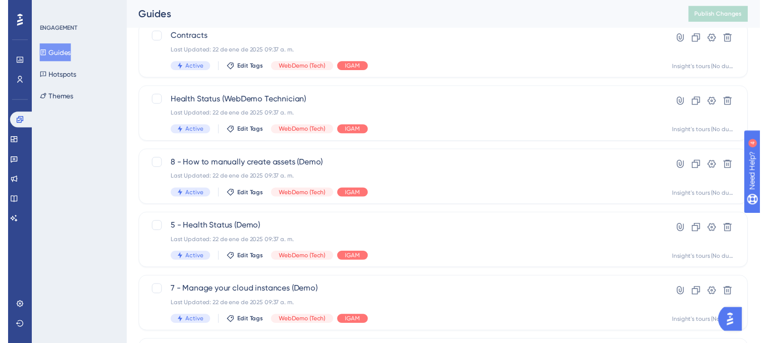
scroll to position [0, 0]
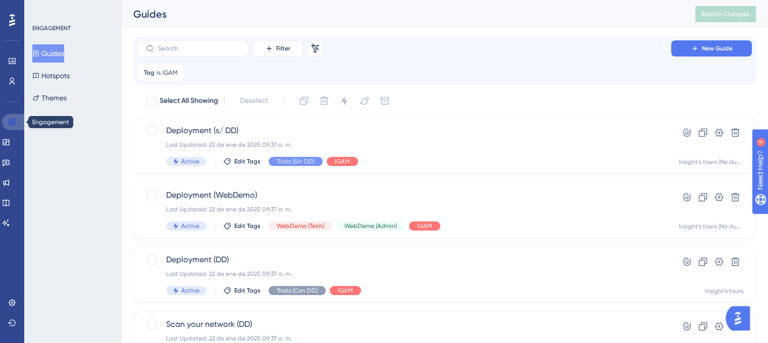
click at [14, 125] on icon at bounding box center [12, 122] width 8 height 8
click at [51, 82] on button "Hotspots" at bounding box center [50, 76] width 37 height 18
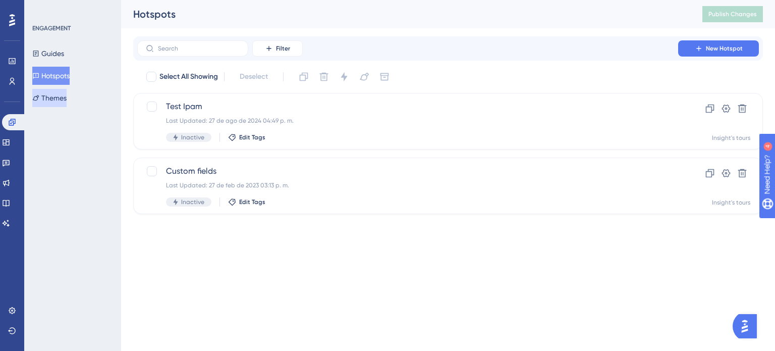
click at [67, 94] on button "Themes" at bounding box center [49, 98] width 34 height 18
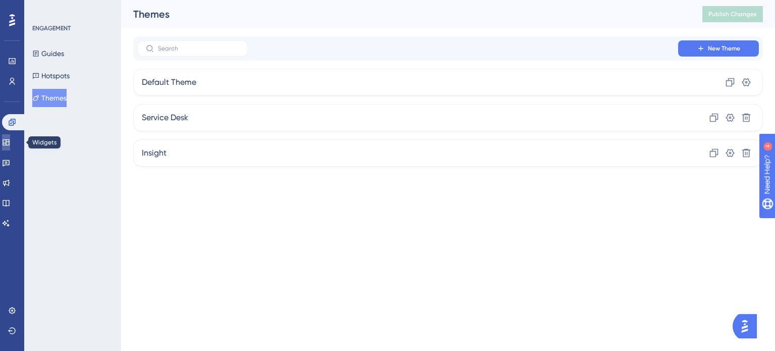
click at [10, 142] on icon at bounding box center [6, 142] width 8 height 8
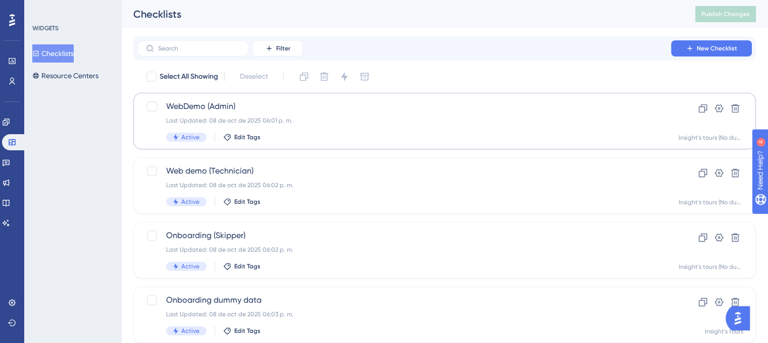
scroll to position [32, 0]
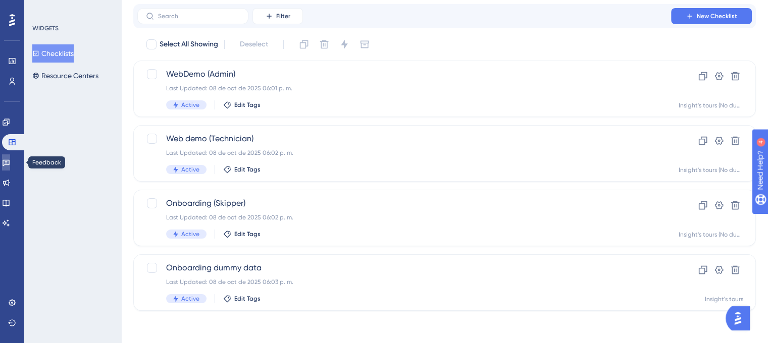
click at [10, 166] on link at bounding box center [6, 162] width 8 height 16
